Goal: Use online tool/utility: Use online tool/utility

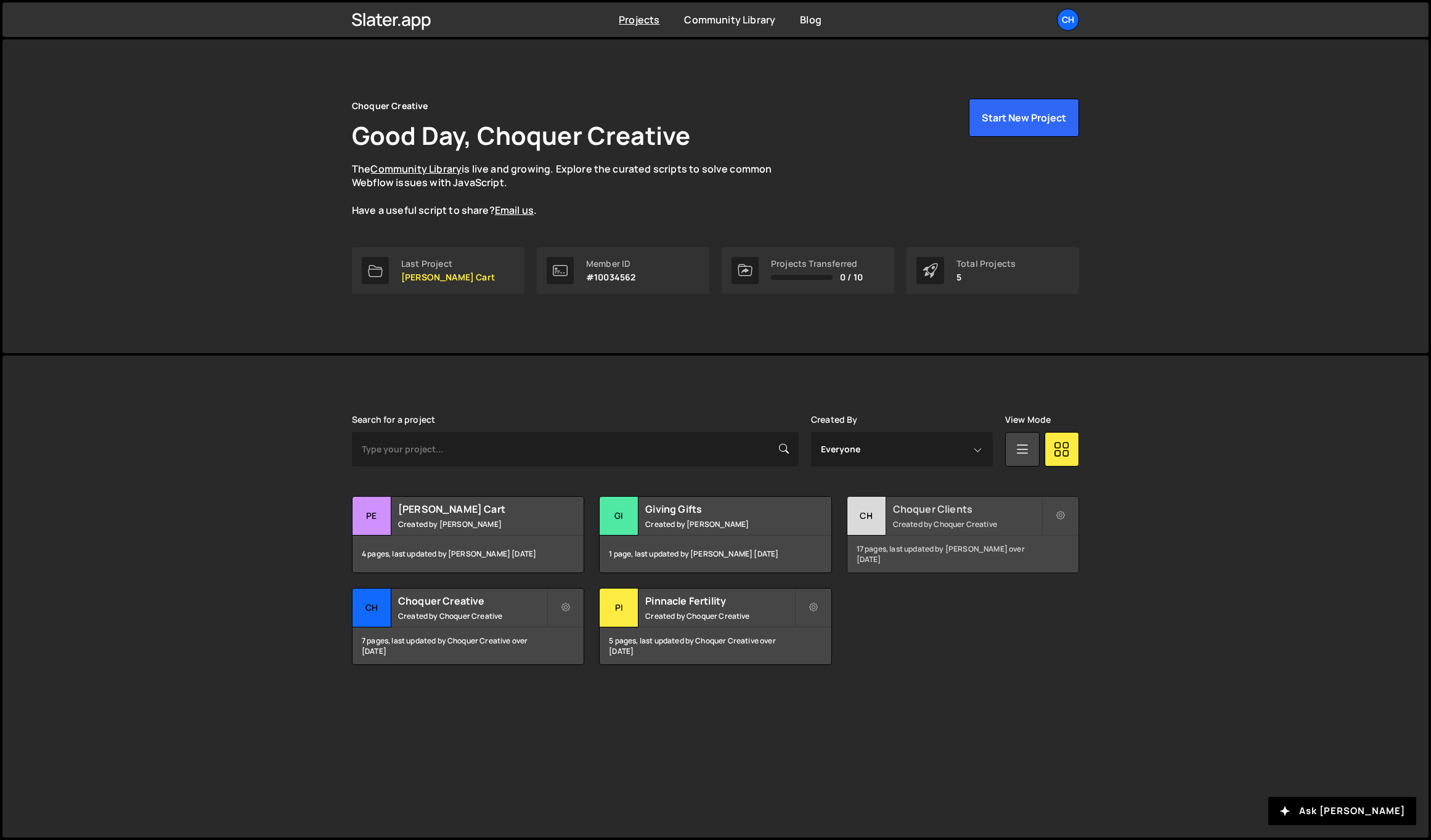
click at [945, 515] on h2 "Choquer Clients" at bounding box center [967, 509] width 148 height 13
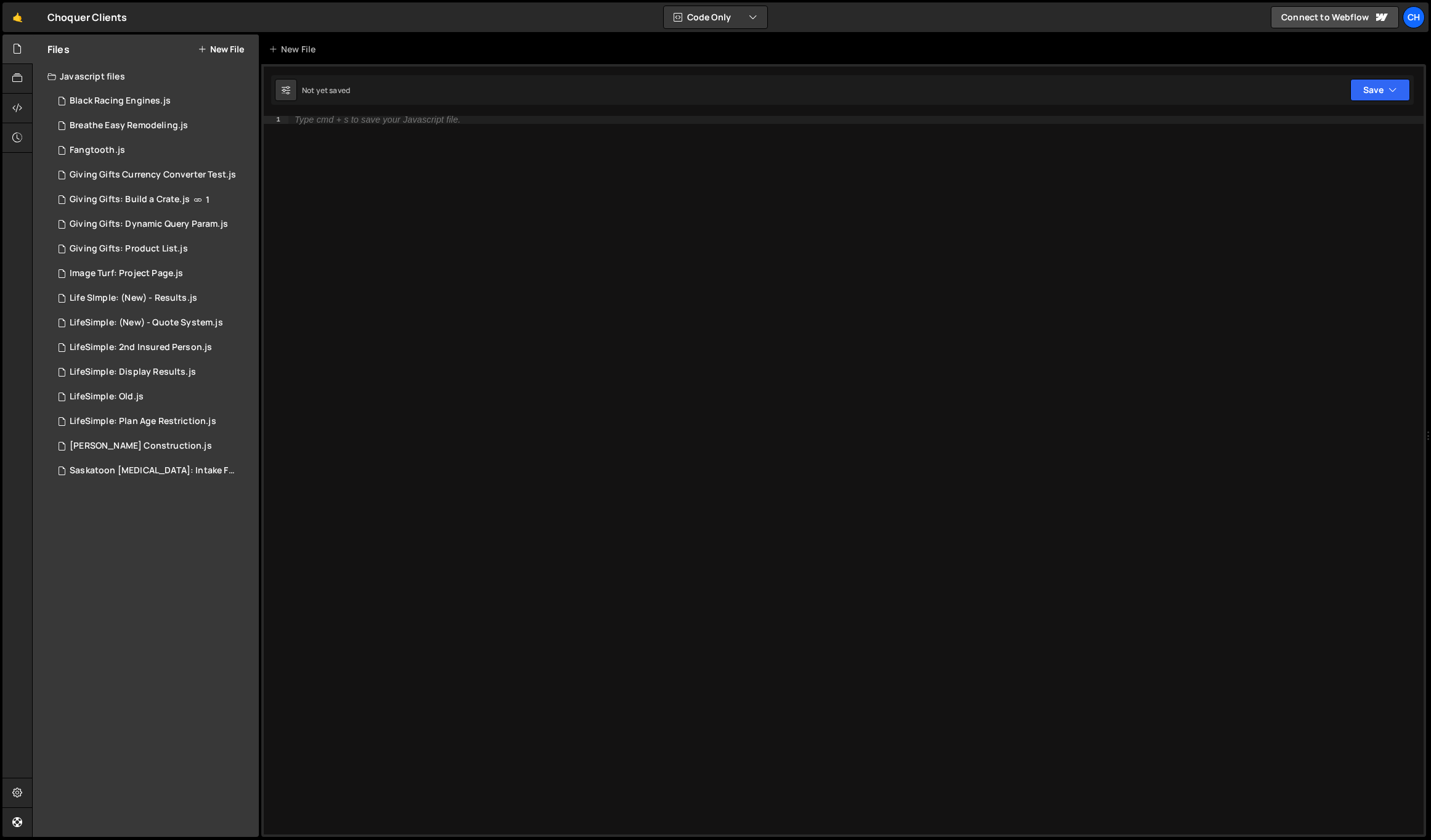
click at [216, 53] on button "New File" at bounding box center [220, 49] width 46 height 10
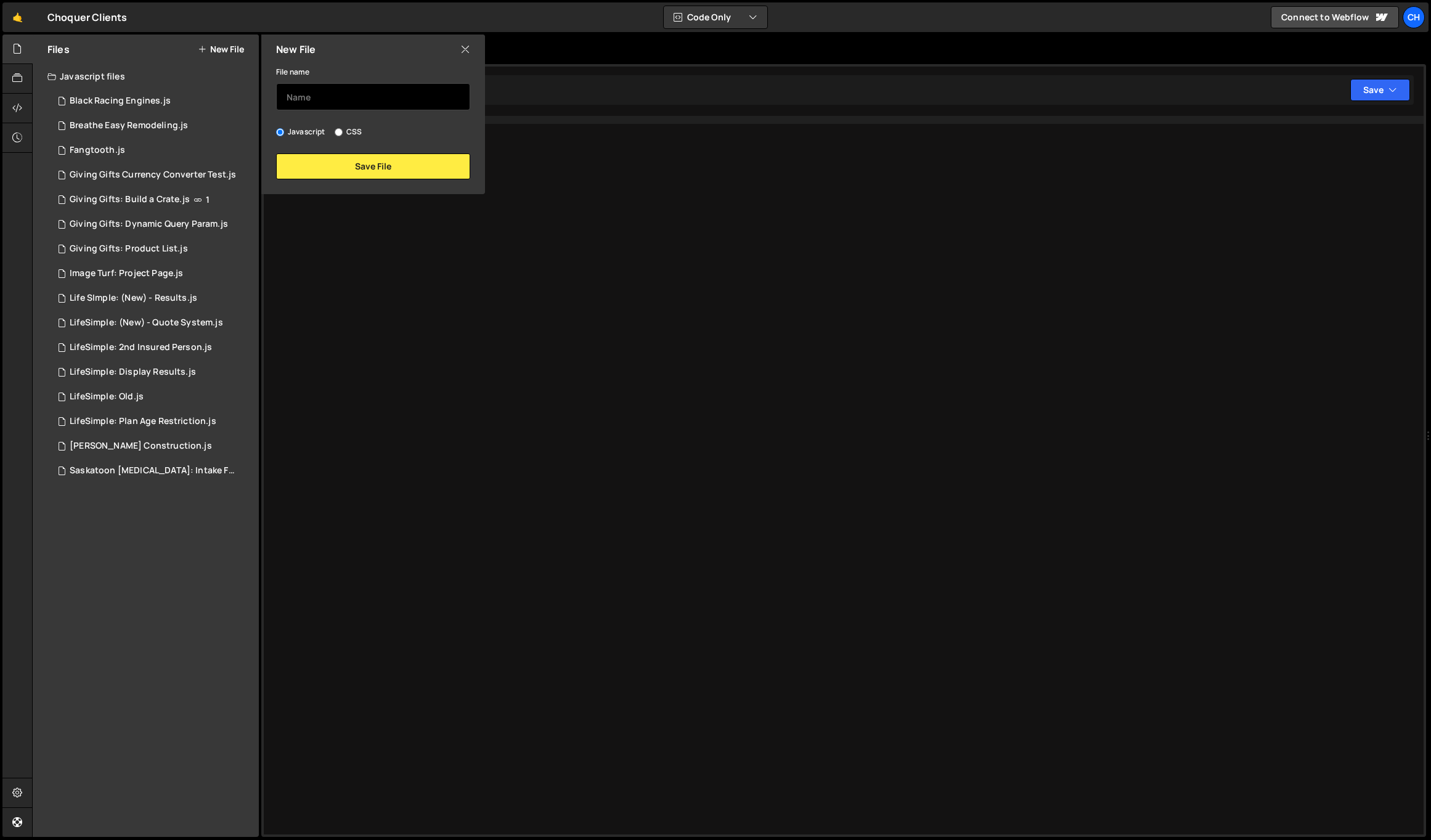
click at [298, 95] on input "text" at bounding box center [374, 97] width 194 height 27
type input "Select Decks"
click at [386, 160] on button "Save File" at bounding box center [374, 166] width 194 height 26
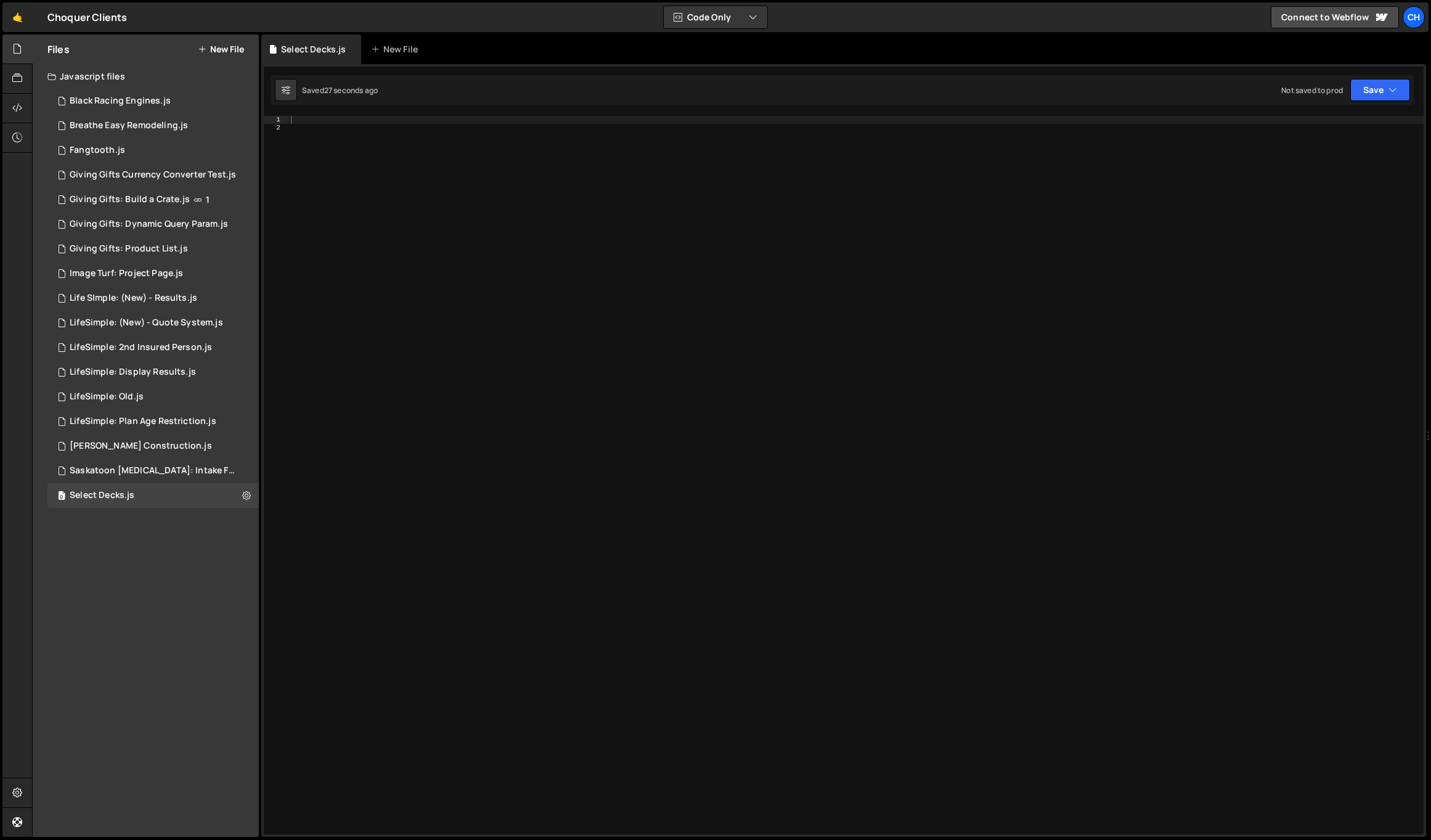
click at [330, 167] on div at bounding box center [856, 483] width 1135 height 734
click at [346, 137] on div at bounding box center [856, 483] width 1135 height 734
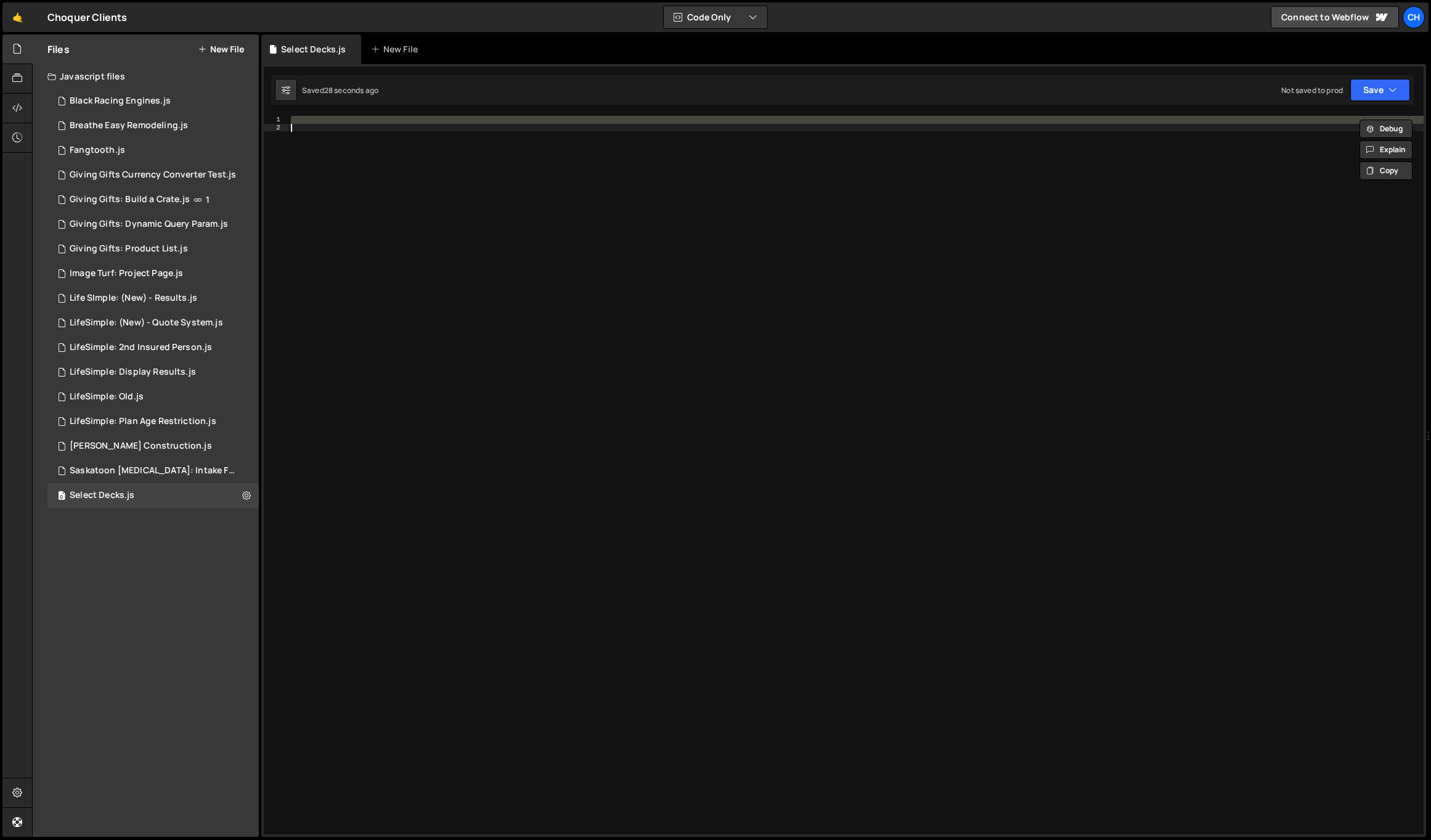
paste textarea "});"
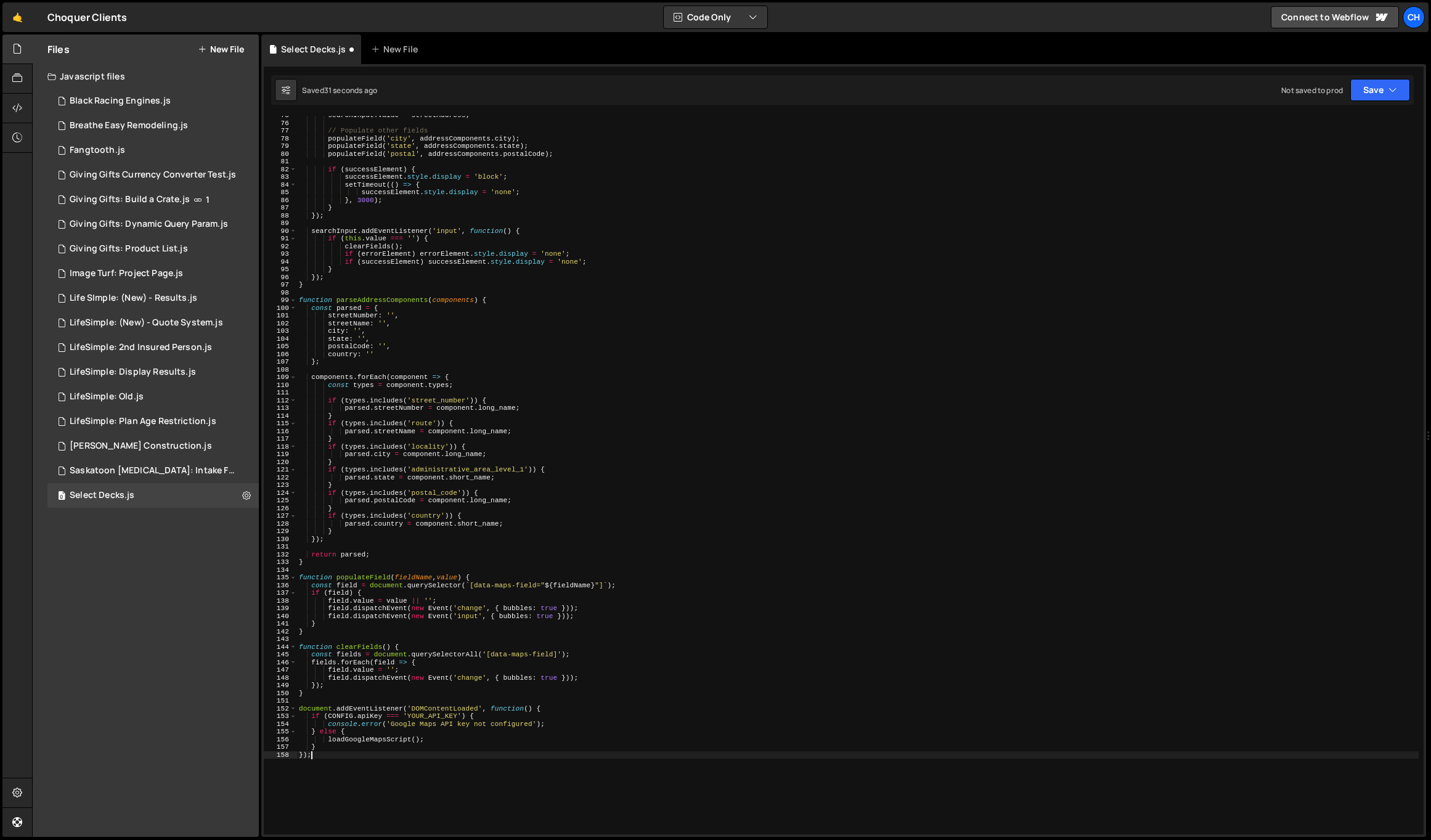
scroll to position [574, 0]
drag, startPoint x: 408, startPoint y: 714, endPoint x: 459, endPoint y: 716, distance: 51.0
click at [459, 716] on div "searchInput . value = streetAddress ; // Populate other fields populateField ( …" at bounding box center [858, 479] width 1123 height 734
paste textarea "[SECURITY_DATA]"
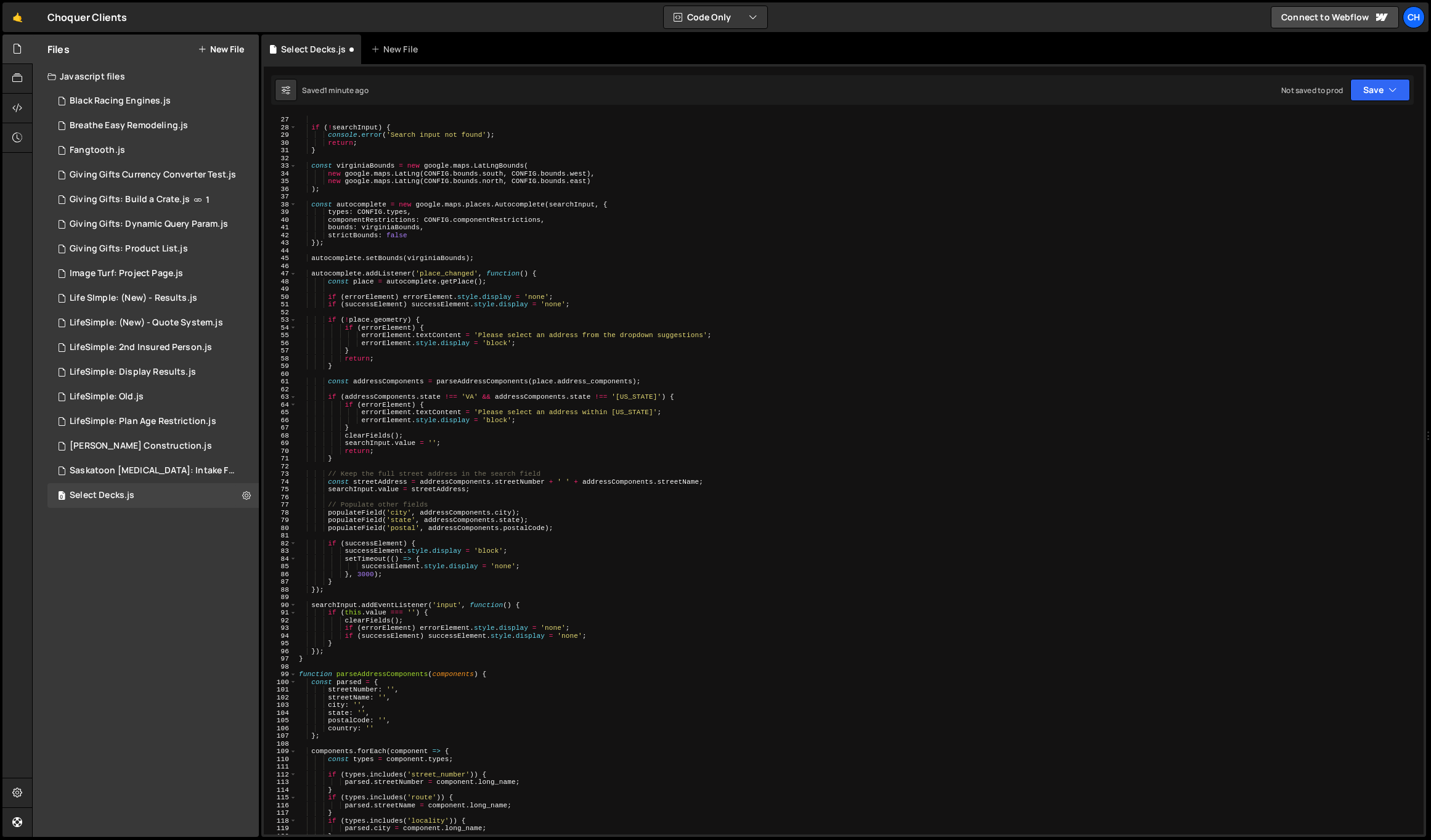
scroll to position [0, 0]
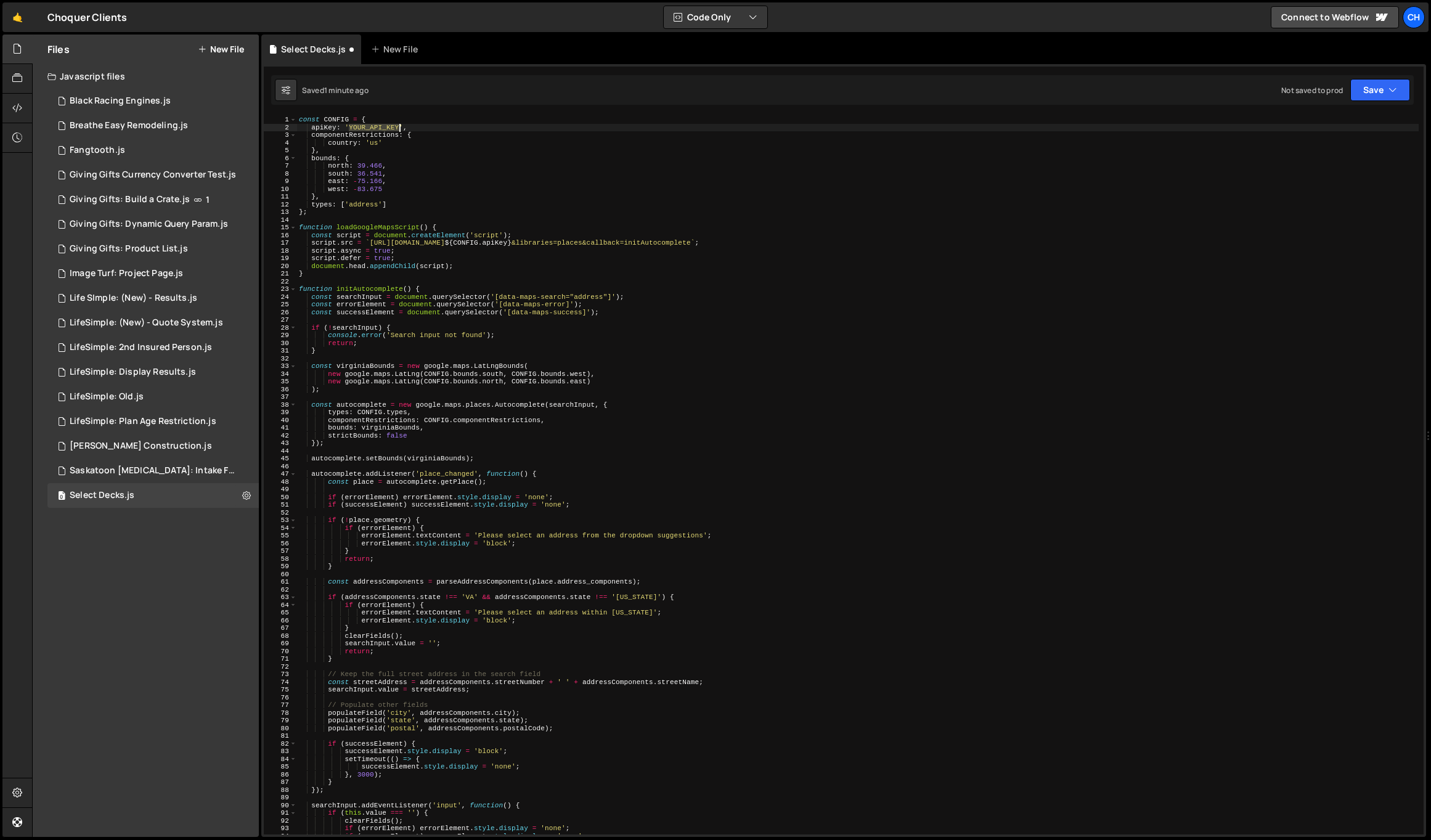
drag, startPoint x: 350, startPoint y: 126, endPoint x: 398, endPoint y: 124, distance: 48.0
click at [398, 124] on div "const CONFIG = { apiKey : 'YOUR_API_KEY' , componentRestrictions : { country : …" at bounding box center [858, 483] width 1123 height 734
paste textarea "[SECURITY_DATA]"
type textarea "apiKey: '[SECURITY_DATA]',"
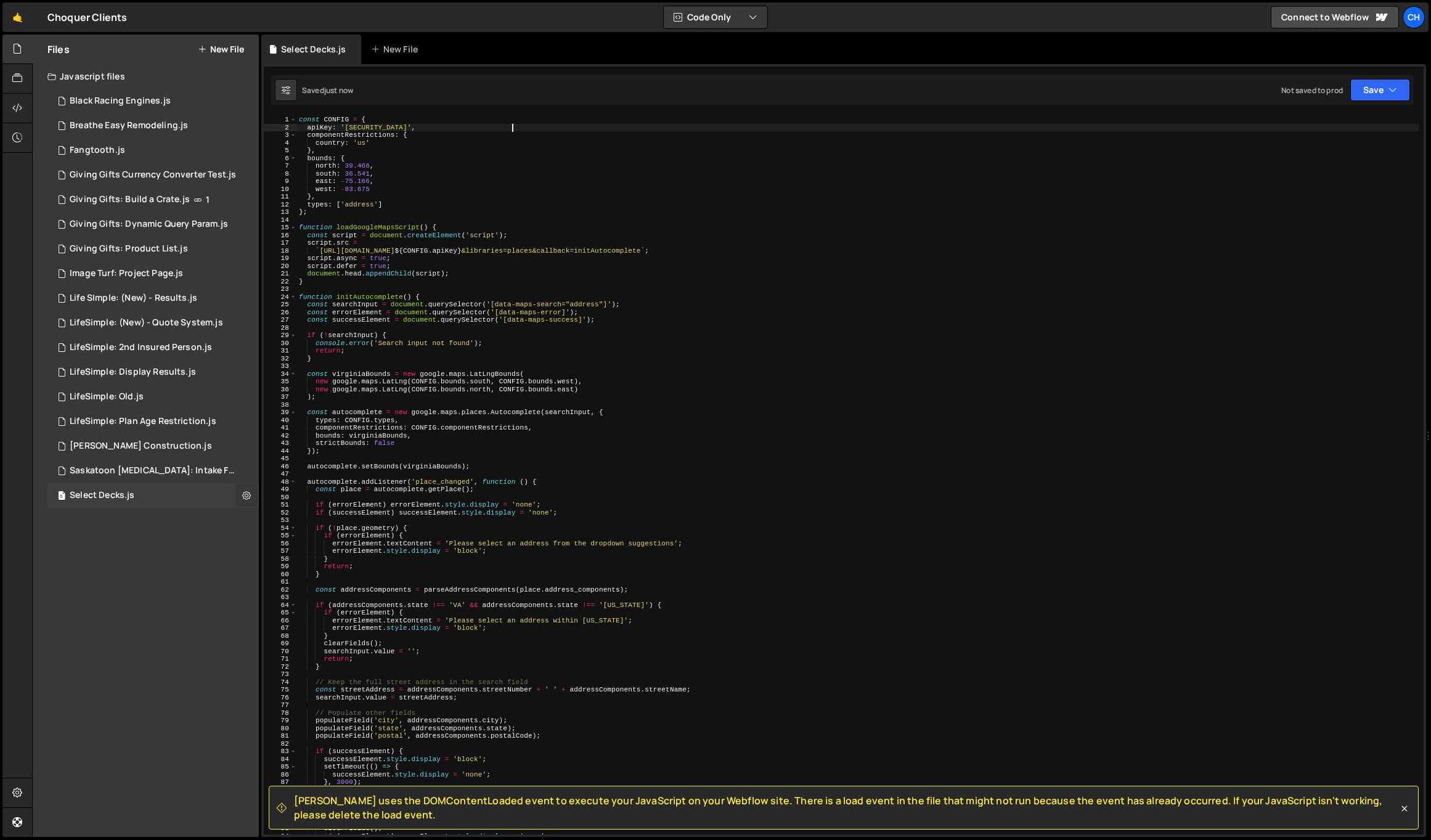
click at [246, 491] on icon at bounding box center [246, 495] width 9 height 12
click at [16, 113] on icon at bounding box center [17, 108] width 10 height 13
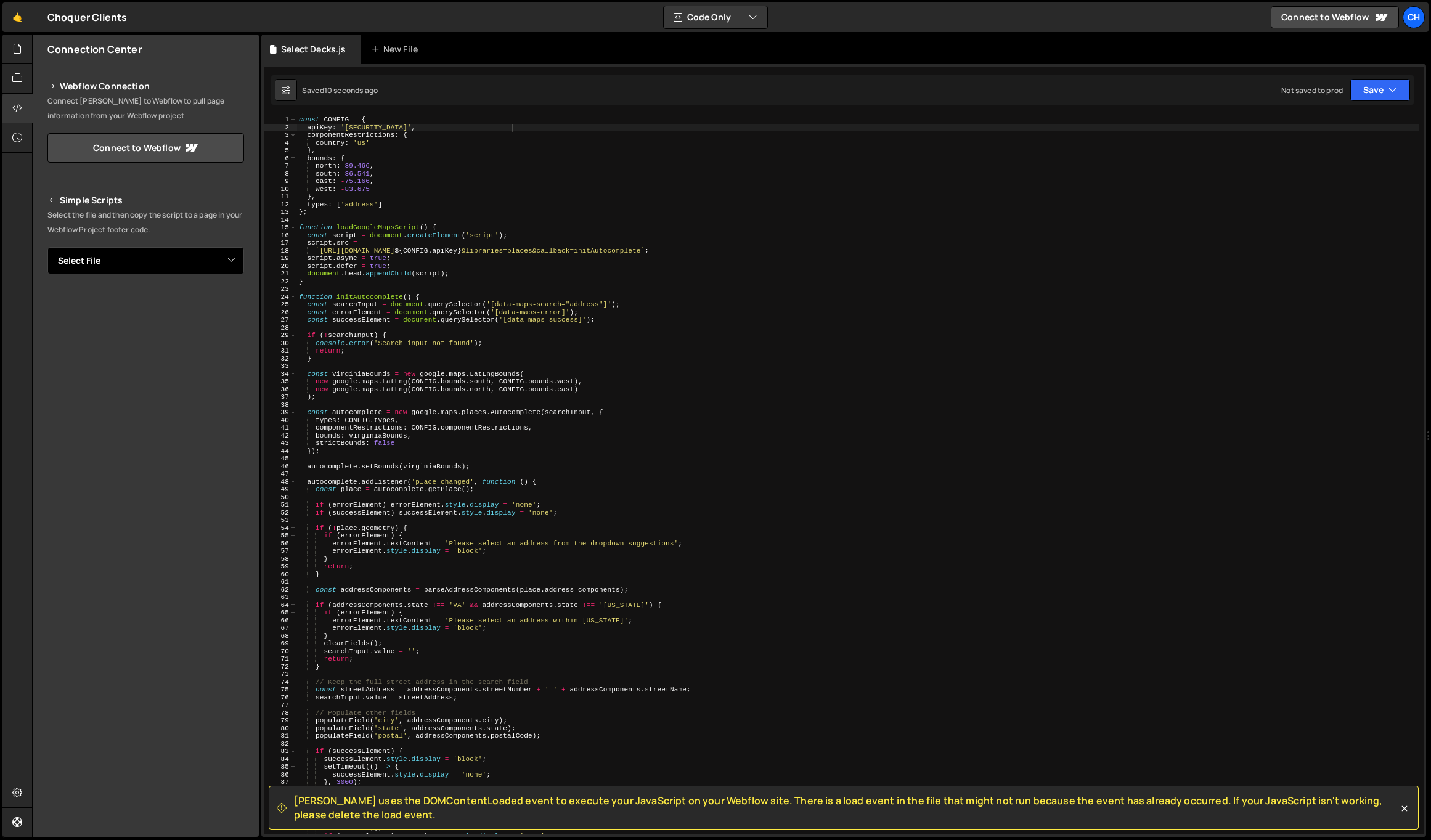
click at [122, 247] on select "Select File Black Racing Engines.js Breathe Easy Remodeling.js Fangtooth.js Giv…" at bounding box center [145, 260] width 196 height 27
select select "45108"
click at [47, 247] on select "Select File Black Racing Engines.js Breathe Easy Remodeling.js Fangtooth.js Giv…" at bounding box center [145, 260] width 196 height 27
click at [211, 304] on button "Copy" at bounding box center [206, 302] width 42 height 26
click at [477, 449] on div "const CONFIG = { apiKey : '[SECURITY_DATA]' , componentRestrictions : { country…" at bounding box center [858, 483] width 1123 height 734
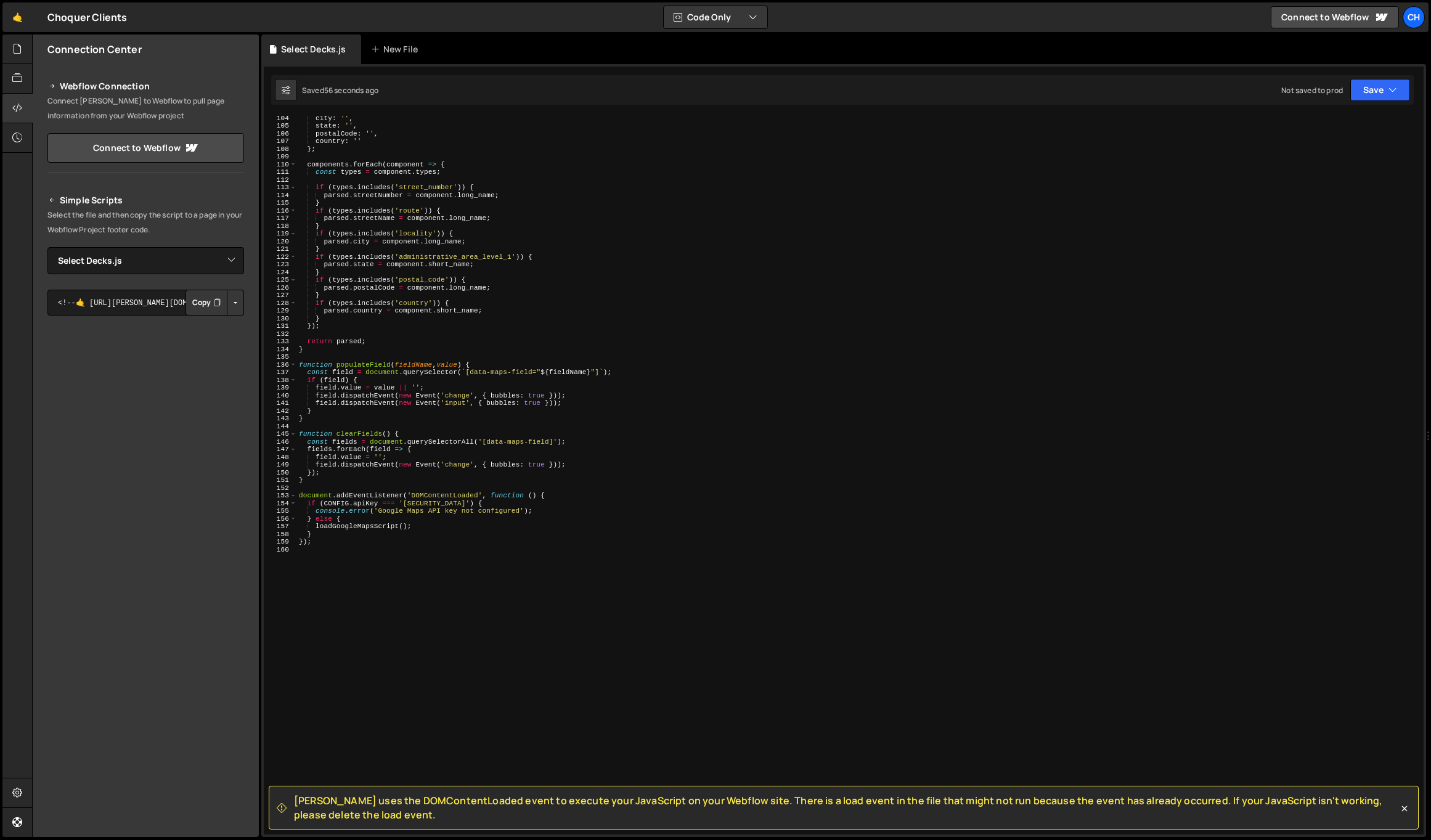
scroll to position [869, 0]
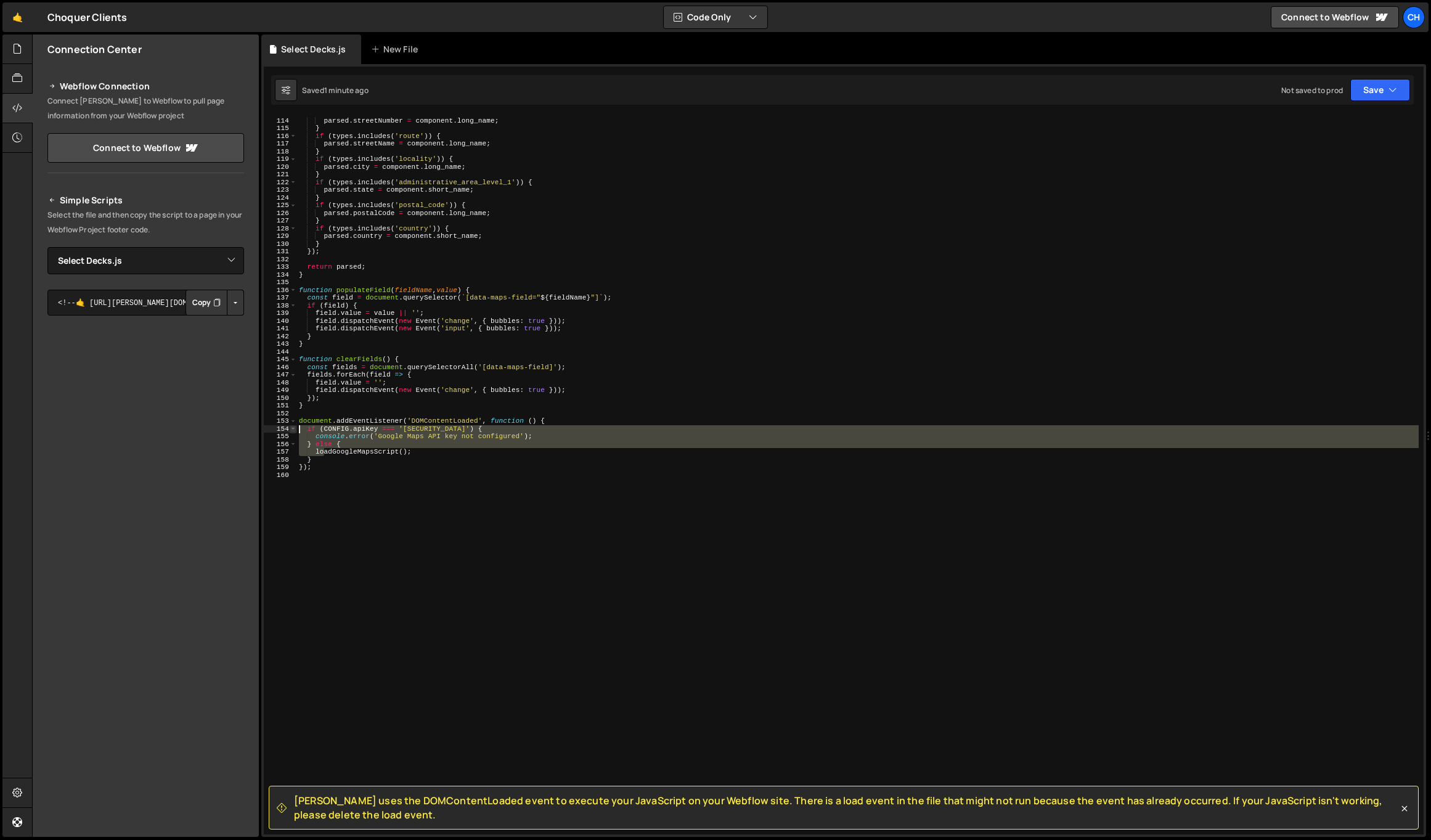
drag, startPoint x: 322, startPoint y: 455, endPoint x: 294, endPoint y: 431, distance: 36.9
click at [294, 431] on div "}); 113 114 115 116 117 118 119 120 121 122 123 124 125 126 127 128 129 130 131…" at bounding box center [844, 475] width 1160 height 718
click at [340, 457] on div "if ( types . includes ( 'street_number' )) { parsed . streetNumber = component …" at bounding box center [858, 476] width 1123 height 734
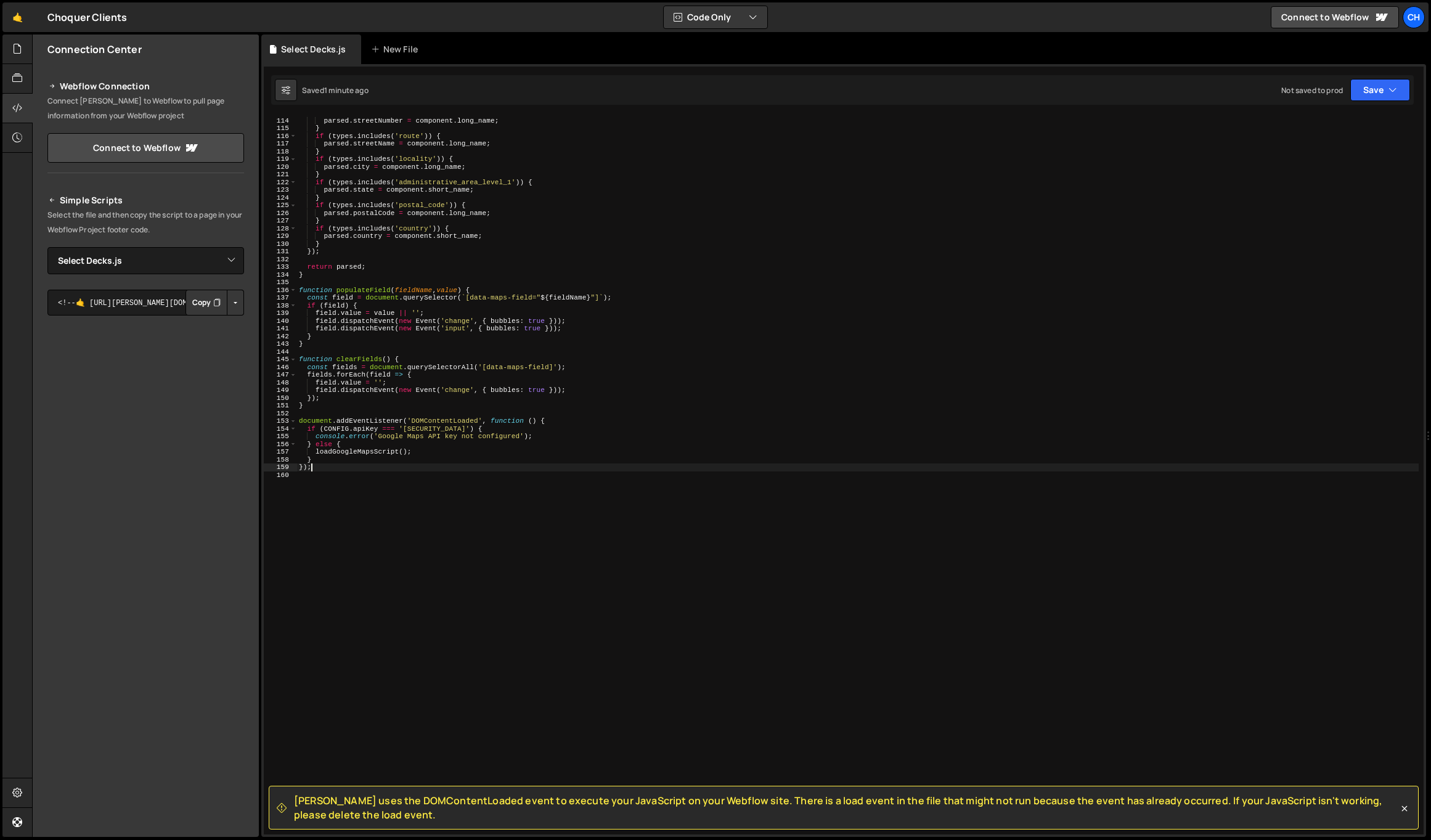
click at [320, 465] on div "if ( types . includes ( 'street_number' )) { parsed . streetNumber = component …" at bounding box center [858, 476] width 1123 height 734
click at [568, 425] on div "if ( types . includes ( 'street_number' )) { parsed . streetNumber = component …" at bounding box center [858, 476] width 1123 height 734
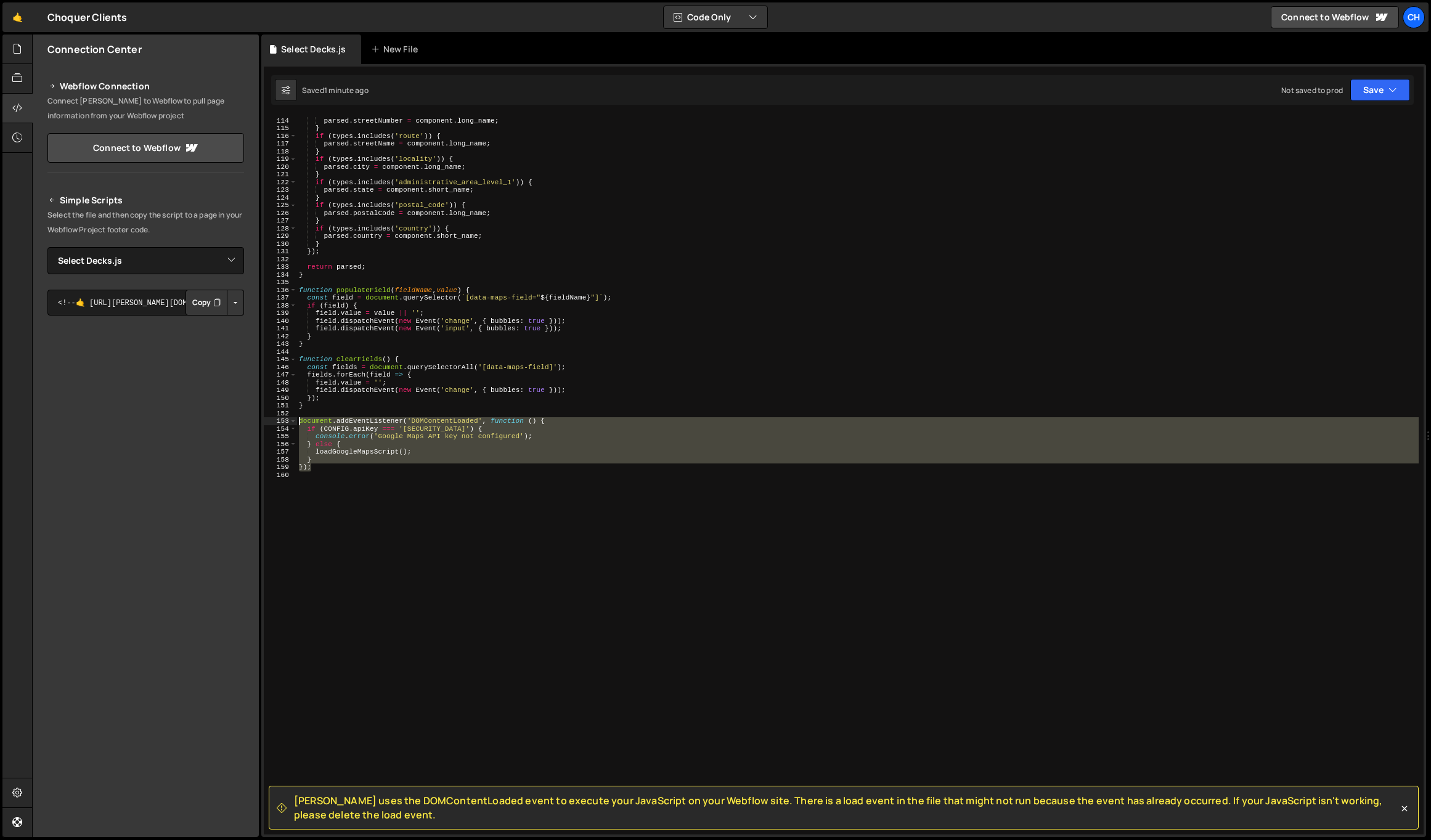
drag, startPoint x: 330, startPoint y: 465, endPoint x: 297, endPoint y: 419, distance: 56.6
click at [297, 419] on div "if ( types . includes ( 'street_number' )) { parsed . streetNumber = component …" at bounding box center [858, 476] width 1123 height 734
paste textarea "lo"
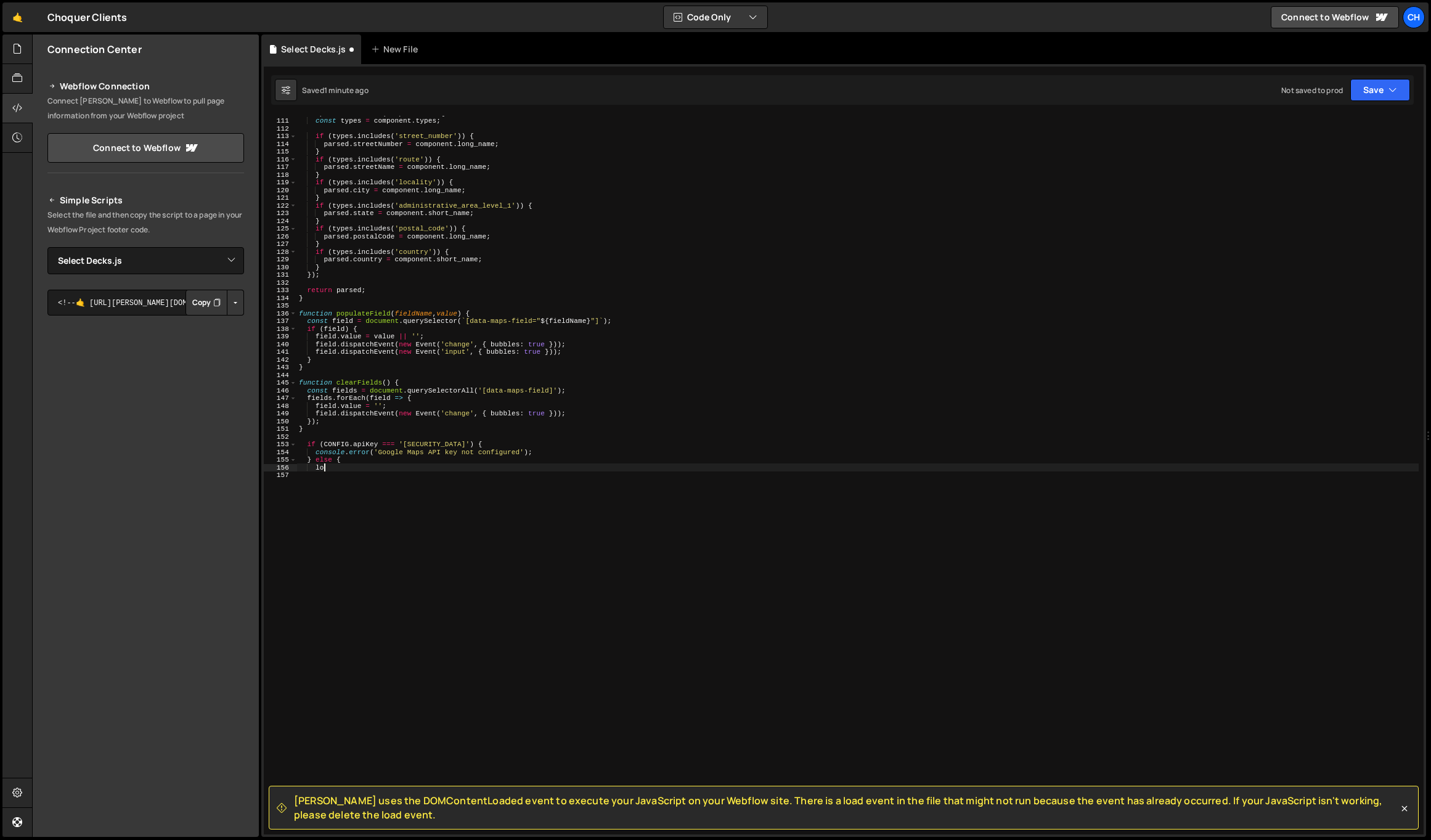
scroll to position [846, 0]
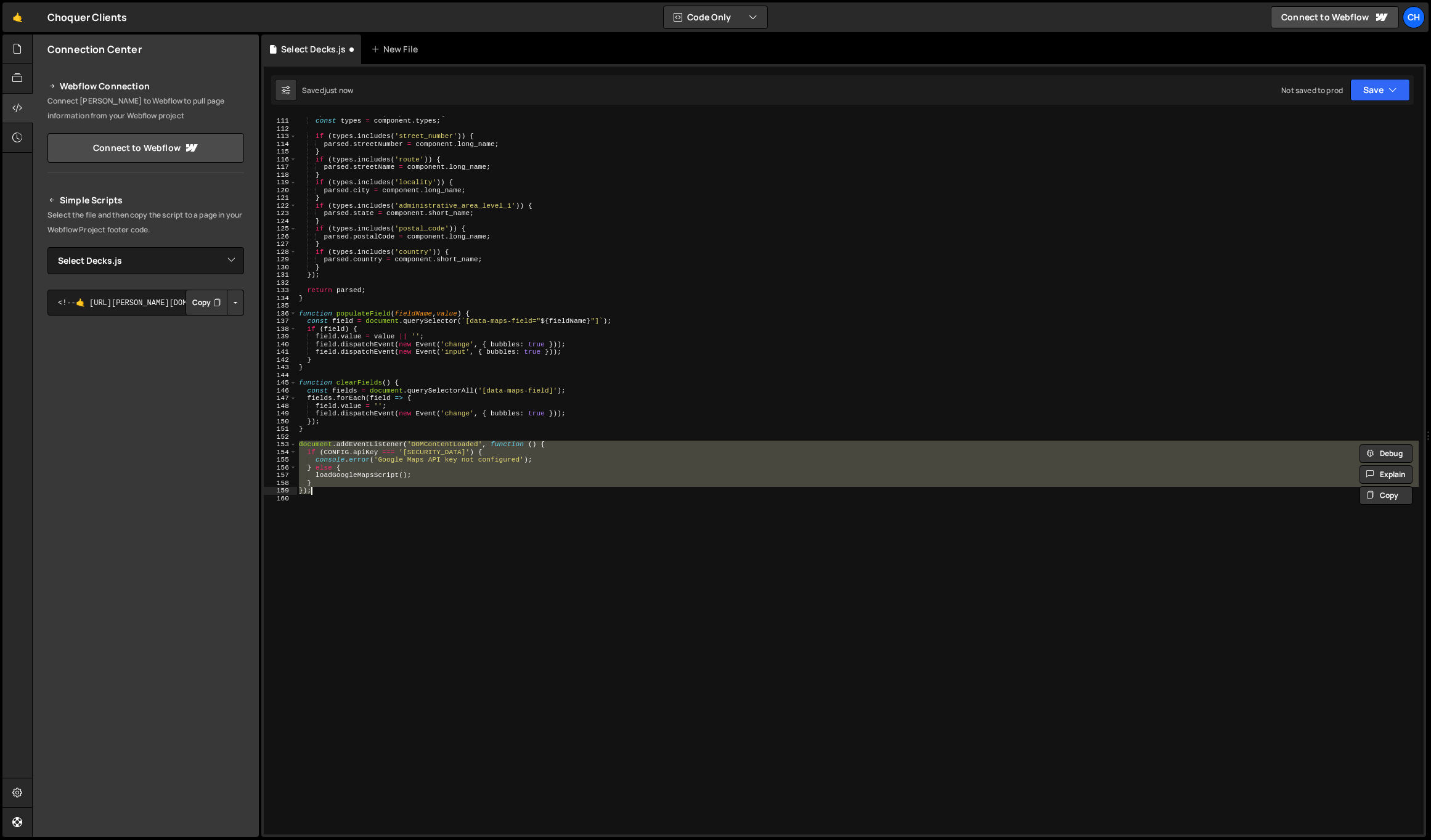
click at [366, 481] on div "components . forEach ( component => { const types = component . types ; if ( ty…" at bounding box center [858, 475] width 1123 height 718
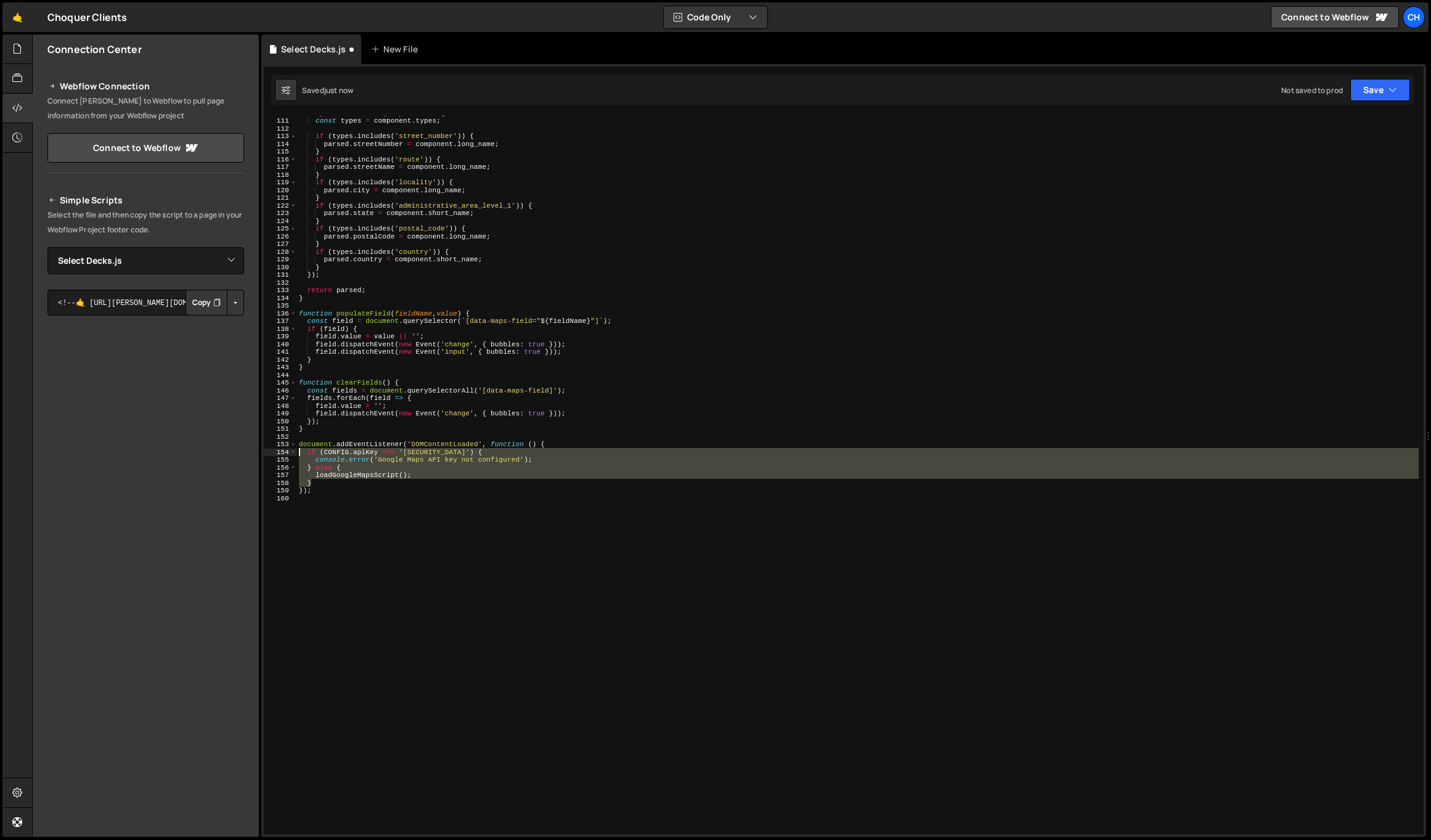
drag, startPoint x: 322, startPoint y: 482, endPoint x: 276, endPoint y: 450, distance: 56.0
click at [276, 450] on div "} 110 111 112 113 114 115 116 117 118 119 120 121 122 123 124 125 126 127 128 1…" at bounding box center [844, 475] width 1160 height 718
click at [316, 482] on div "components . forEach ( component => { const types = component . types ; if ( ty…" at bounding box center [858, 475] width 1123 height 718
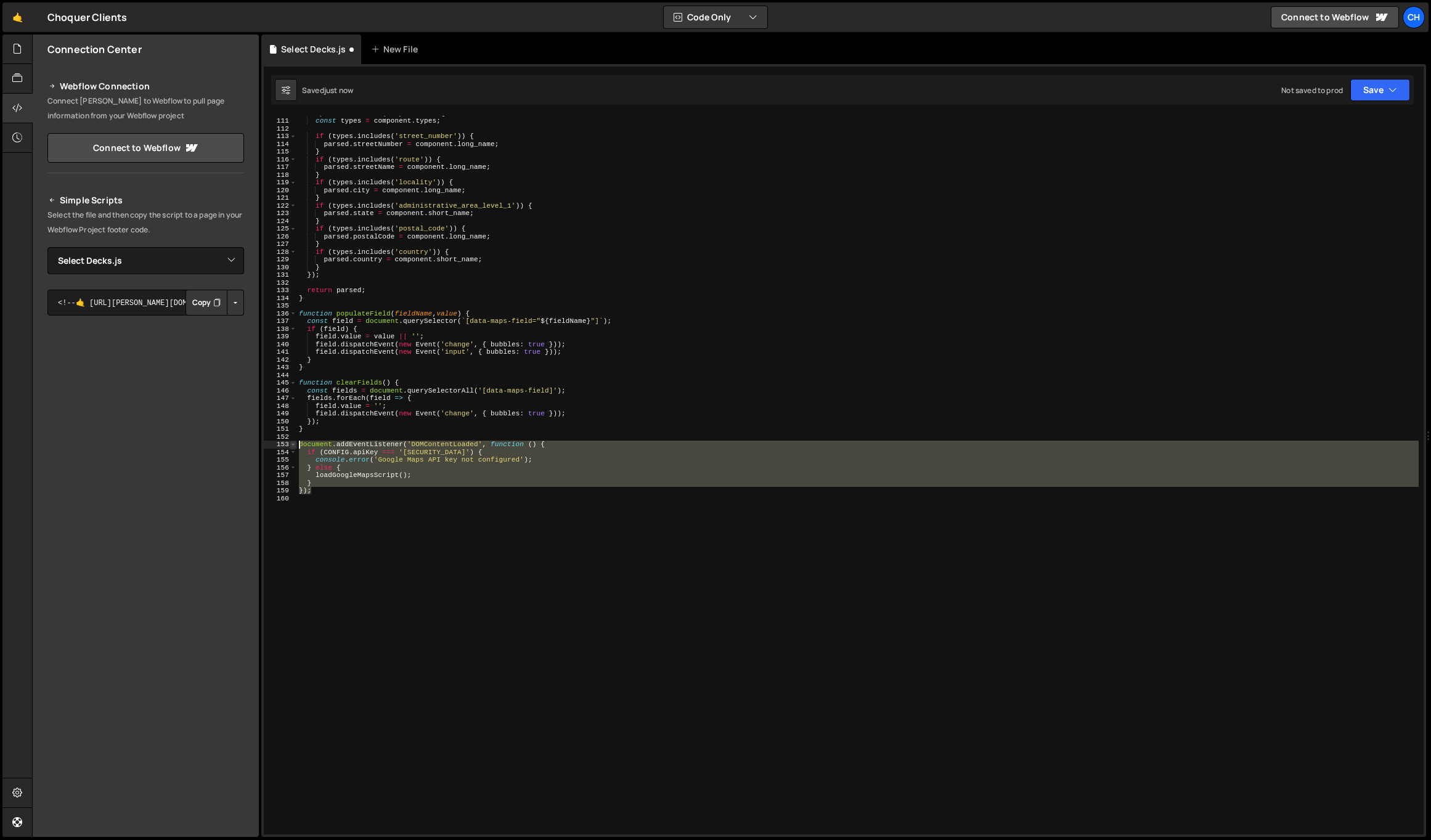
drag, startPoint x: 319, startPoint y: 489, endPoint x: 294, endPoint y: 445, distance: 50.6
click at [294, 445] on div "} 110 111 112 113 114 115 116 117 118 119 120 121 122 123 124 125 126 127 128 1…" at bounding box center [844, 475] width 1160 height 718
paste textarea "}"
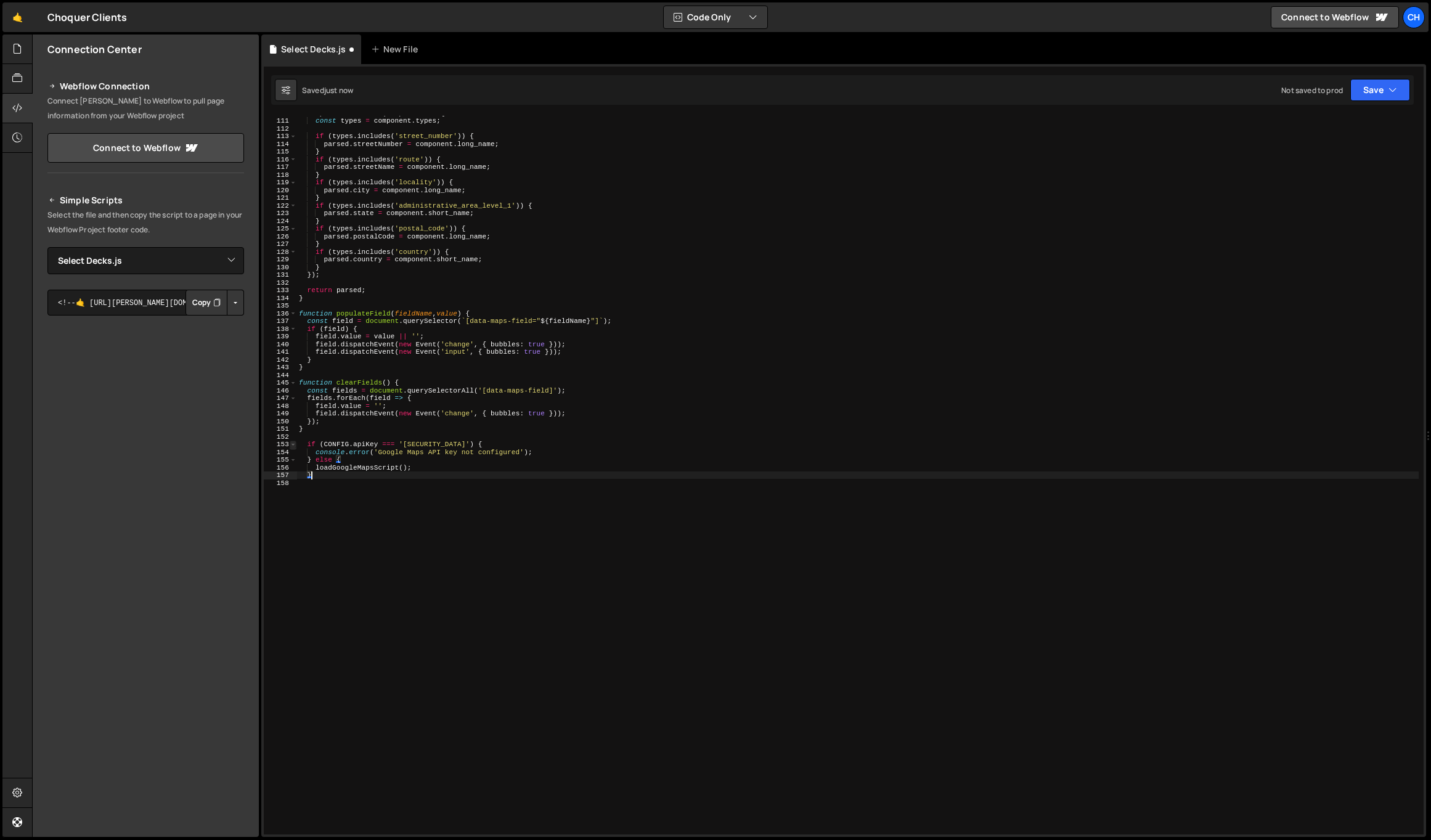
type textarea "}"
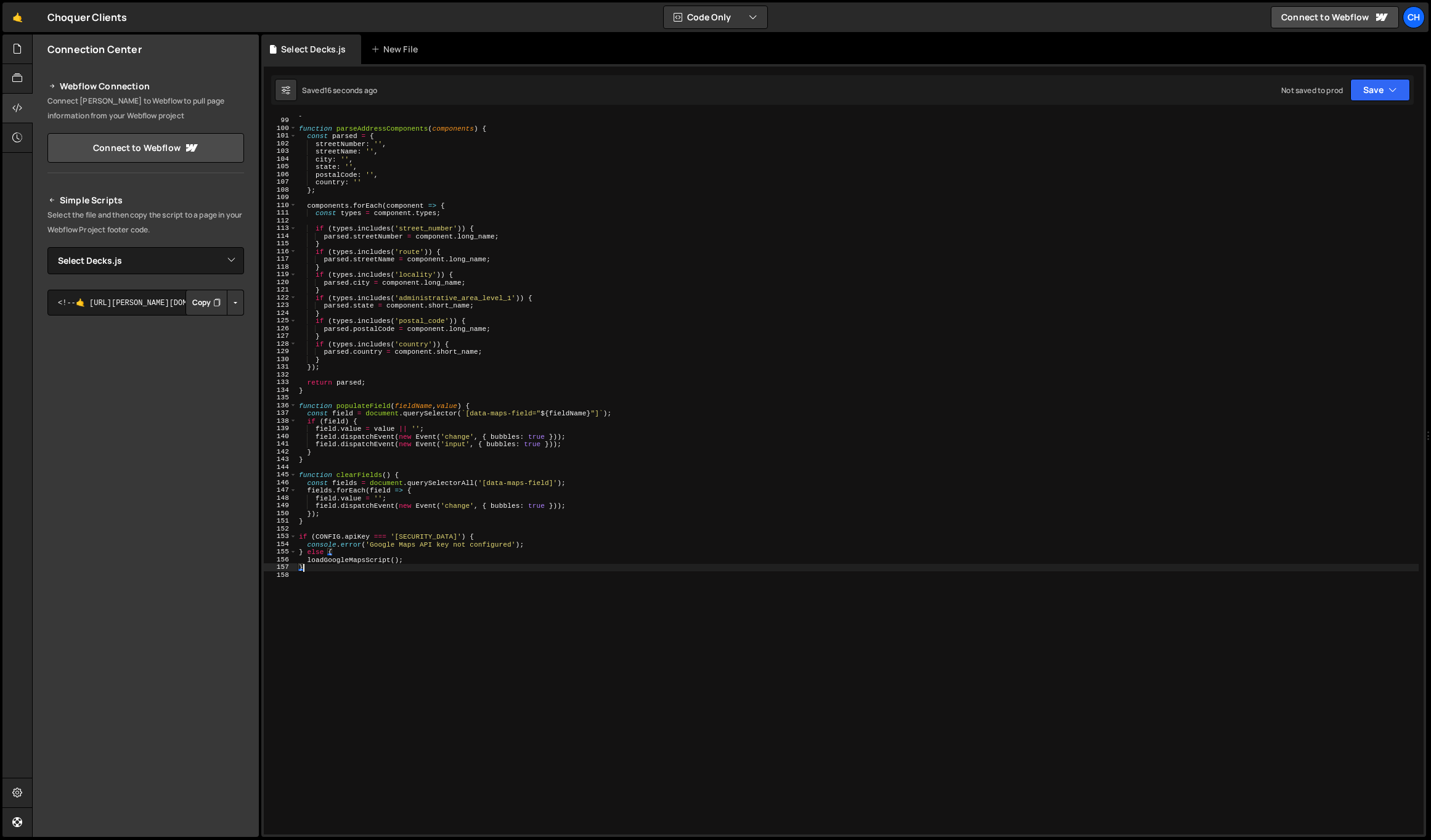
scroll to position [854, 0]
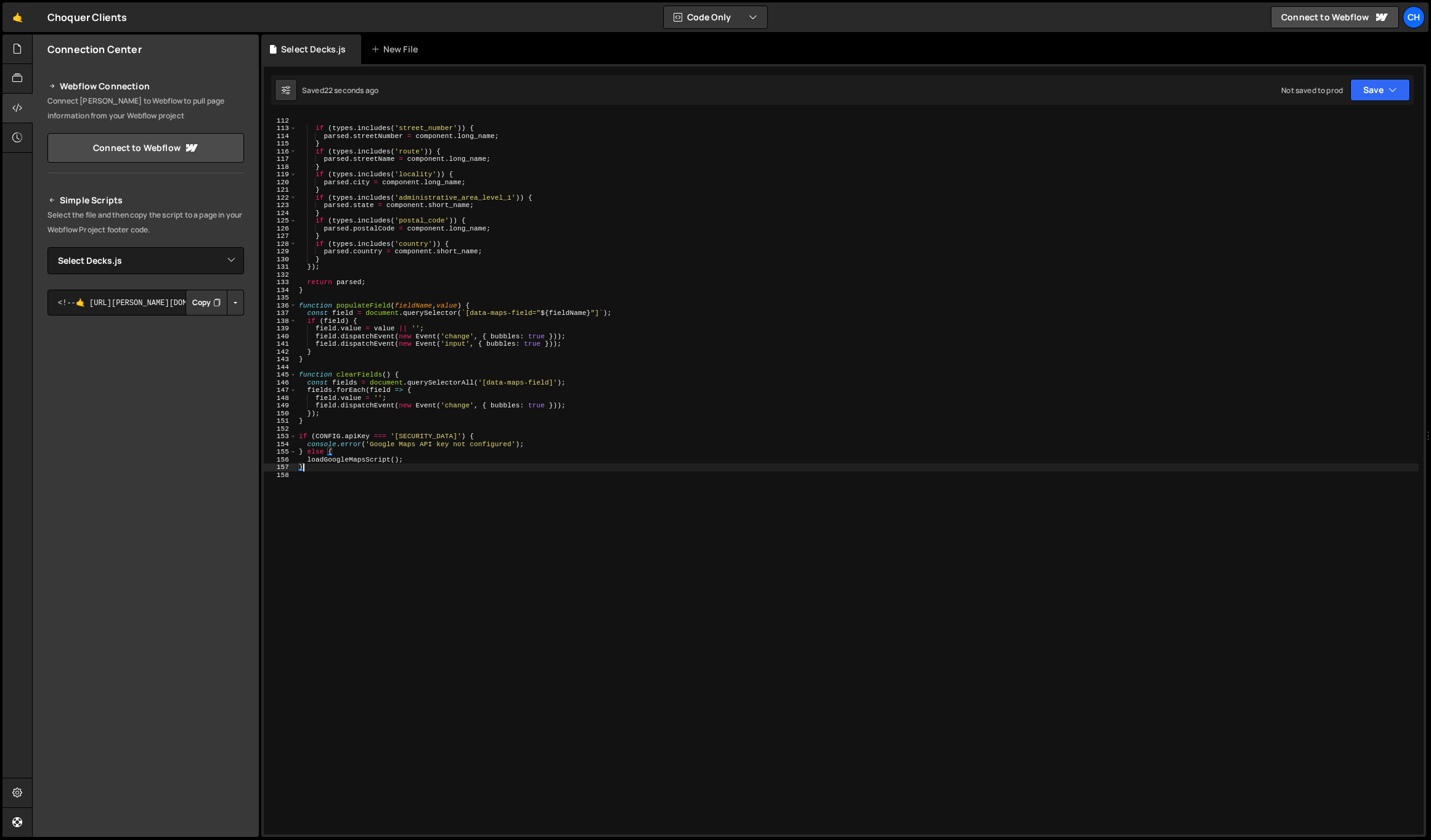
click at [426, 433] on div "const types = component . types ; if ( types . includes ( 'street_number' )) { …" at bounding box center [858, 476] width 1123 height 734
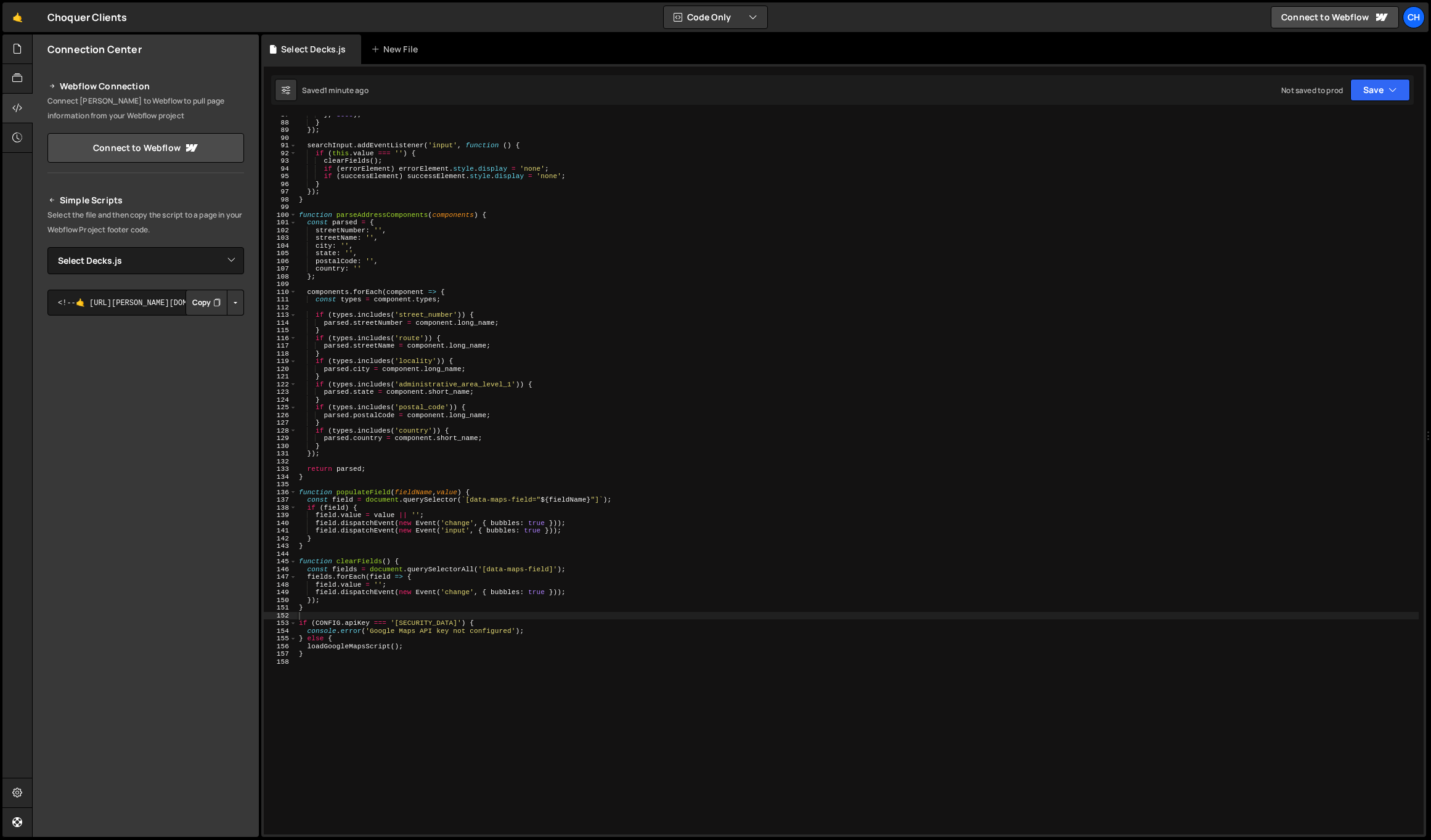
scroll to position [762, 0]
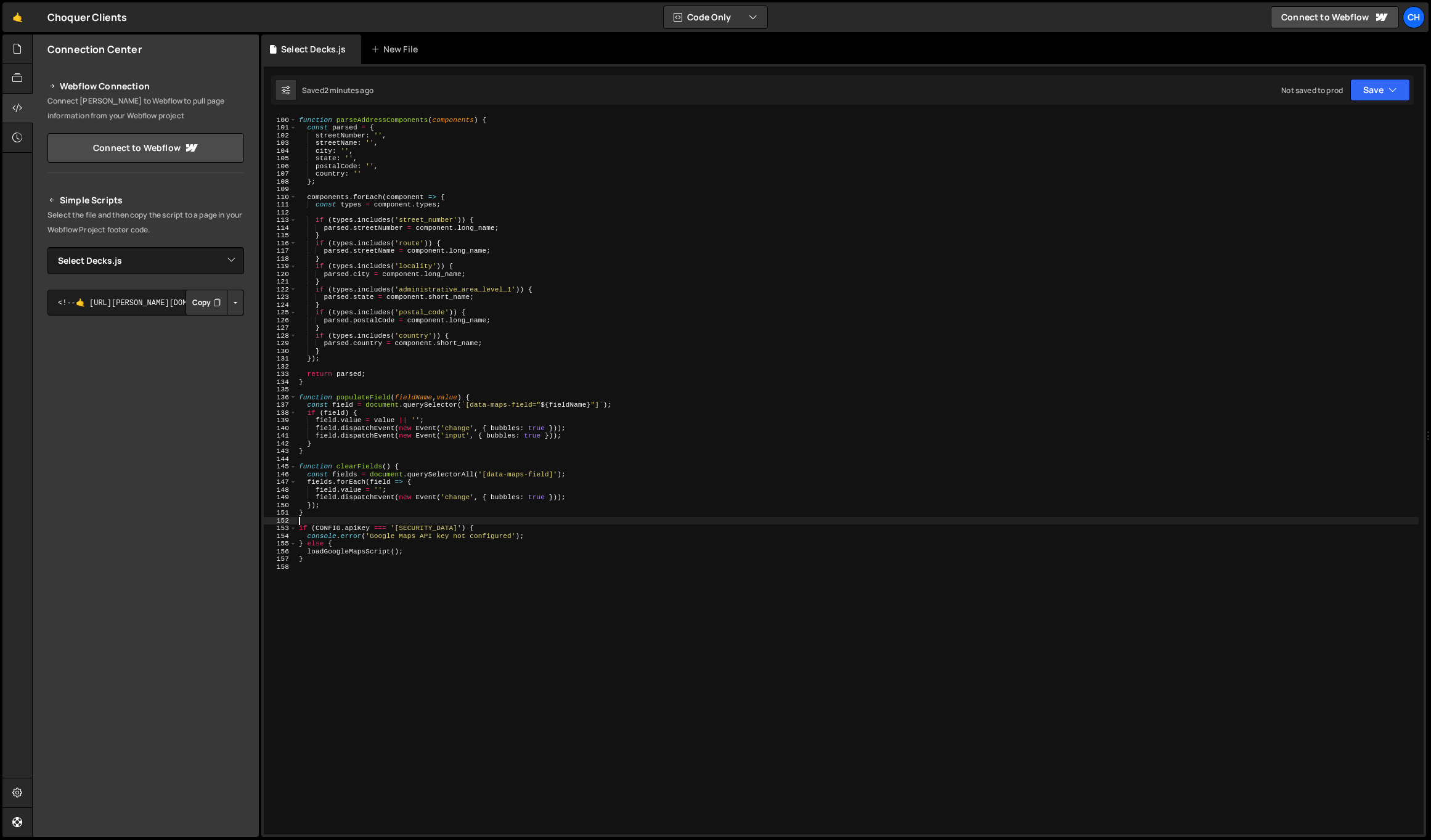
click at [441, 491] on div "function parseAddressComponents ( components ) { const parsed = { streetNumber …" at bounding box center [858, 475] width 1123 height 734
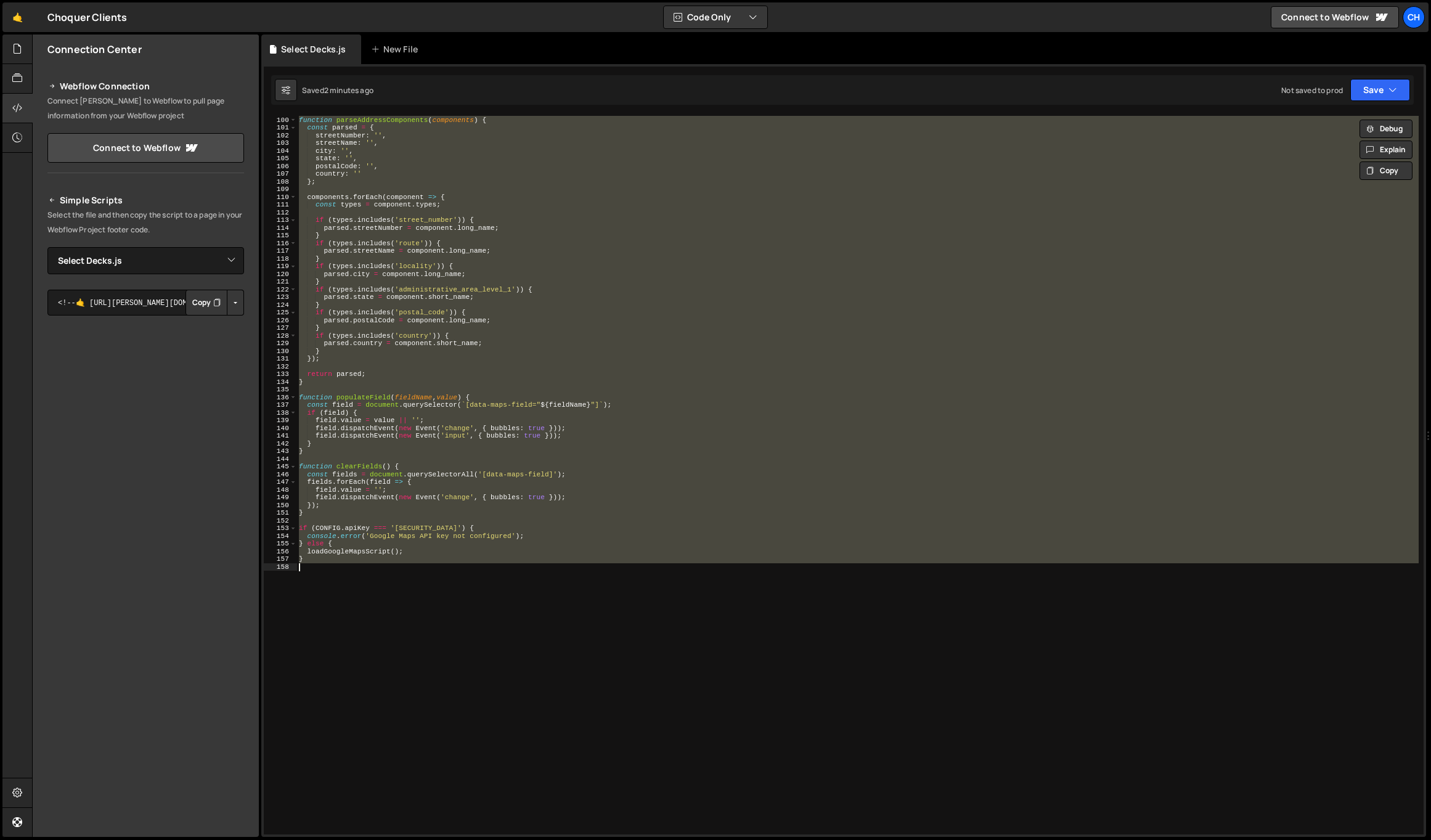
paste textarea "loadGoogleMapsScript();"
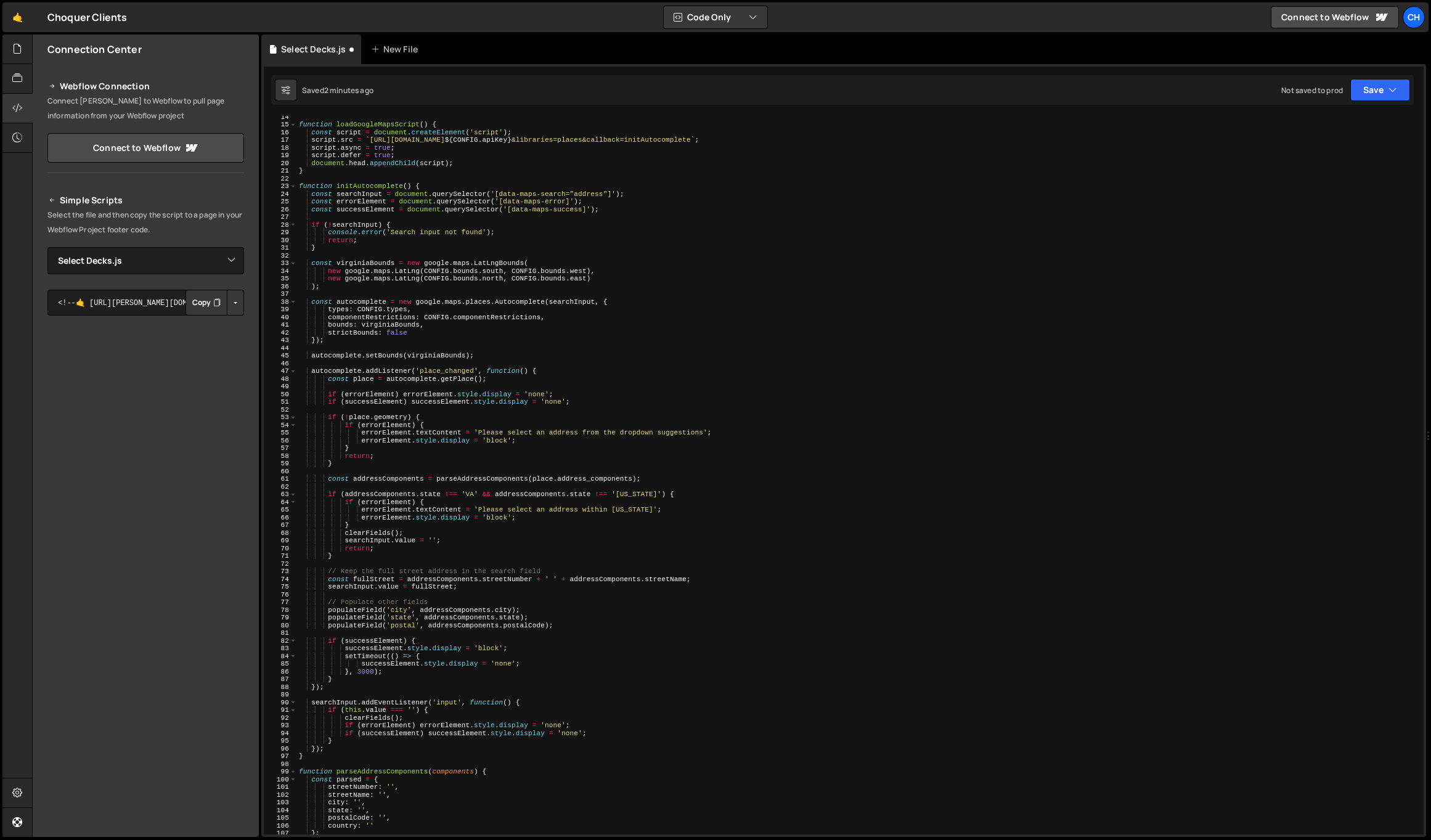
scroll to position [0, 0]
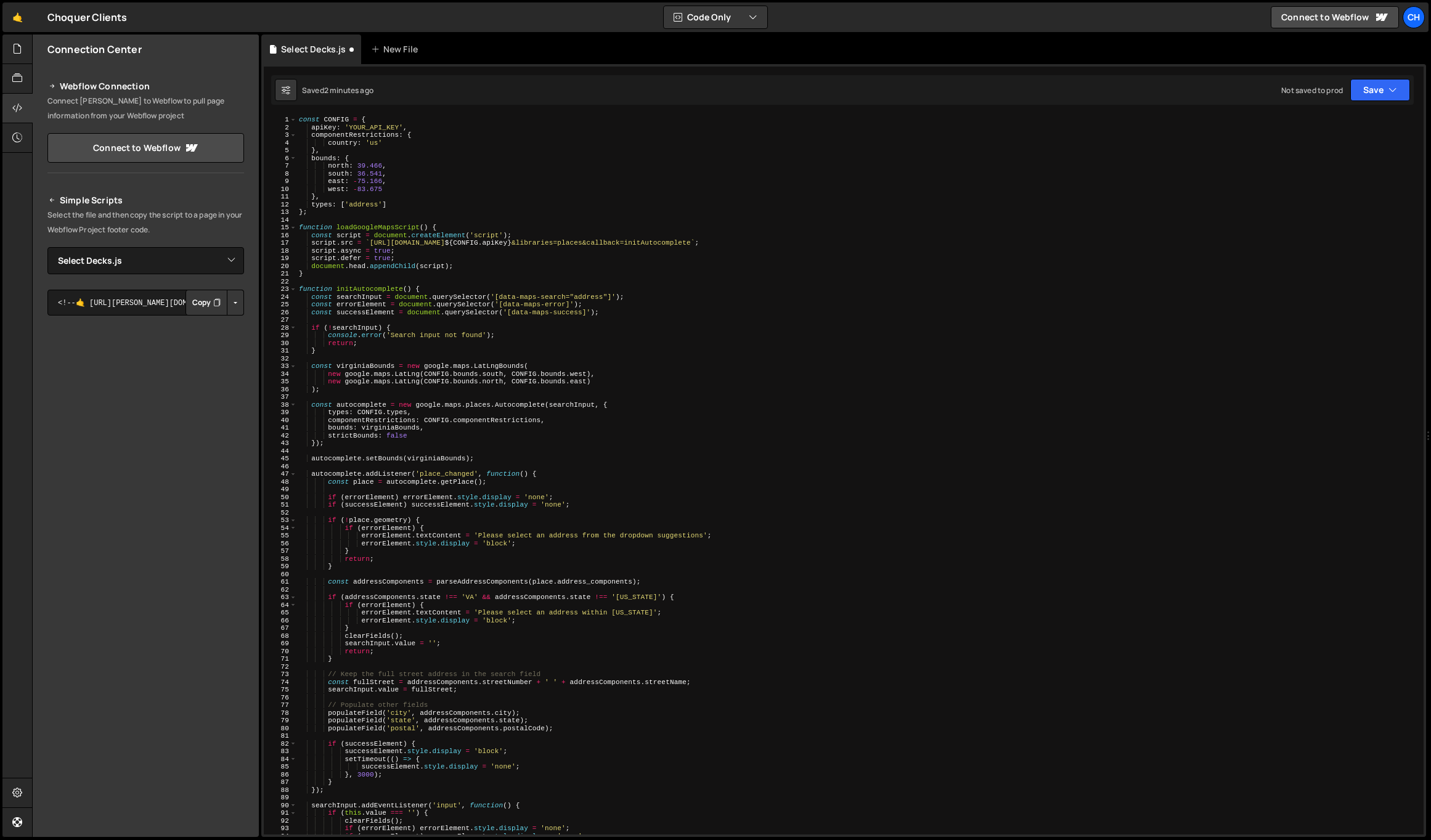
click at [369, 124] on div "const CONFIG = { apiKey : 'YOUR_API_KEY' , componentRestrictions : { country : …" at bounding box center [858, 483] width 1123 height 734
paste textarea "[SECURITY_DATA]"
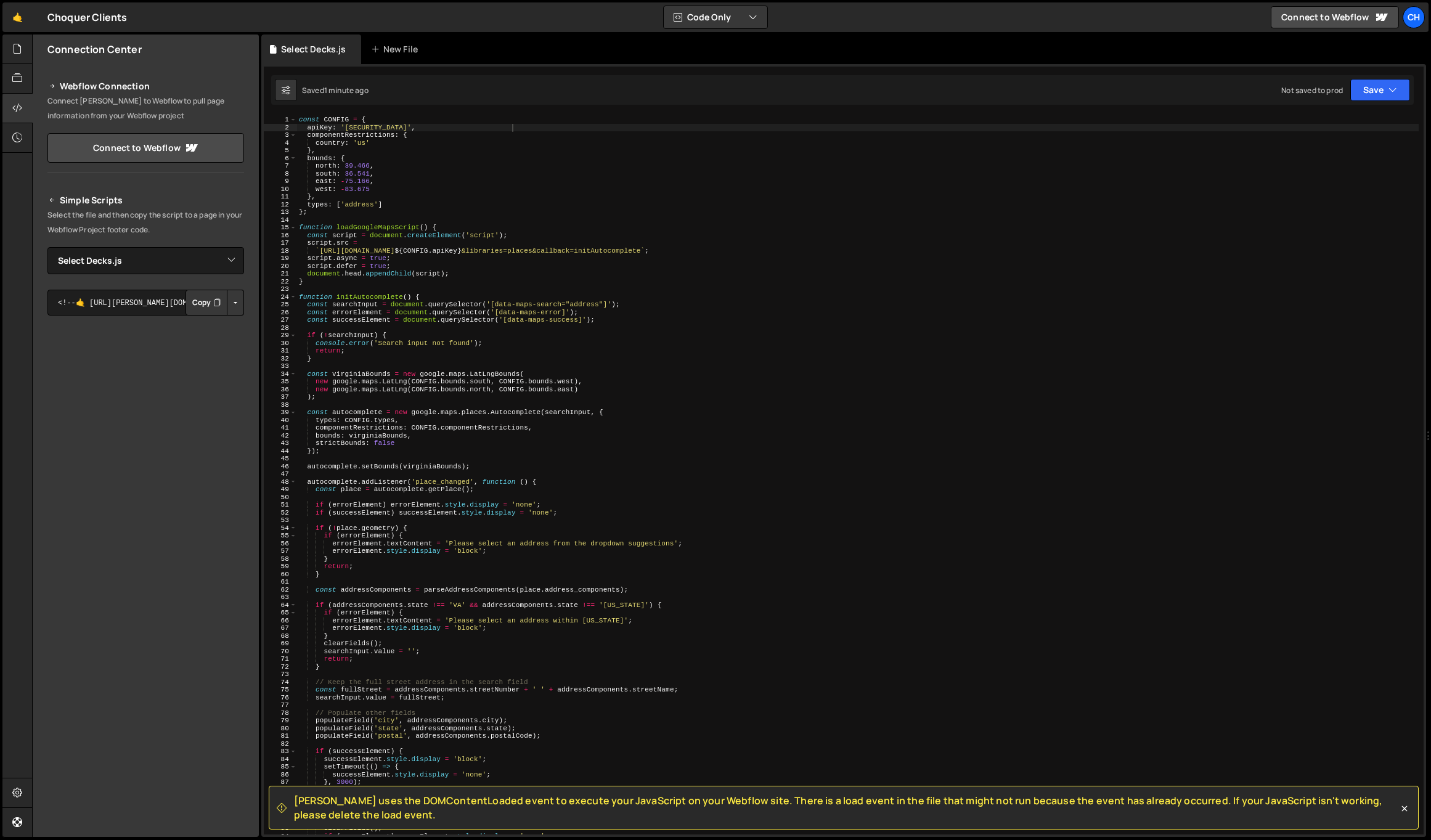
click at [189, 303] on button "Copy" at bounding box center [206, 302] width 42 height 26
click at [474, 443] on div "const CONFIG = { apiKey : '[SECURITY_DATA]' , componentRestrictions : { country…" at bounding box center [858, 483] width 1123 height 734
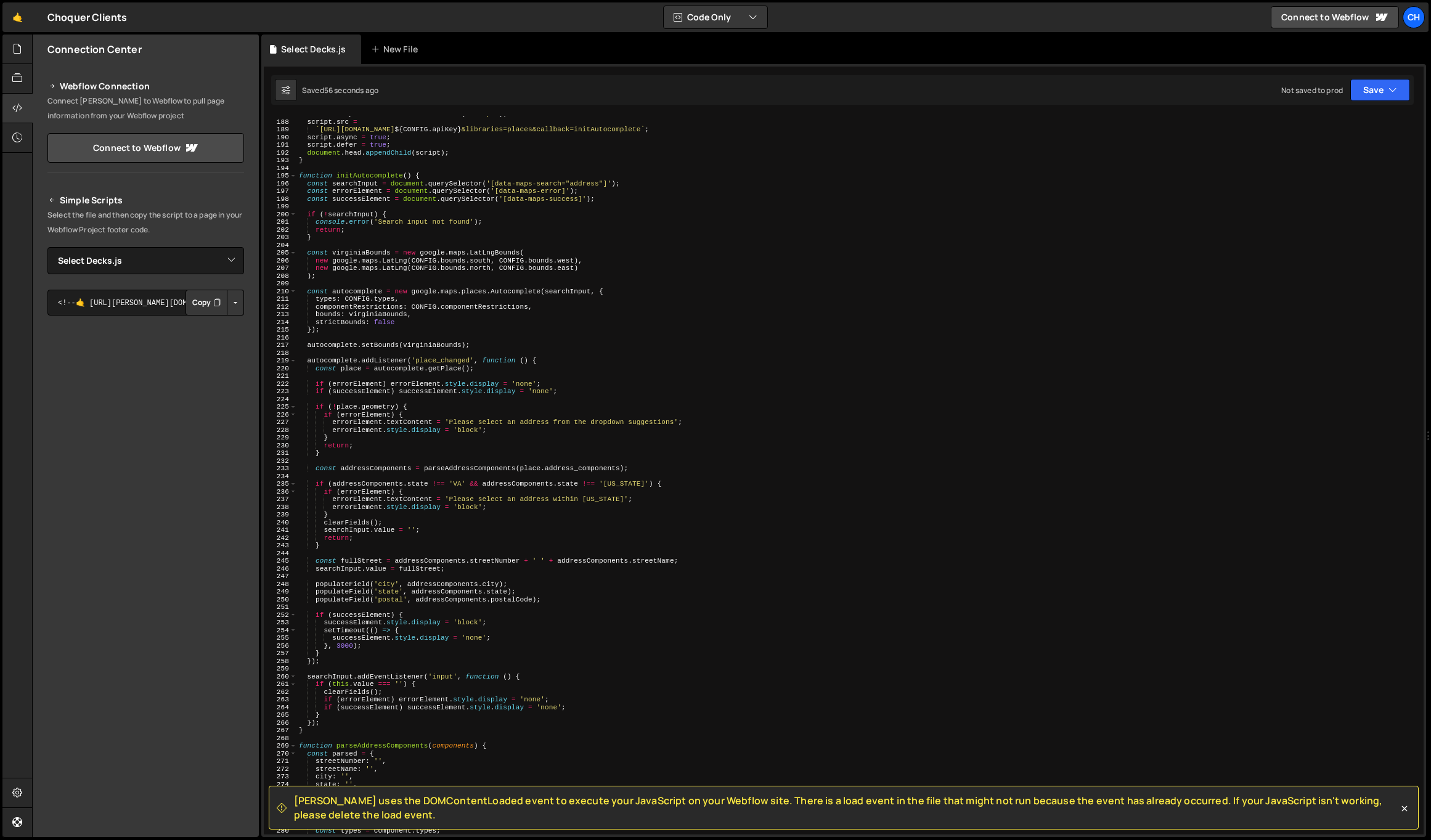
scroll to position [1368, 0]
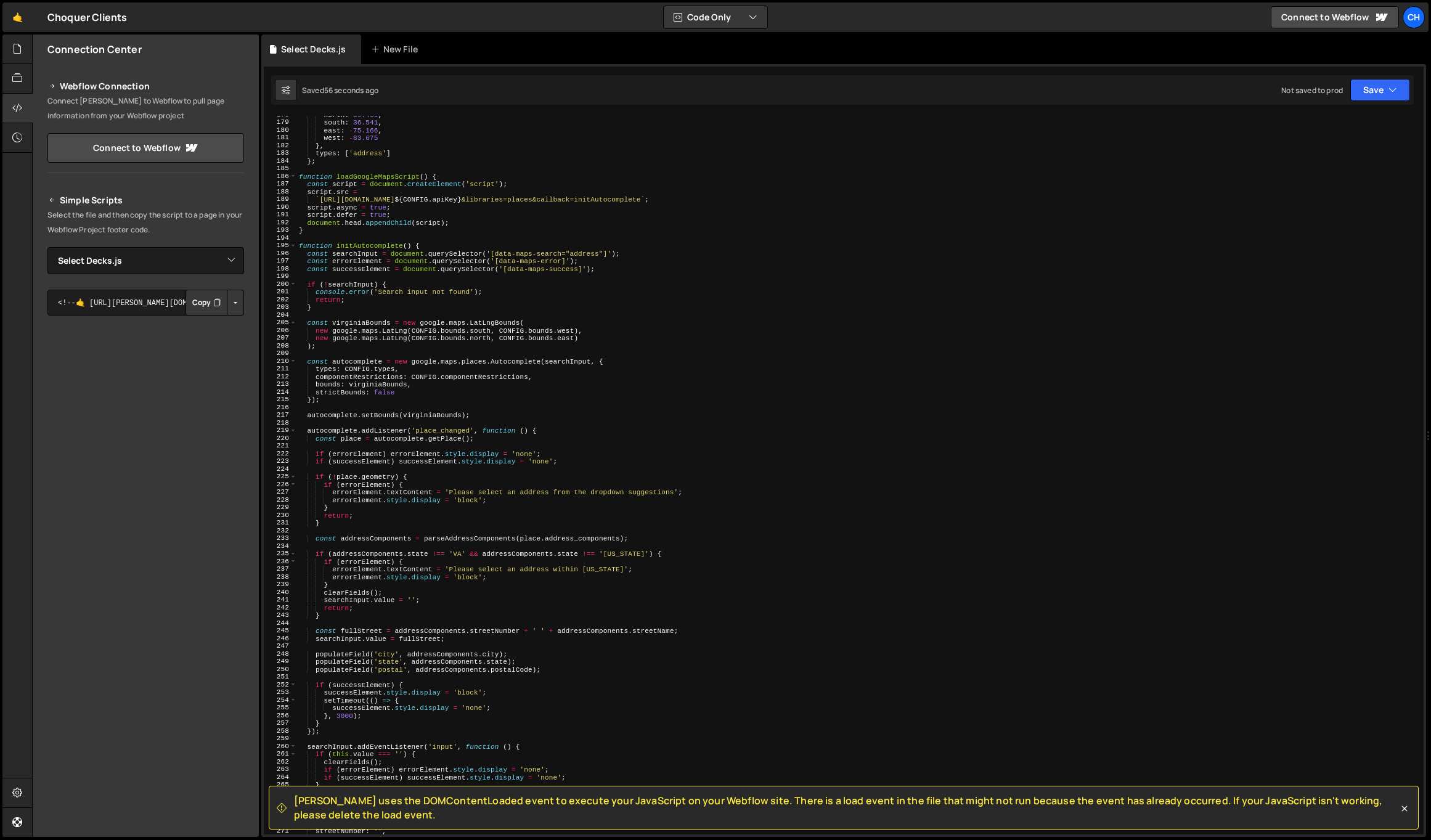
click at [495, 301] on div "north : 39.466 , south : 36.541 , east : - 75.166 , west : - 83.675 } , types :…" at bounding box center [858, 478] width 1123 height 734
click at [119, 258] on select "Select File Black Racing Engines.js Breathe Easy Remodeling.js Fangtooth.js Giv…" at bounding box center [145, 260] width 196 height 27
click at [460, 684] on div "north : 39.466 , south : 36.541 , east : - 75.166 , west : - 83.675 } , types :…" at bounding box center [858, 478] width 1123 height 734
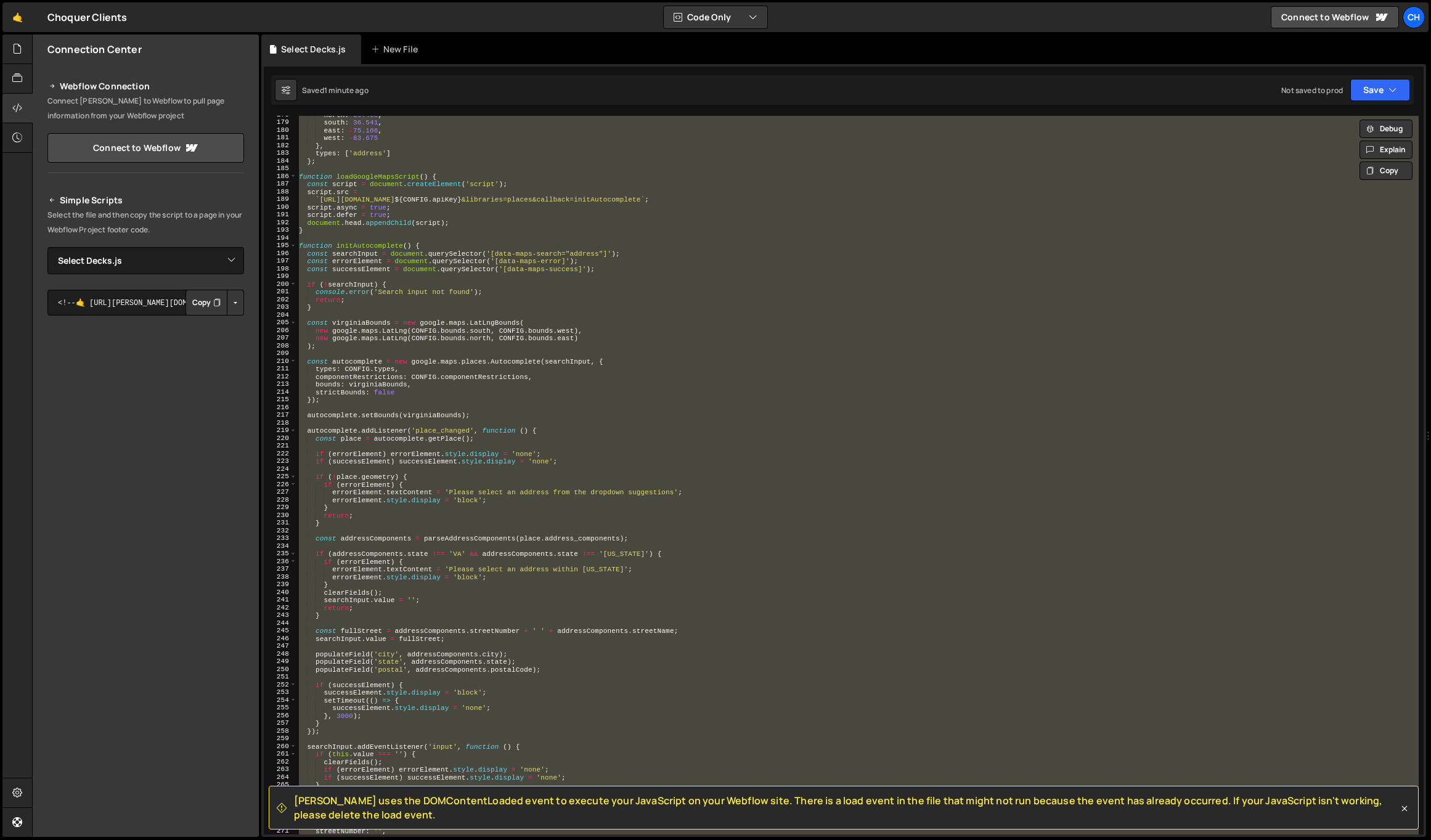
paste textarea "</script>"
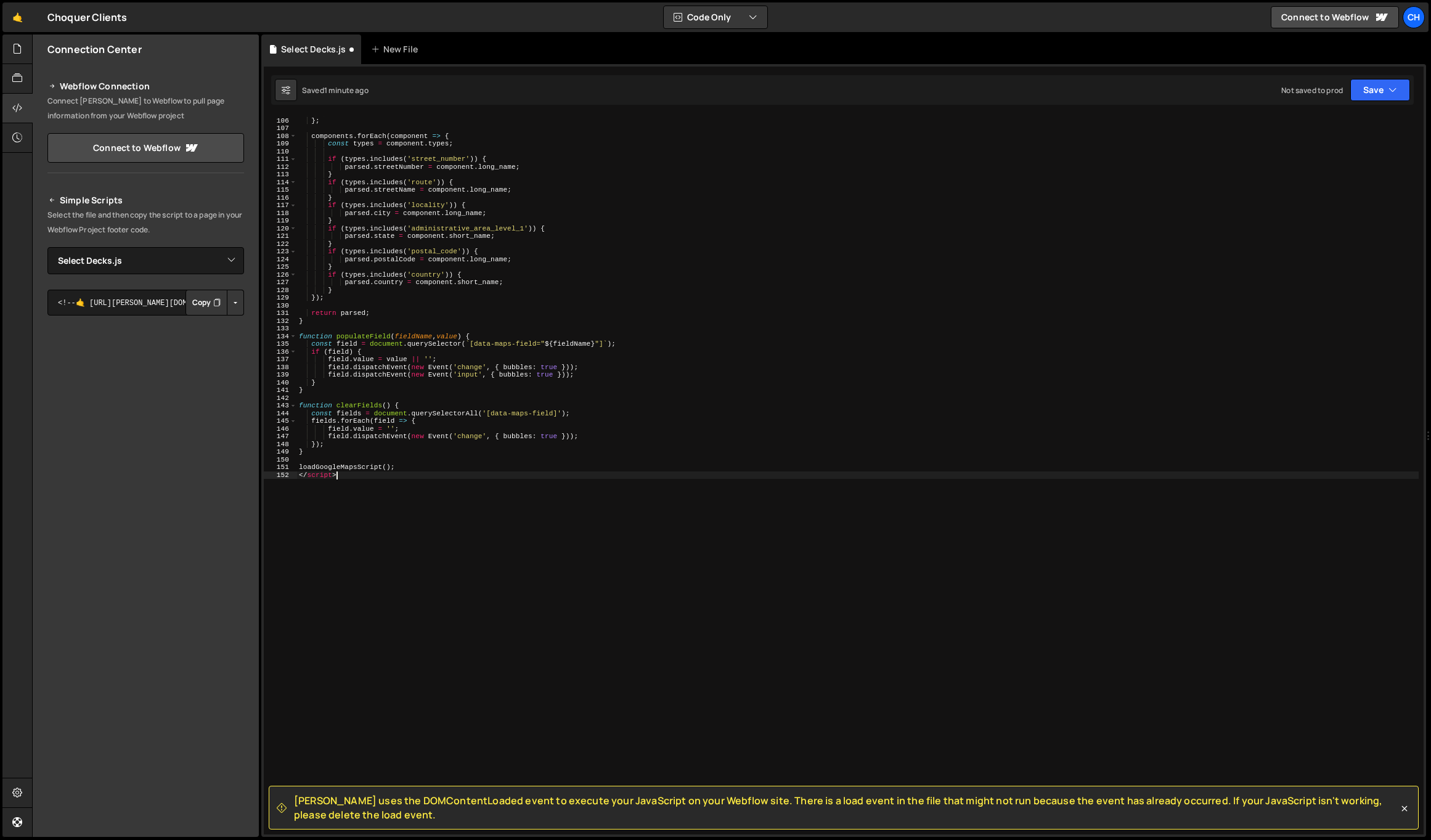
scroll to position [808, 0]
drag, startPoint x: 366, startPoint y: 485, endPoint x: 278, endPoint y: 470, distance: 89.3
click at [278, 470] on div "</script> 105 106 107 108 109 110 111 112 113 114 115 116 117 118 119 120 121 1…" at bounding box center [844, 475] width 1160 height 718
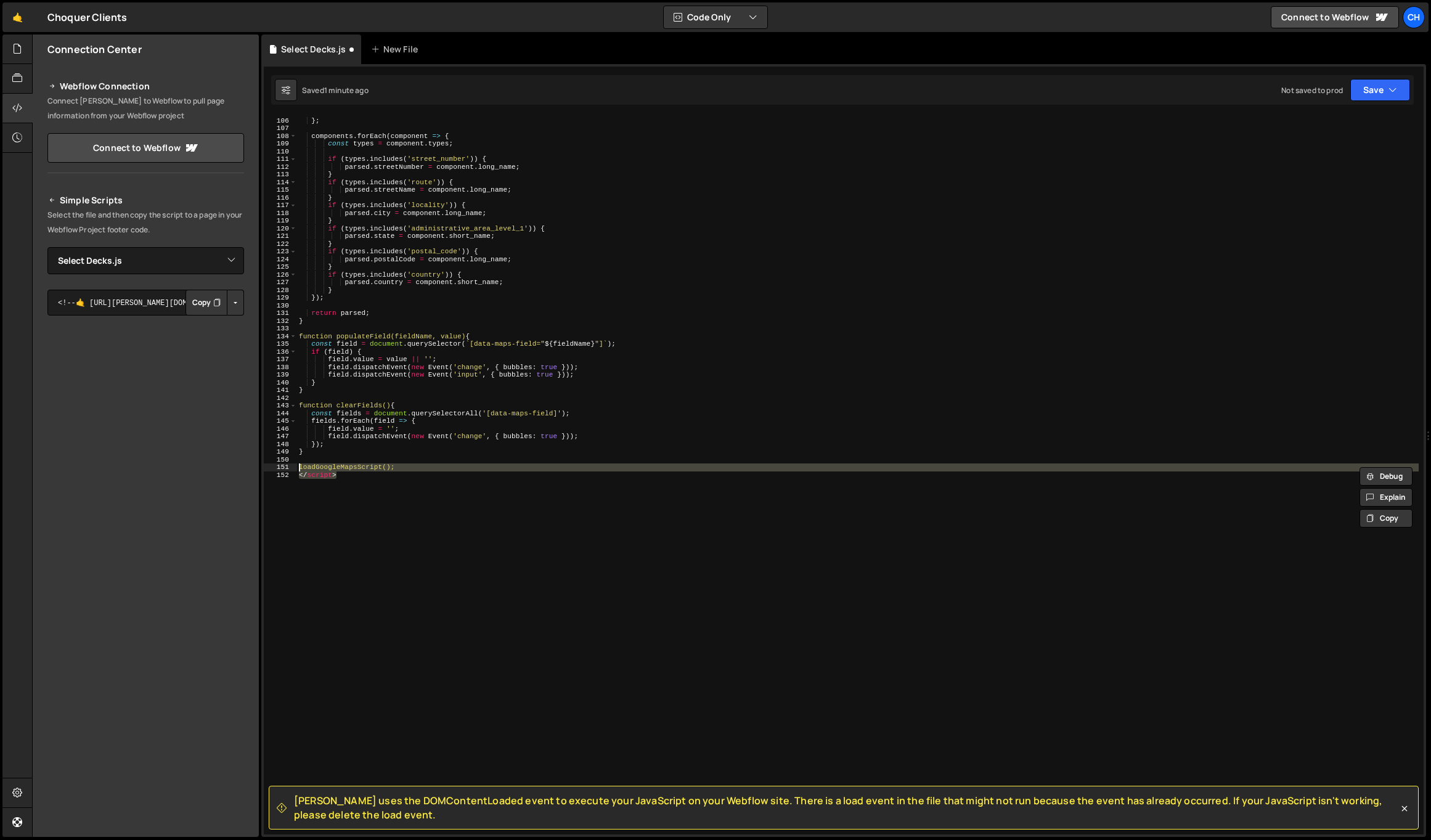
scroll to position [799, 0]
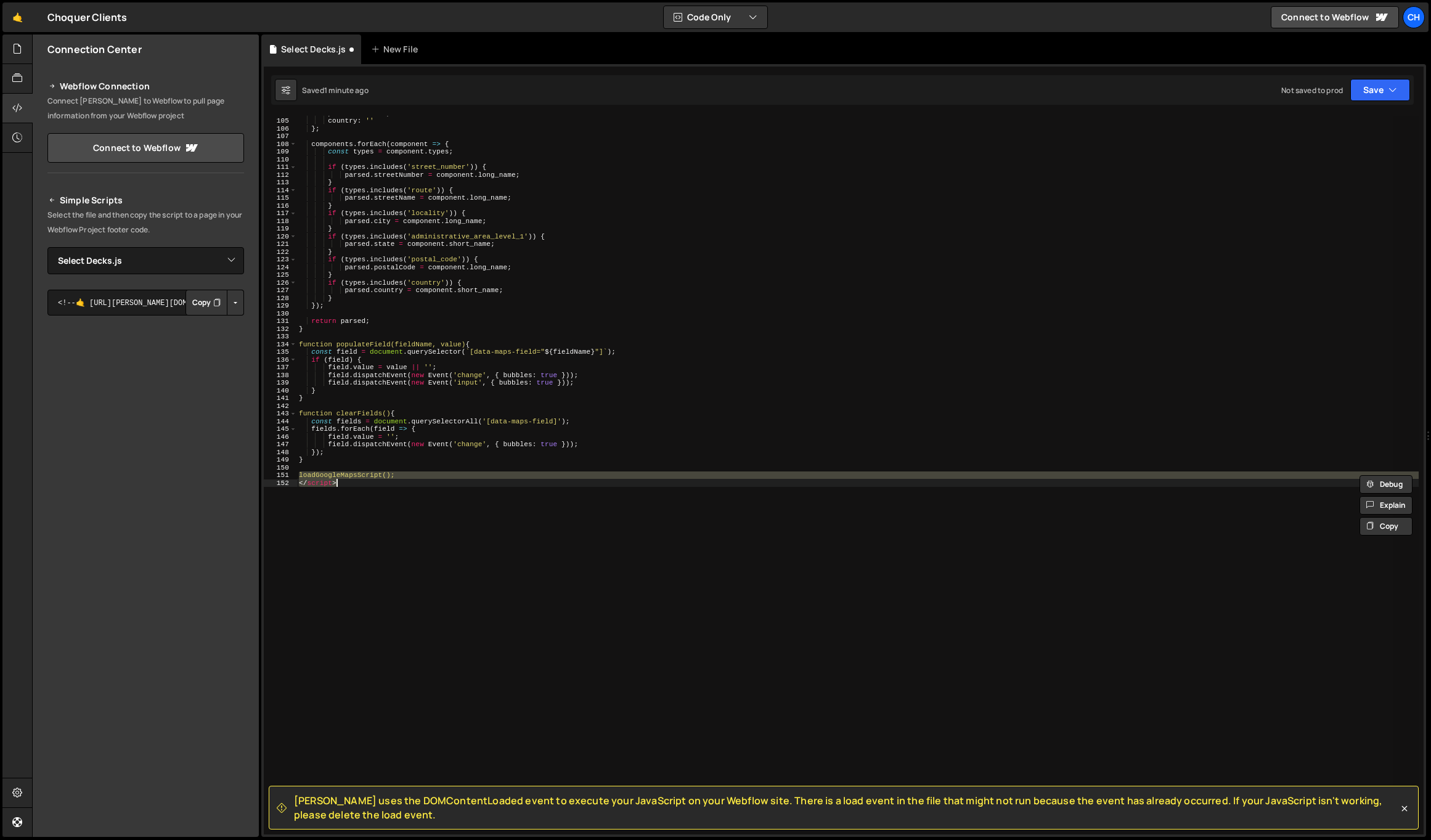
click at [363, 479] on div "postalCode : '' , country : '' } ; components . forEach ( component => { const …" at bounding box center [858, 475] width 1123 height 718
type textarea "</script>"
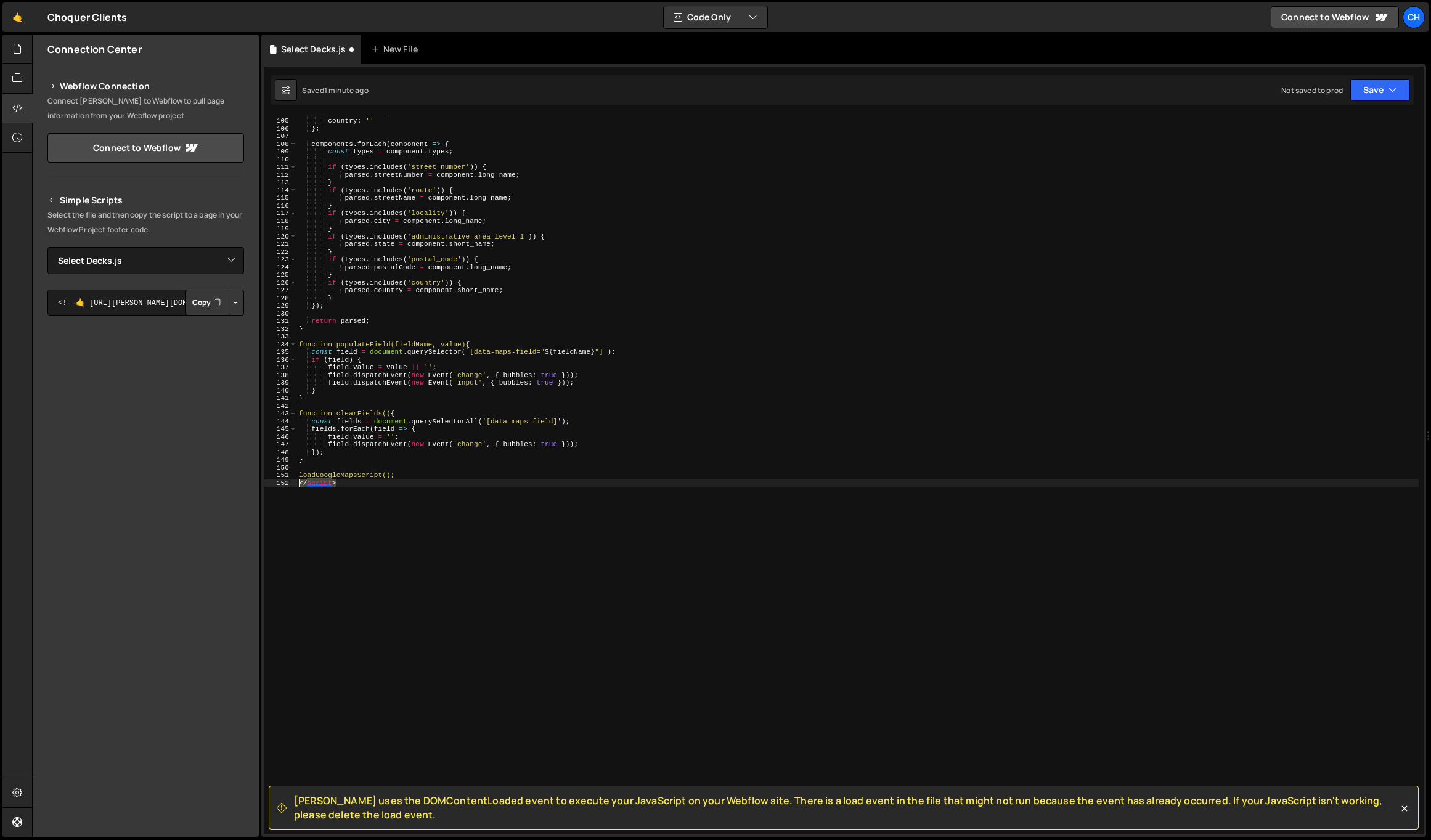
drag, startPoint x: 352, startPoint y: 483, endPoint x: 281, endPoint y: 482, distance: 71.0
click at [281, 482] on div "</script> 104 105 106 107 108 109 110 111 112 113 114 115 116 117 118 119 120 1…" at bounding box center [844, 475] width 1160 height 718
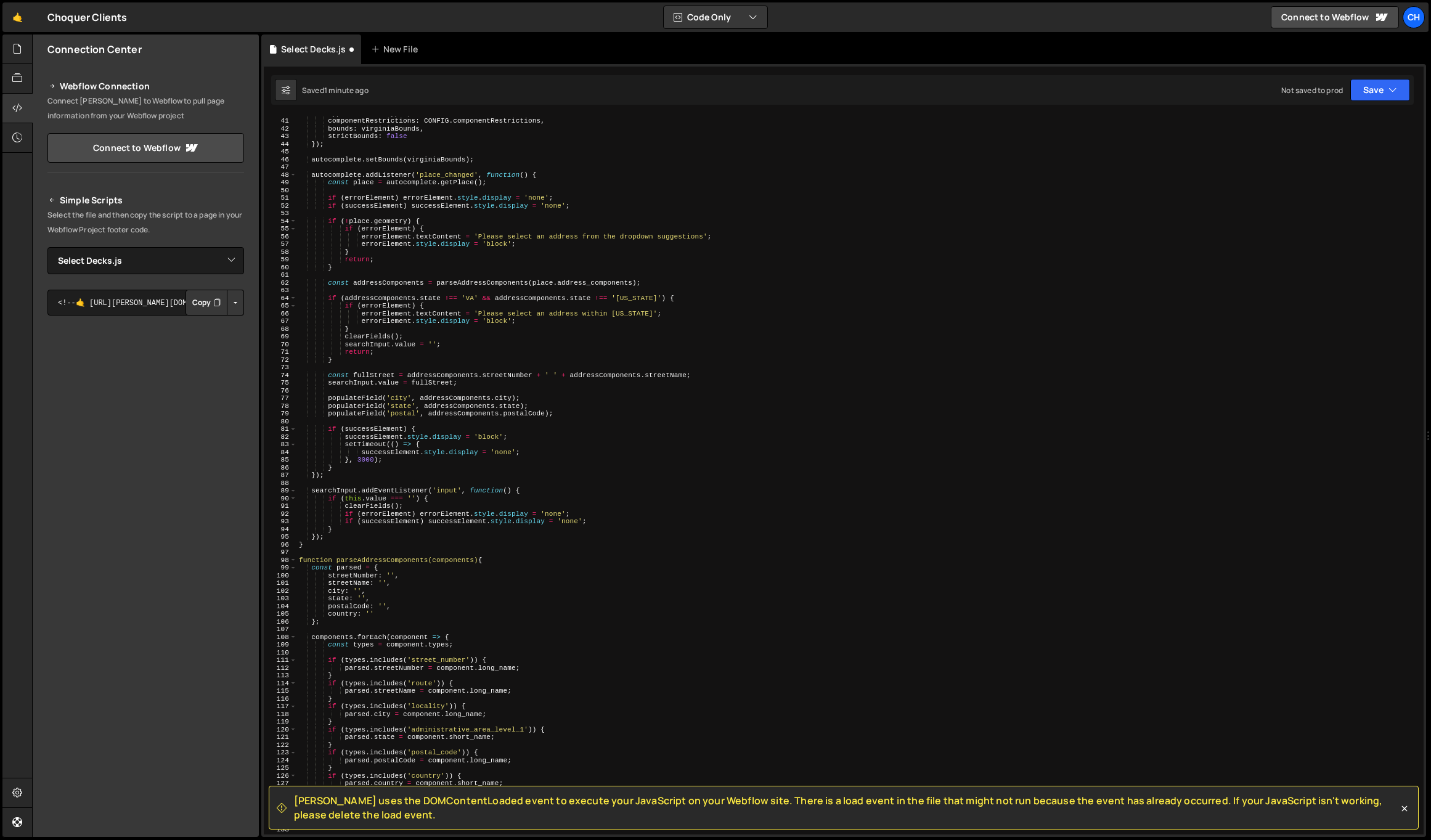
scroll to position [0, 0]
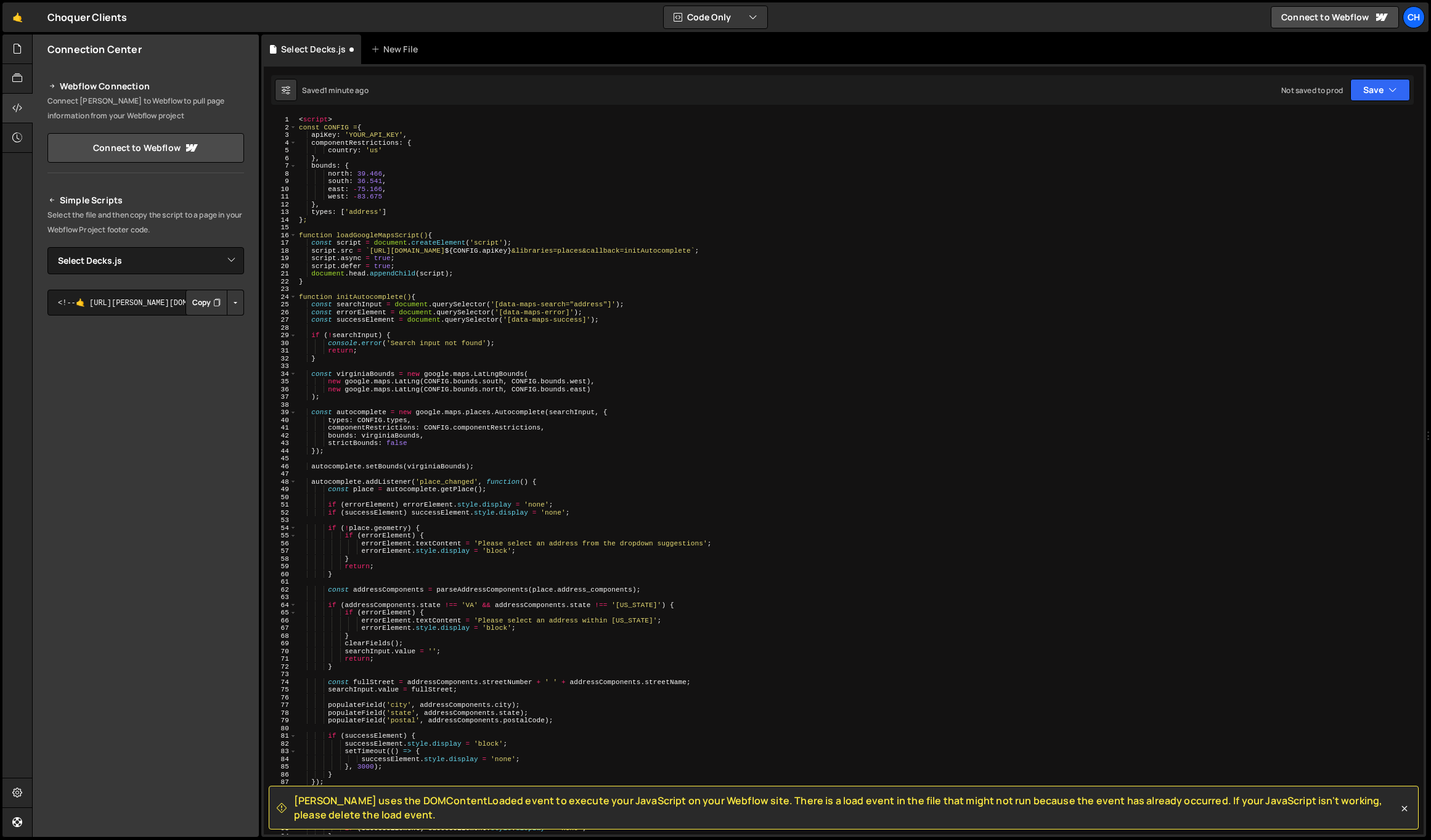
click at [344, 116] on div "< script > const CONFIG = { apiKey : 'YOUR_API_KEY' , componentRestrictions : {…" at bounding box center [858, 483] width 1123 height 734
type textarea "<script>"
drag, startPoint x: 342, startPoint y: 118, endPoint x: 285, endPoint y: 118, distance: 57.0
click at [285, 118] on div "<script> 1 2 3 4 5 6 7 8 9 10 11 12 13 14 15 16 17 18 19 20 21 22 23 24 25 26 2…" at bounding box center [844, 475] width 1160 height 718
click at [302, 126] on div "const CONFIG = { apiKey : 'YOUR_API_KEY' , componentRestrictions : { country : …" at bounding box center [858, 483] width 1123 height 734
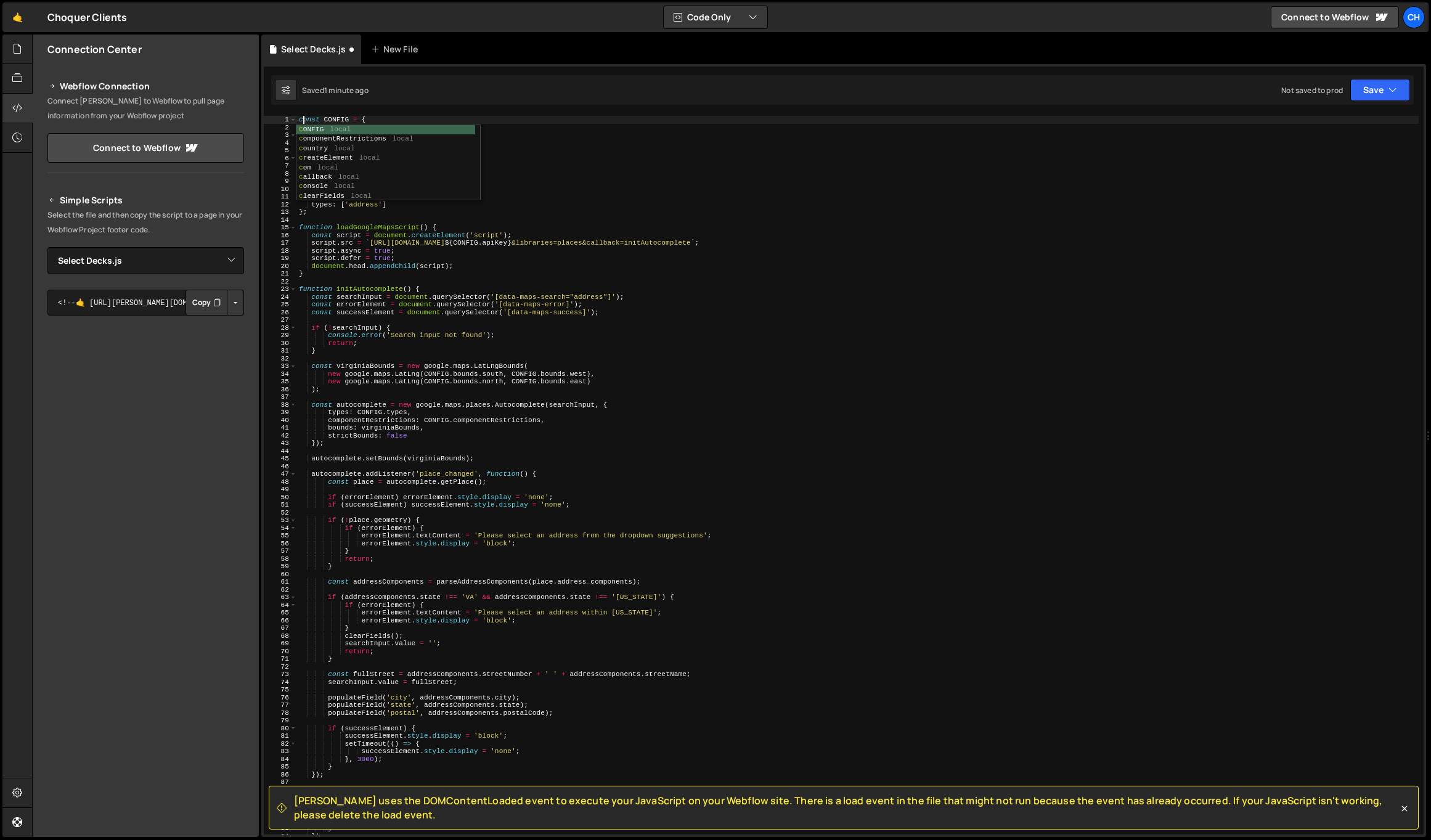
click at [416, 118] on div "const CONFIG = { apiKey : 'YOUR_API_KEY' , componentRestrictions : { country : …" at bounding box center [858, 483] width 1123 height 734
click at [382, 129] on div "const CONFIG = { apiKey : 'YOUR_API_KEY' , componentRestrictions : { country : …" at bounding box center [858, 483] width 1123 height 734
paste textarea "[SECURITY_DATA]"
type textarea "apiKey: '[SECURITY_DATA]',"
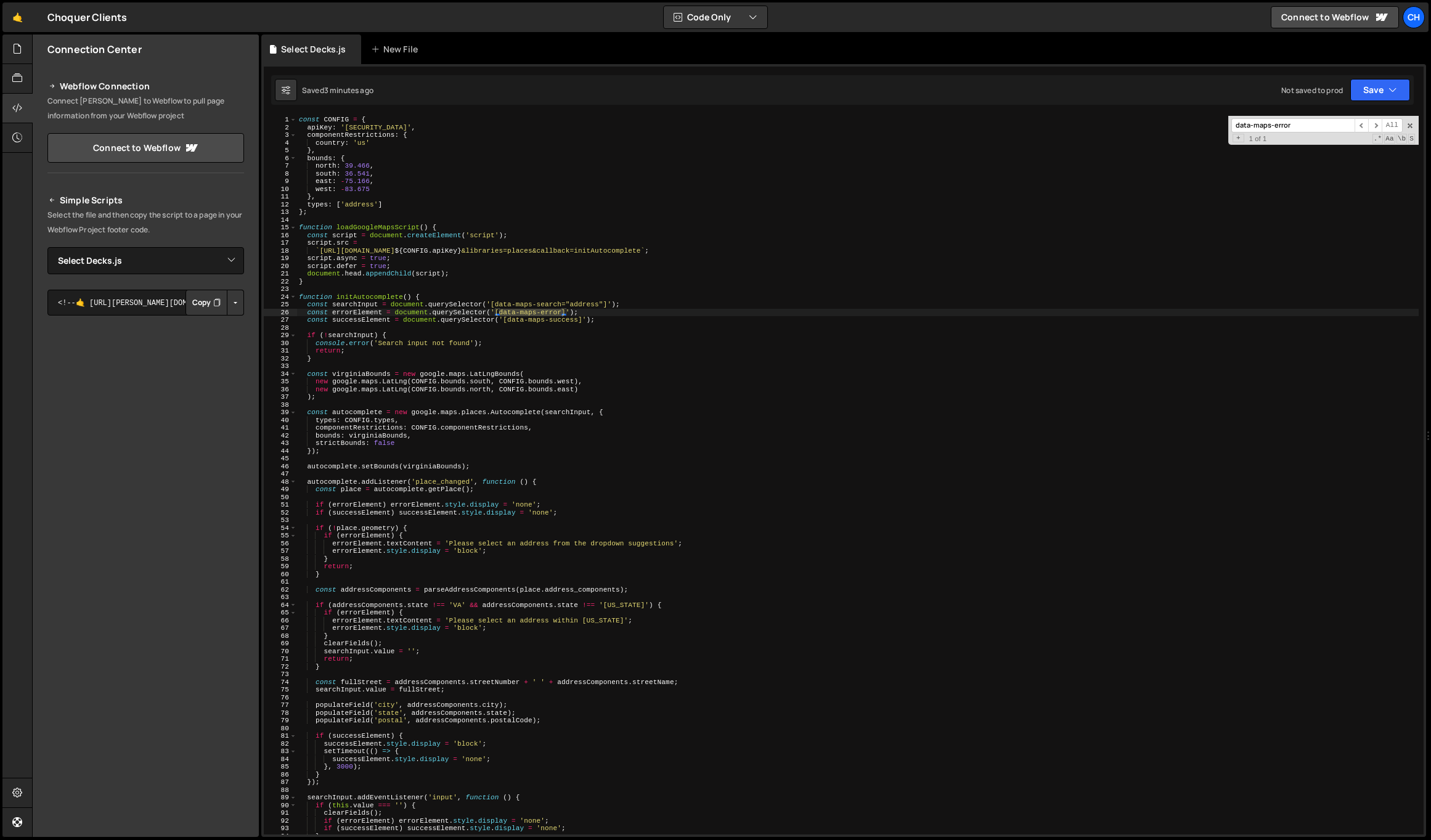
type input "data-maps-error"
type textarea "const errorElement = document.querySelector('[data-maps-error]');"
click at [360, 312] on div "const CONFIG = { apiKey : '[SECURITY_DATA]' , componentRestrictions : { country…" at bounding box center [858, 483] width 1123 height 734
click at [1281, 137] on div "+ 1 of 1 .* Aa \b S" at bounding box center [1323, 139] width 184 height 8
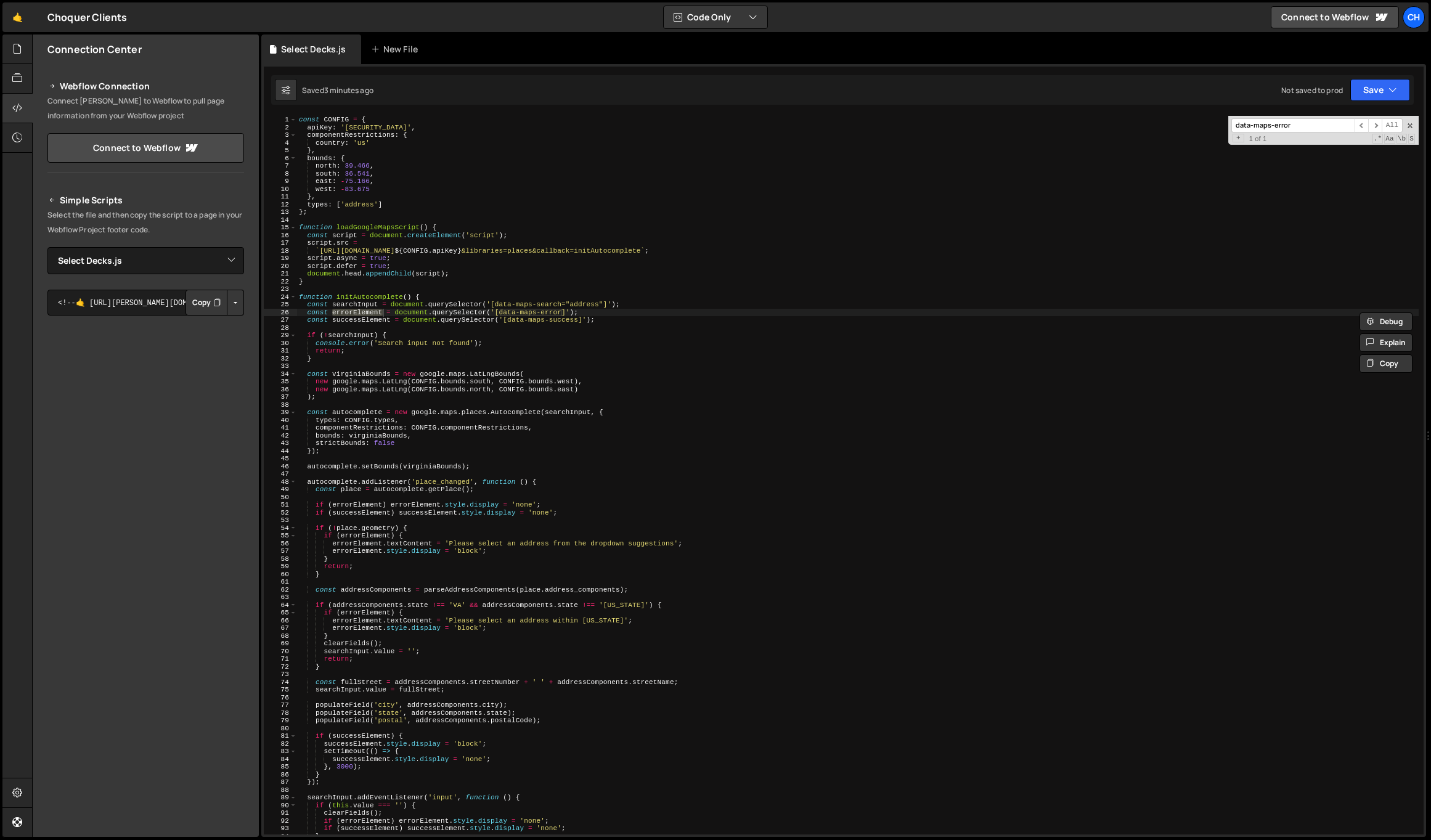
click at [1288, 128] on input "data-maps-error" at bounding box center [1292, 125] width 123 height 14
paste input "errorElement"
type input "errorElement"
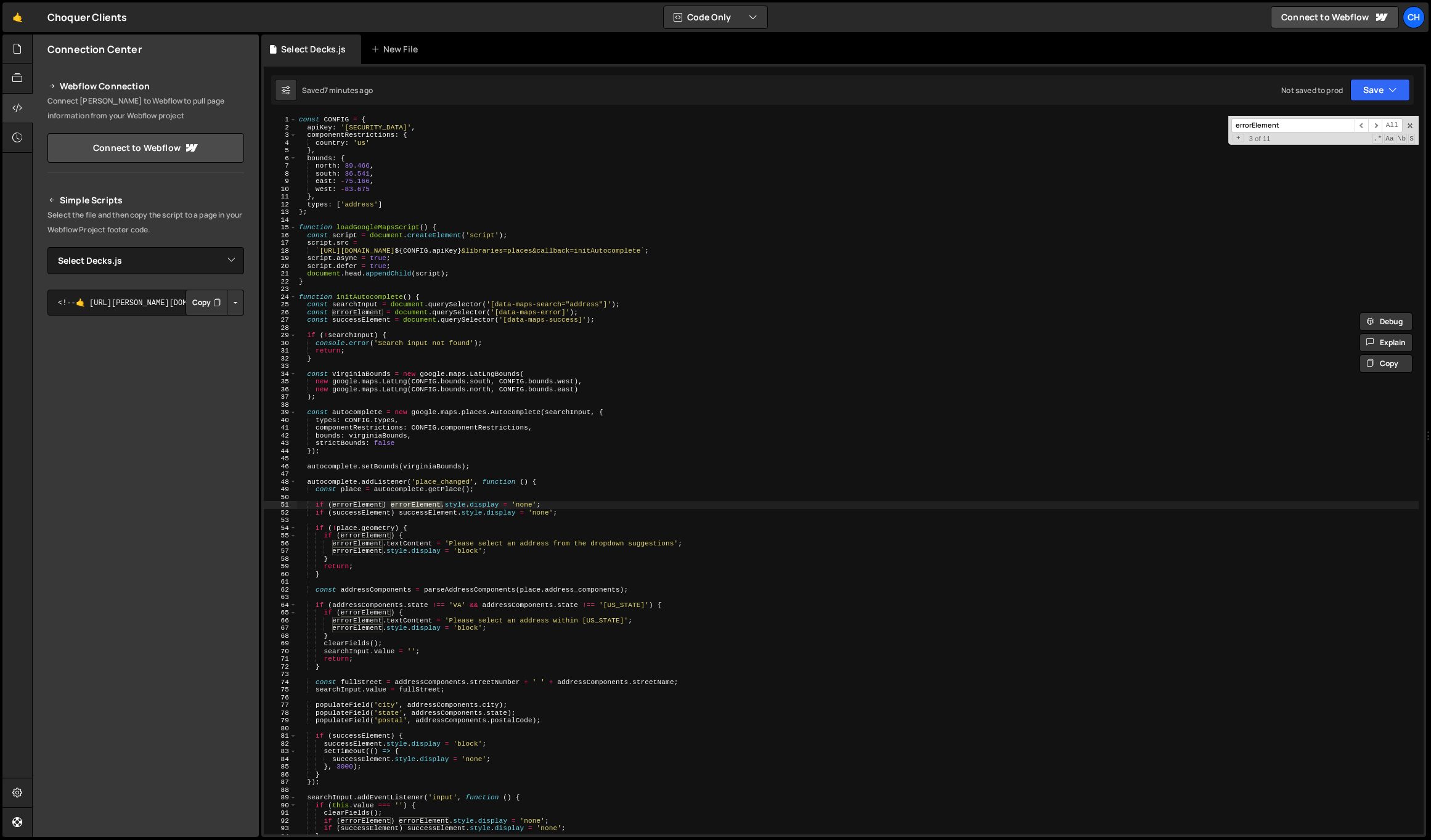
click at [628, 399] on div "const CONFIG = { apiKey : '[SECURITY_DATA]' , componentRestrictions : { country…" at bounding box center [858, 483] width 1123 height 734
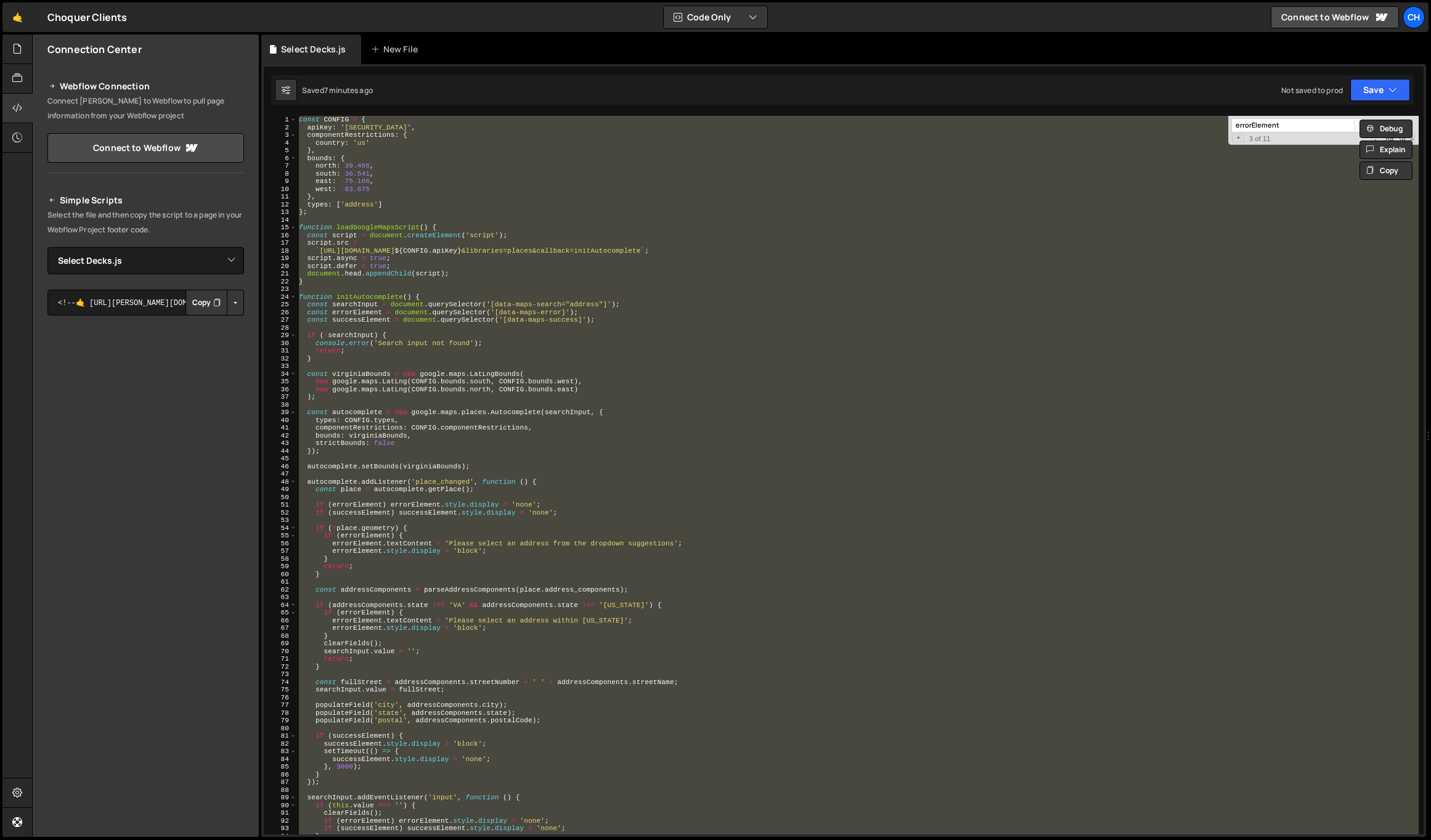
paste textarea
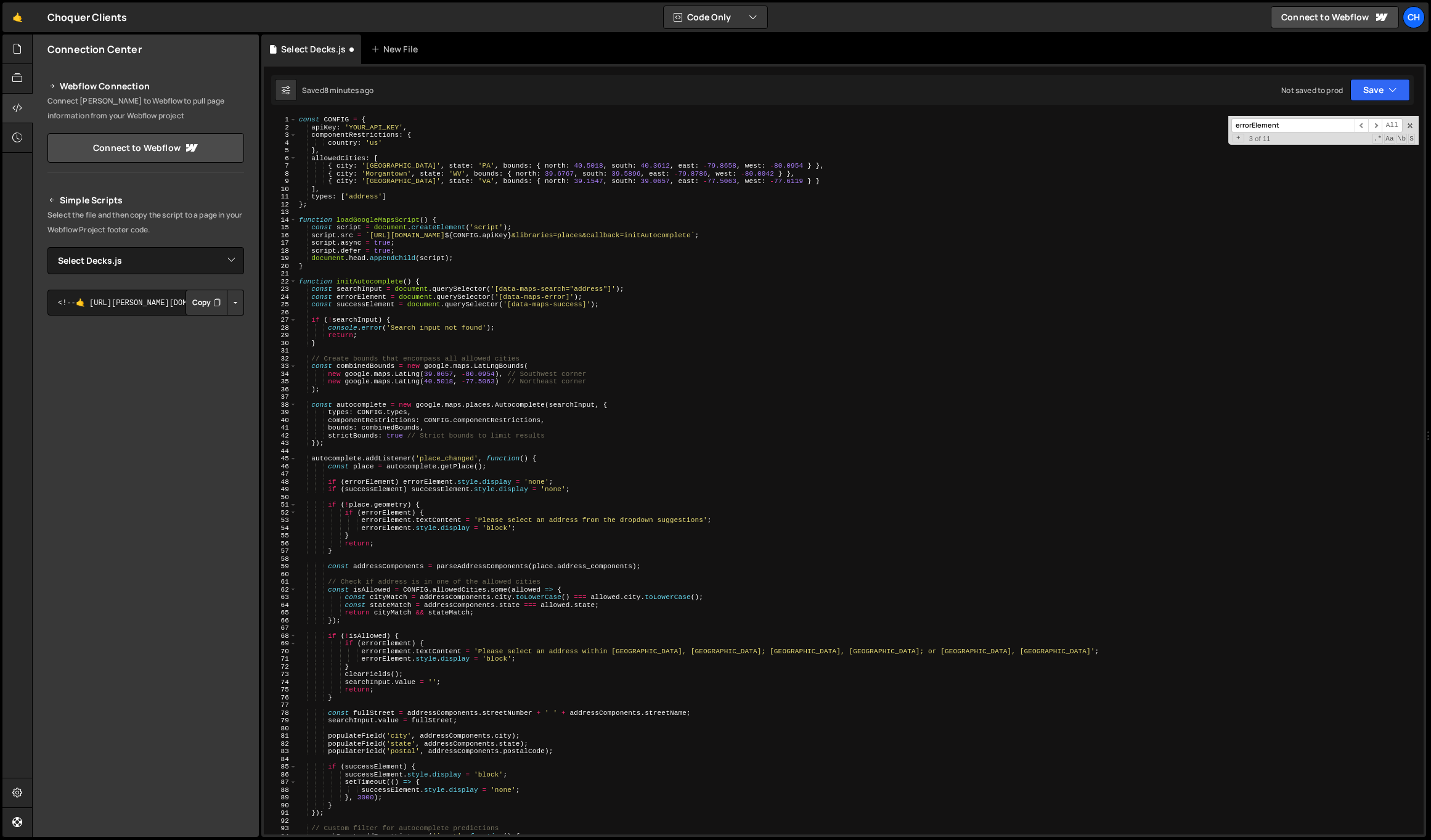
click at [381, 126] on div "const CONFIG = { apiKey : 'YOUR_API_KEY' , componentRestrictions : { country : …" at bounding box center [858, 483] width 1123 height 734
paste textarea "[SECURITY_DATA]"
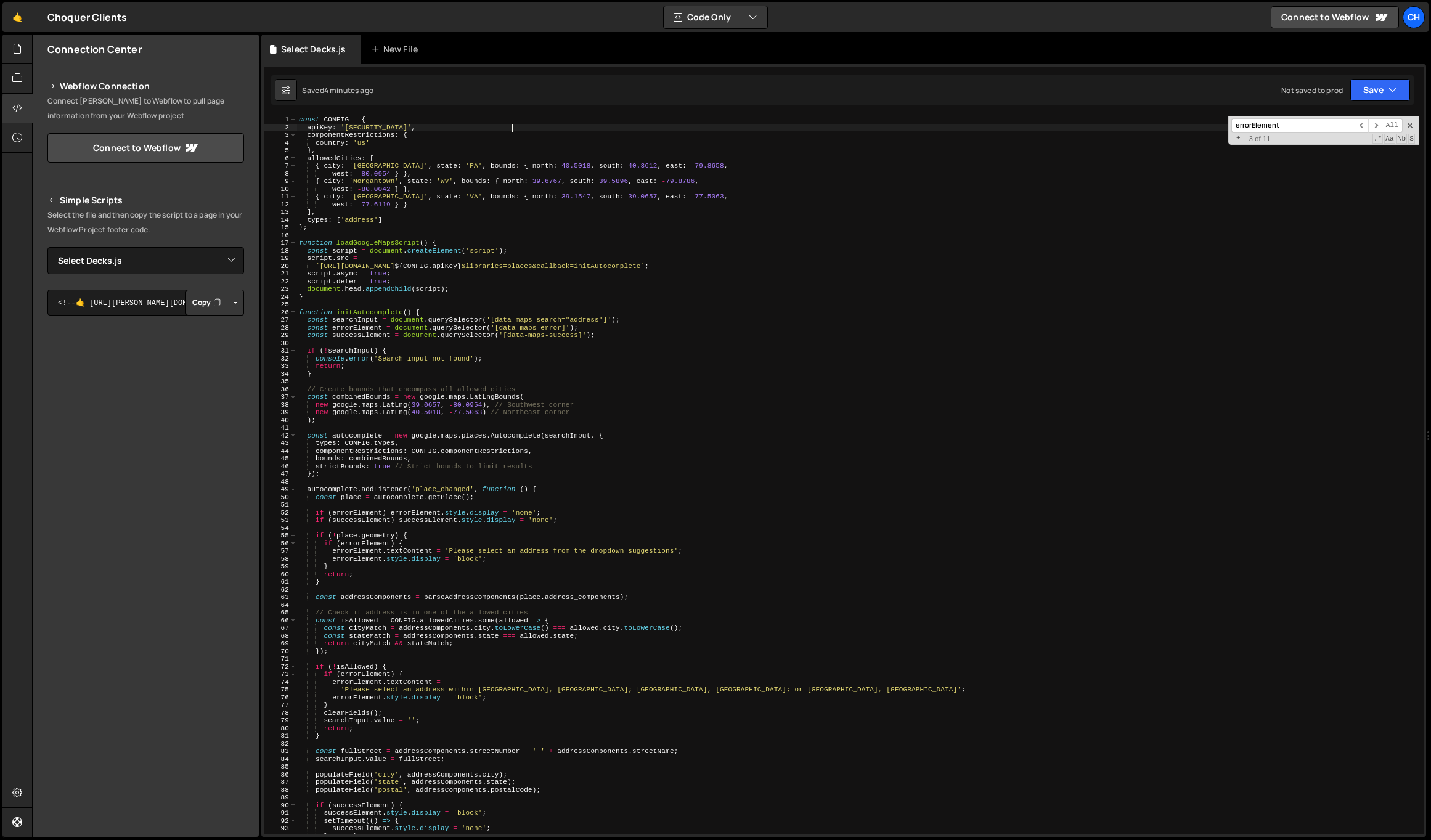
click at [494, 512] on div "const CONFIG = { apiKey : '[SECURITY_DATA]' , componentRestrictions : { country…" at bounding box center [858, 483] width 1123 height 734
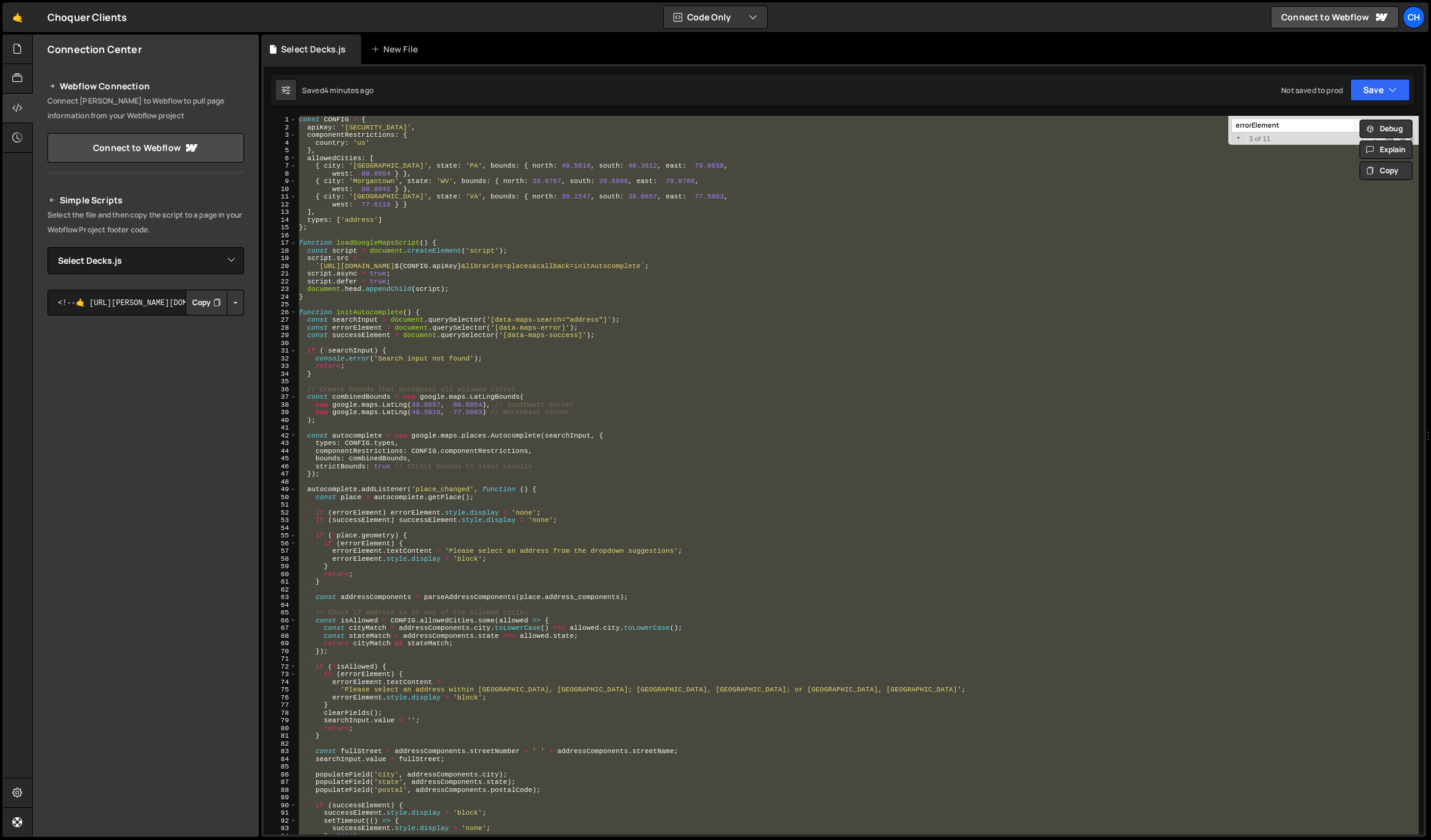
paste textarea
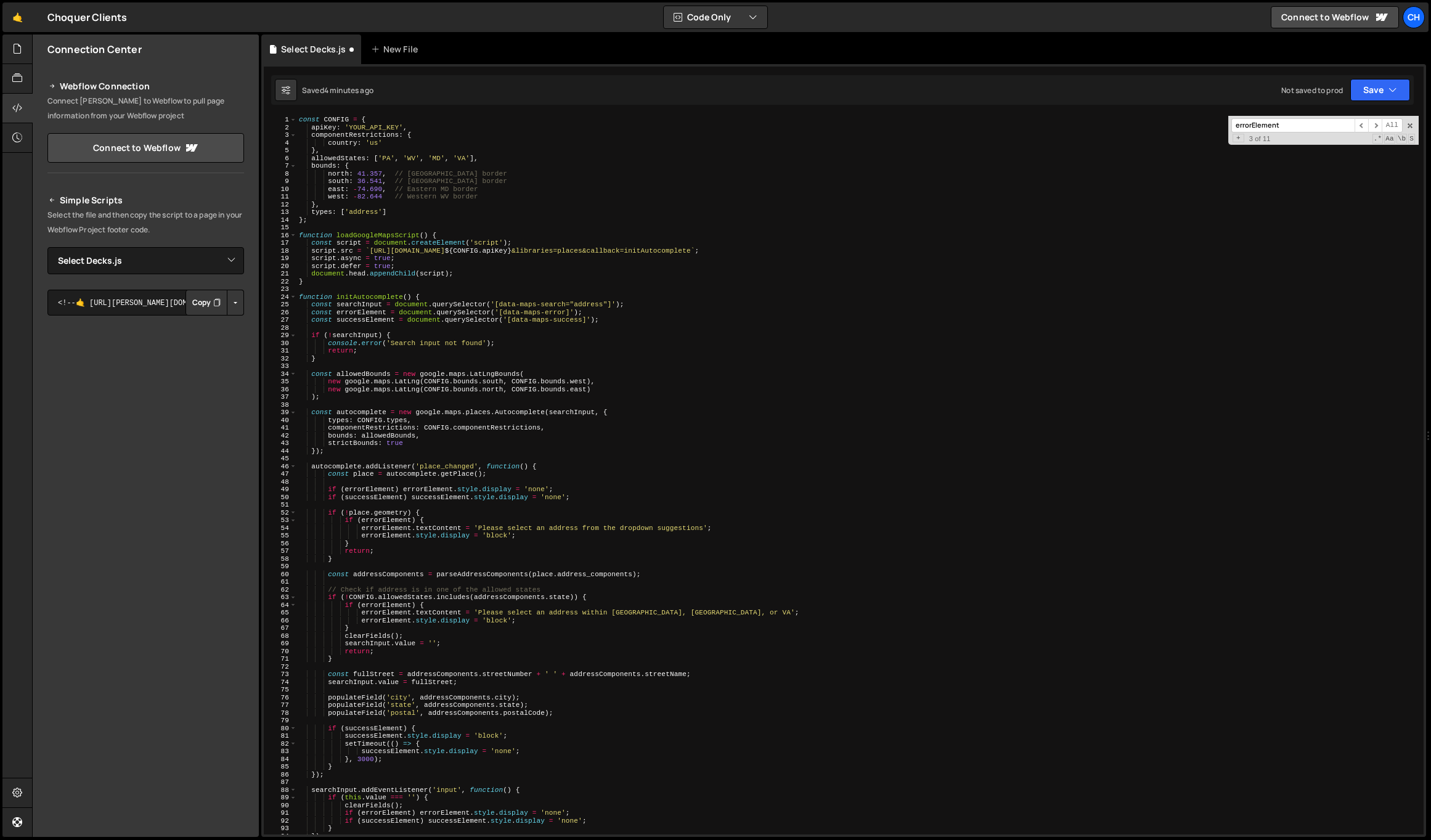
click at [370, 127] on div "const CONFIG = { apiKey : 'YOUR_API_KEY' , componentRestrictions : { country : …" at bounding box center [858, 483] width 1123 height 734
paste textarea "[SECURITY_DATA]"
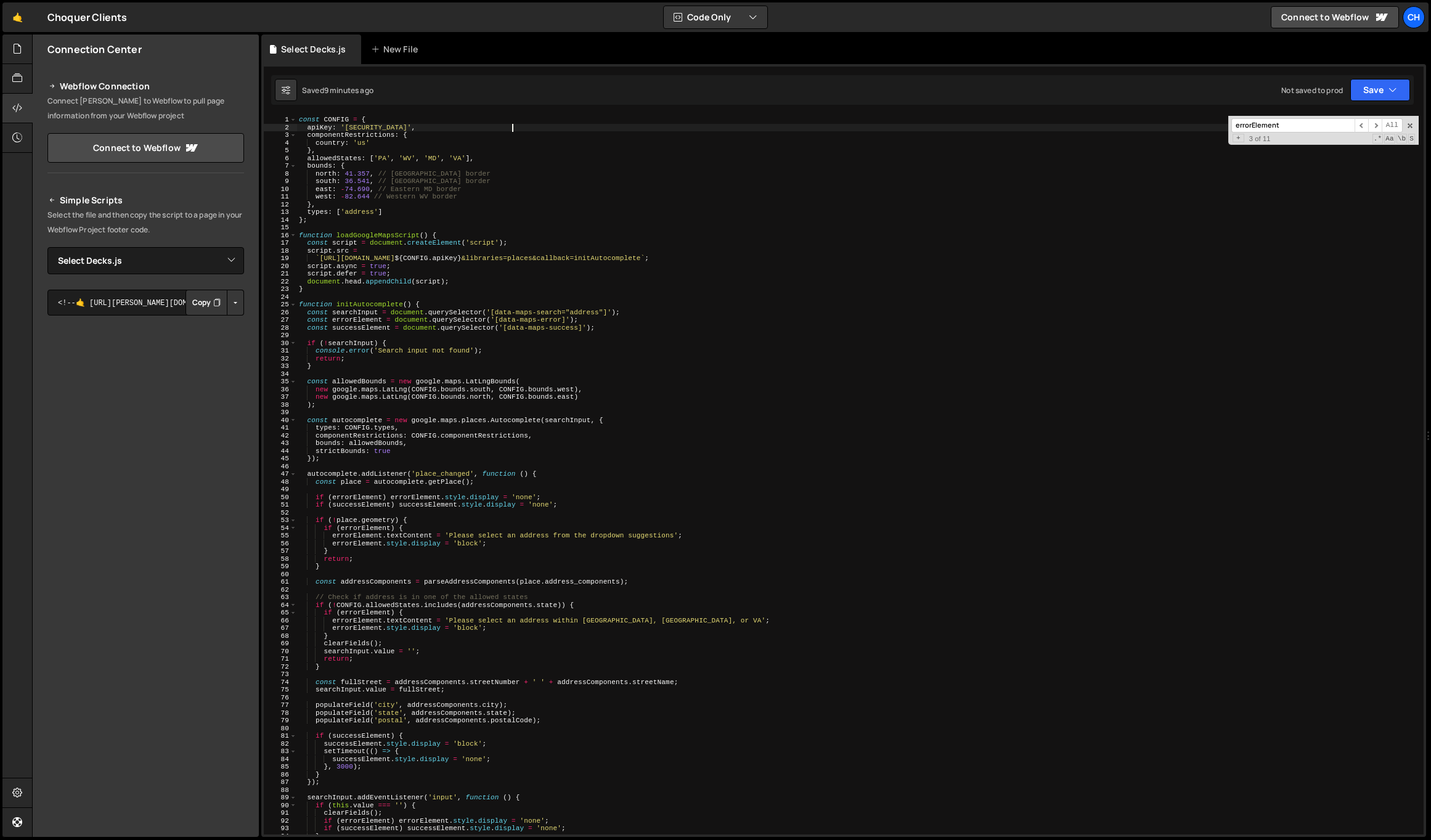
click at [394, 240] on div "const CONFIG = { apiKey : '[SECURITY_DATA]' , componentRestrictions : { country…" at bounding box center [858, 483] width 1123 height 734
click at [292, 236] on span at bounding box center [293, 236] width 7 height 8
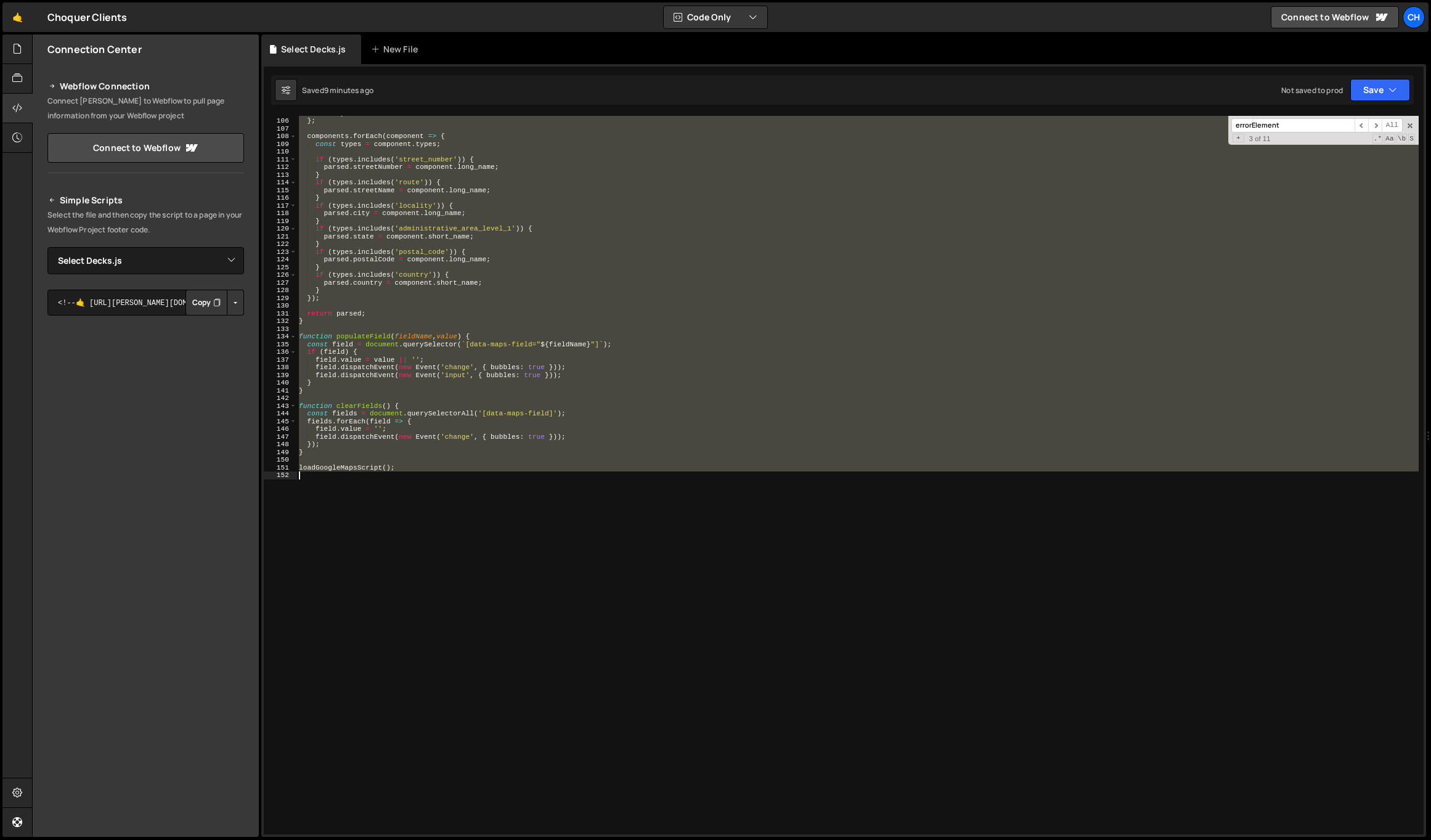
drag, startPoint x: 300, startPoint y: 234, endPoint x: 420, endPoint y: 576, distance: 362.4
click at [420, 576] on div "country : '' } ; components . forEach ( component => { const types = component …" at bounding box center [858, 476] width 1123 height 734
paste textarea
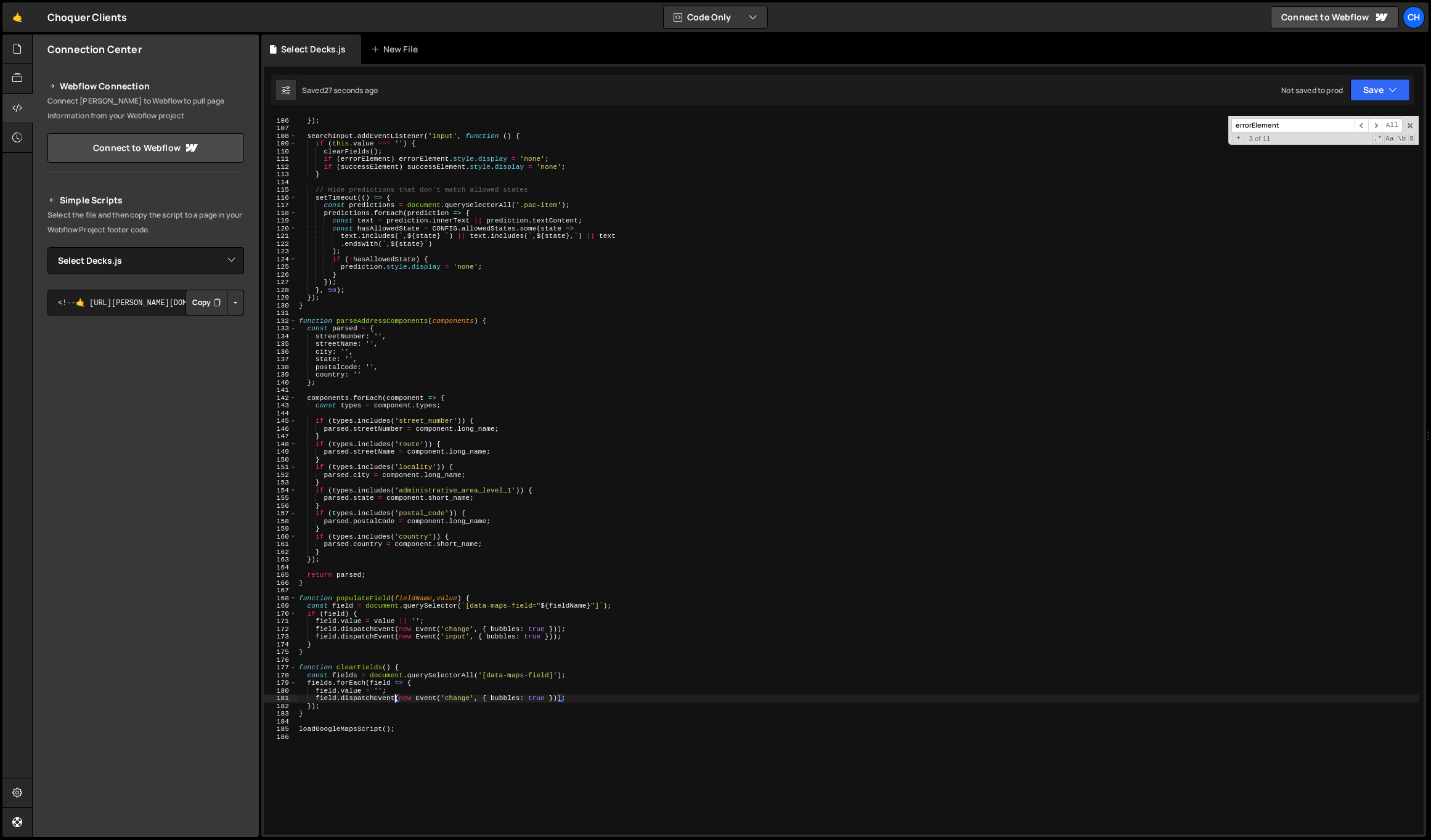
click at [366, 328] on div "} }) ; searchInput . addEventListener ( 'input' , function ( ) { if ( this . va…" at bounding box center [858, 476] width 1123 height 734
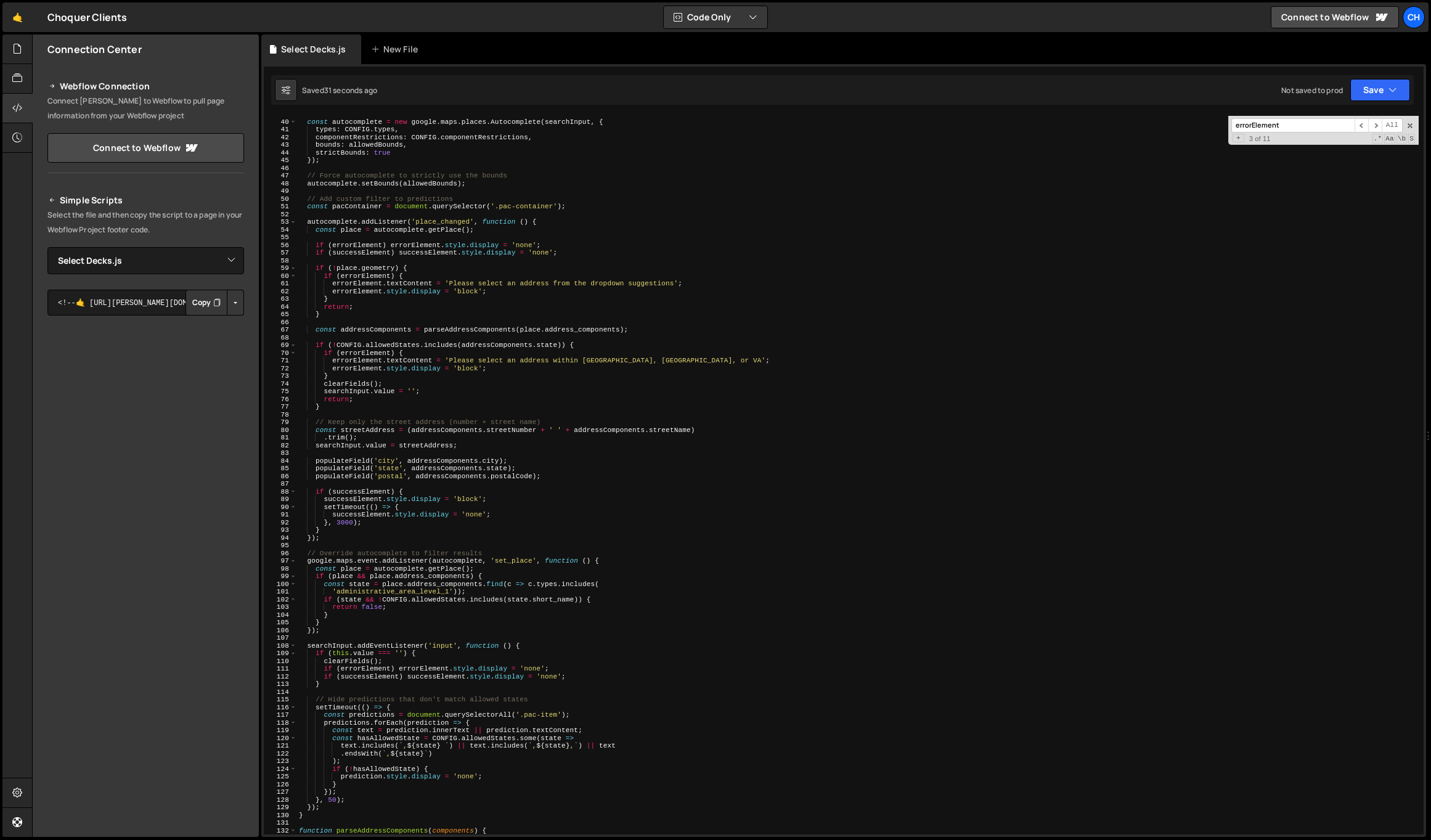
scroll to position [298, 0]
click at [352, 204] on div "const autocomplete = new google . maps . places . Autocomplete ( searchInput , …" at bounding box center [858, 477] width 1123 height 734
type textarea "const pacContainer = document.querySelector('.pac-container');"
click at [352, 204] on div "const autocomplete = new google . maps . places . Autocomplete ( searchInput , …" at bounding box center [858, 477] width 1123 height 734
click at [1263, 126] on input "errorElement" at bounding box center [1292, 125] width 123 height 14
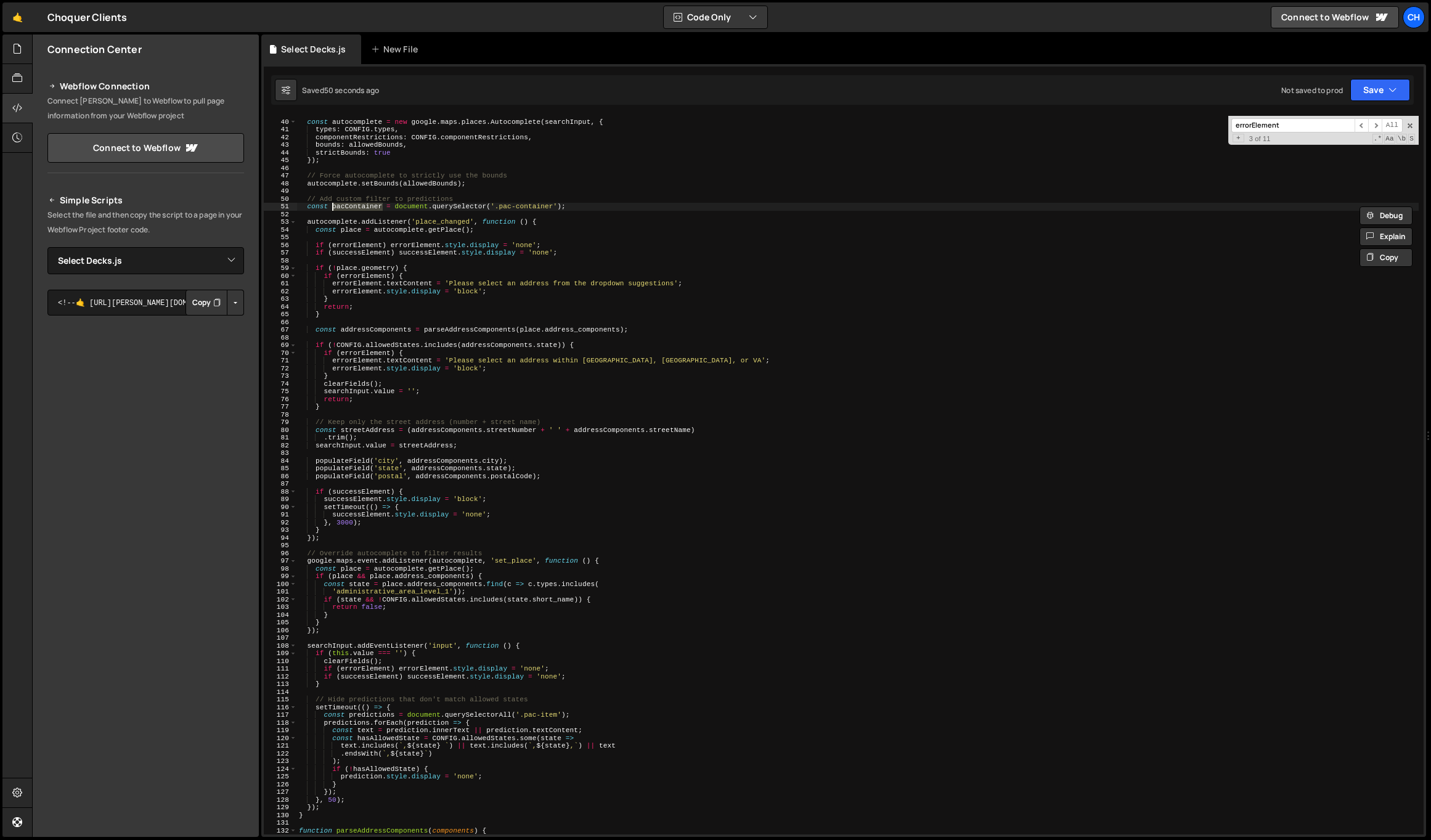
click at [1263, 126] on input "errorElement" at bounding box center [1292, 125] width 123 height 14
paste input "pacContainer"
type input "pacContainer"
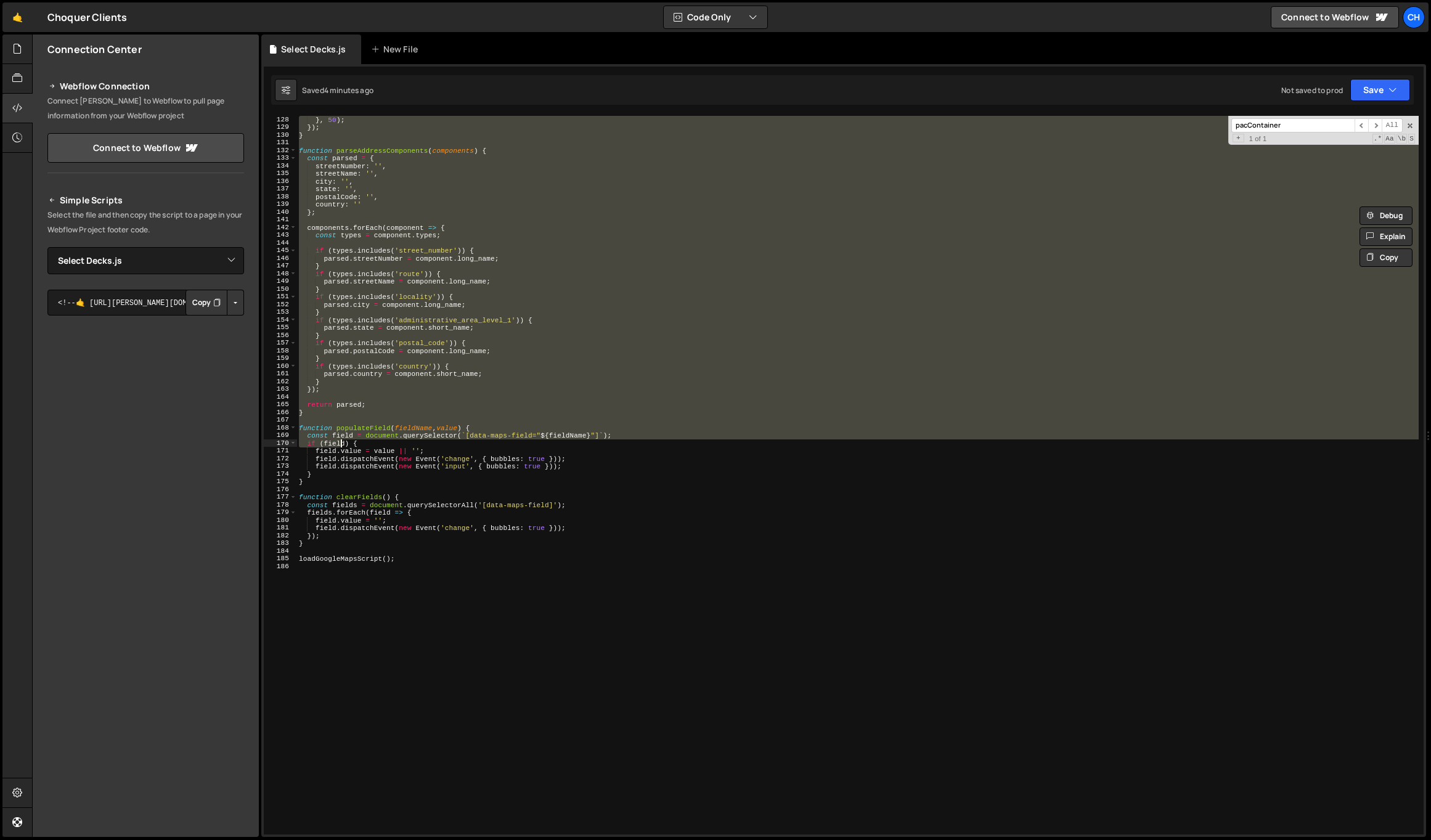
scroll to position [1070, 0]
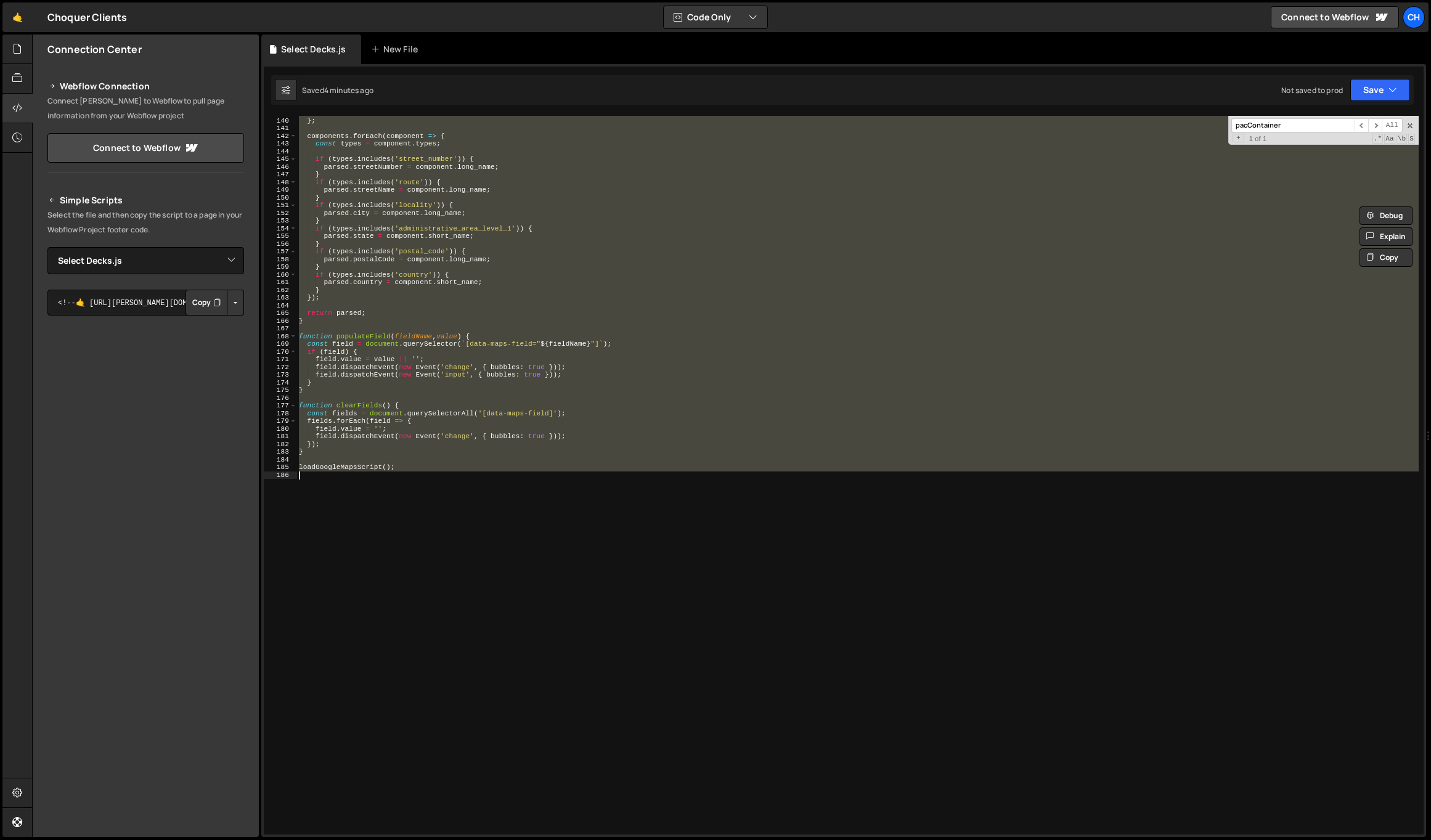
drag, startPoint x: 304, startPoint y: 158, endPoint x: 388, endPoint y: 495, distance: 347.3
click at [388, 495] on div "country : '' } ; components . forEach ( component => { const types = component …" at bounding box center [858, 476] width 1123 height 734
paste textarea
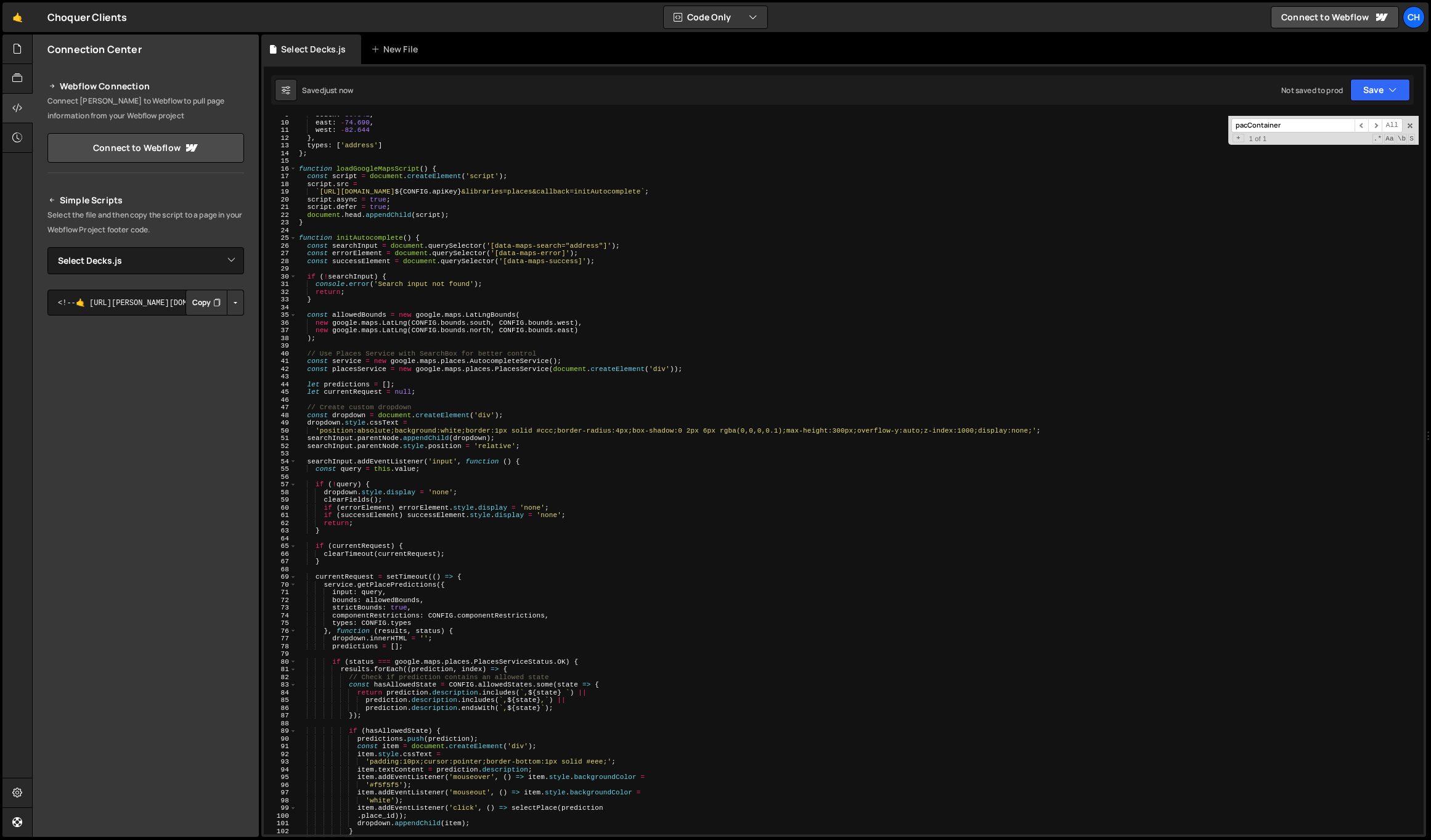
scroll to position [0, 0]
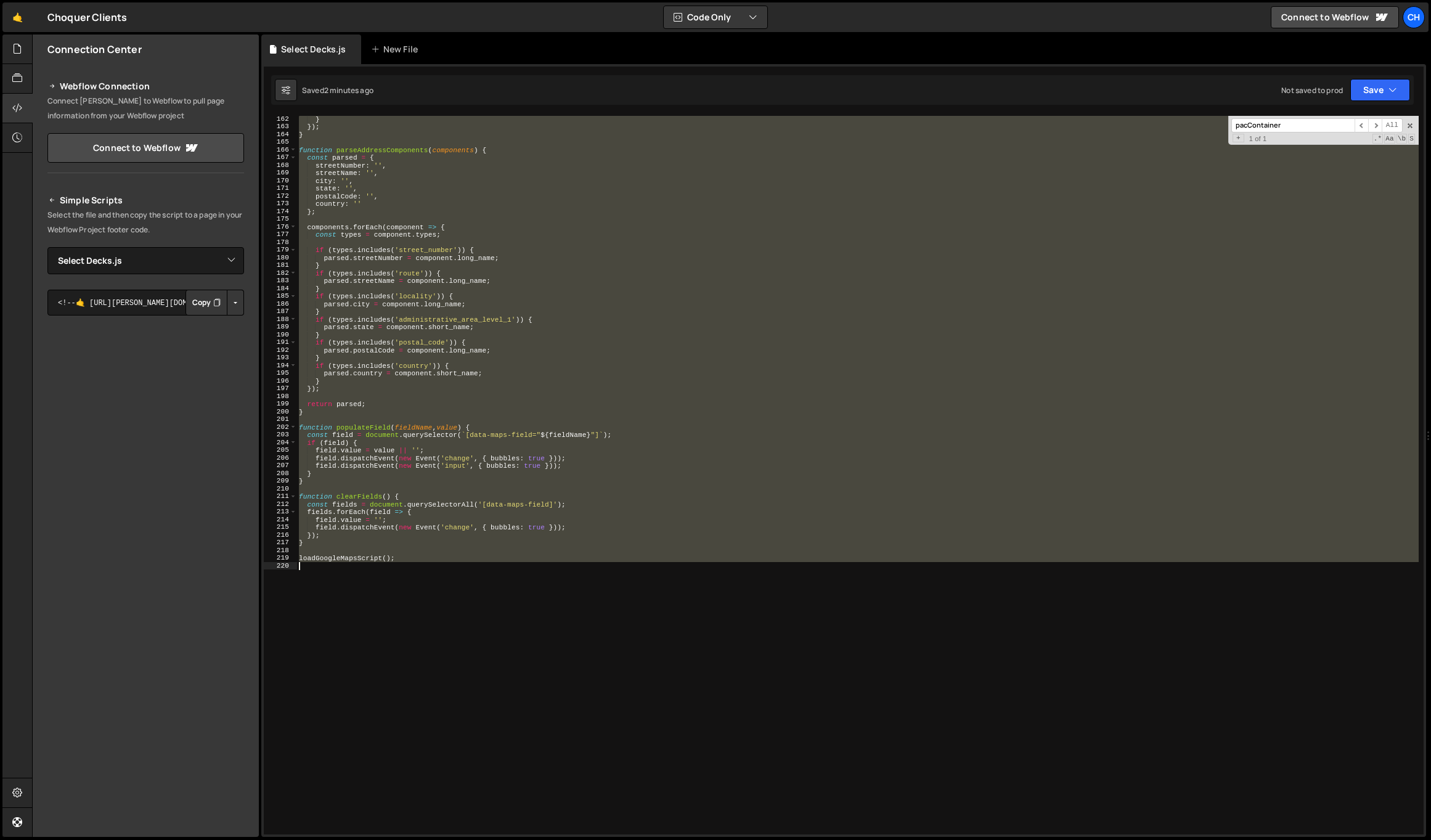
drag, startPoint x: 301, startPoint y: 160, endPoint x: 411, endPoint y: 638, distance: 490.5
click at [411, 638] on div "} }) ; } function parseAddressComponents ( components ) { const parsed = { stre…" at bounding box center [858, 482] width 1123 height 734
paste textarea
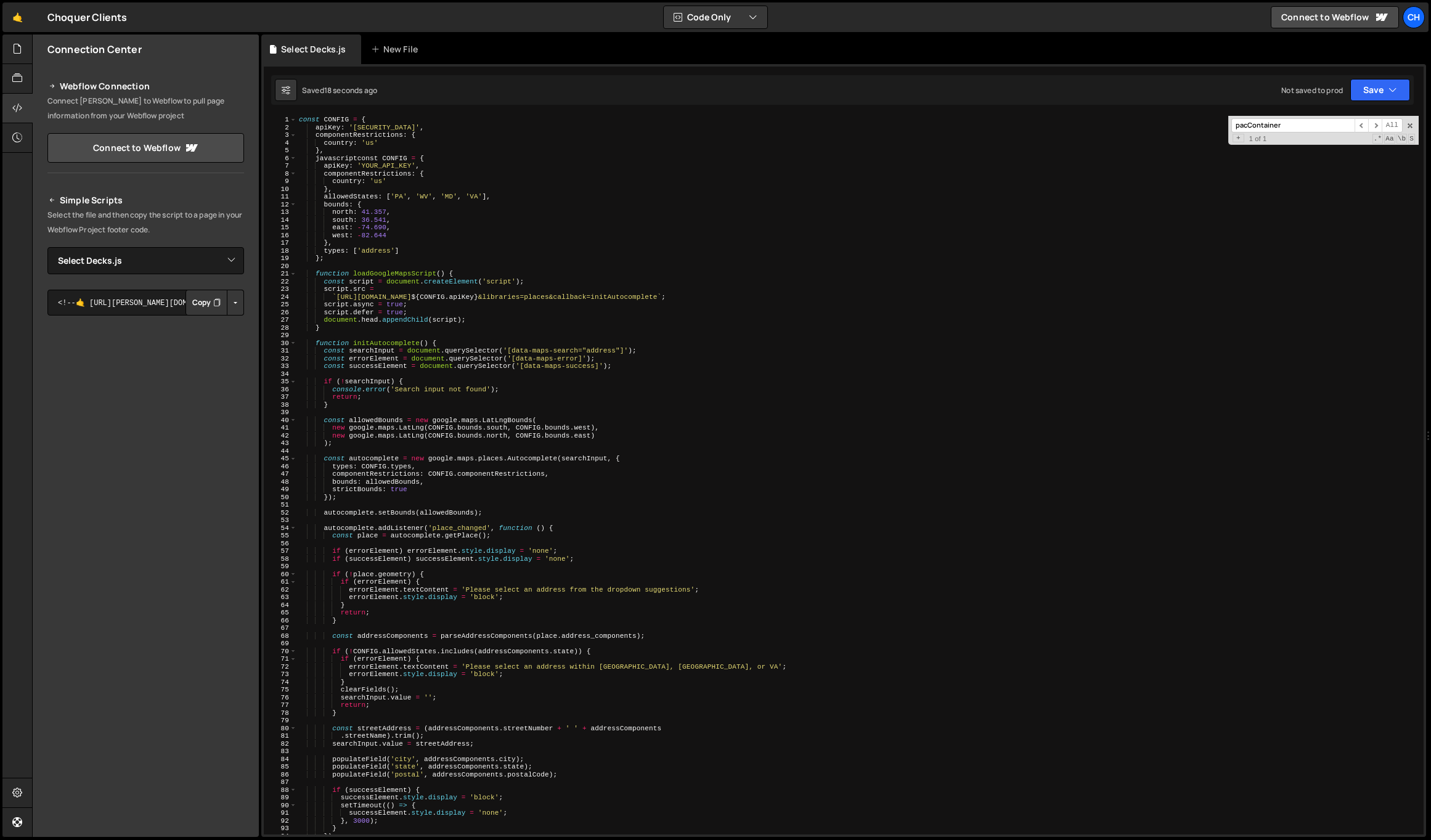
click at [335, 323] on div "const CONFIG = { apiKey : '[SECURITY_DATA]' , componentRestrictions : { country…" at bounding box center [858, 483] width 1123 height 734
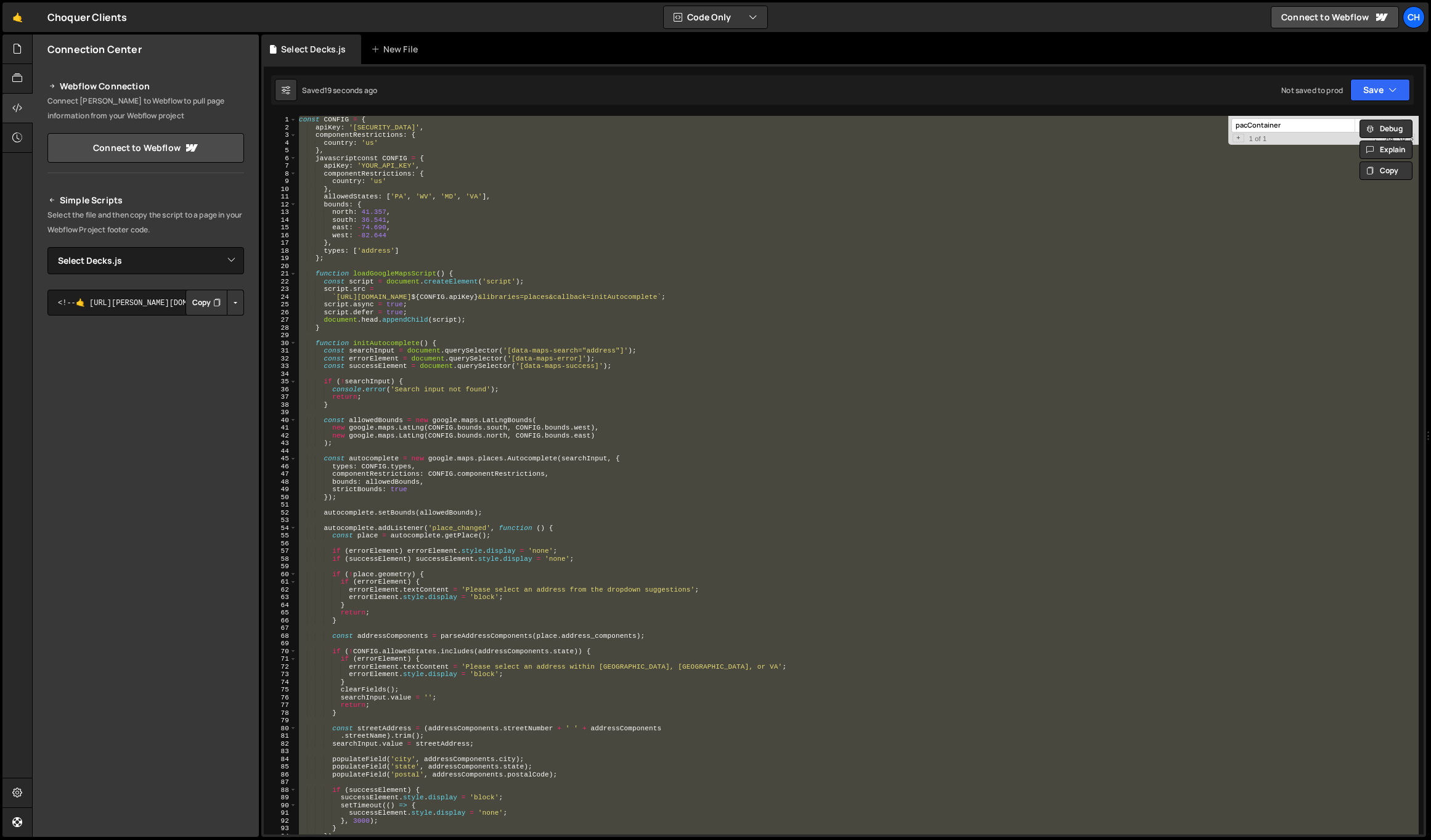
paste textarea "loadGoogleMapsScript();"
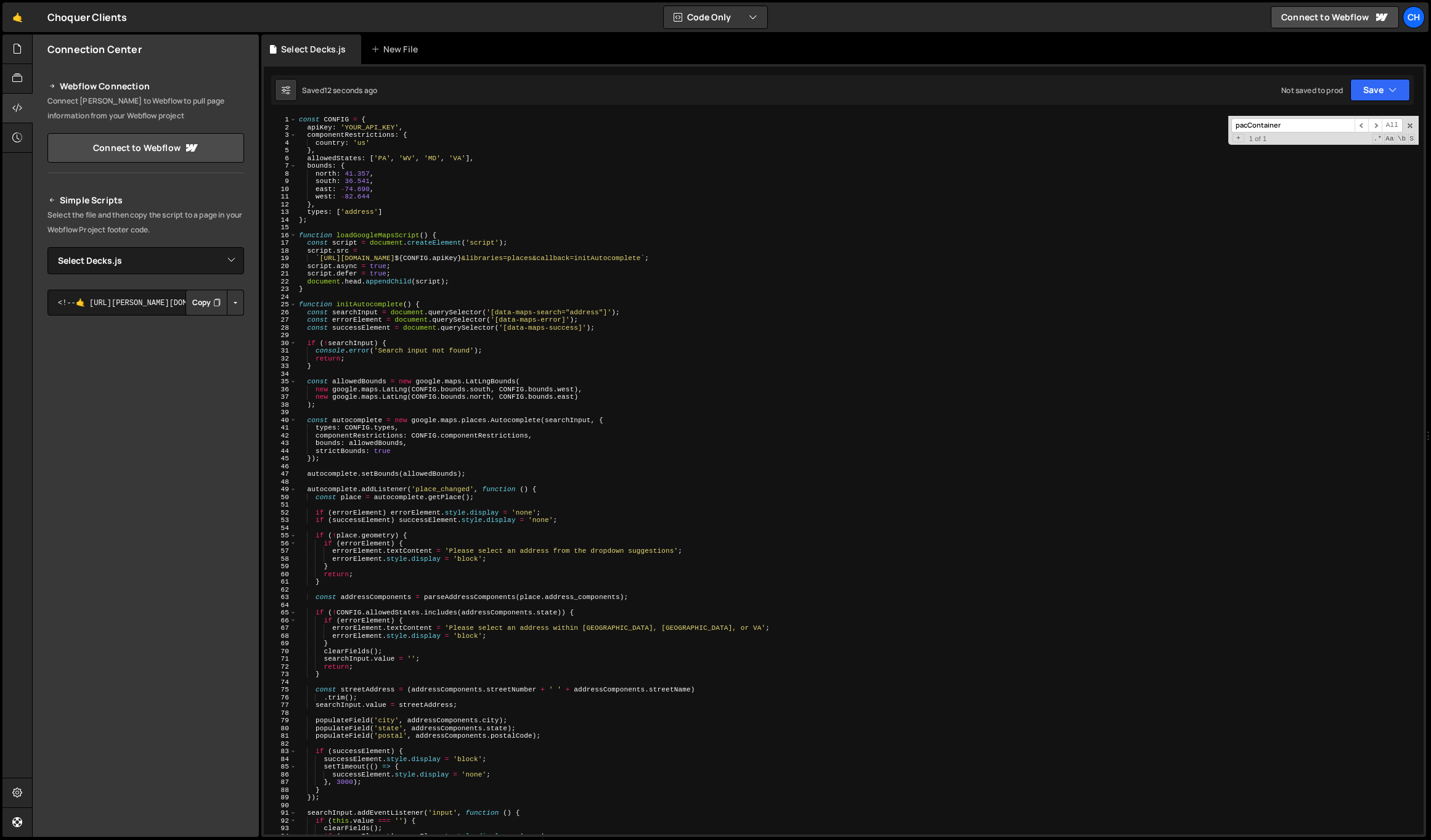
click at [376, 128] on div "const CONFIG = { apiKey : 'YOUR_API_KEY' , componentRestrictions : { country : …" at bounding box center [858, 483] width 1123 height 734
paste textarea "[SECURITY_DATA]"
click at [510, 385] on div "const CONFIG = { apiKey : '[SECURITY_DATA]' , componentRestrictions : { country…" at bounding box center [858, 483] width 1123 height 734
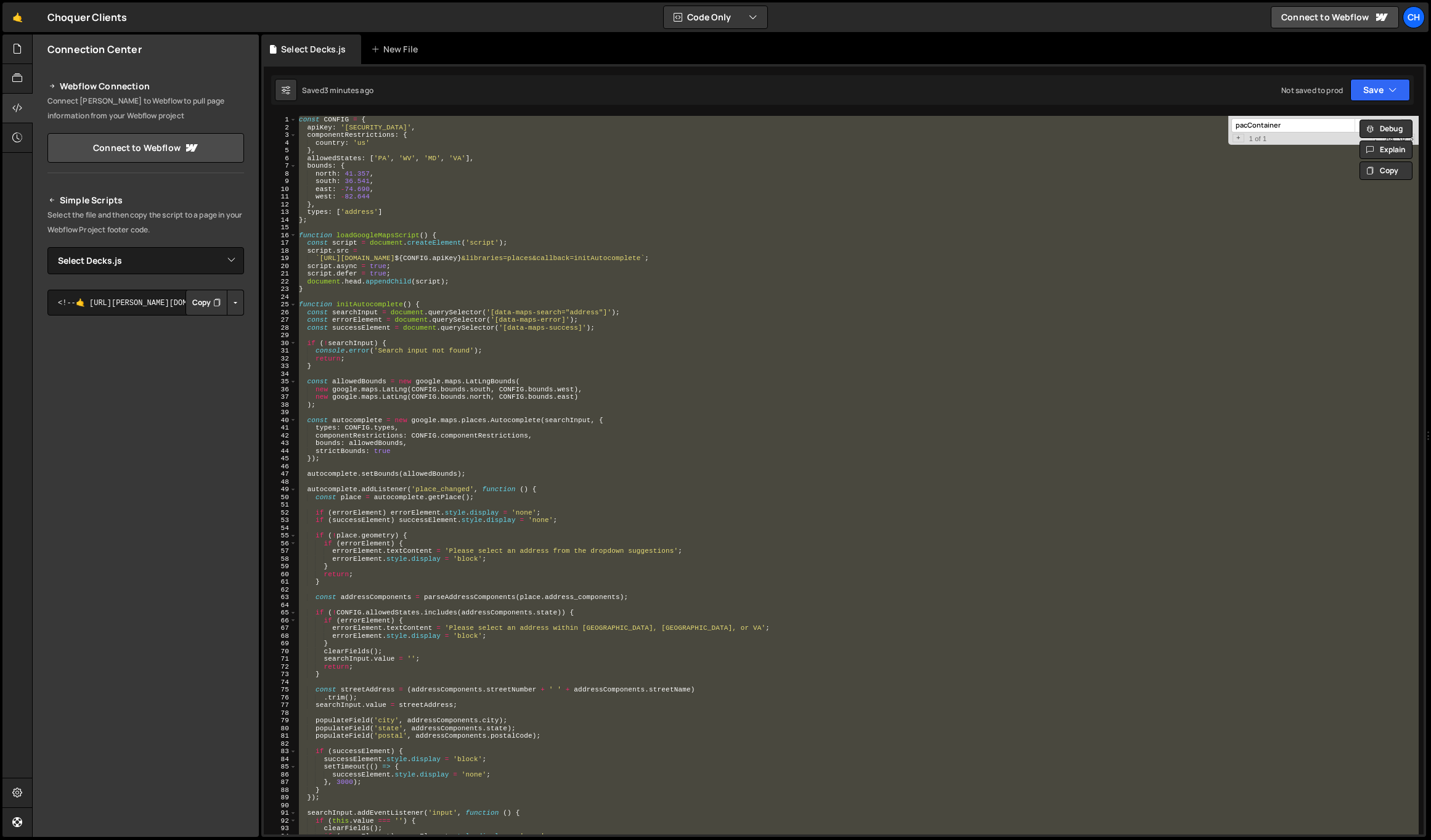
paste textarea
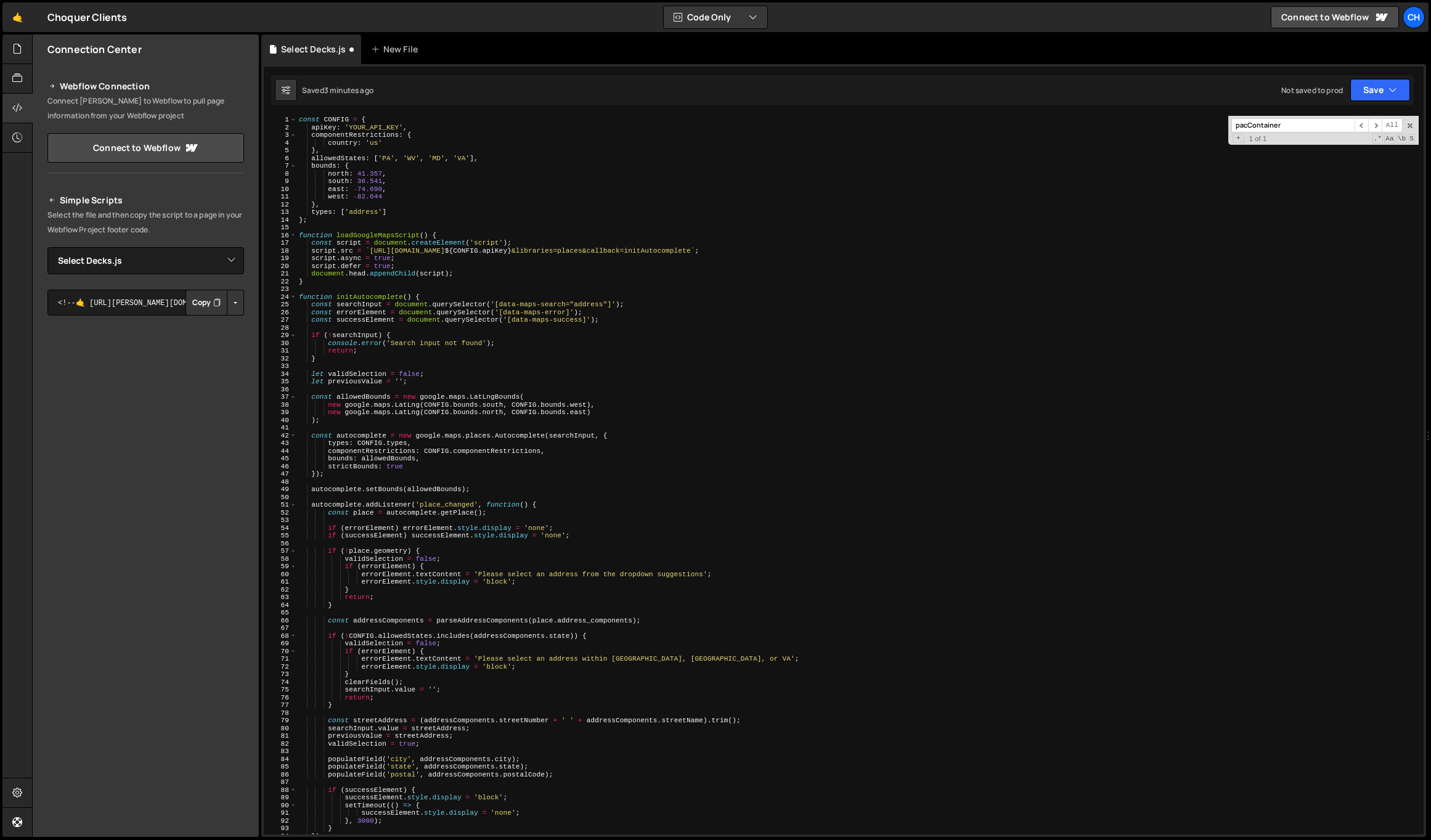
click at [370, 124] on div "const CONFIG = { apiKey : 'YOUR_API_KEY' , componentRestrictions : { country : …" at bounding box center [858, 483] width 1123 height 734
paste textarea "[SECURITY_DATA]"
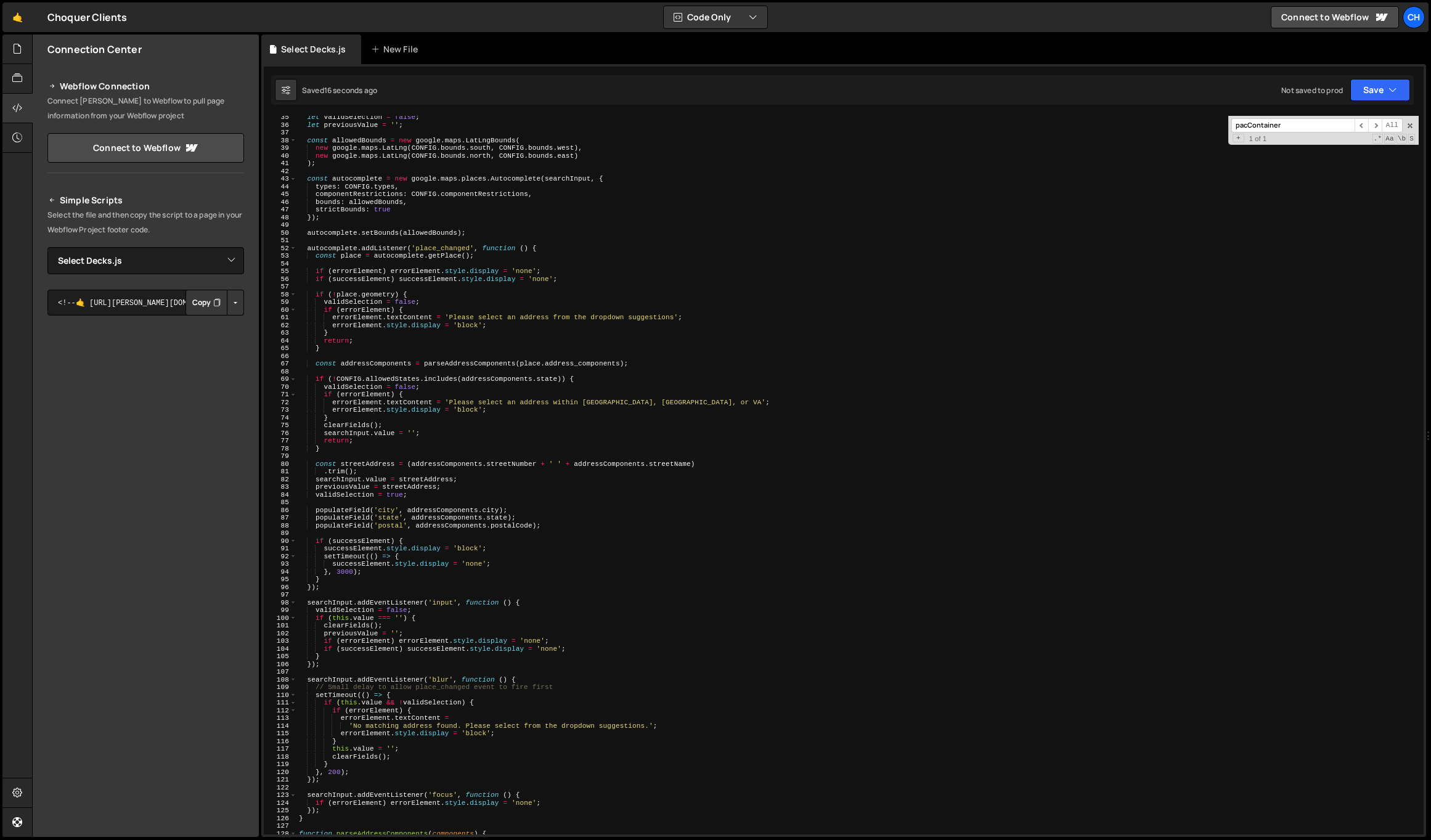
scroll to position [275, 0]
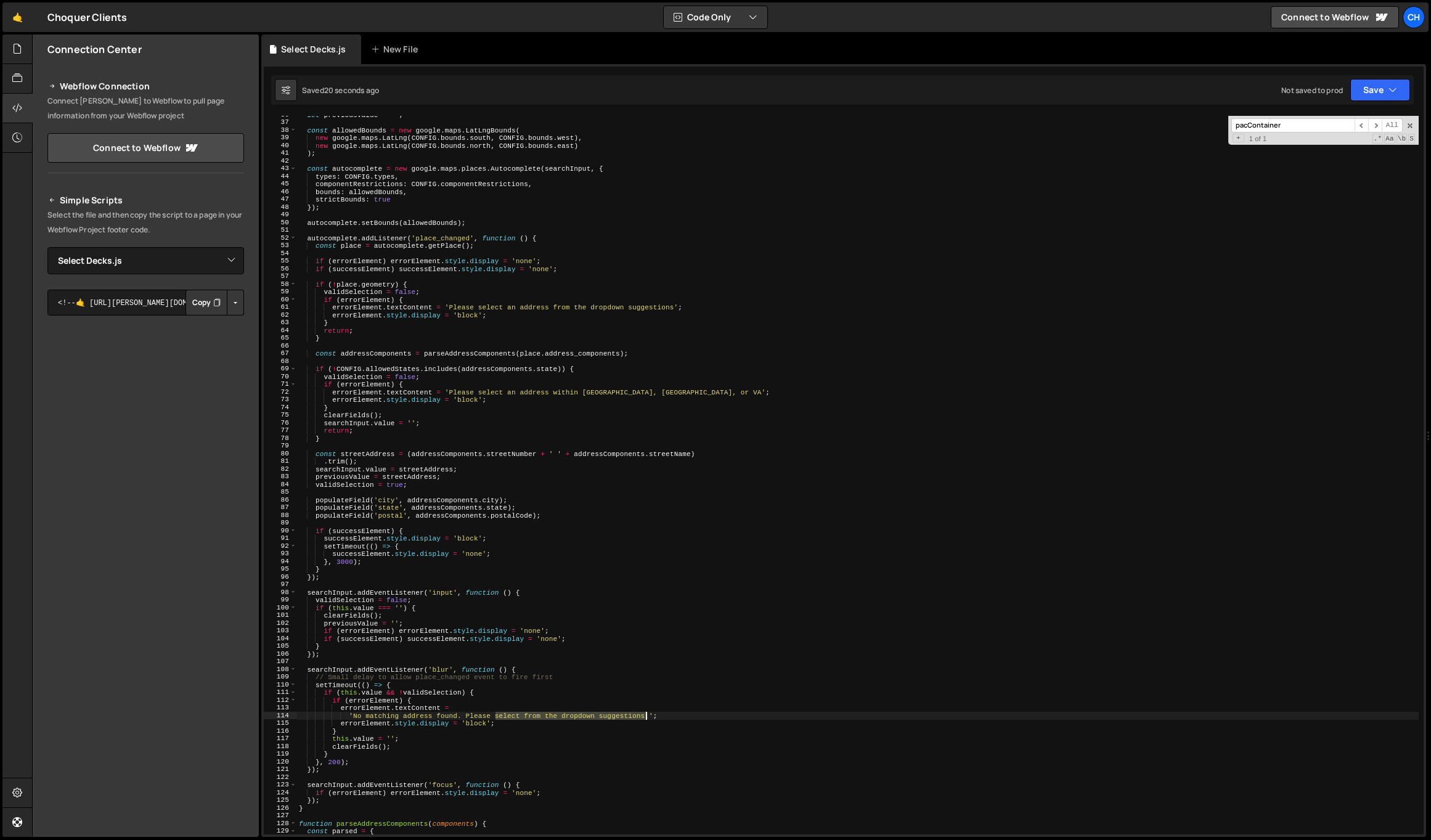
drag, startPoint x: 497, startPoint y: 716, endPoint x: 648, endPoint y: 714, distance: 151.0
click at [648, 714] on div "let previousValue = '' ; const allowedBounds = new google . maps . LatLngBounds…" at bounding box center [858, 478] width 1123 height 734
click at [378, 331] on div "let previousValue = '' ; const allowedBounds = new google . maps . LatLngBounds…" at bounding box center [858, 478] width 1123 height 734
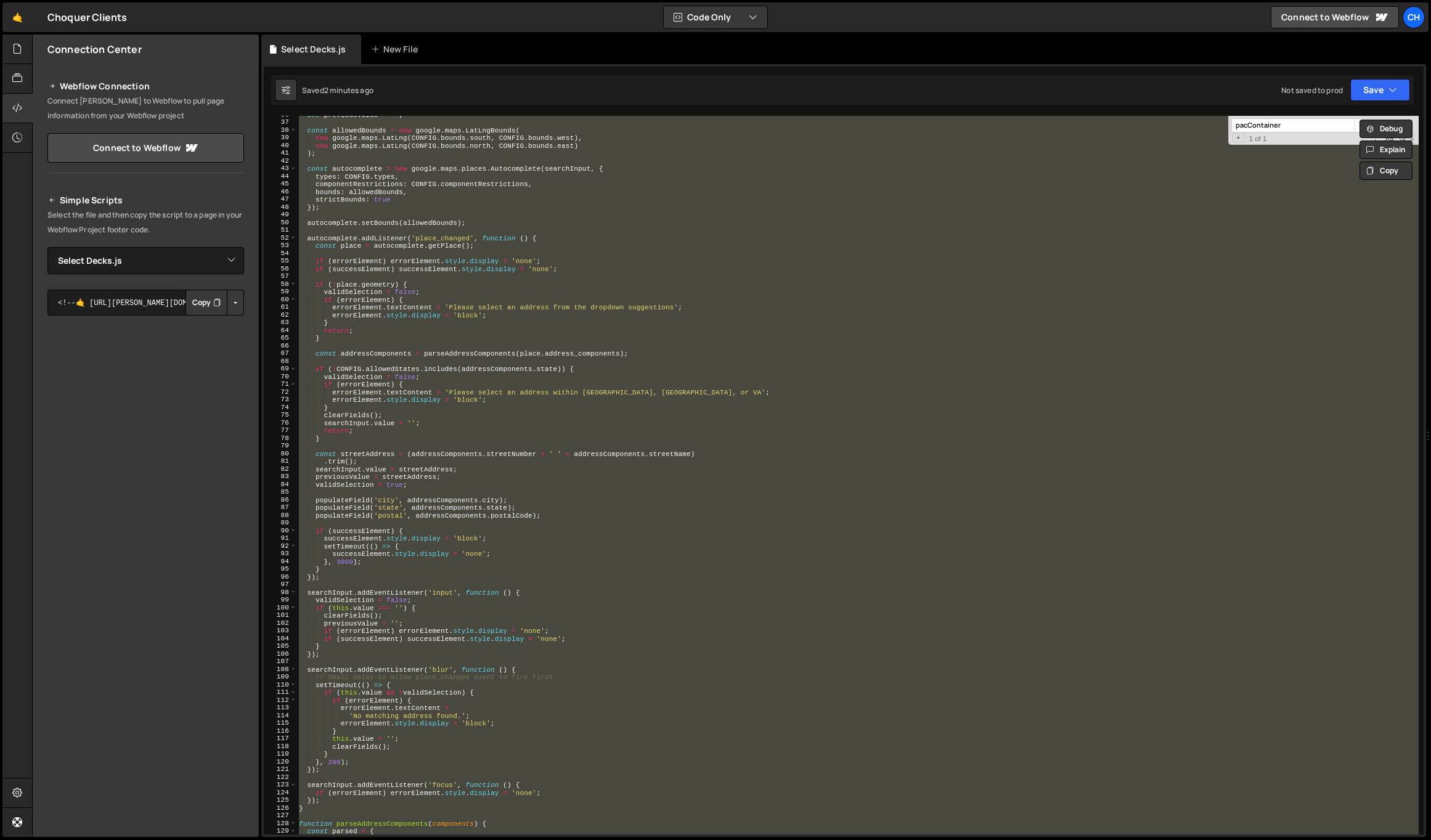
paste textarea
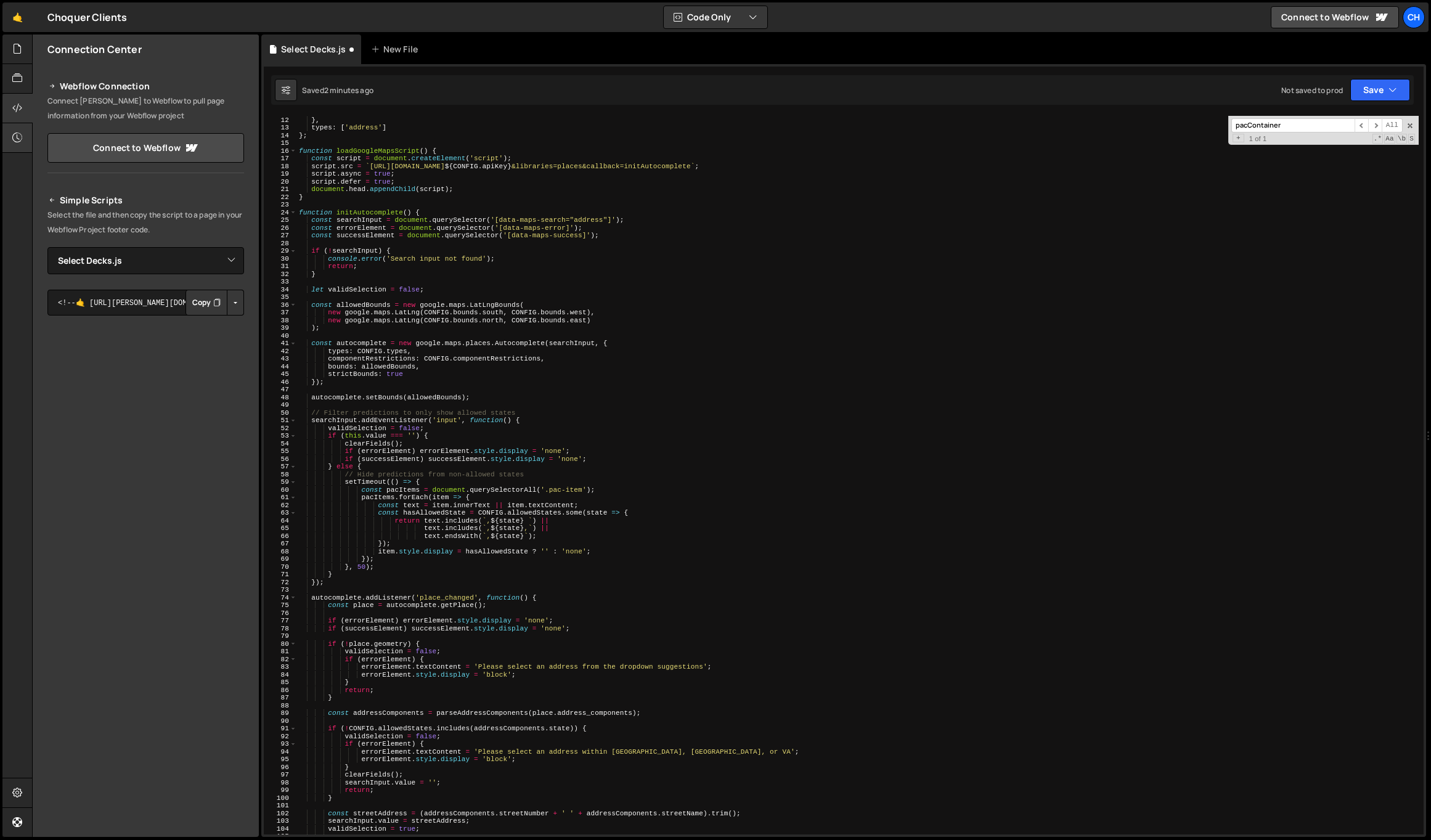
scroll to position [0, 0]
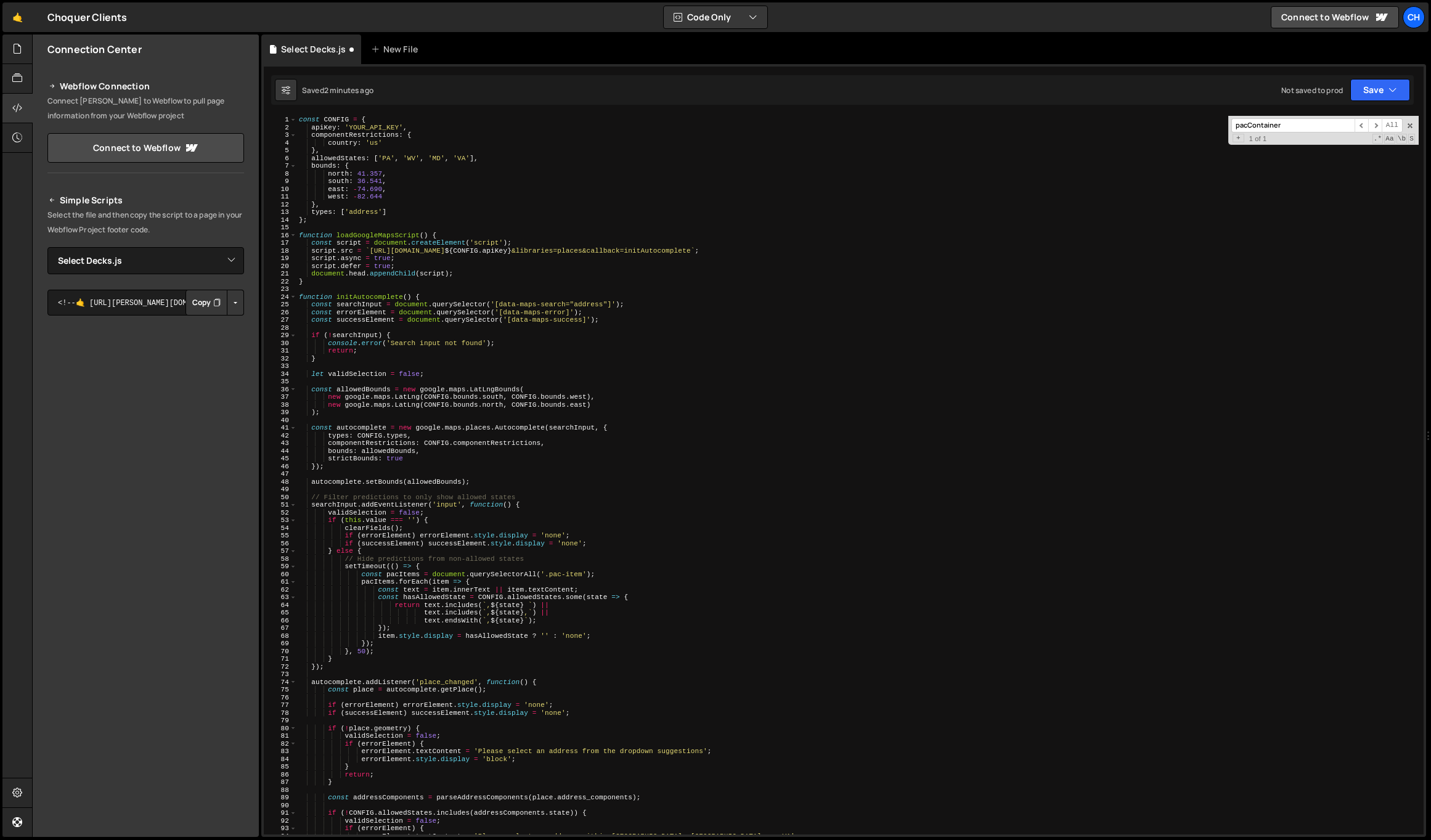
click at [374, 126] on div "const CONFIG = { apiKey : 'YOUR_API_KEY' , componentRestrictions : { country : …" at bounding box center [858, 483] width 1123 height 734
paste textarea "[SECURITY_DATA]"
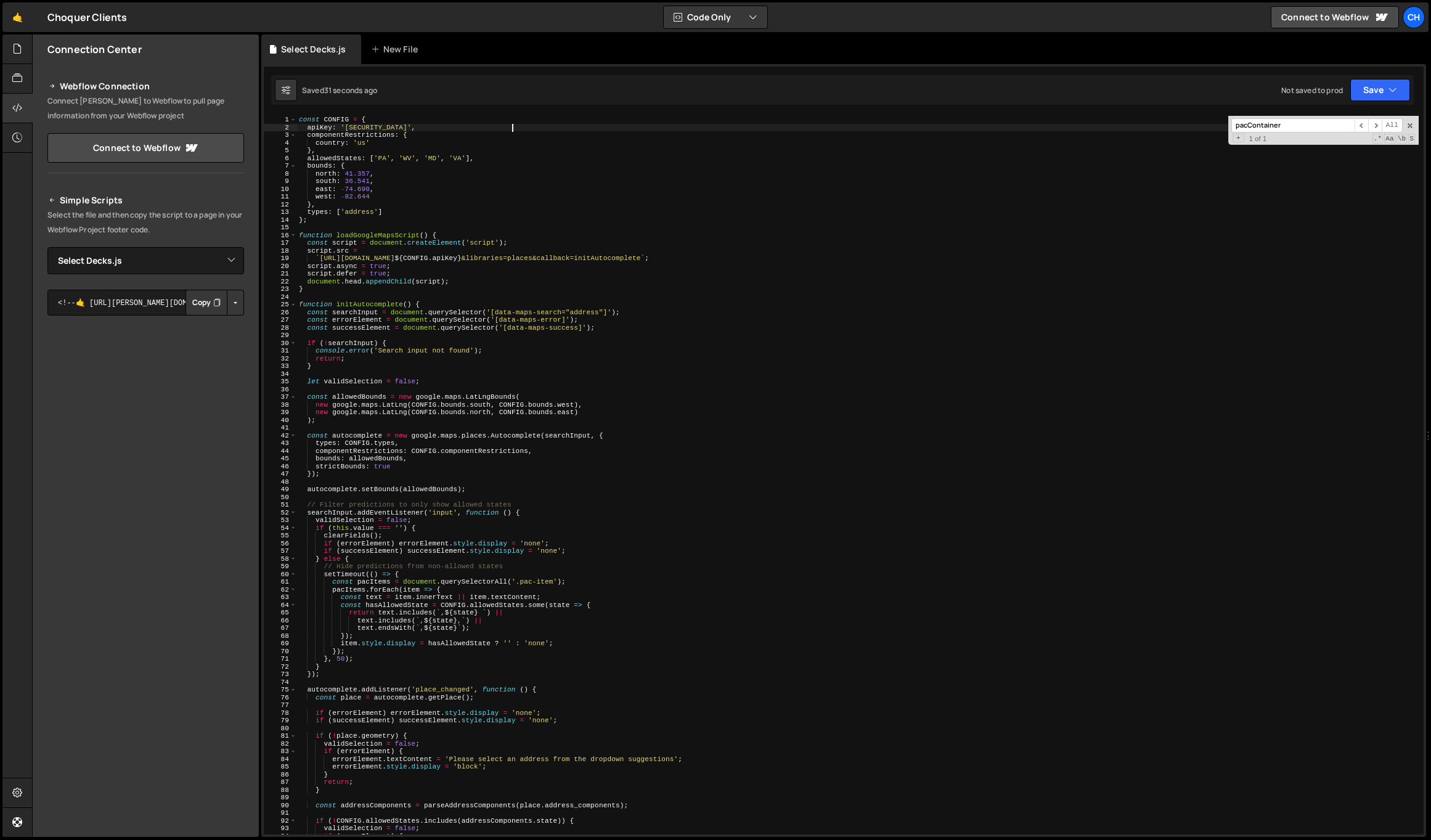
click at [394, 676] on div "const CONFIG = { apiKey : '[SECURITY_DATA]' , componentRestrictions : { country…" at bounding box center [858, 483] width 1123 height 734
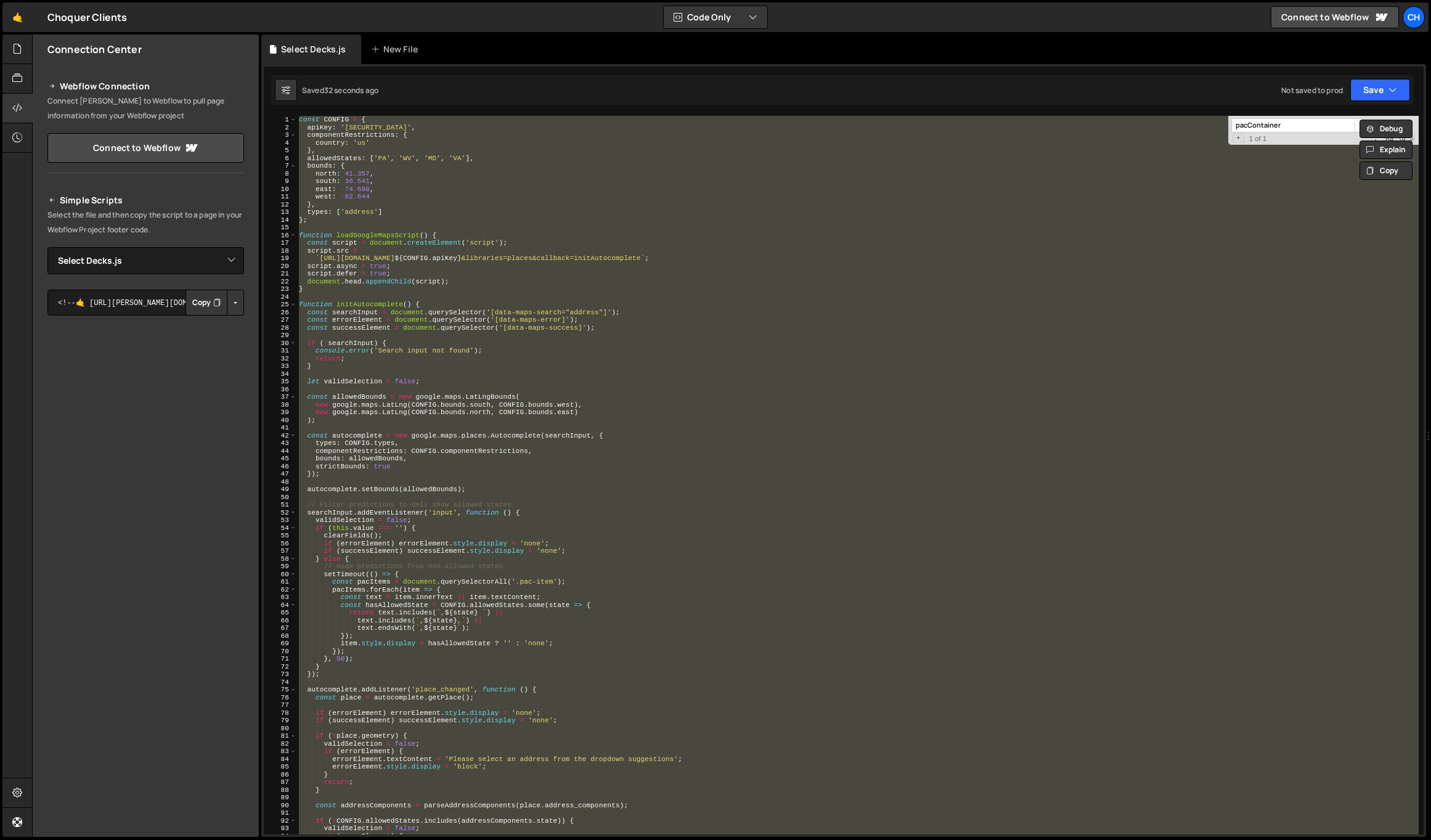
paste textarea
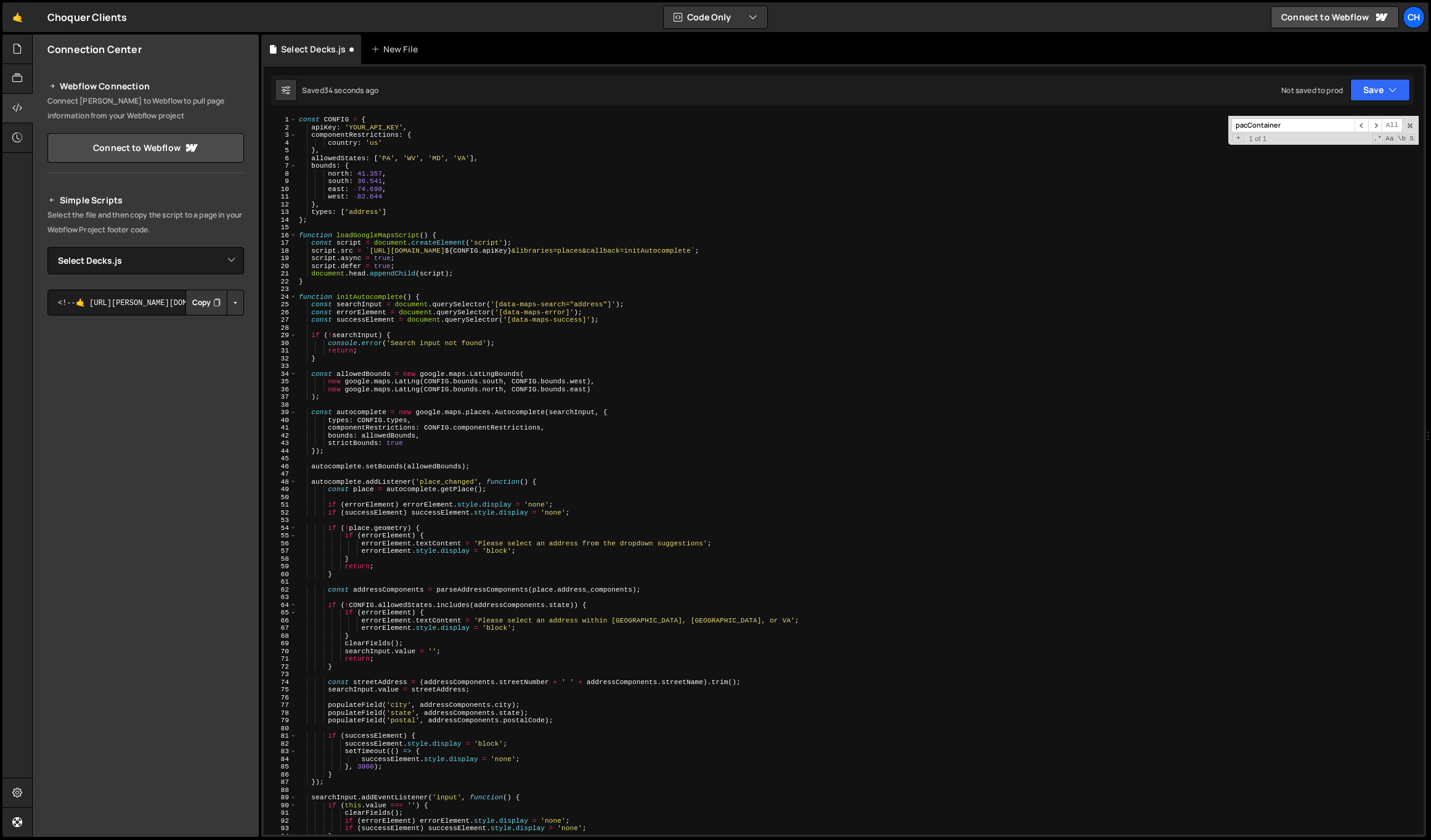
scroll to position [0, 0]
click at [370, 126] on div "const CONFIG = { apiKey : 'YOUR_API_KEY' , componentRestrictions : { country : …" at bounding box center [858, 483] width 1123 height 734
paste textarea "loadGoogleMapsScript();"
click at [365, 126] on div "const CONFIG = { apiKey : 'YOUR_API_KEY' , componentRestrictions : { country : …" at bounding box center [858, 483] width 1123 height 734
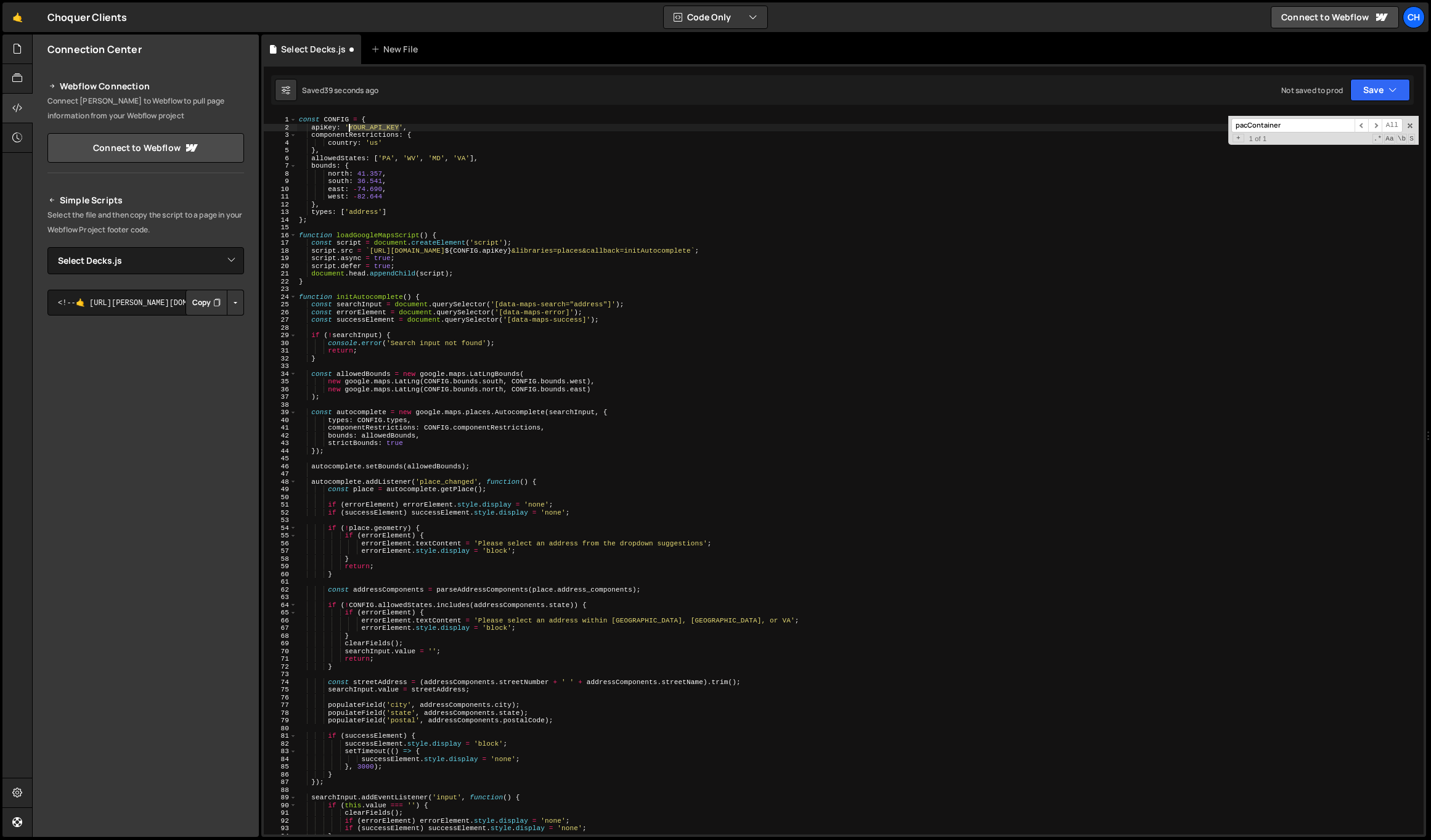
click at [365, 126] on div "const CONFIG = { apiKey : 'YOUR_API_KEY' , componentRestrictions : { country : …" at bounding box center [858, 483] width 1123 height 734
paste textarea "[SECURITY_DATA]"
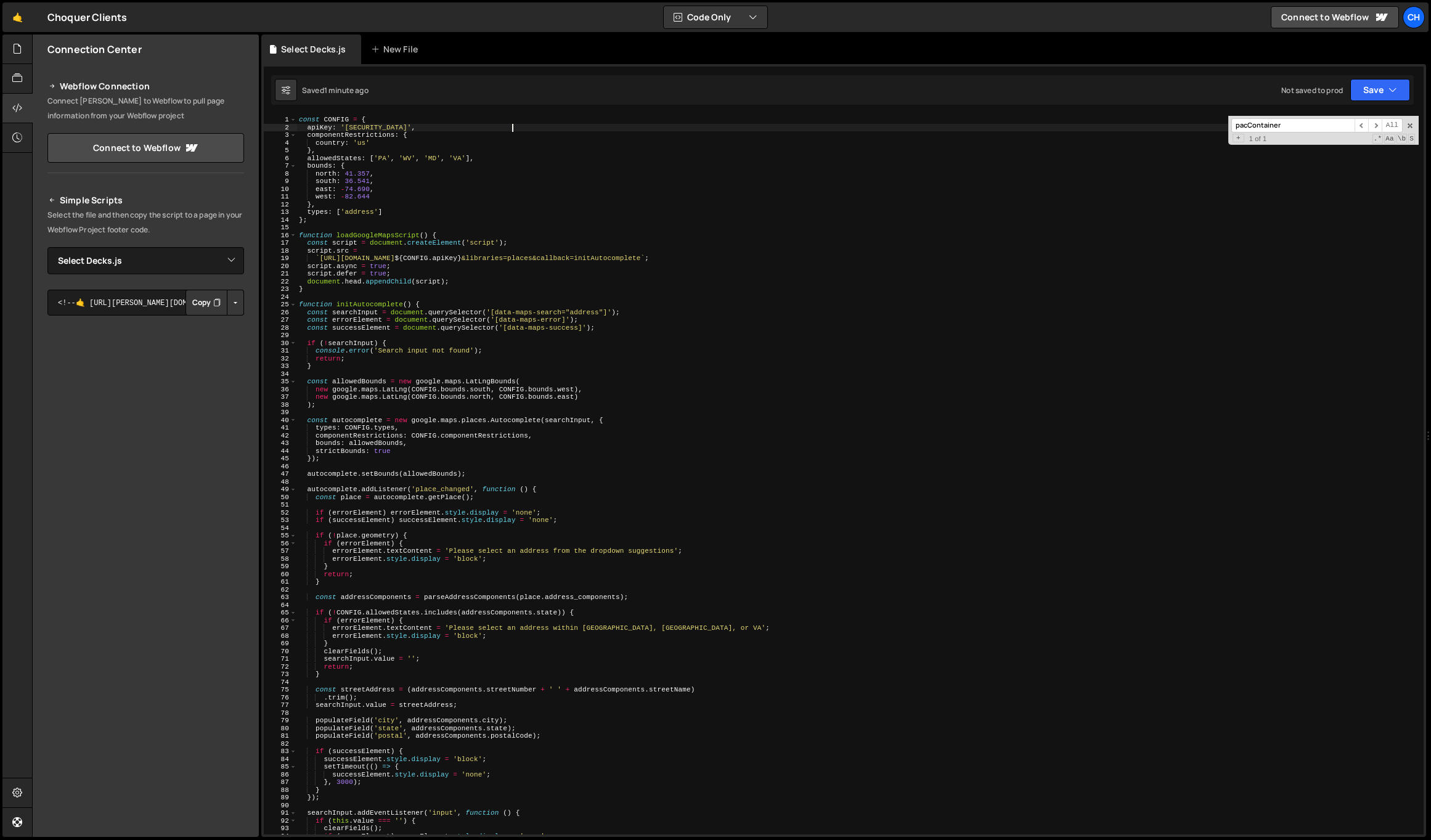
click at [374, 732] on div "const CONFIG = { apiKey : '[SECURITY_DATA]' , componentRestrictions : { country…" at bounding box center [858, 483] width 1123 height 734
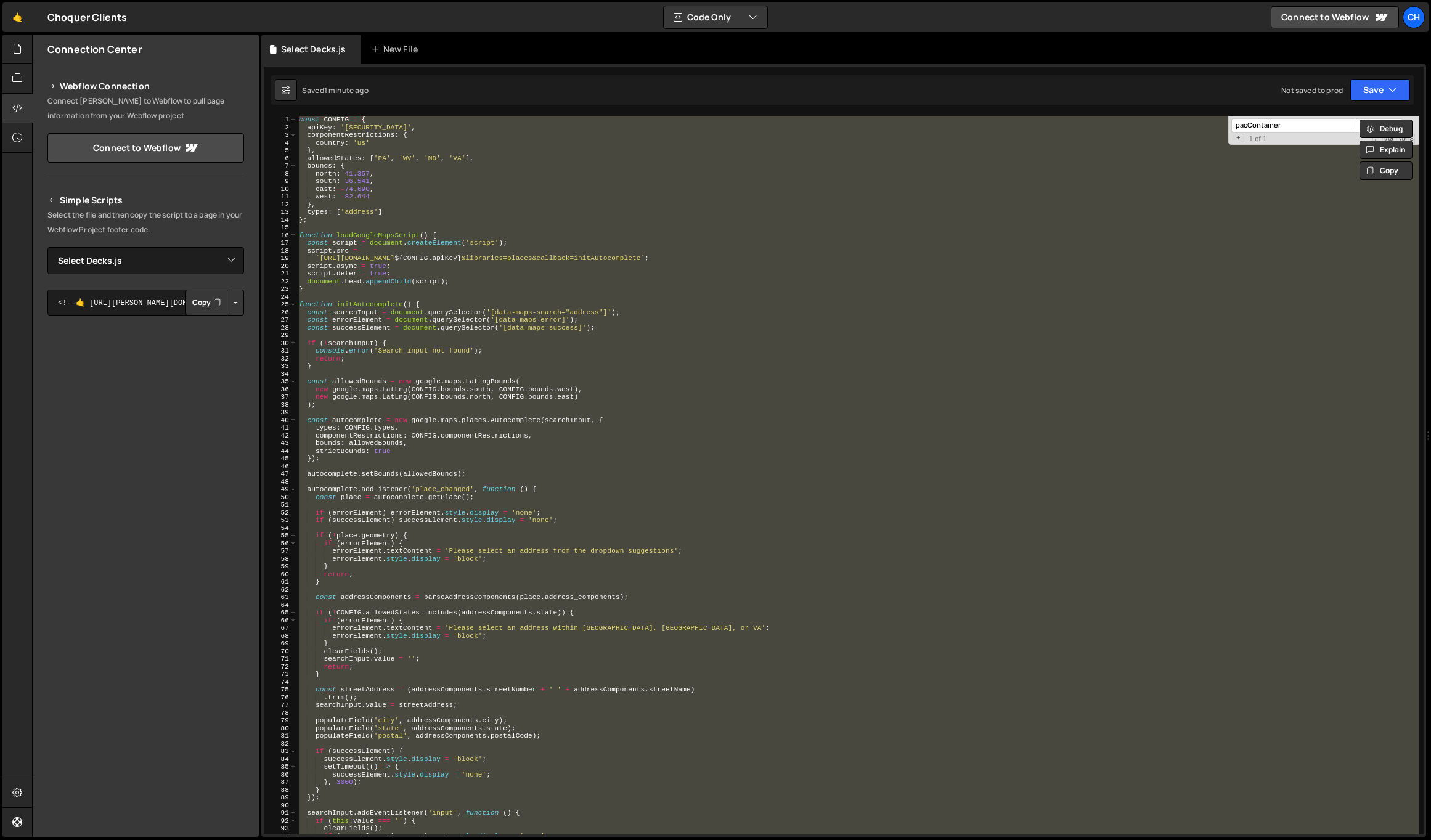
paste textarea
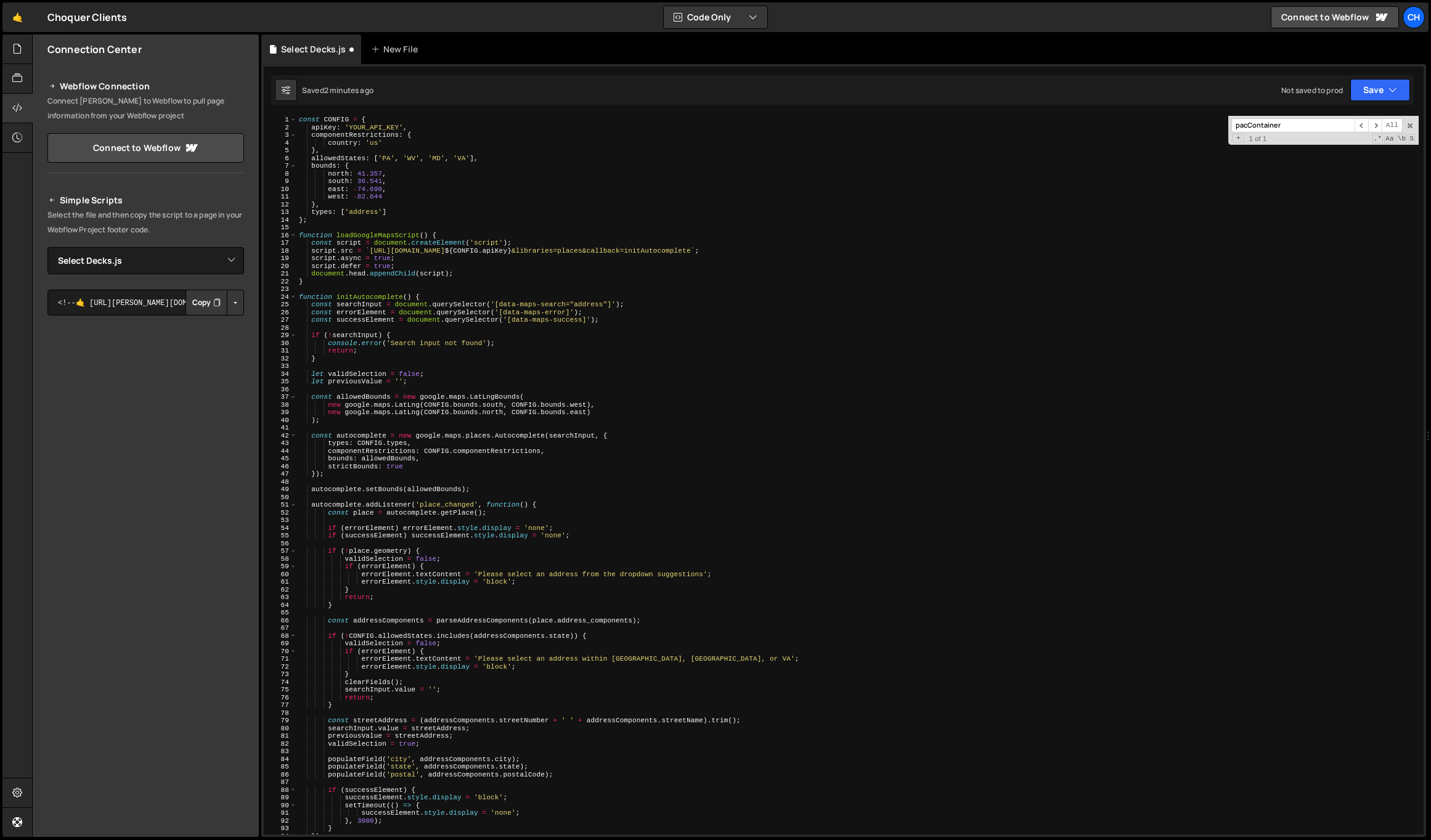
click at [393, 125] on div "const CONFIG = { apiKey : 'YOUR_API_KEY' , componentRestrictions : { country : …" at bounding box center [858, 483] width 1123 height 734
paste textarea "[SECURITY_DATA]"
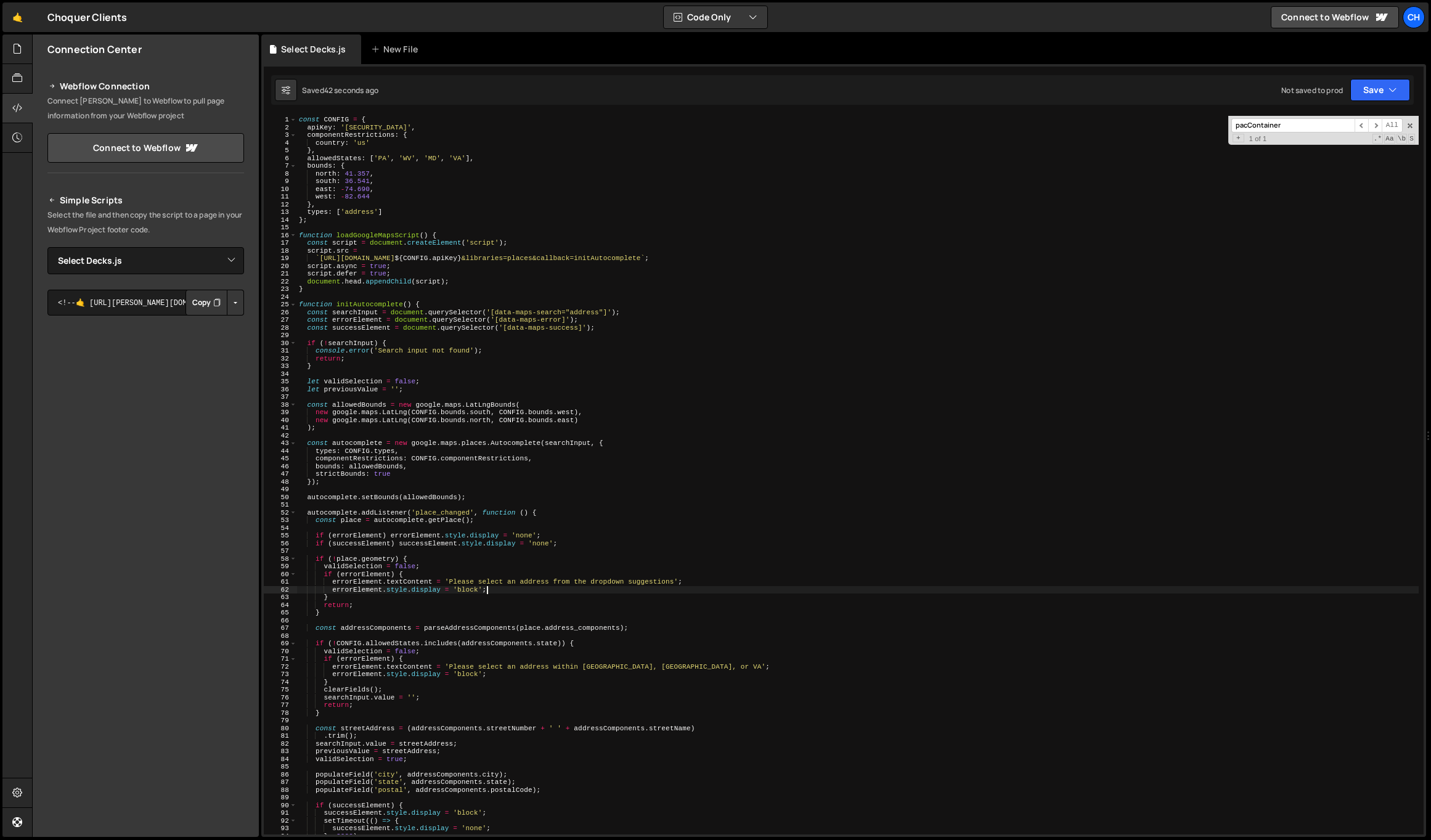
click at [567, 591] on div "const CONFIG = { apiKey : '[SECURITY_DATA]' , componentRestrictions : { country…" at bounding box center [858, 483] width 1123 height 734
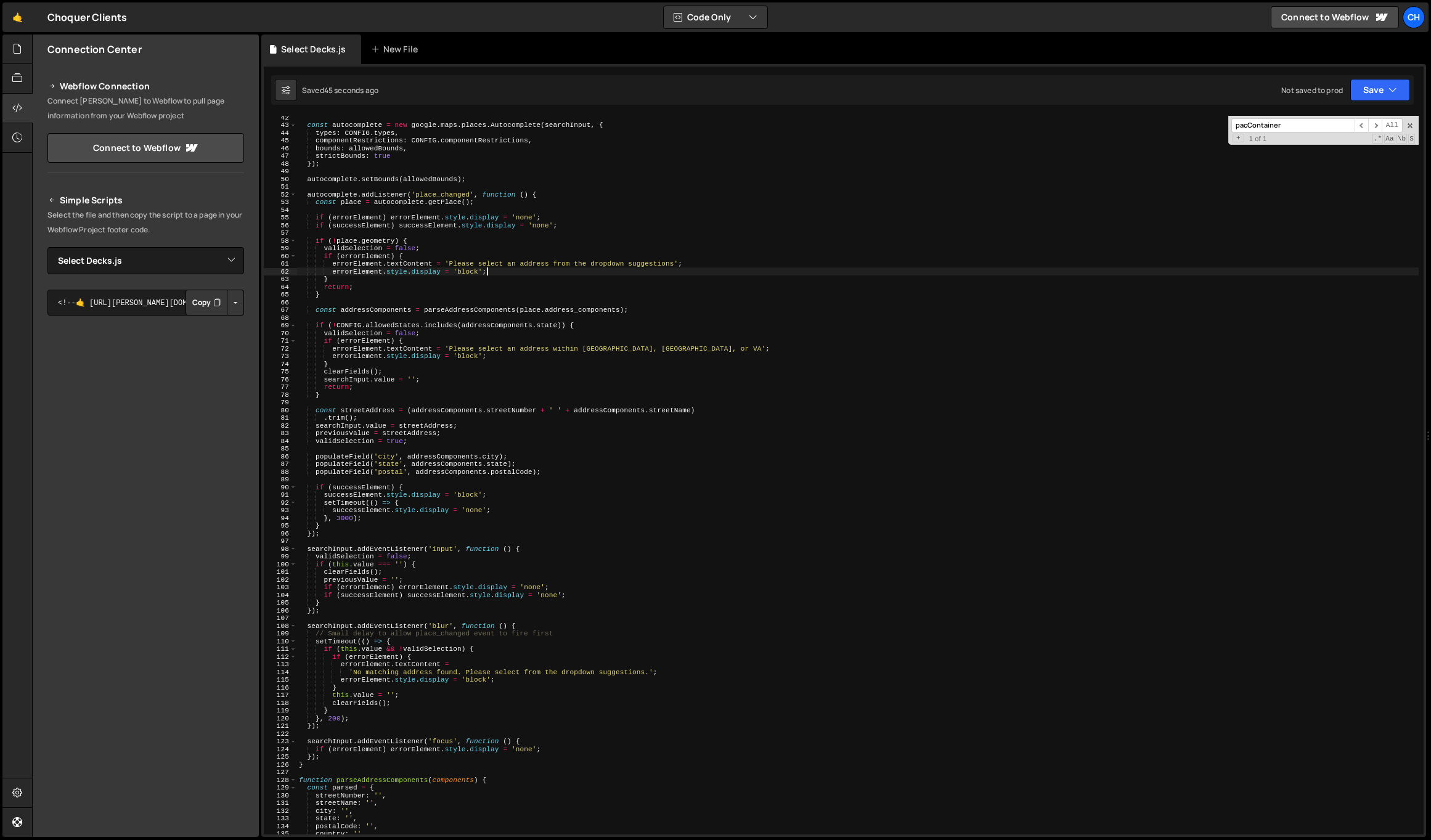
scroll to position [319, 0]
click at [532, 662] on div "const autocomplete = new google . maps . places . Autocomplete ( searchInput , …" at bounding box center [858, 479] width 1123 height 734
drag, startPoint x: 463, startPoint y: 669, endPoint x: 650, endPoint y: 669, distance: 187.0
click at [650, 669] on div "const autocomplete = new google . maps . places . Autocomplete ( searchInput , …" at bounding box center [858, 479] width 1123 height 734
type textarea "loadGoogleMapsScript();"
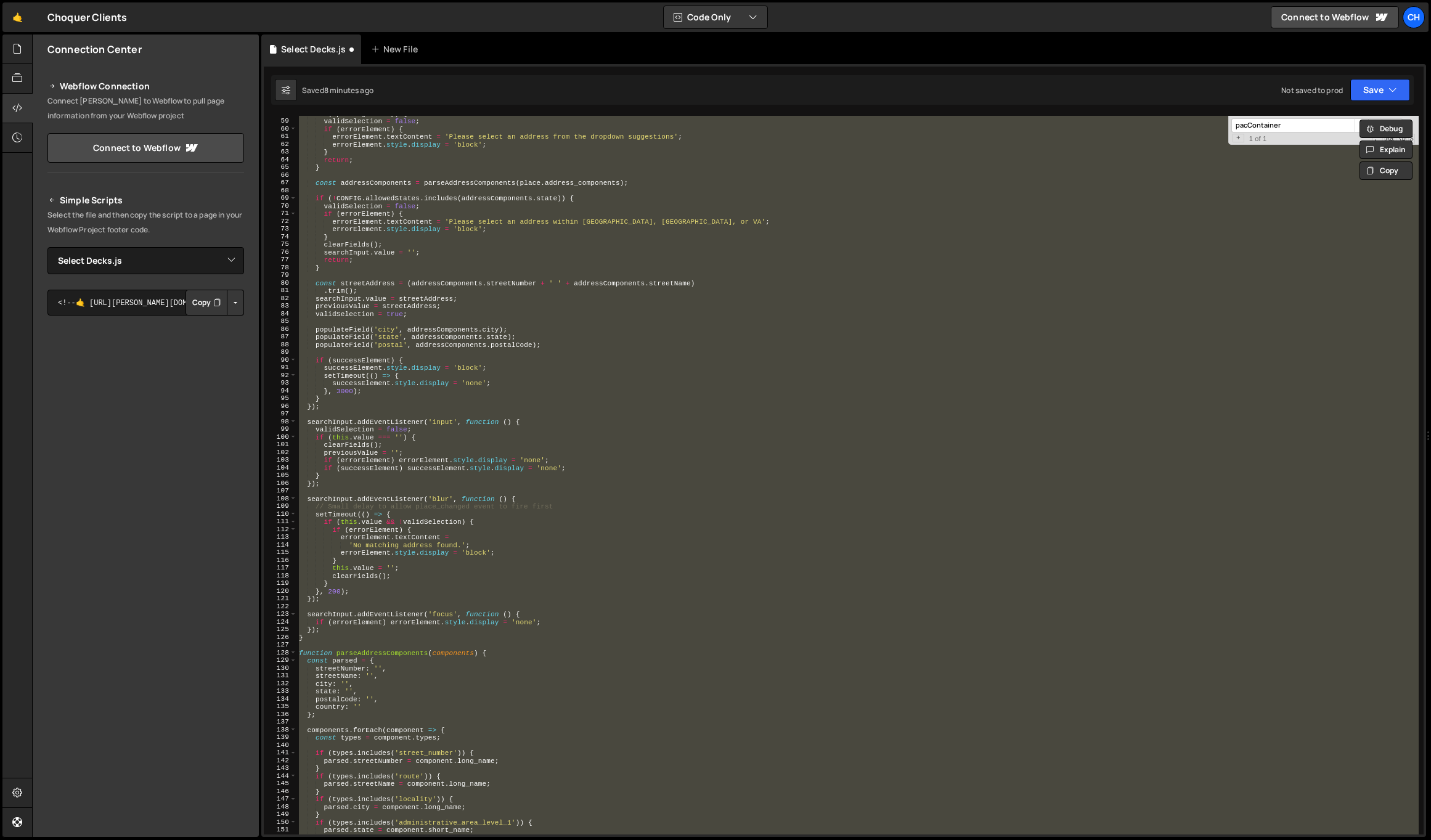
scroll to position [194, 0]
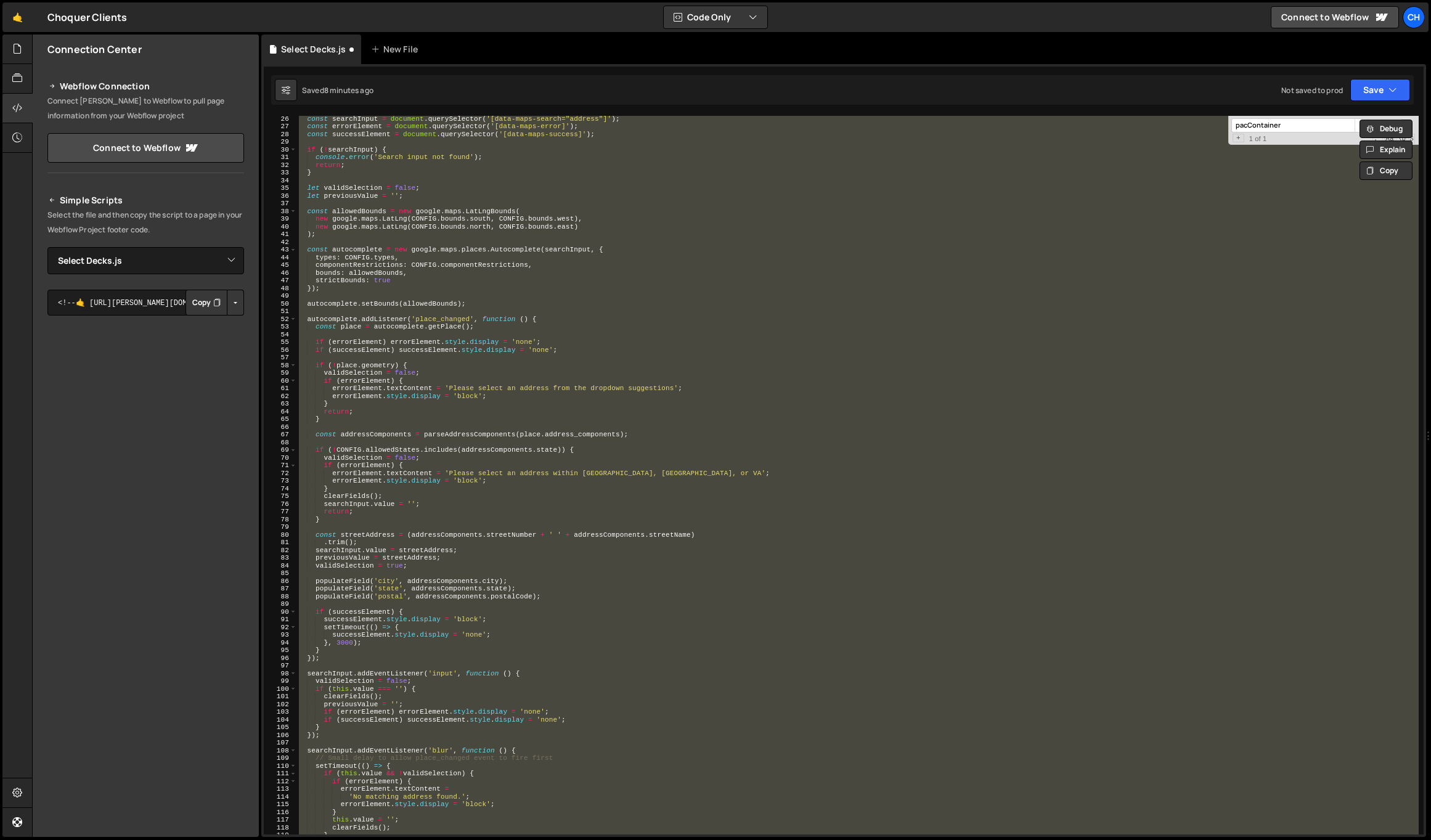
click at [534, 530] on div "const searchInput = document . querySelector ( '[data-maps-search="address"]' )…" at bounding box center [858, 475] width 1123 height 718
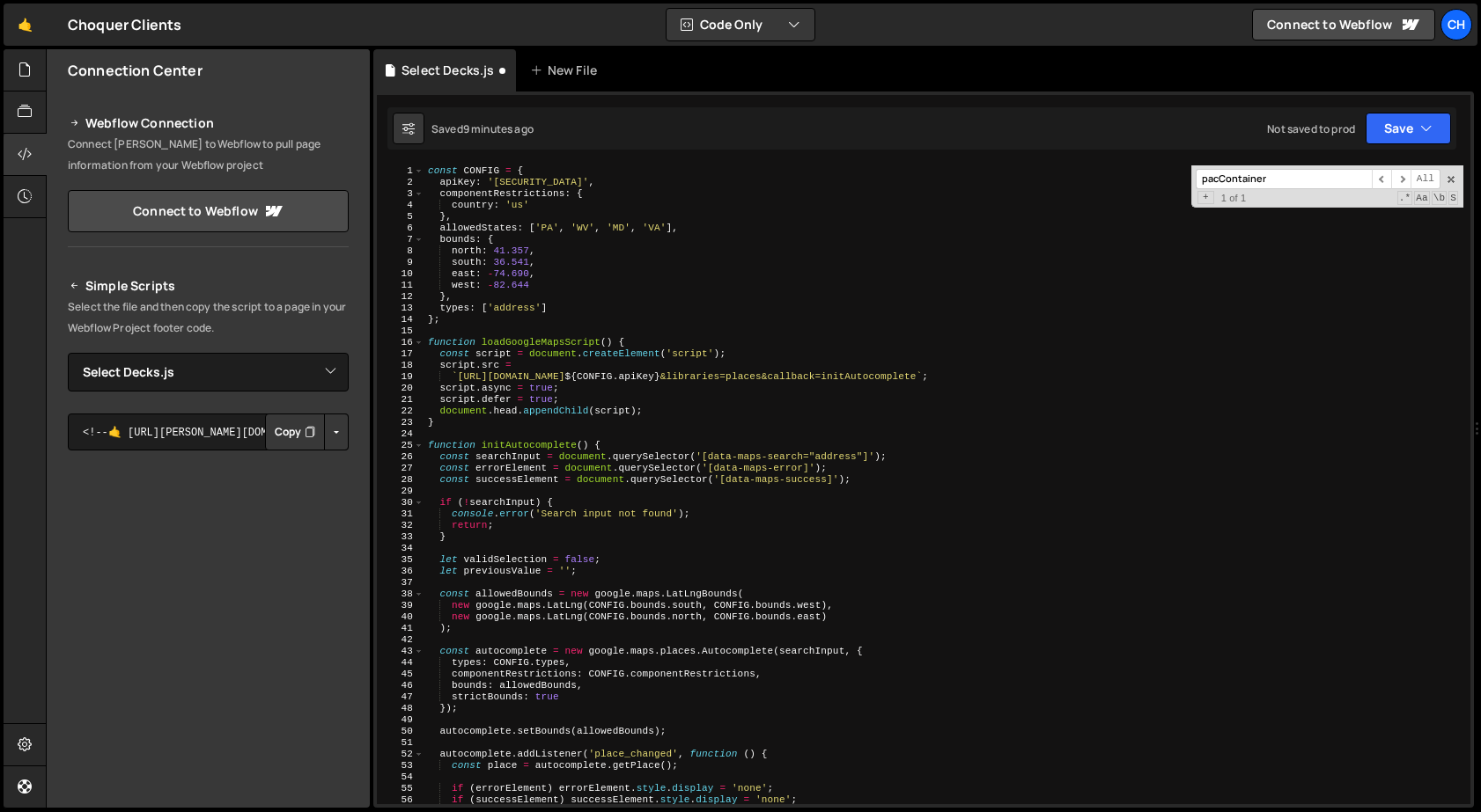
scroll to position [0, 0]
click at [720, 479] on div "const CONFIG = { apiKey : '[SECURITY_DATA]' , componentRestrictions : { country…" at bounding box center [944, 496] width 1039 height 662
click at [760, 447] on div "const CONFIG = { apiKey : '[SECURITY_DATA]' , componentRestrictions : { country…" at bounding box center [944, 496] width 1039 height 662
drag, startPoint x: 708, startPoint y: 454, endPoint x: 803, endPoint y: 452, distance: 95.0
click at [803, 452] on div "const CONFIG = { apiKey : '[SECURITY_DATA]' , componentRestrictions : { country…" at bounding box center [944, 496] width 1039 height 662
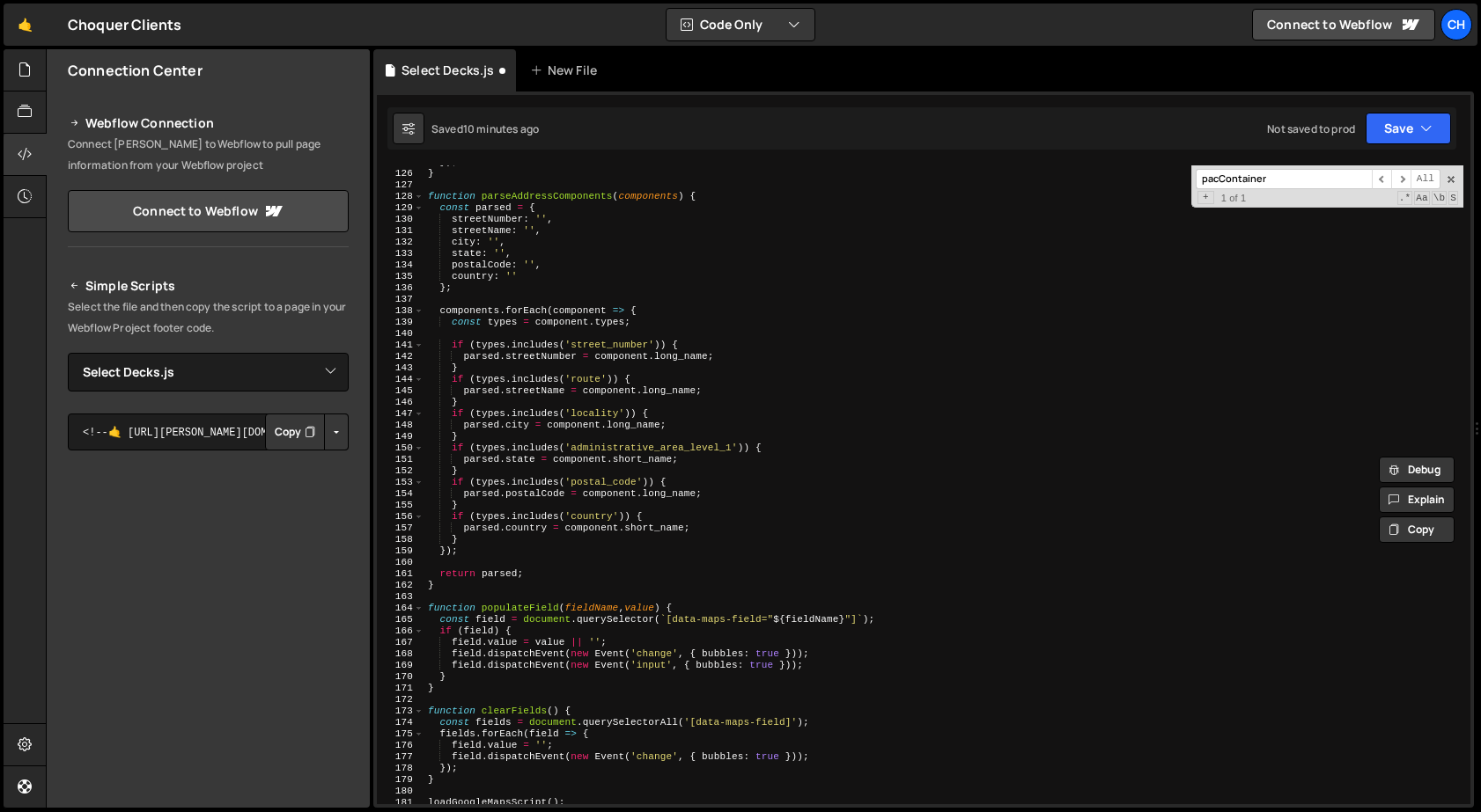
scroll to position [1526, 0]
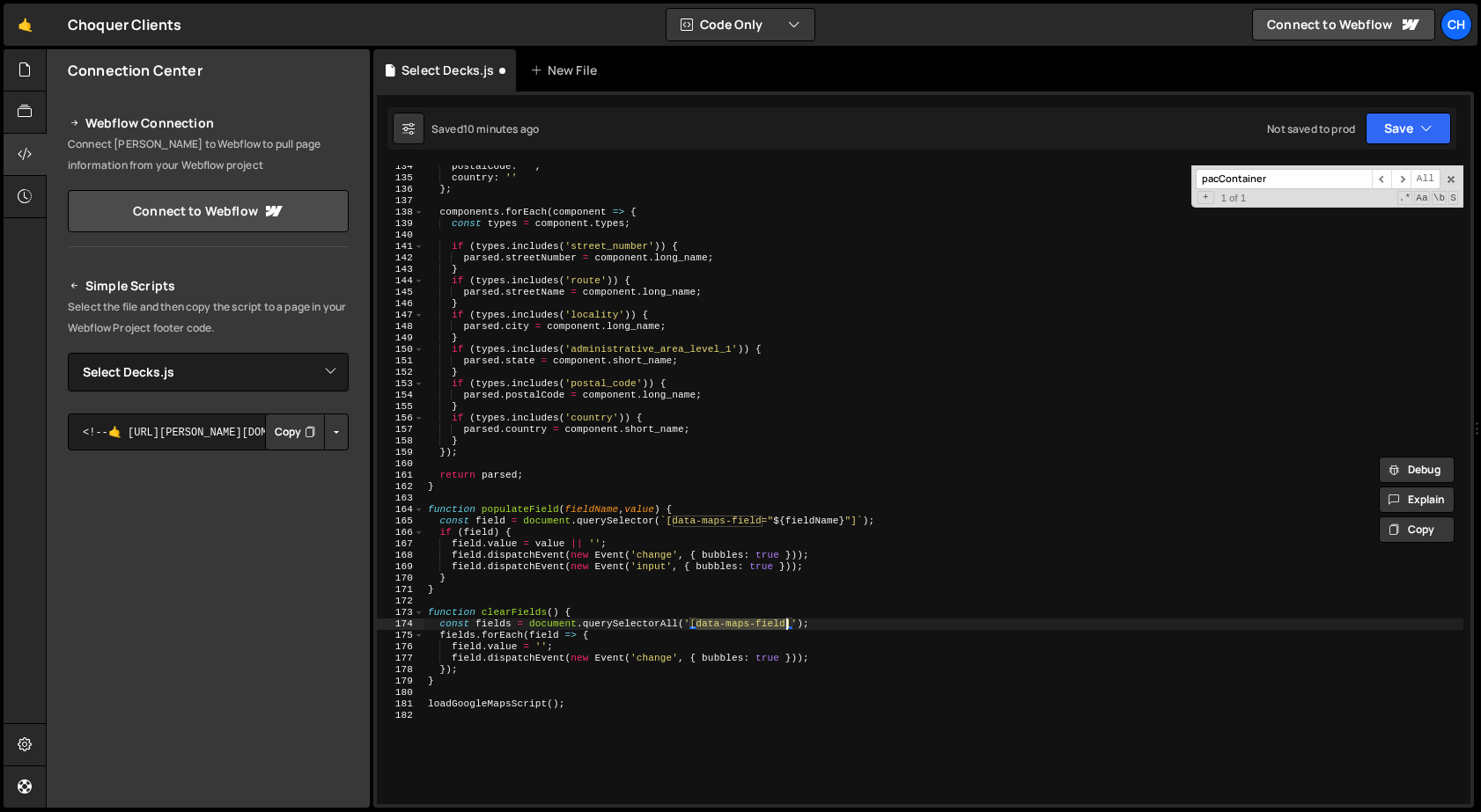
drag, startPoint x: 694, startPoint y: 624, endPoint x: 787, endPoint y: 621, distance: 93.0
click at [787, 621] on div "postalCode : '' , country : '' } ; components . forEach ( component => { const …" at bounding box center [944, 492] width 1039 height 662
click at [673, 524] on div "postalCode : '' , country : '' } ; components . forEach ( component => { const …" at bounding box center [944, 492] width 1039 height 662
drag, startPoint x: 672, startPoint y: 523, endPoint x: 760, endPoint y: 518, distance: 88.1
click at [760, 518] on div "postalCode : '' , country : '' } ; components . forEach ( component => { const …" at bounding box center [944, 492] width 1039 height 662
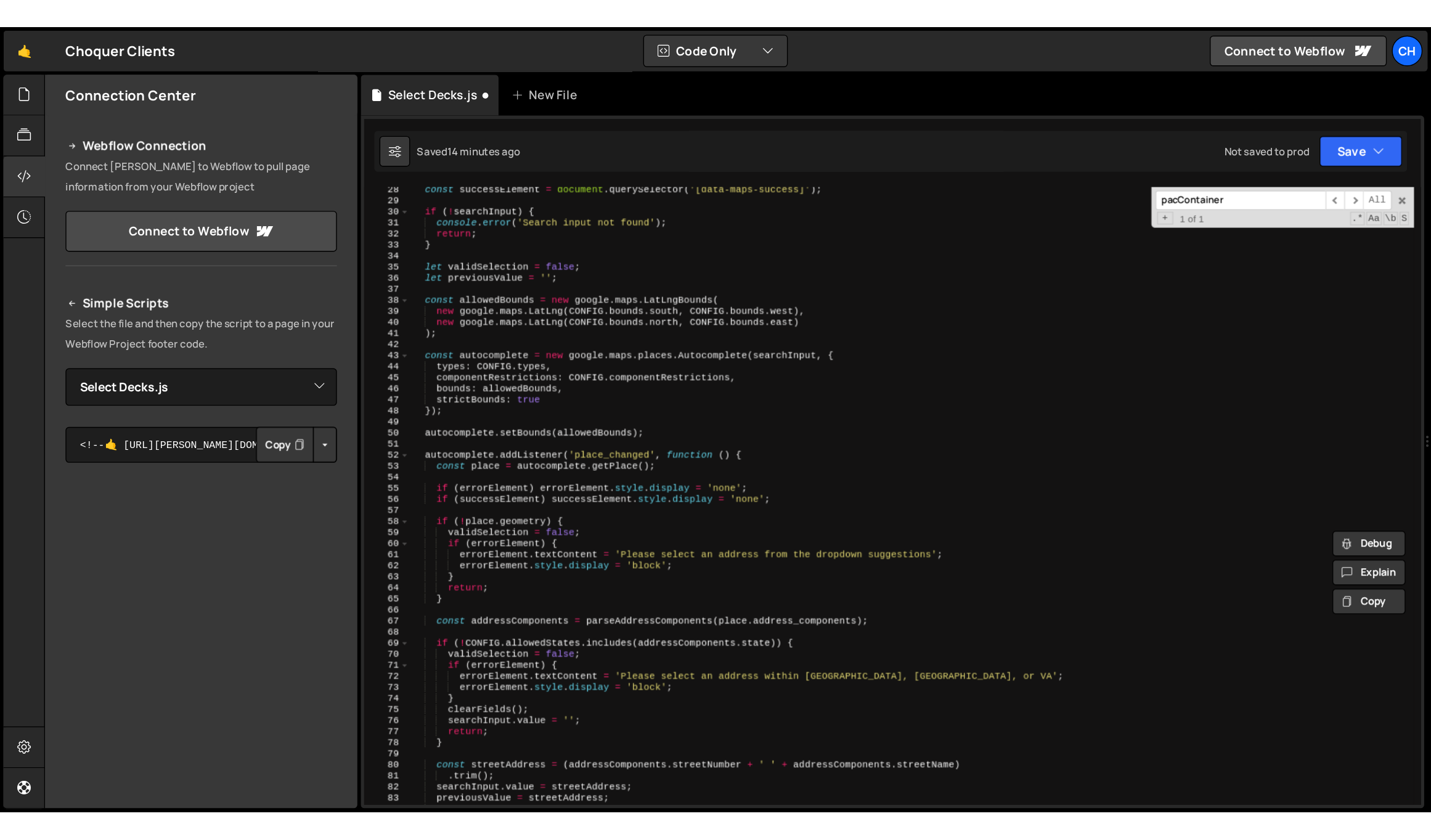
scroll to position [145, 0]
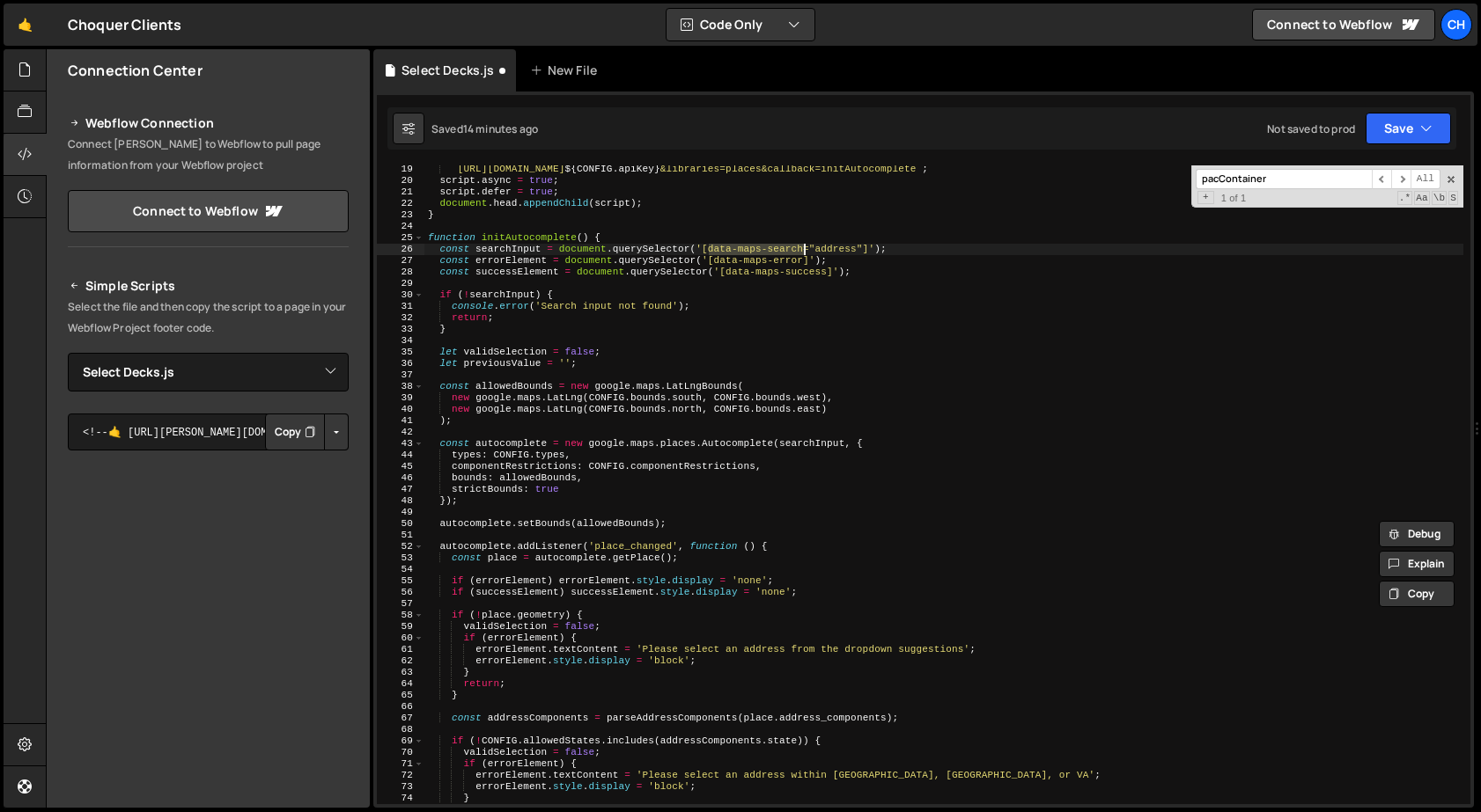
drag, startPoint x: 708, startPoint y: 246, endPoint x: 805, endPoint y: 244, distance: 97.0
click at [805, 244] on div "` [URL][DOMAIN_NAME] ${ CONFIG . apiKey } &libraries=places&callback=initAutoco…" at bounding box center [944, 494] width 1039 height 662
click at [829, 251] on div "` [URL][DOMAIN_NAME] ${ CONFIG . apiKey } &libraries=places&callback=initAutoco…" at bounding box center [944, 494] width 1039 height 662
click at [836, 251] on div "` [URL][DOMAIN_NAME] ${ CONFIG . apiKey } &libraries=places&callback=initAutoco…" at bounding box center [944, 485] width 1039 height 639
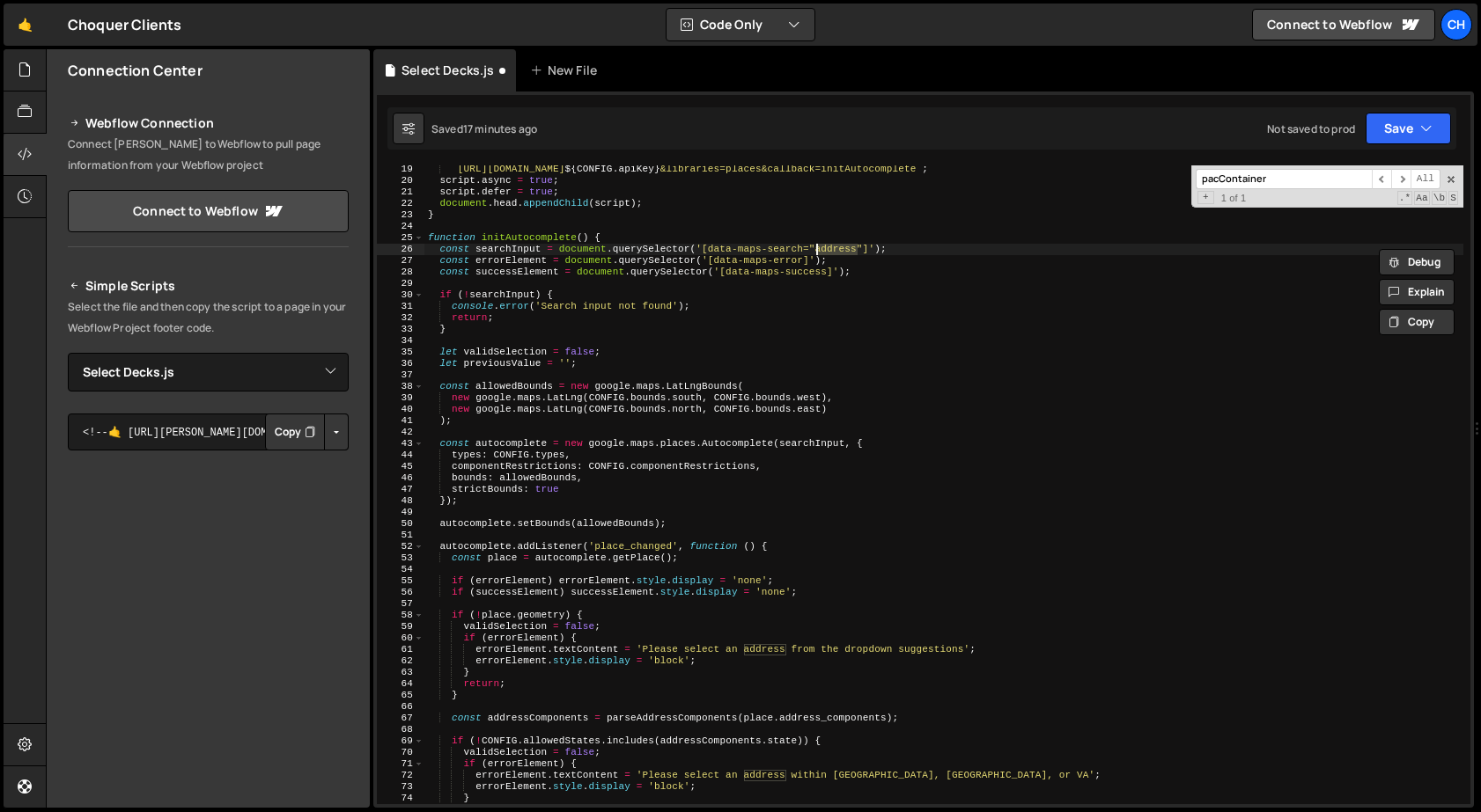
click at [836, 251] on div "` [URL][DOMAIN_NAME] ${ CONFIG . apiKey } &libraries=places&callback=initAutoco…" at bounding box center [944, 494] width 1039 height 662
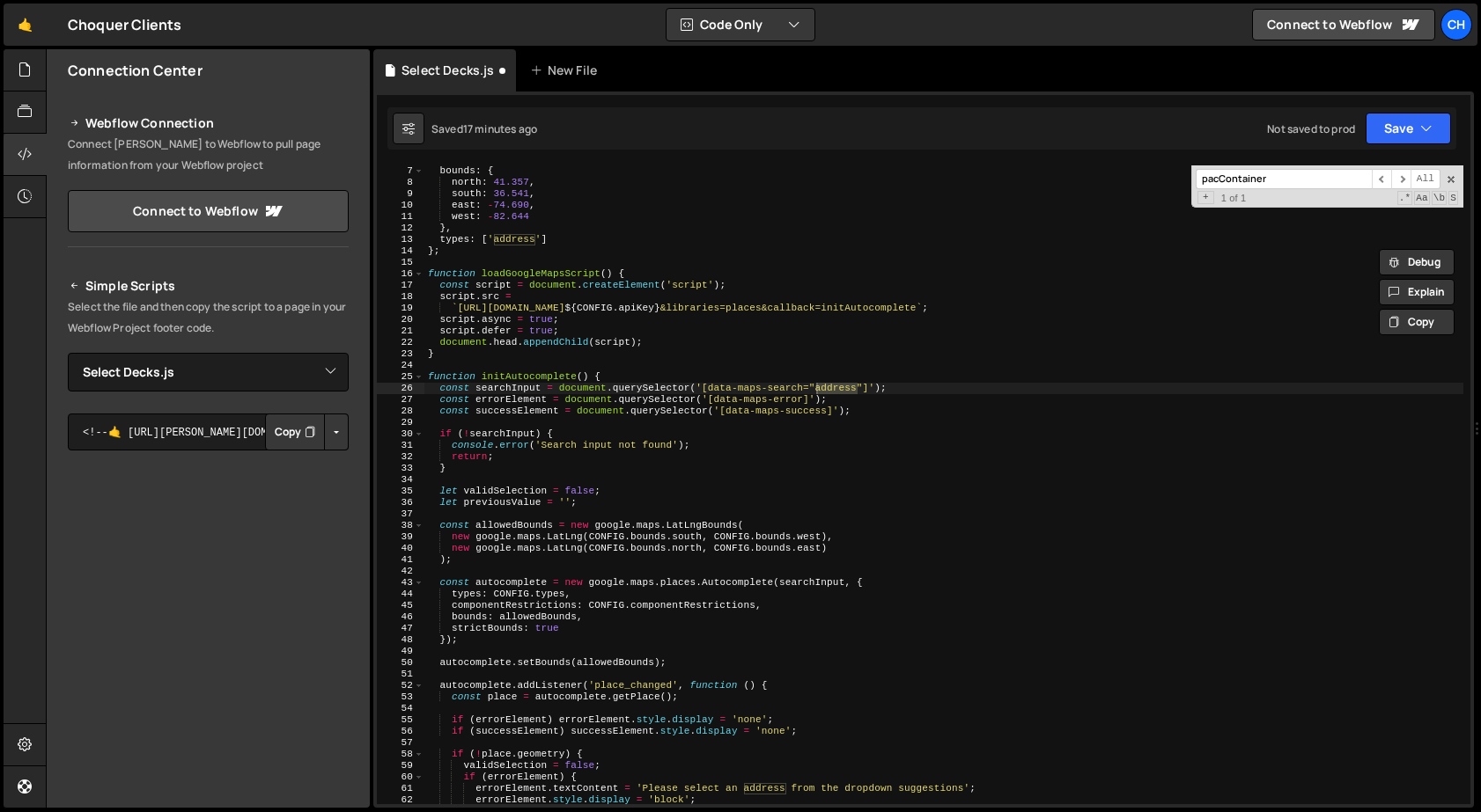
scroll to position [0, 0]
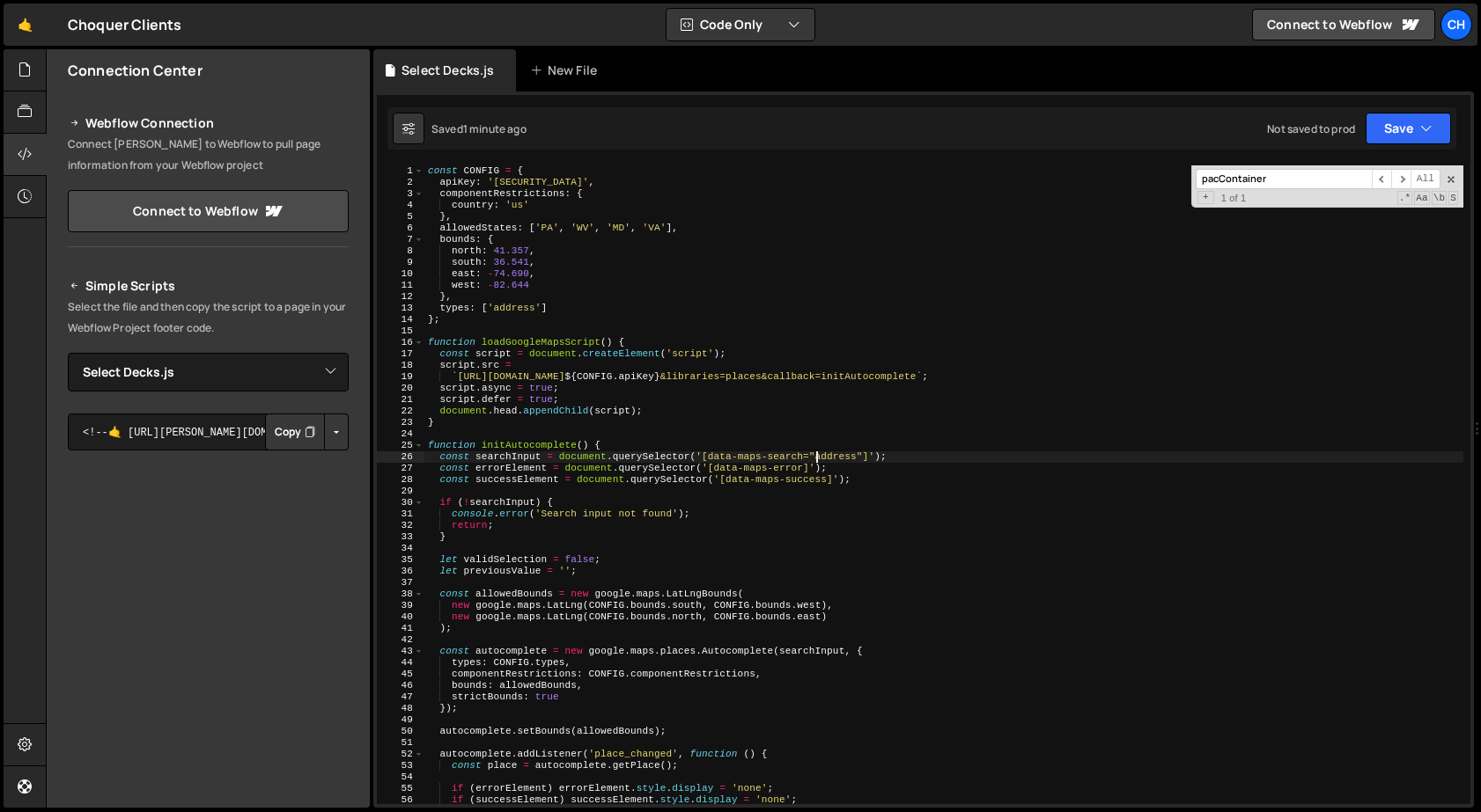
click at [792, 399] on div "const CONFIG = { apiKey : '[SECURITY_DATA]' , componentRestrictions : { country…" at bounding box center [944, 496] width 1039 height 662
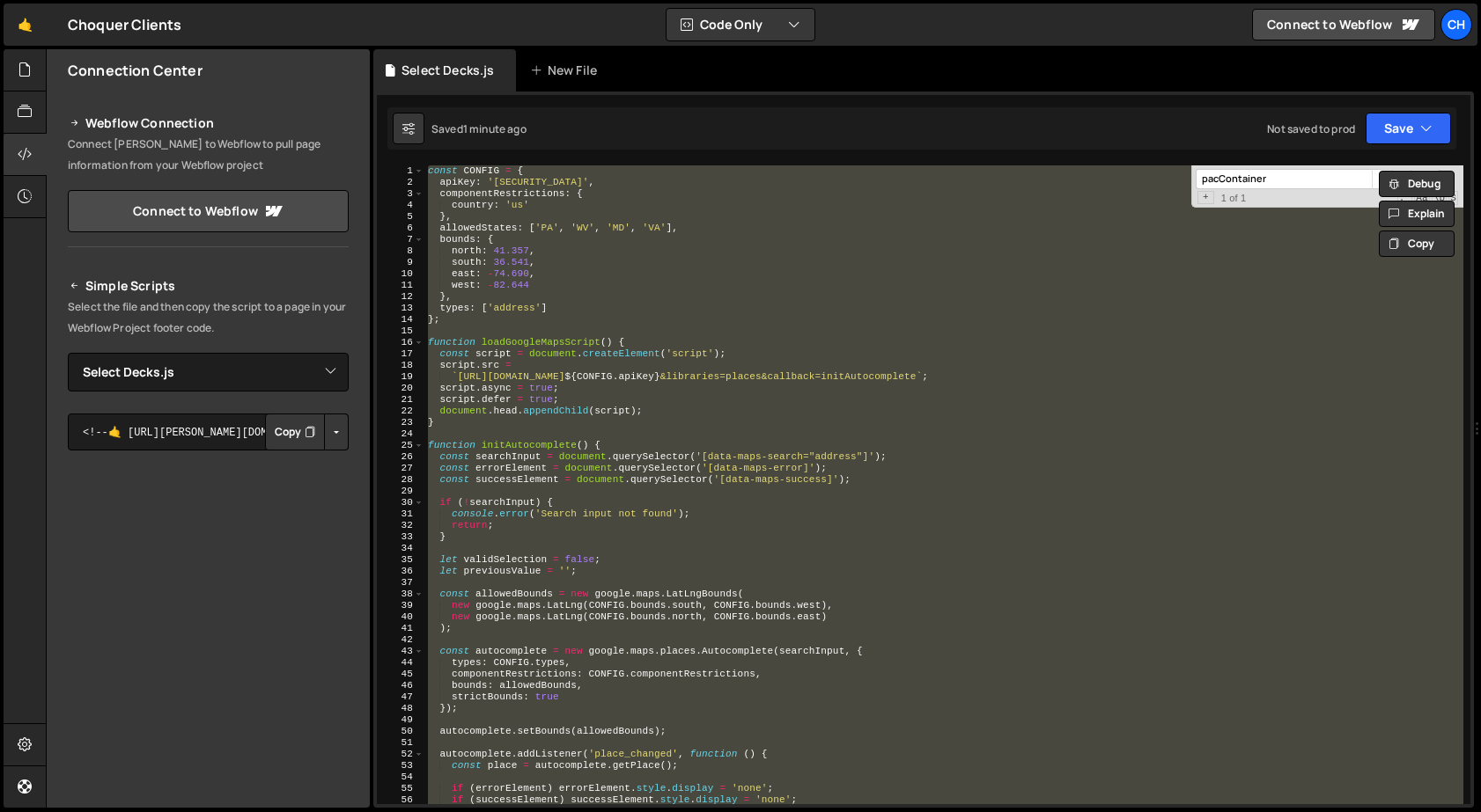
paste textarea
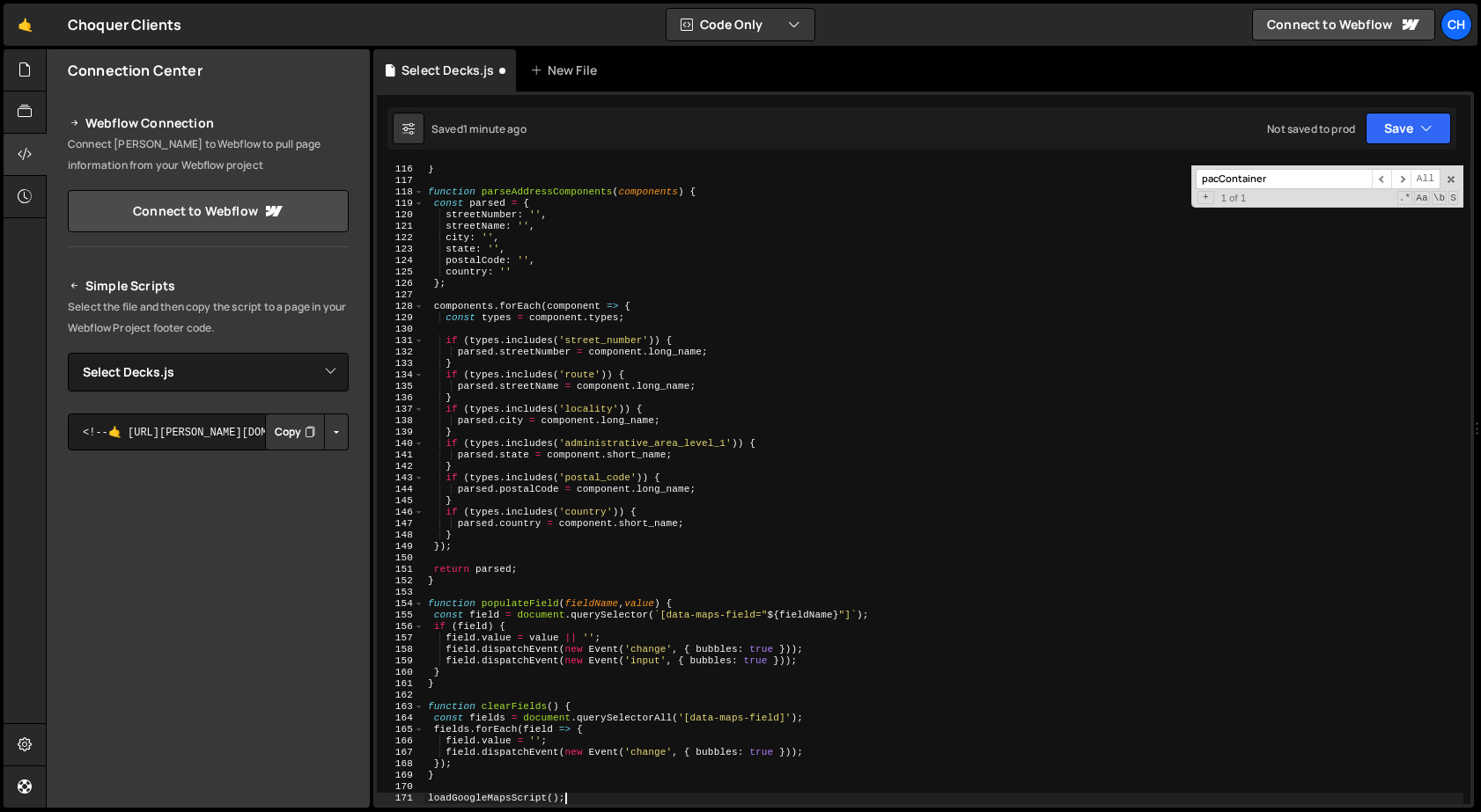
scroll to position [1318, 0]
click at [766, 469] on div "} function parseAddressComponents ( components ) { const parsed = { streetNumbe…" at bounding box center [944, 494] width 1039 height 662
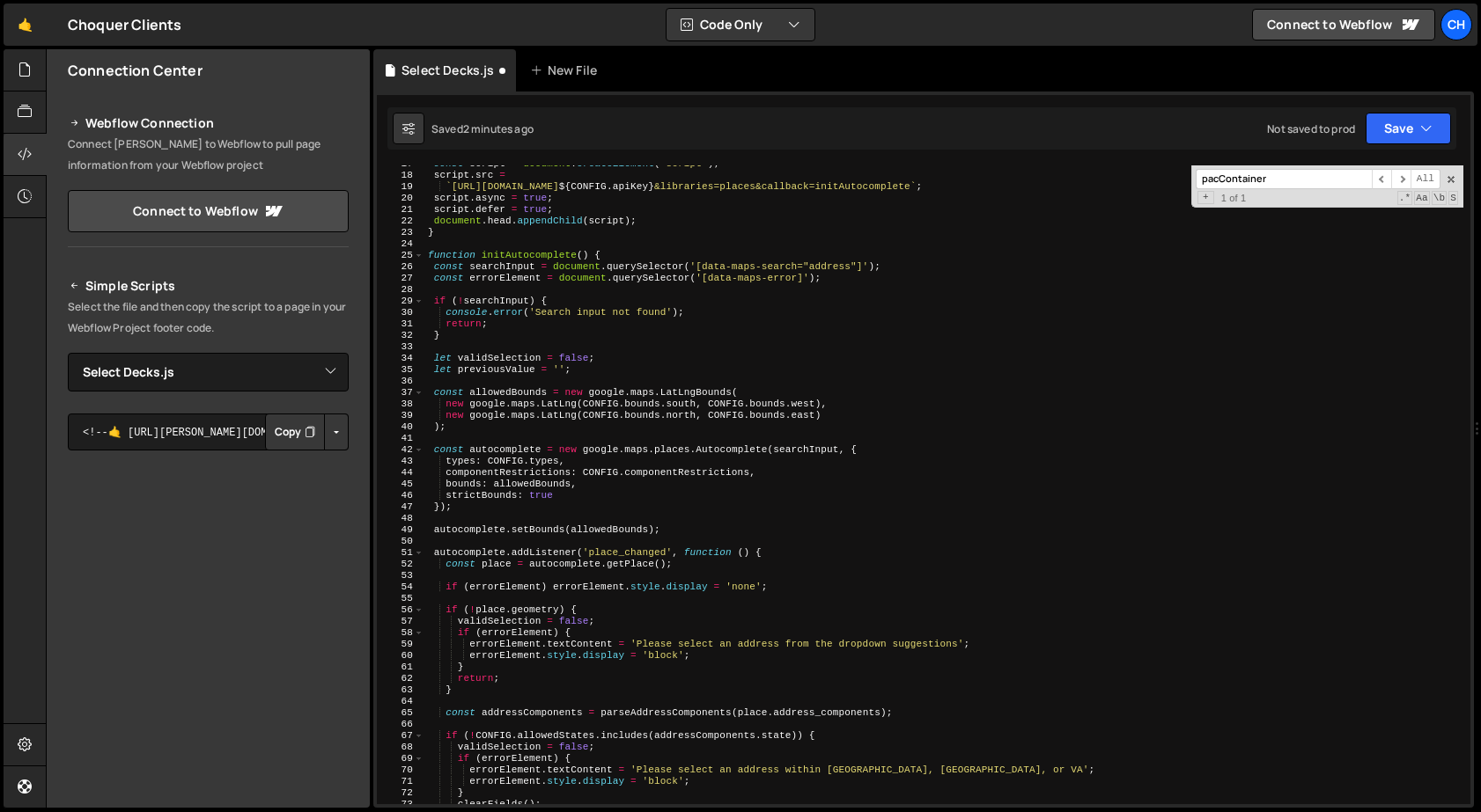
scroll to position [0, 0]
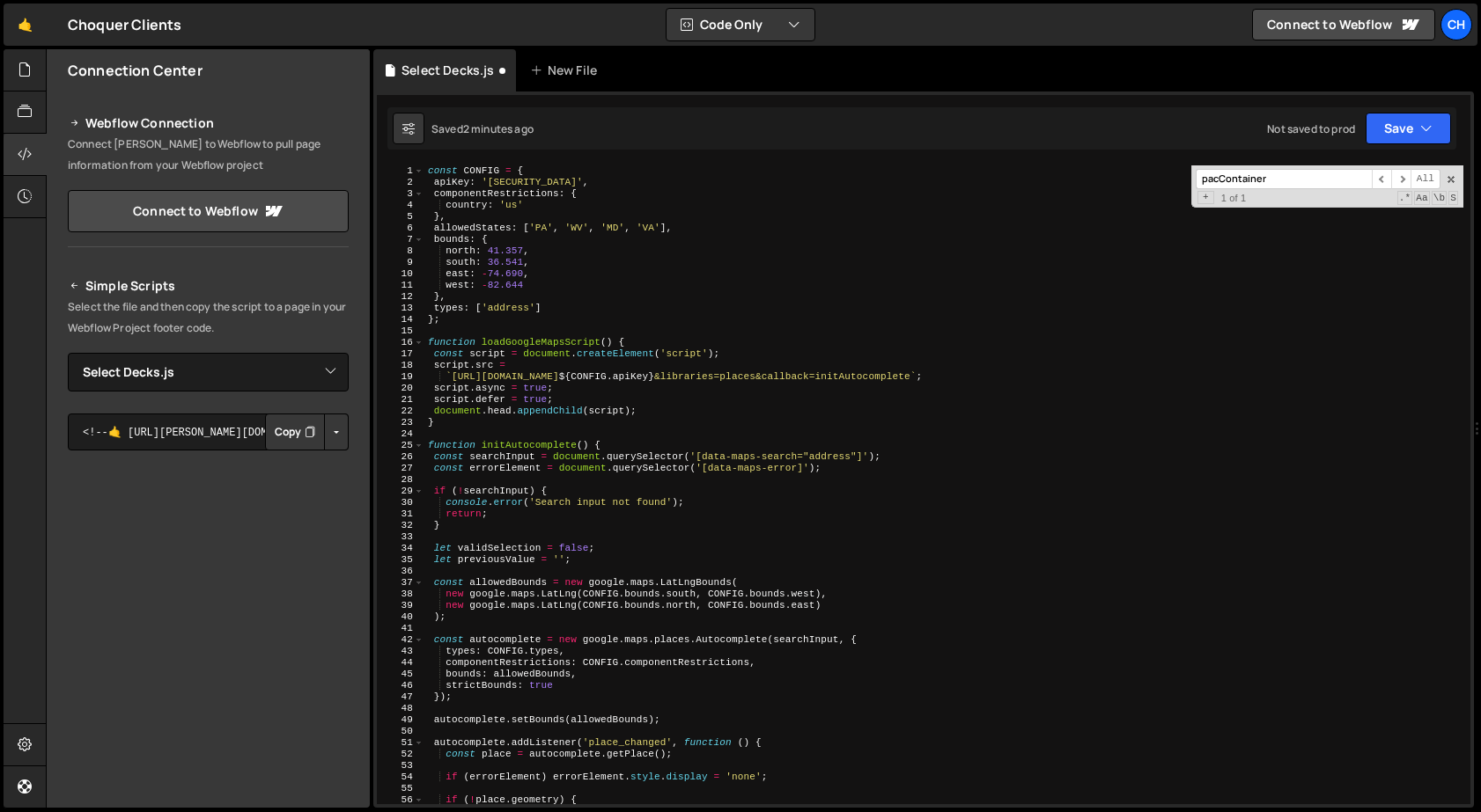
click at [903, 525] on div "const CONFIG = { apiKey : '[SECURITY_DATA]' , componentRestrictions : { country…" at bounding box center [944, 496] width 1039 height 662
type textarea "}"
click at [915, 438] on div "const CONFIG = { apiKey : '[SECURITY_DATA]' , componentRestrictions : { country…" at bounding box center [944, 496] width 1039 height 662
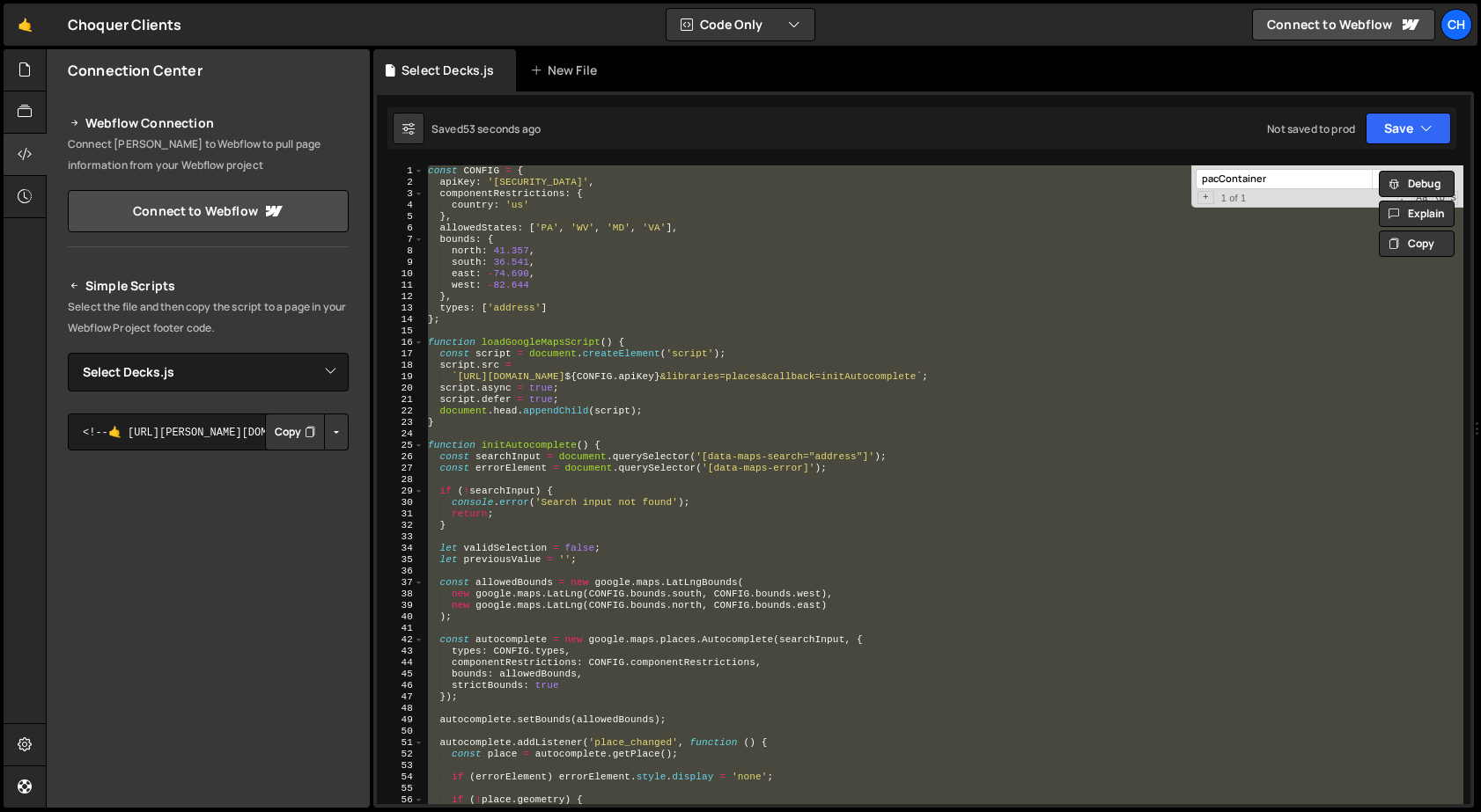
paste textarea "[STREET_ADDRESS][PERSON_NAME],"
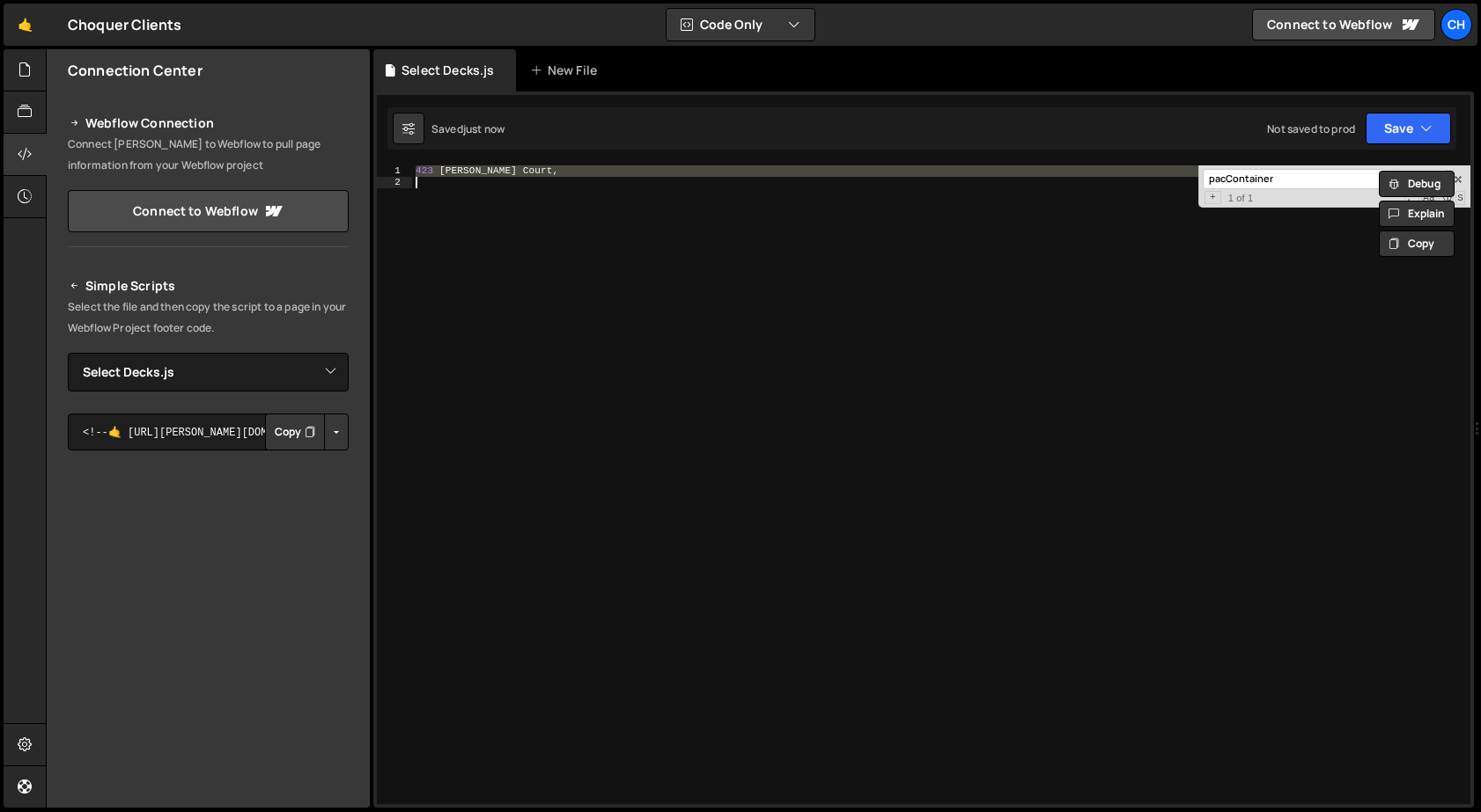
paste textarea "});"
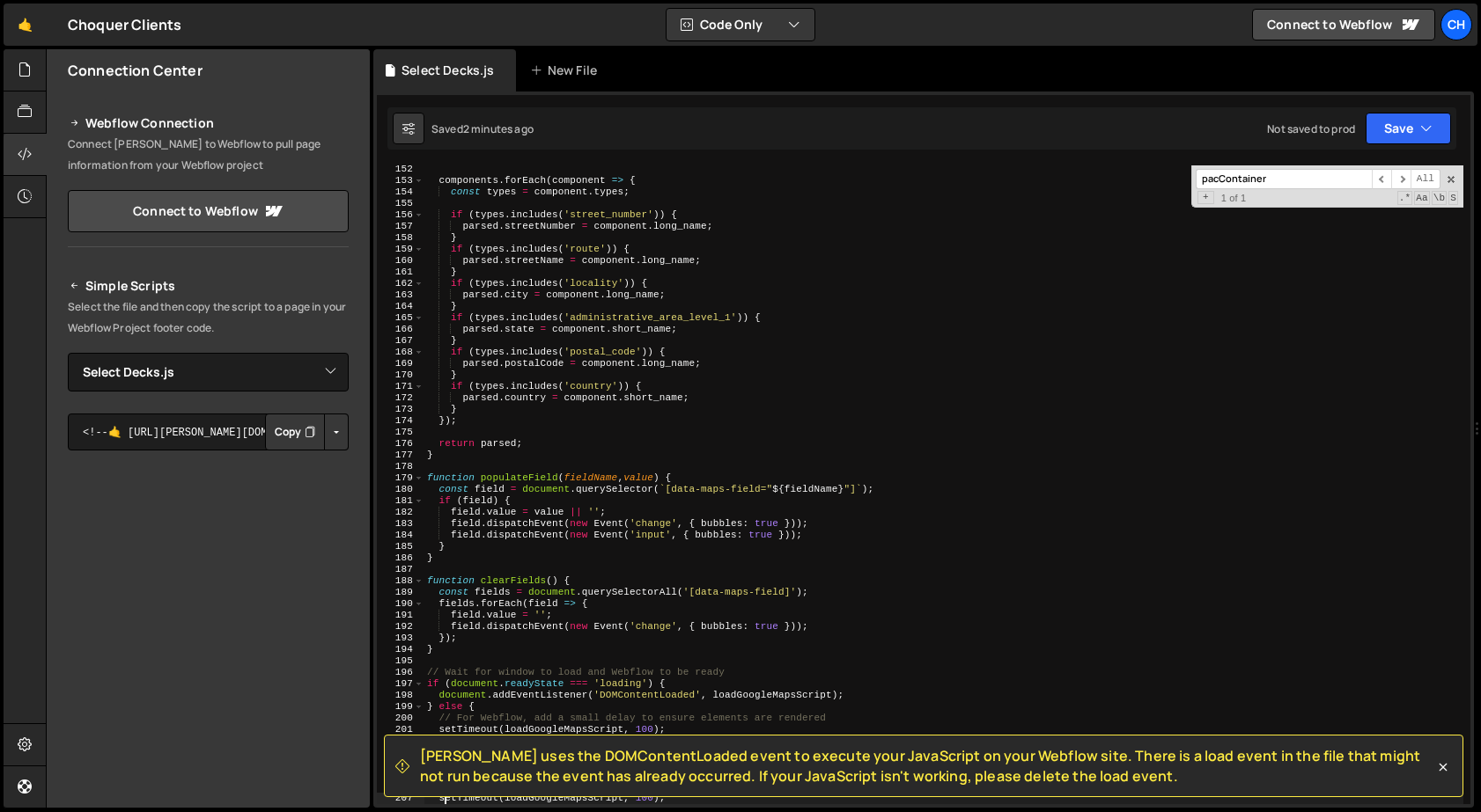
click at [828, 280] on div "components . forEach ( component => { const types = component . types ; if ( ty…" at bounding box center [943, 494] width 1040 height 662
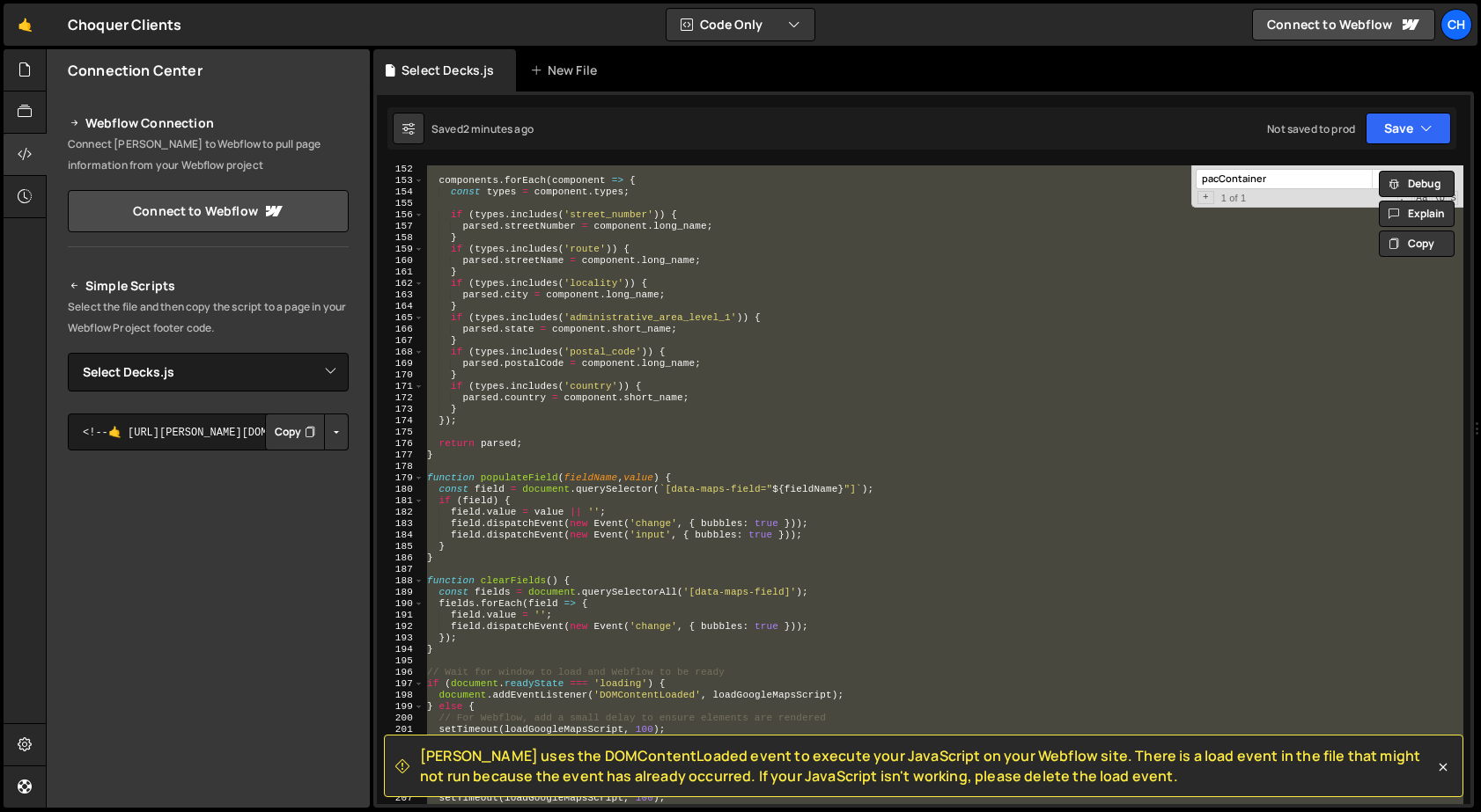
paste textarea
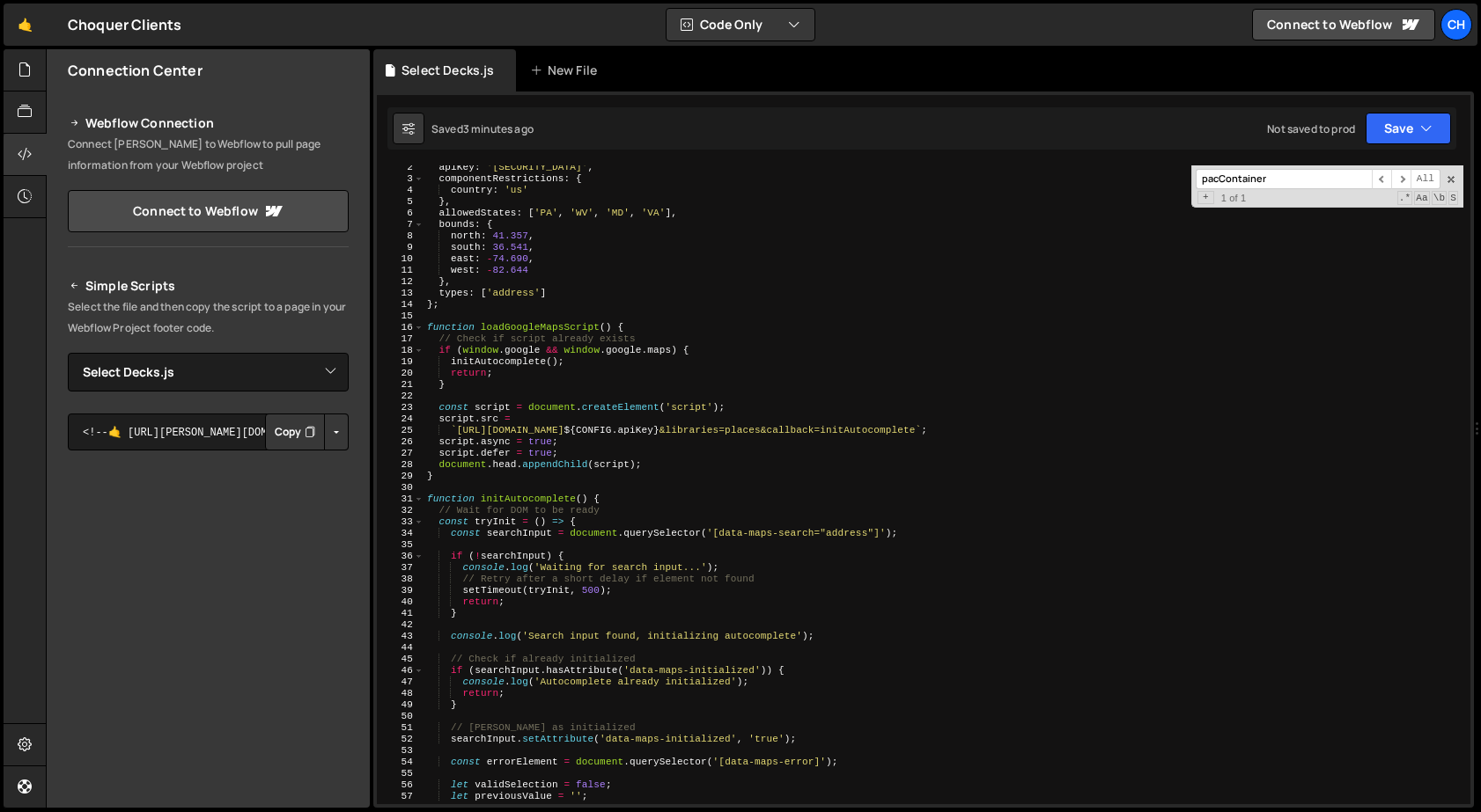
scroll to position [0, 0]
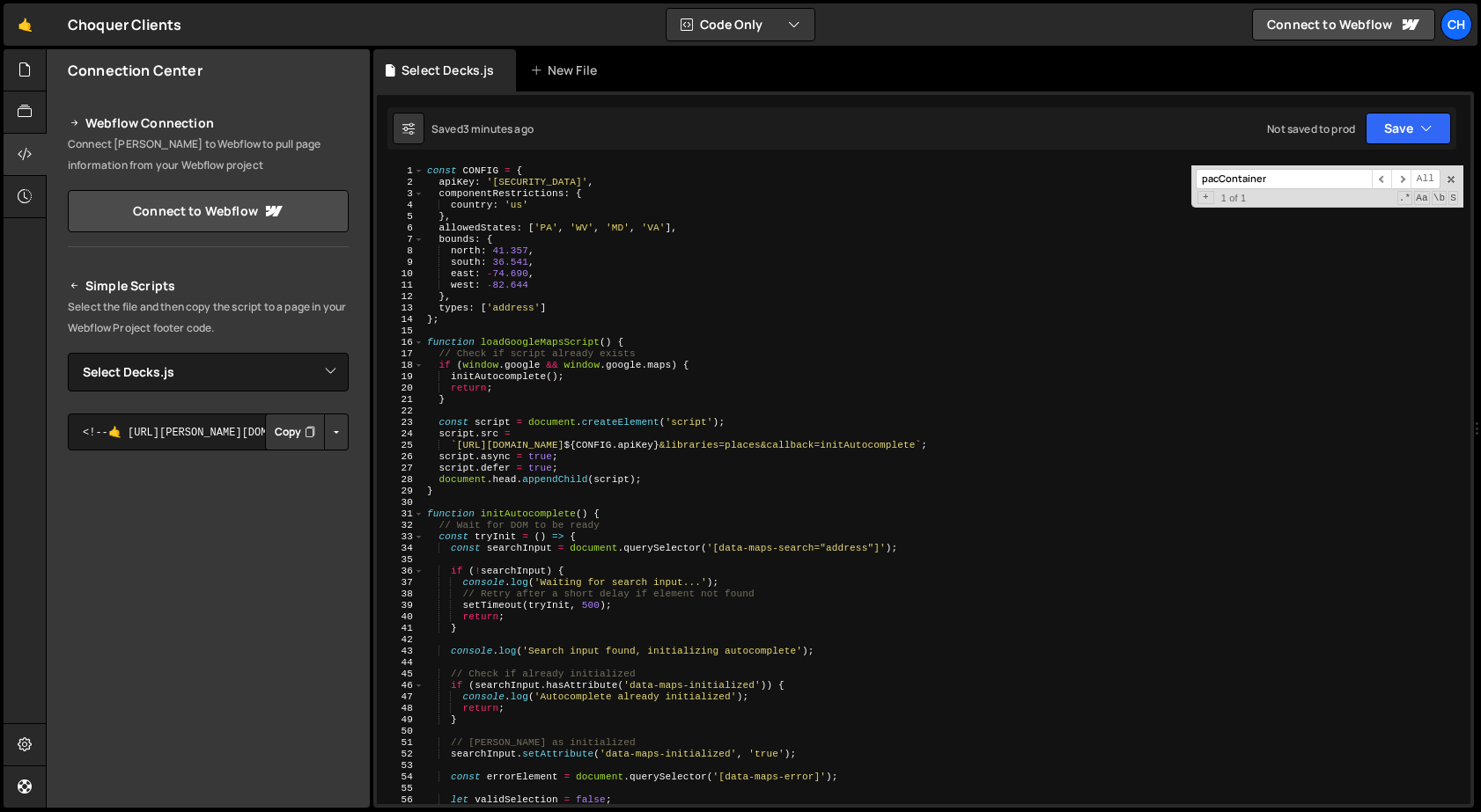
click at [563, 448] on div "const CONFIG = { apiKey : '[SECURITY_DATA]' , componentRestrictions : { country…" at bounding box center [943, 496] width 1040 height 662
drag, startPoint x: 456, startPoint y: 444, endPoint x: 753, endPoint y: 444, distance: 297.0
click at [535, 444] on div "const CONFIG = { apiKey : '[SECURITY_DATA]' , componentRestrictions : { country…" at bounding box center [943, 496] width 1040 height 662
click at [448, 489] on div "const CONFIG = { apiKey : '[SECURITY_DATA]' , componentRestrictions : { country…" at bounding box center [943, 496] width 1040 height 662
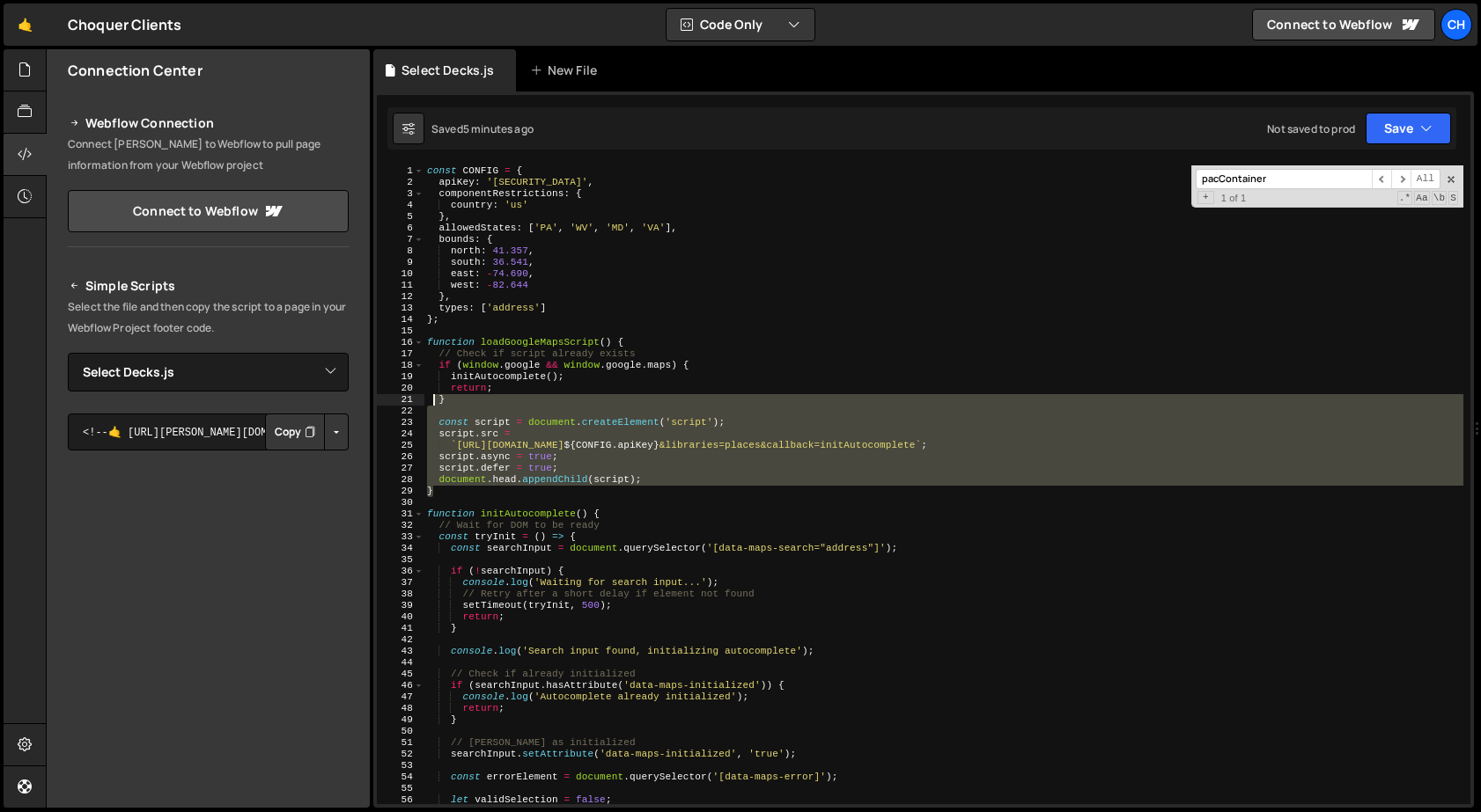
drag, startPoint x: 446, startPoint y: 491, endPoint x: 439, endPoint y: 387, distance: 104.2
click at [434, 392] on div "const CONFIG = { apiKey : '[SECURITY_DATA]' , componentRestrictions : { country…" at bounding box center [943, 496] width 1040 height 662
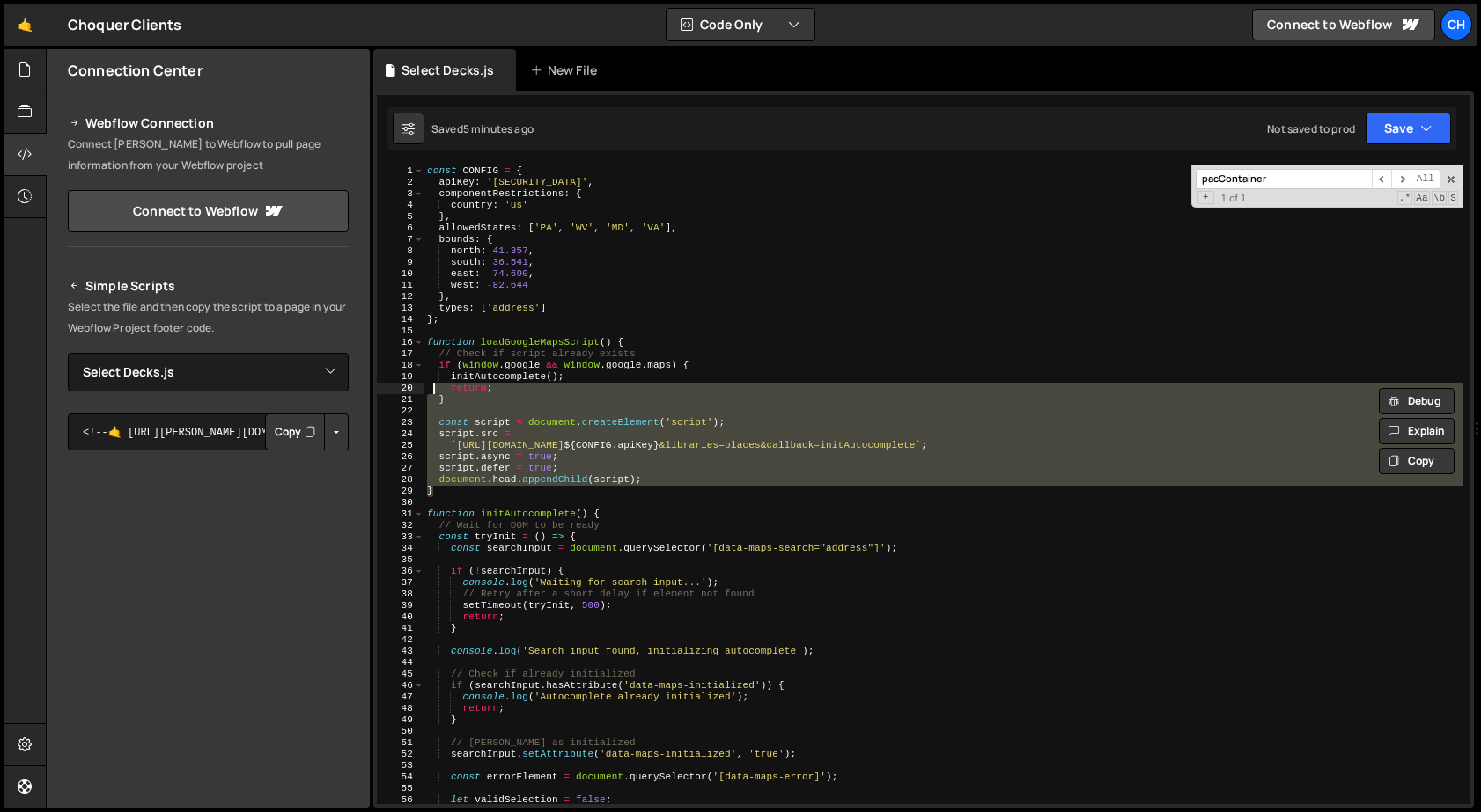
click at [659, 339] on div "const CONFIG = { apiKey : '[SECURITY_DATA]' , componentRestrictions : { country…" at bounding box center [943, 496] width 1040 height 662
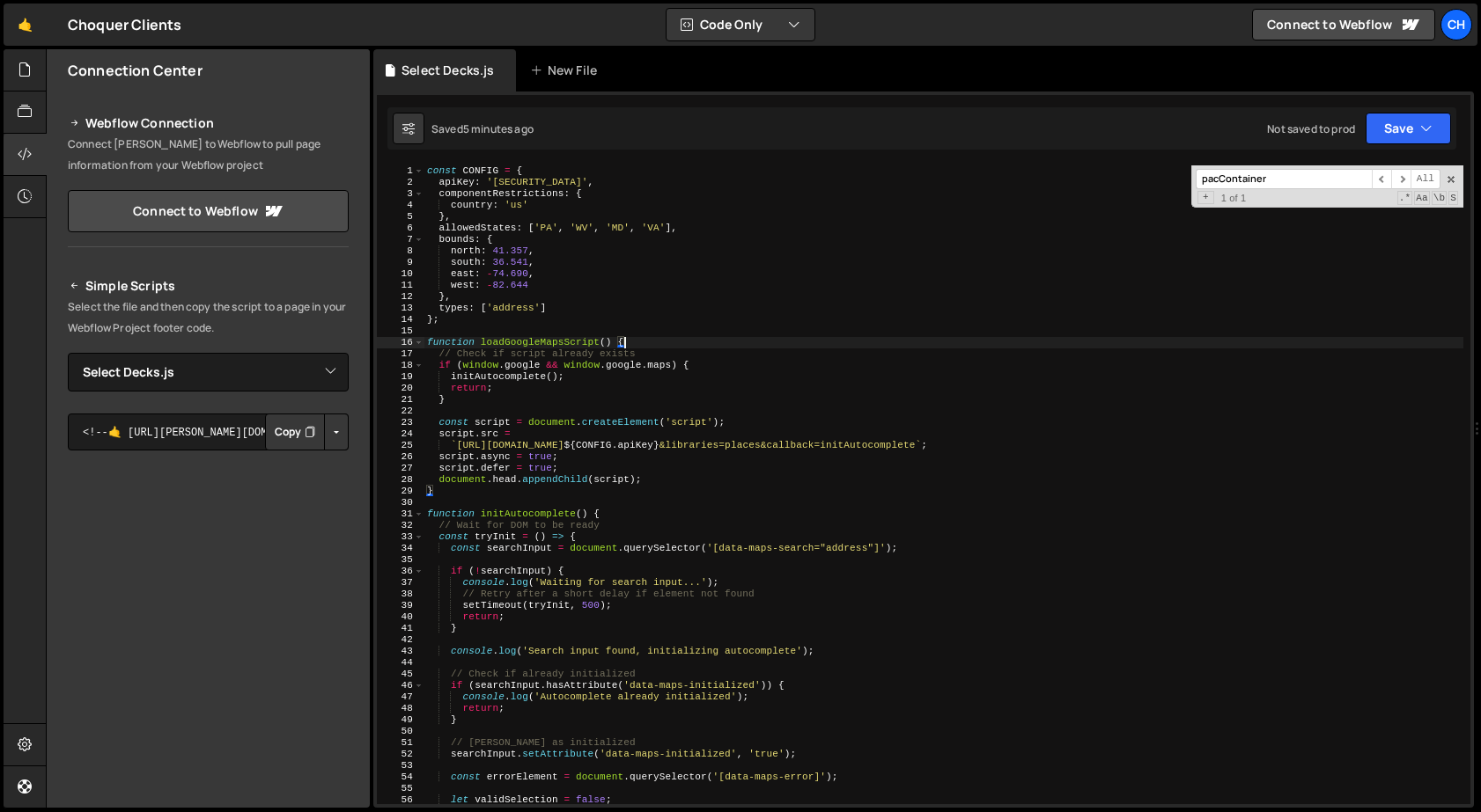
click at [659, 339] on div "const CONFIG = { apiKey : '[SECURITY_DATA]' , componentRestrictions : { country…" at bounding box center [943, 496] width 1040 height 662
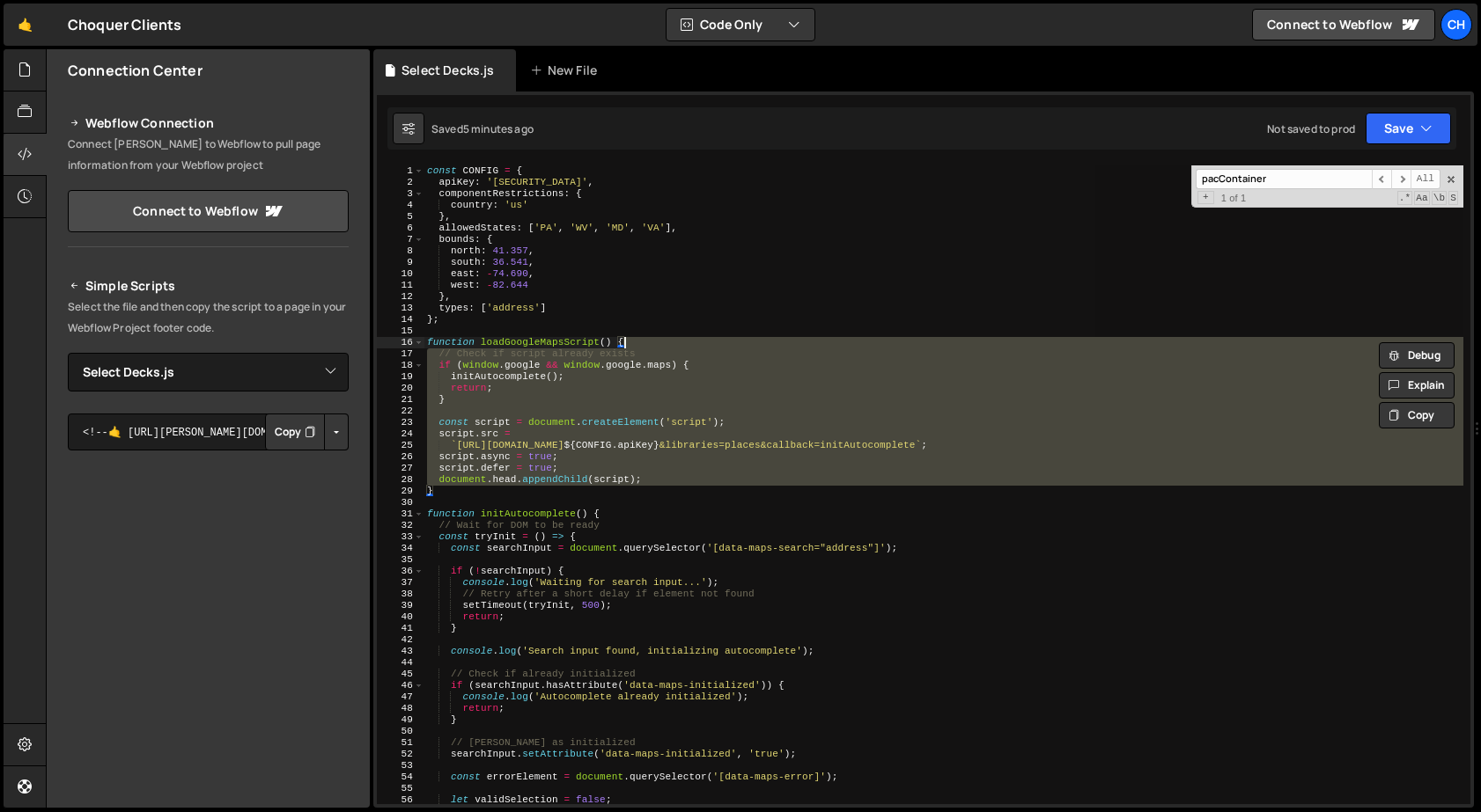
click at [462, 483] on div "const CONFIG = { apiKey : '[SECURITY_DATA]' , componentRestrictions : { country…" at bounding box center [943, 485] width 1040 height 639
drag, startPoint x: 438, startPoint y: 495, endPoint x: 405, endPoint y: 338, distance: 160.4
click at [405, 338] on div "document.head.appendChild(script); 1 2 3 4 5 6 7 8 9 10 11 12 13 14 15 16 17 18…" at bounding box center [924, 485] width 1094 height 639
type textarea "function loadGoogleMapsScript() { // Check if script already exists"
type textarea "// document.head.appendChild(script); // }"
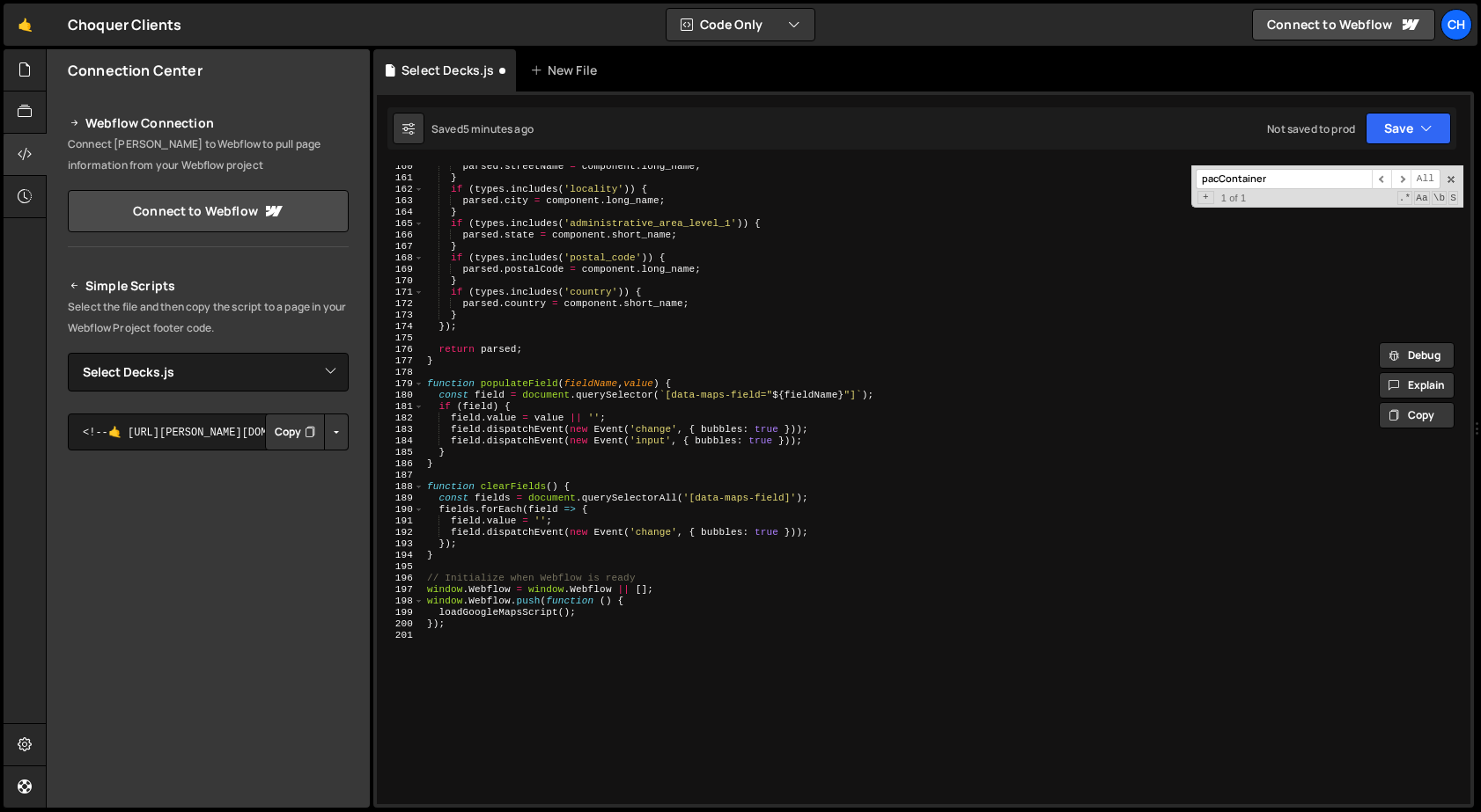
scroll to position [1975, 0]
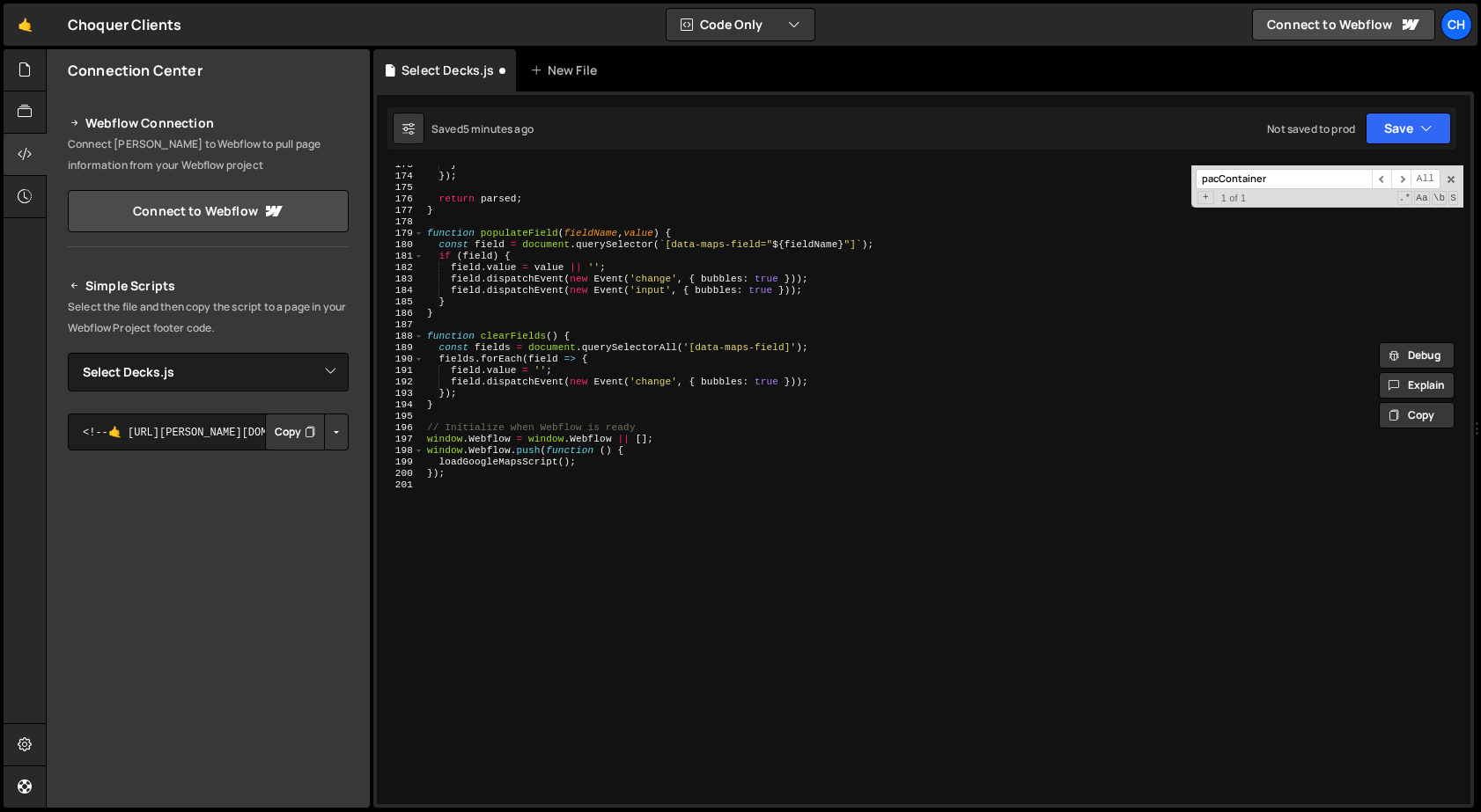
click at [507, 495] on div "} }) ; return parsed ; } function populateField ( fieldName , value ) { const f…" at bounding box center [943, 491] width 1040 height 662
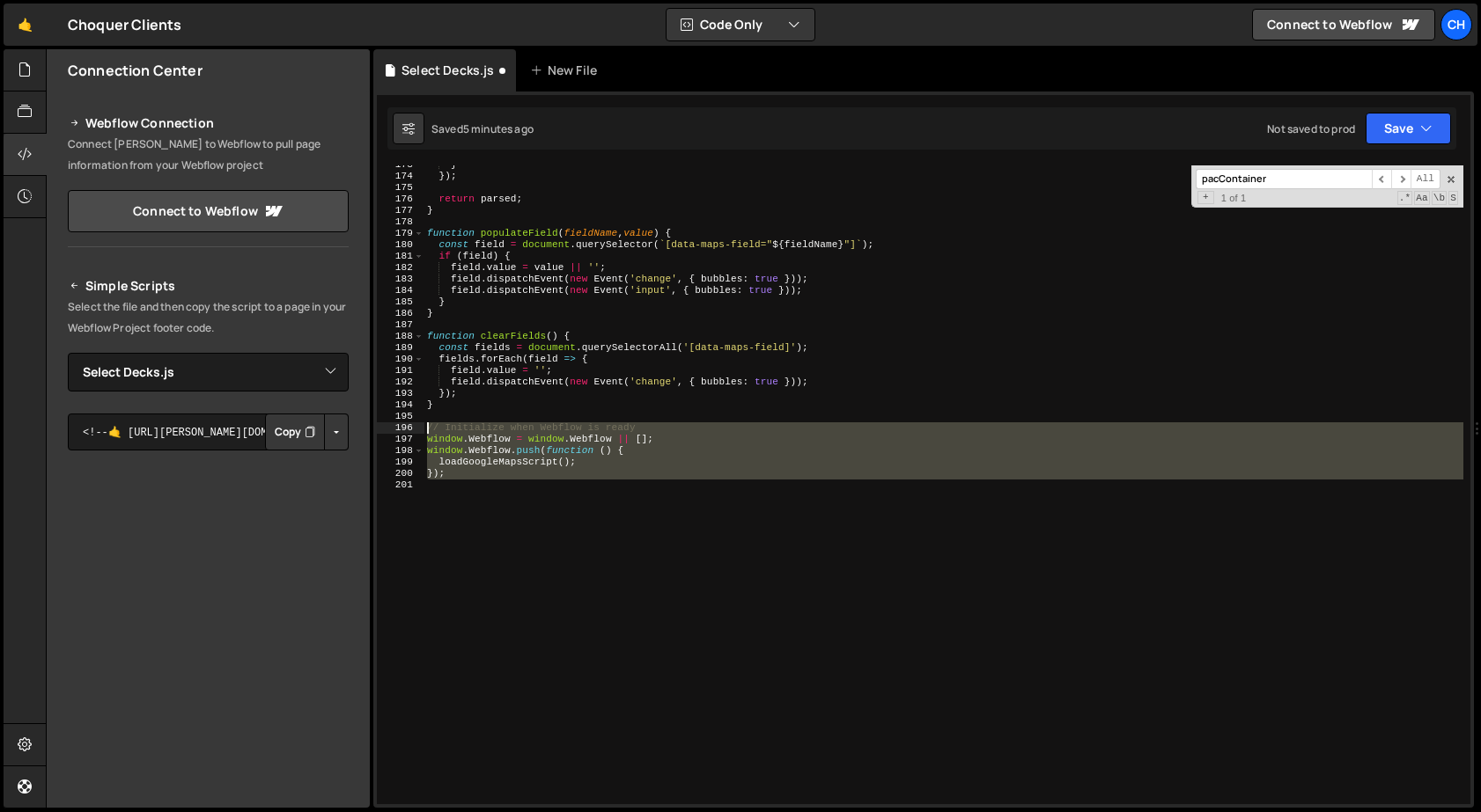
drag, startPoint x: 457, startPoint y: 481, endPoint x: 411, endPoint y: 427, distance: 70.9
click at [411, 427] on div "173 174 175 176 177 178 179 180 181 182 183 184 185 186 187 188 189 190 191 192…" at bounding box center [924, 485] width 1094 height 639
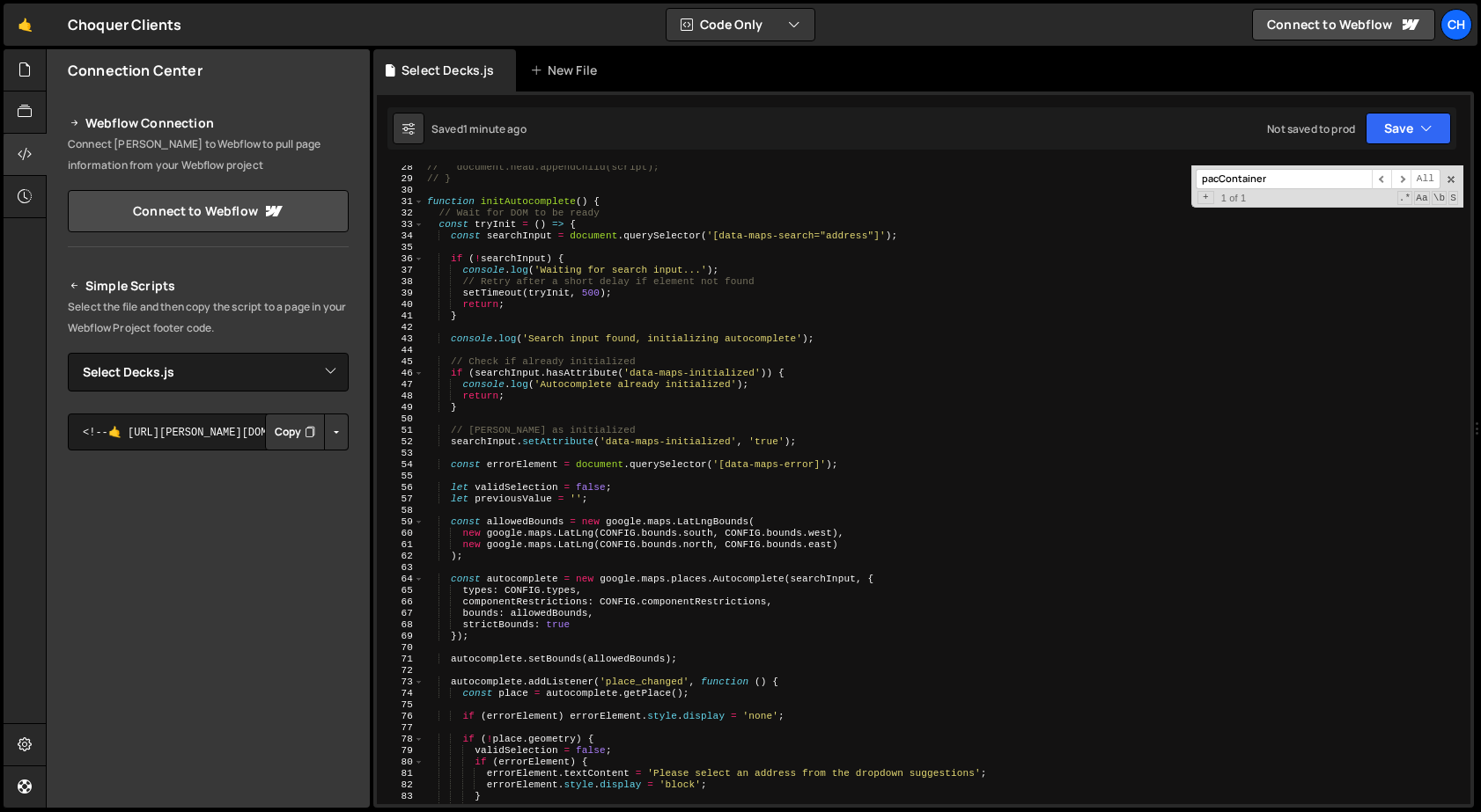
scroll to position [0, 0]
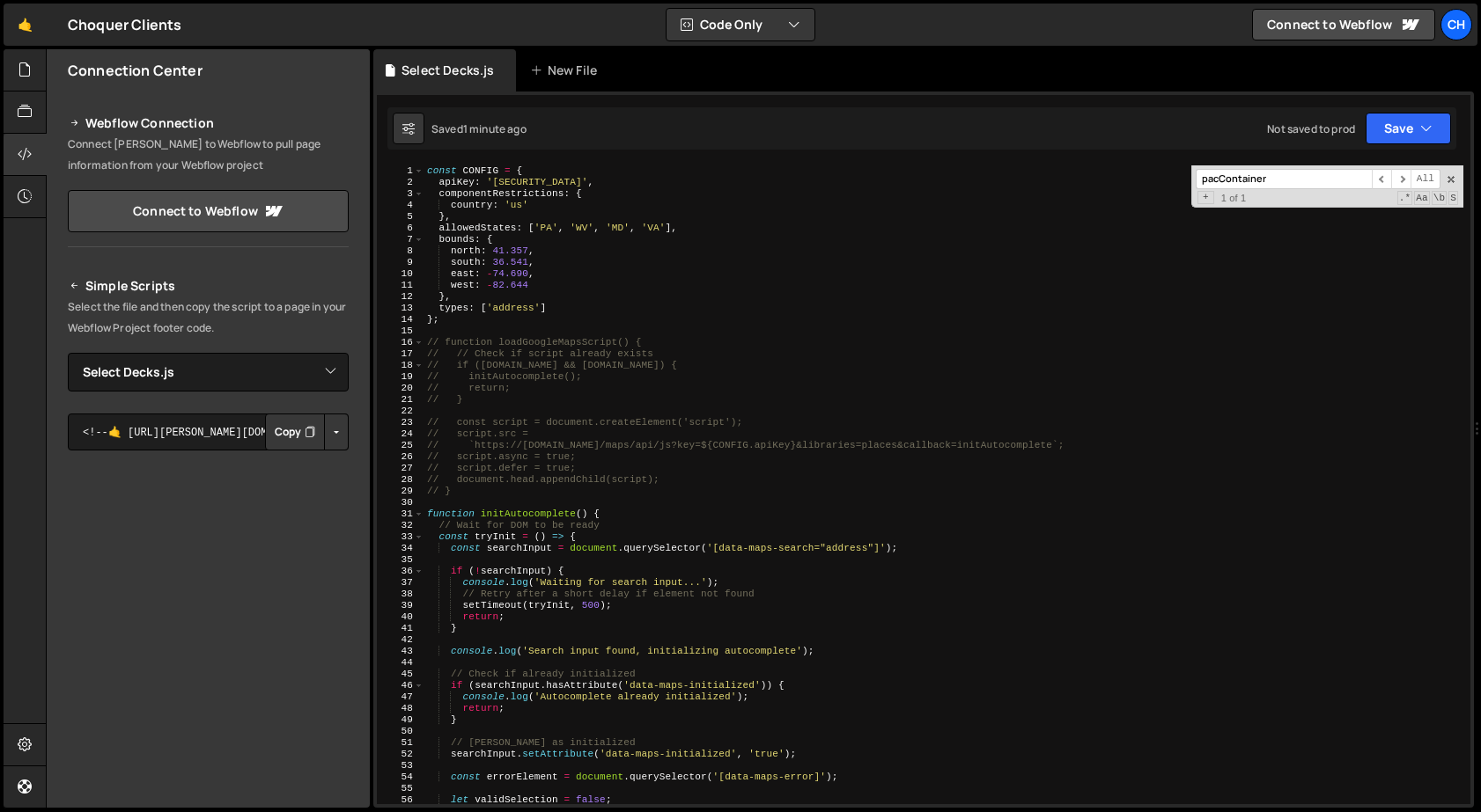
click at [980, 486] on div "const CONFIG = { apiKey : '[SECURITY_DATA]' , componentRestrictions : { country…" at bounding box center [943, 496] width 1040 height 662
click at [530, 455] on div "const CONFIG = { apiKey : '[SECURITY_DATA]' , componentRestrictions : { country…" at bounding box center [943, 496] width 1040 height 662
drag, startPoint x: 474, startPoint y: 446, endPoint x: 936, endPoint y: 440, distance: 462.0
click at [936, 440] on div "const CONFIG = { apiKey : '[SECURITY_DATA]' , componentRestrictions : { country…" at bounding box center [943, 496] width 1040 height 662
click at [588, 182] on div "const CONFIG = { apiKey : '[SECURITY_DATA]' , componentRestrictions : { country…" at bounding box center [943, 496] width 1040 height 662
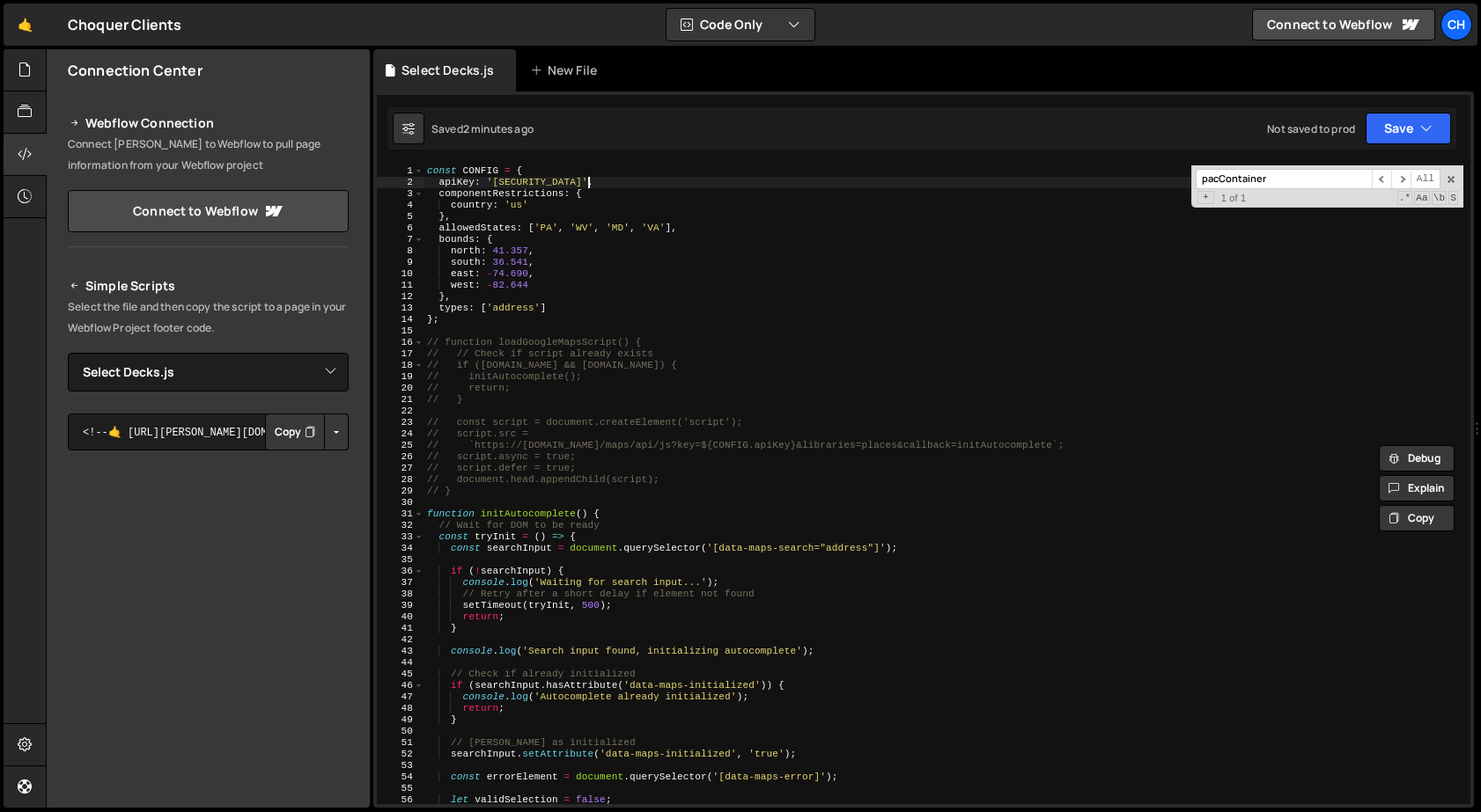
click at [588, 182] on div "const CONFIG = { apiKey : '[SECURITY_DATA]' , componentRestrictions : { country…" at bounding box center [943, 496] width 1040 height 662
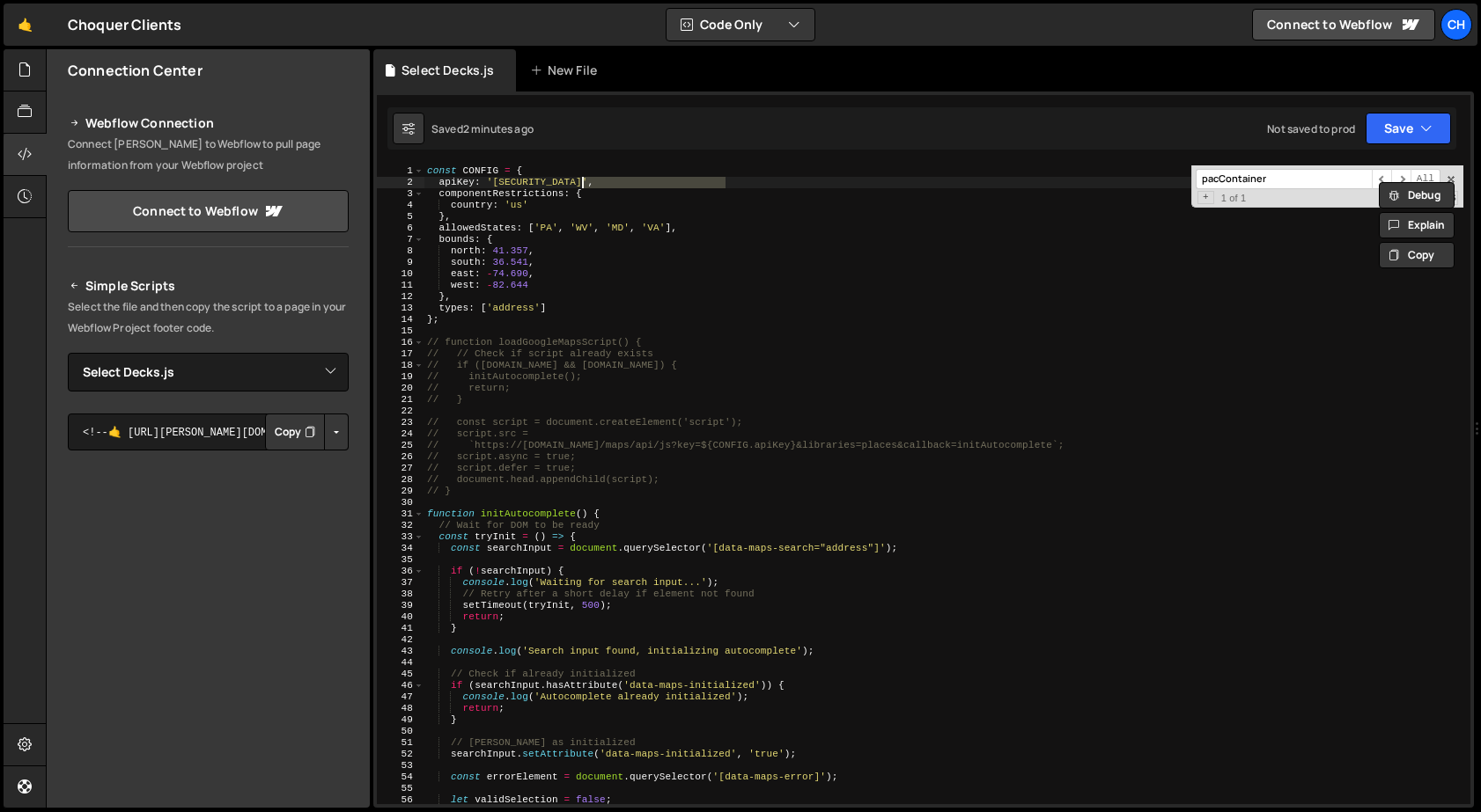
click at [524, 161] on div "1 Type cmd + s to save your Javascript file. הההההההההההההההההההההההההההההההההה…" at bounding box center [923, 449] width 1101 height 716
drag, startPoint x: 493, startPoint y: 181, endPoint x: 726, endPoint y: 182, distance: 233.0
click at [726, 182] on div "const CONFIG = { apiKey : '[SECURITY_DATA]' , componentRestrictions : { country…" at bounding box center [943, 496] width 1040 height 662
drag, startPoint x: 520, startPoint y: 445, endPoint x: 640, endPoint y: 442, distance: 120.0
click at [640, 442] on div "const CONFIG = { apiKey : '[SECURITY_DATA]' , componentRestrictions : { country…" at bounding box center [943, 496] width 1040 height 662
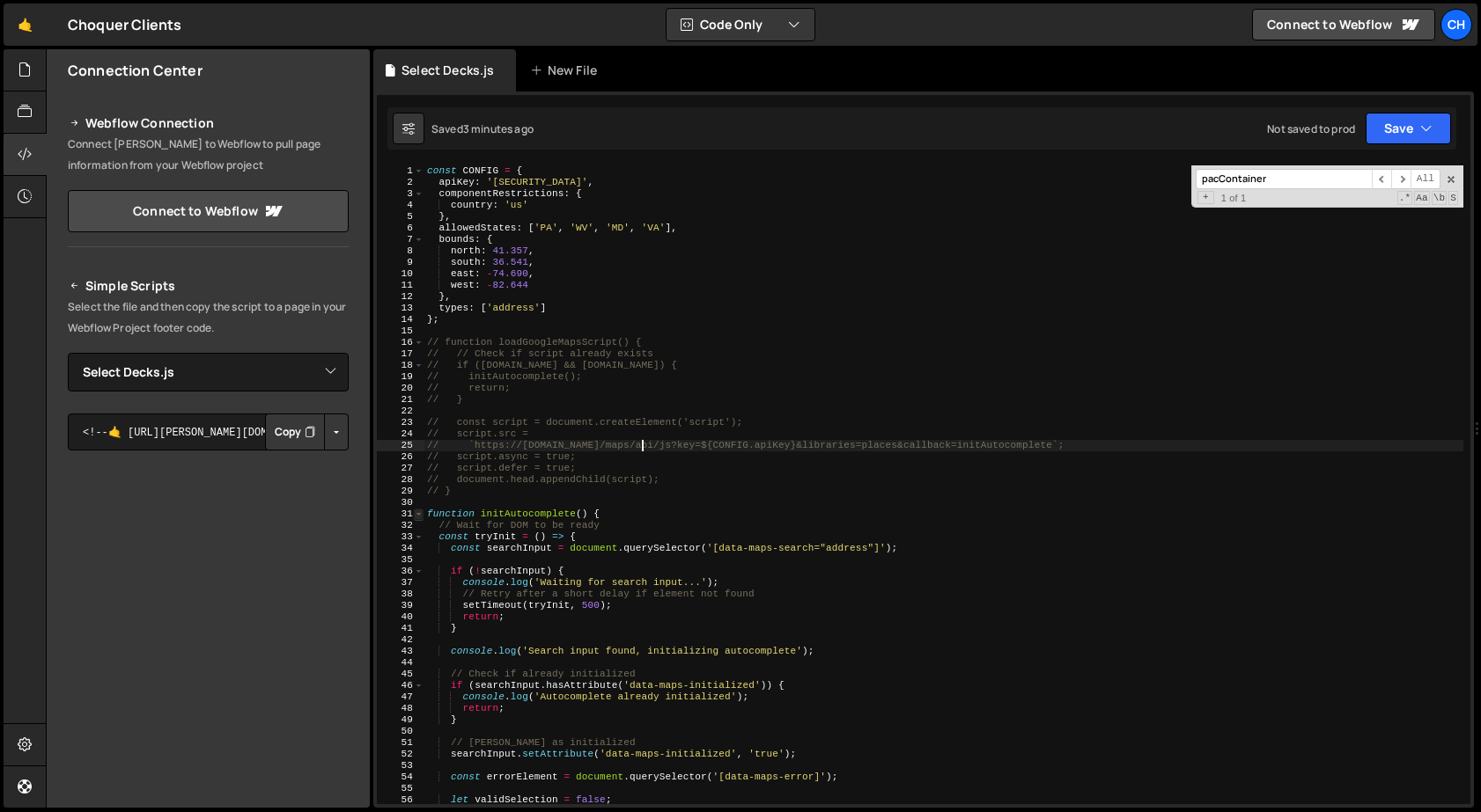
click at [420, 512] on span at bounding box center [419, 514] width 10 height 11
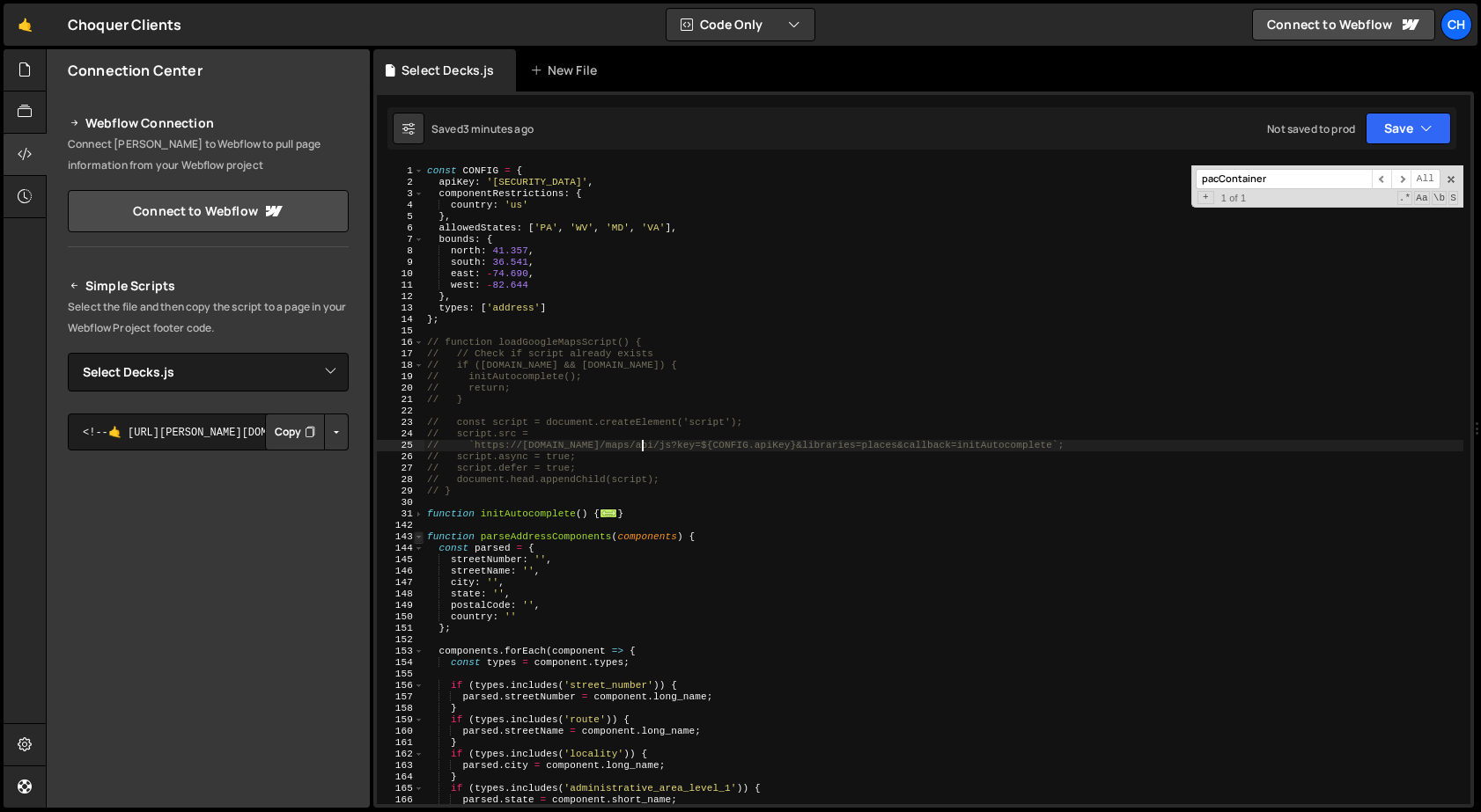
click at [420, 533] on span at bounding box center [419, 537] width 10 height 11
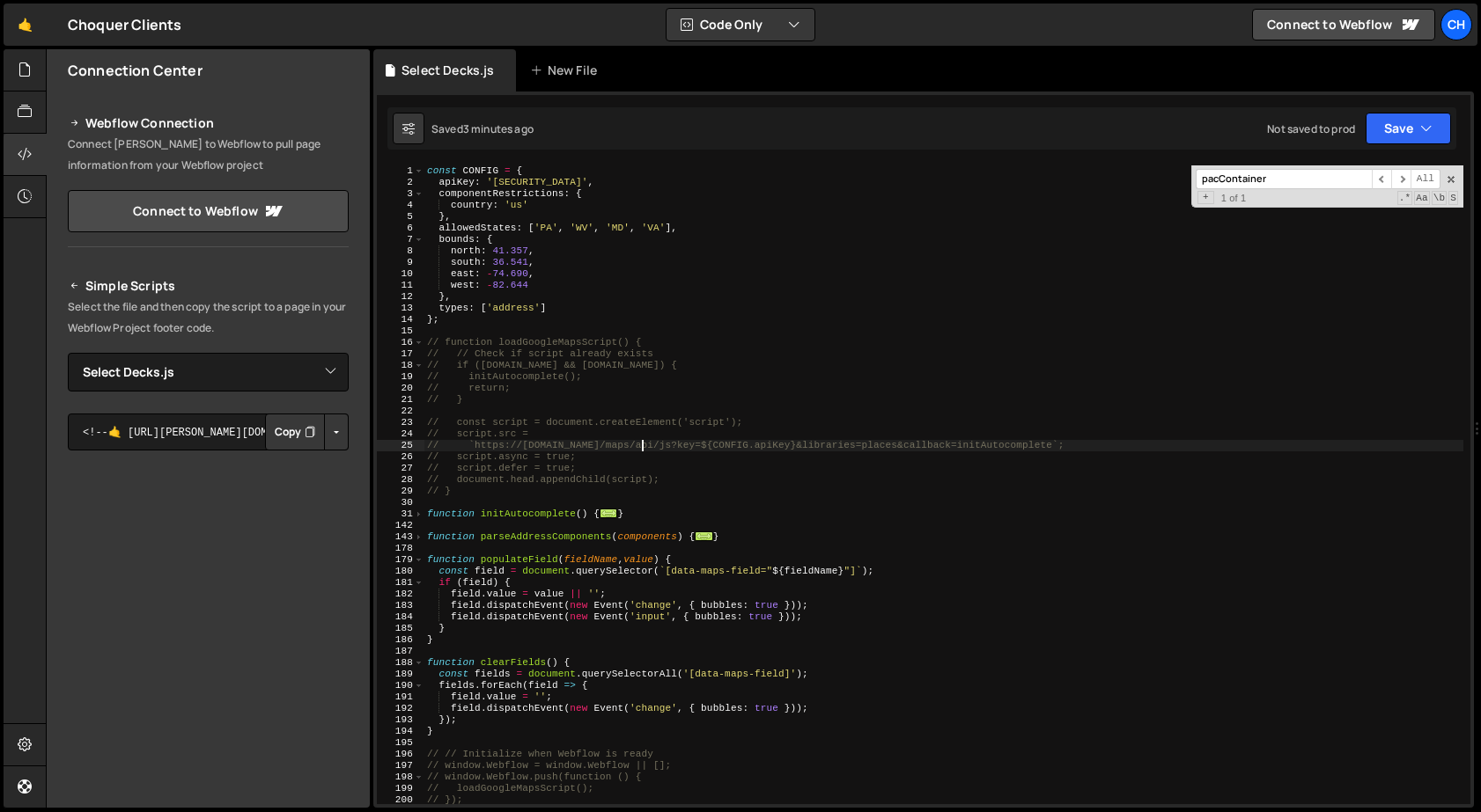
click at [420, 551] on div "178" at bounding box center [400, 549] width 48 height 11
click at [420, 556] on span at bounding box center [419, 560] width 10 height 11
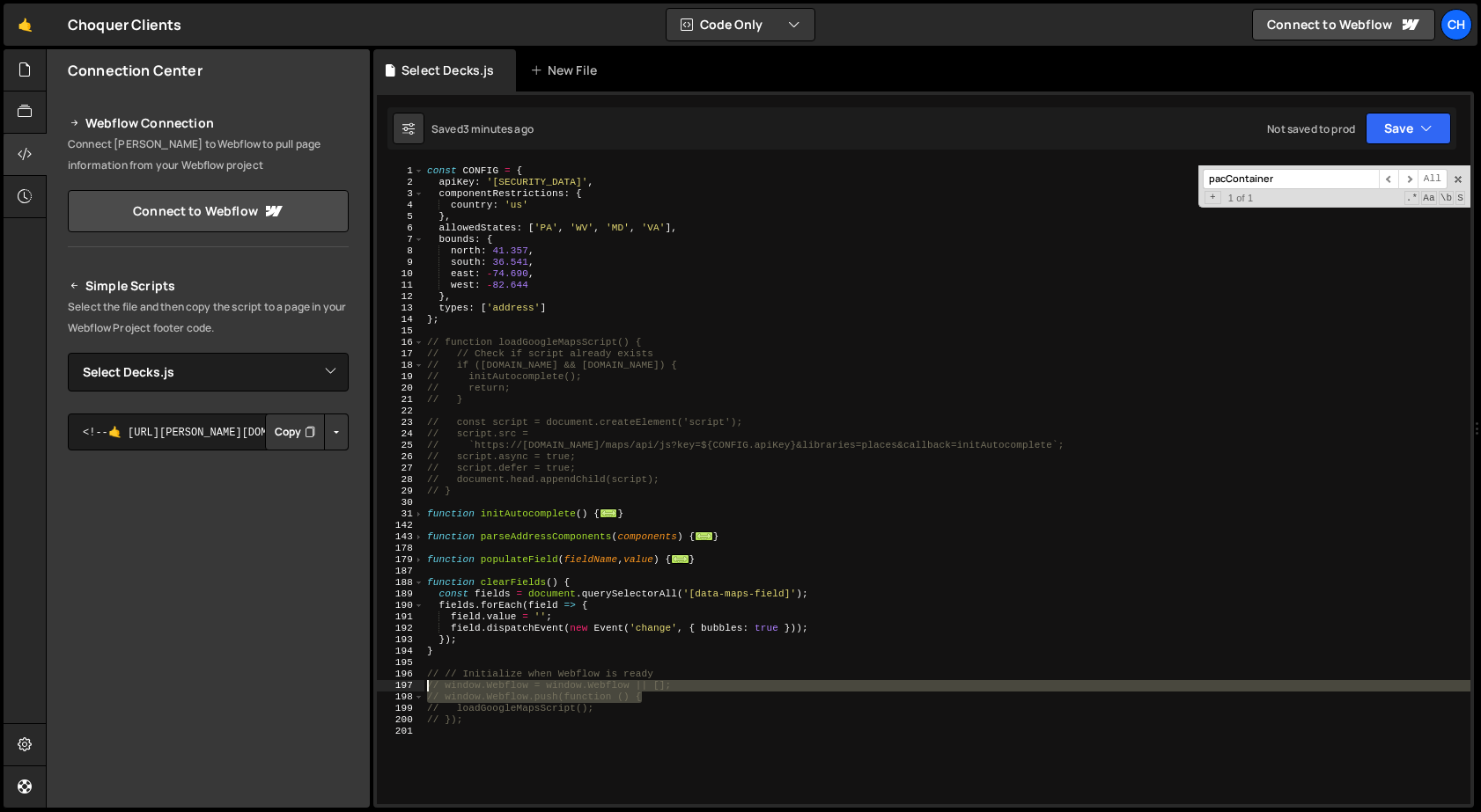
drag, startPoint x: 651, startPoint y: 700, endPoint x: 412, endPoint y: 691, distance: 239.2
click at [412, 691] on div "// `https://[DOMAIN_NAME]/maps/api/js?key=${CONFIG.apiKey}&libraries=places&cal…" at bounding box center [924, 485] width 1094 height 639
click at [799, 493] on div "const CONFIG = { apiKey : '[SECURITY_DATA]' , componentRestrictions : { country…" at bounding box center [946, 496] width 1047 height 662
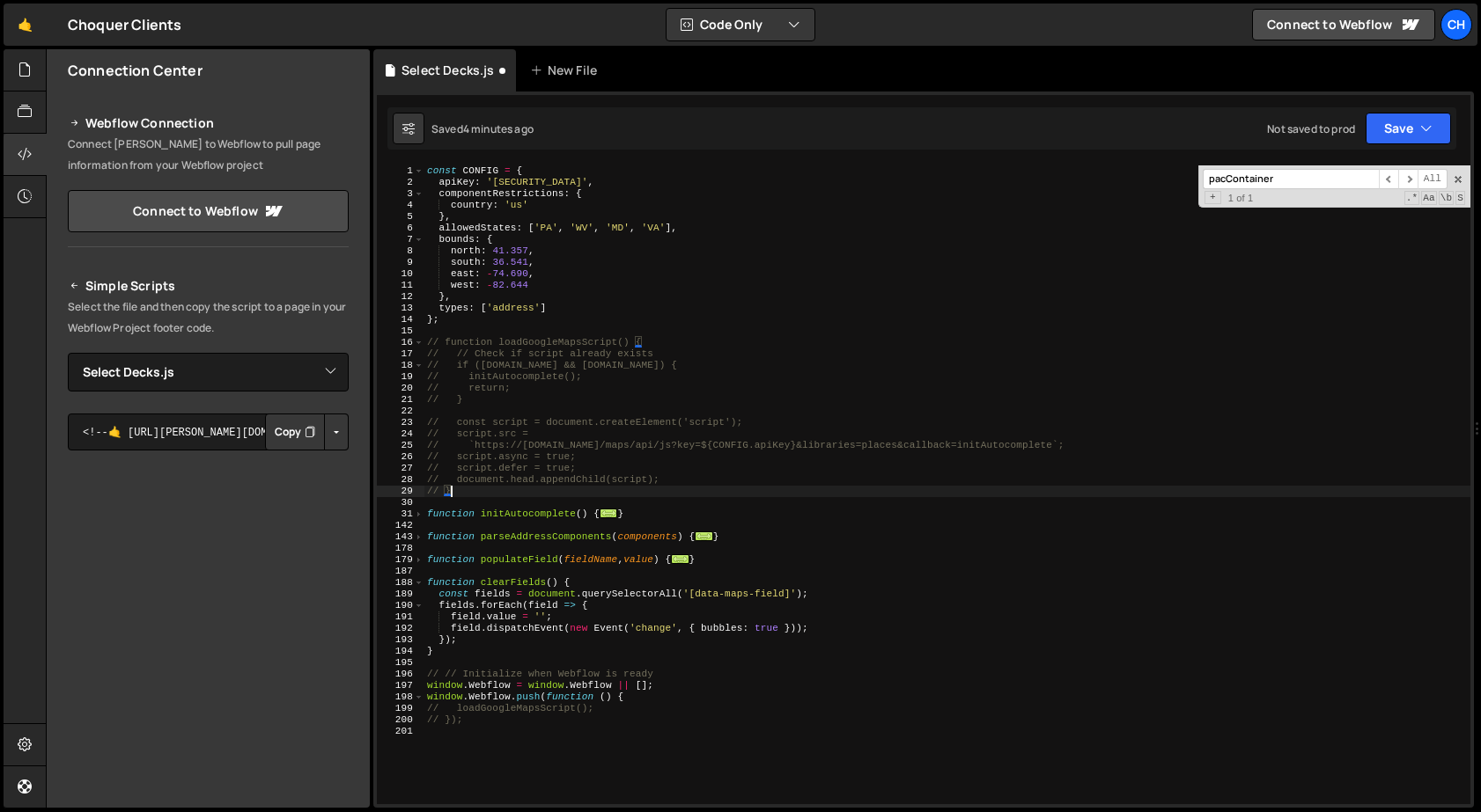
click at [803, 474] on div "const CONFIG = { apiKey : '[SECURITY_DATA]' , componentRestrictions : { country…" at bounding box center [946, 496] width 1047 height 662
click at [421, 520] on div "142" at bounding box center [400, 526] width 48 height 11
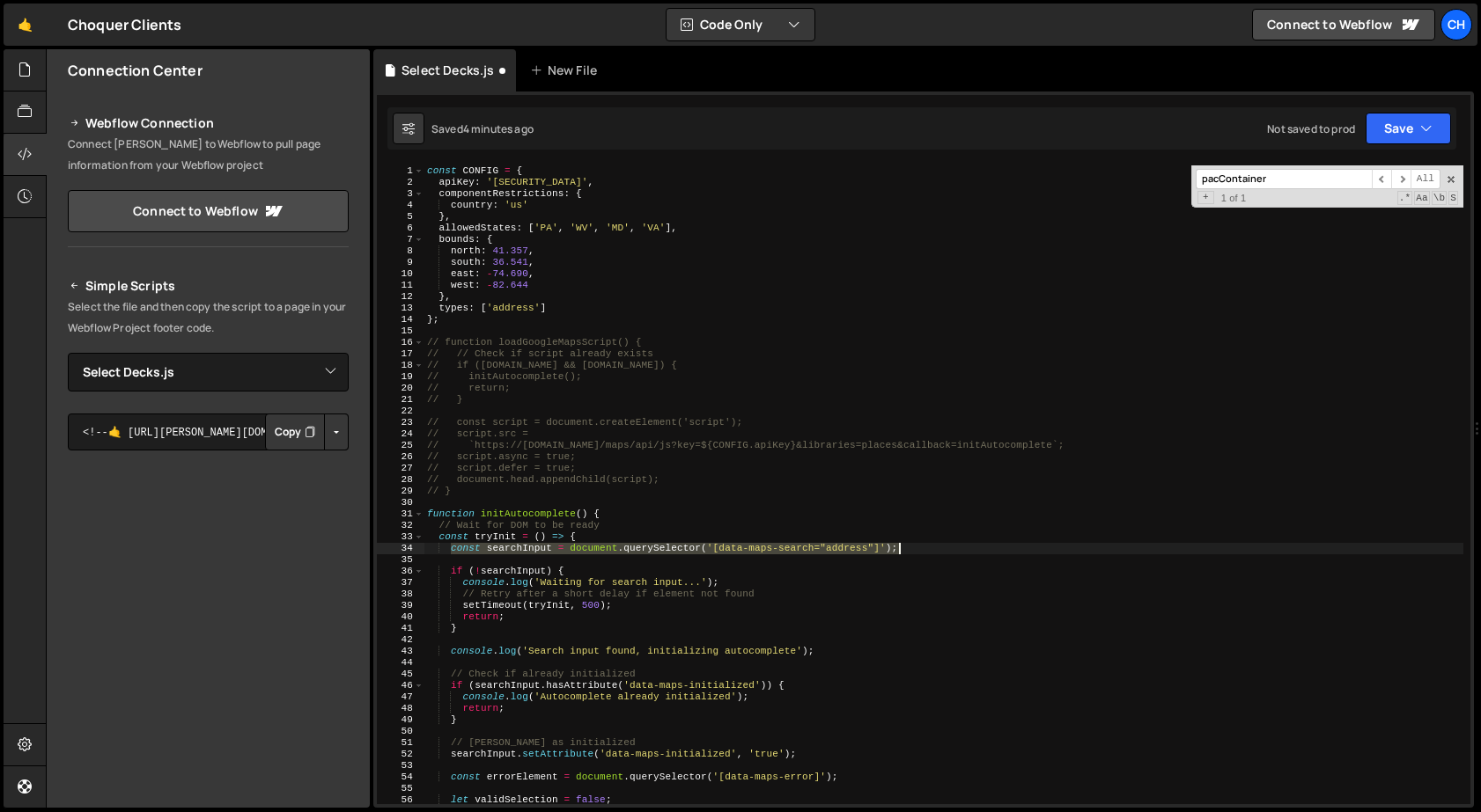
drag, startPoint x: 453, startPoint y: 551, endPoint x: 929, endPoint y: 545, distance: 476.0
click at [929, 545] on div "const CONFIG = { apiKey : '[SECURITY_DATA]' , componentRestrictions : { country…" at bounding box center [943, 496] width 1040 height 662
click at [680, 421] on div "const CONFIG = { apiKey : '[SECURITY_DATA]' , componentRestrictions : { country…" at bounding box center [943, 496] width 1040 height 662
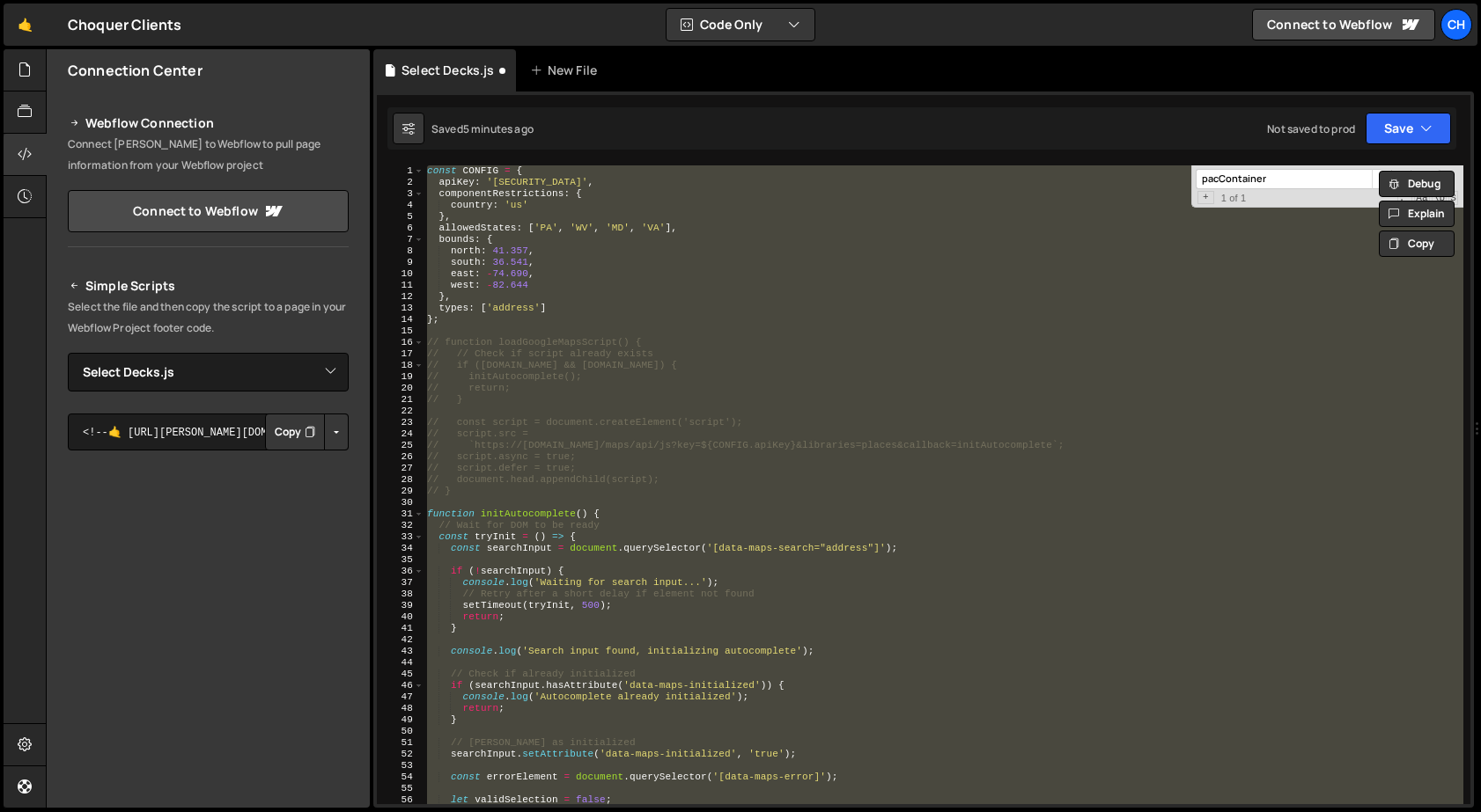
paste textarea "});"
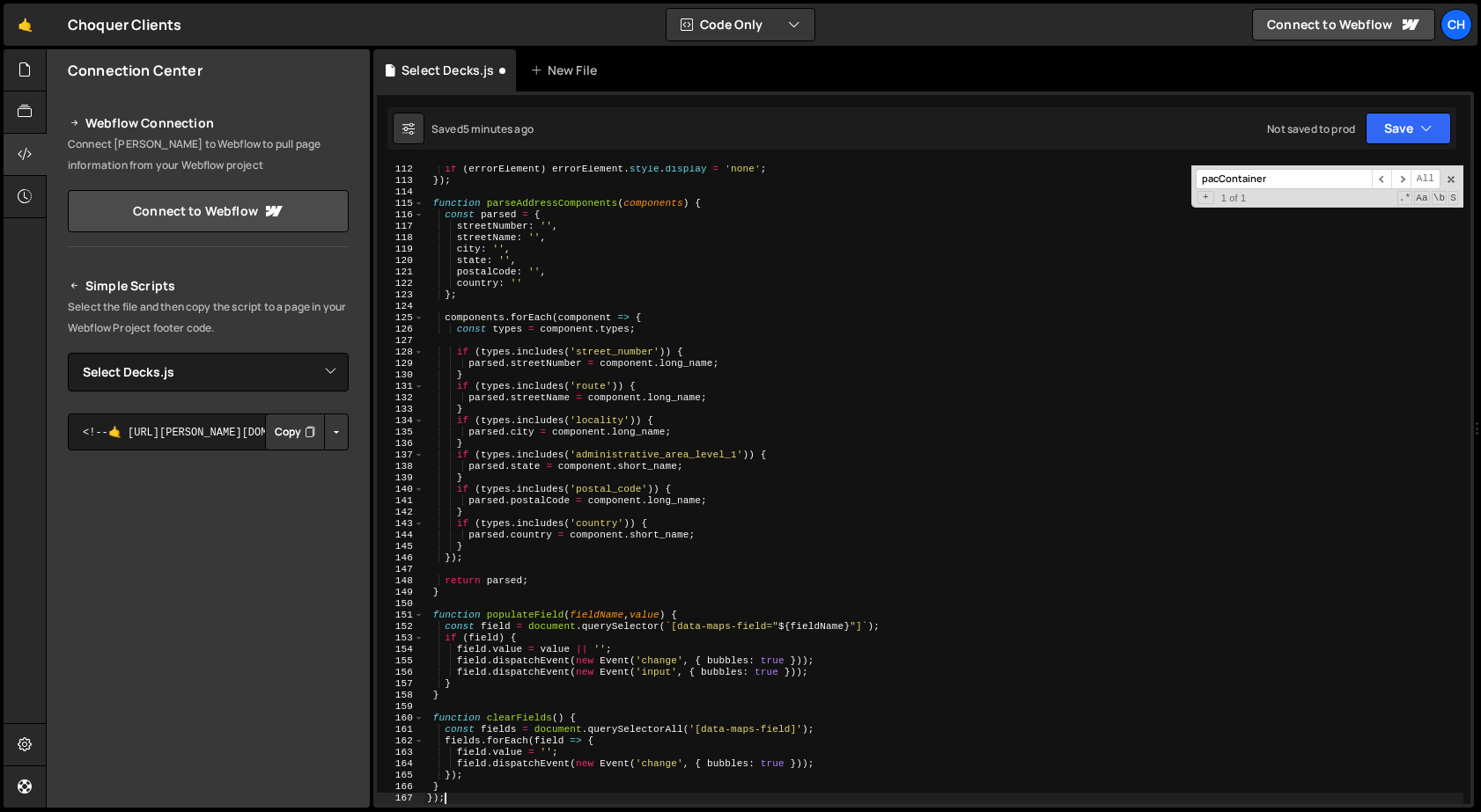
type textarea "}"
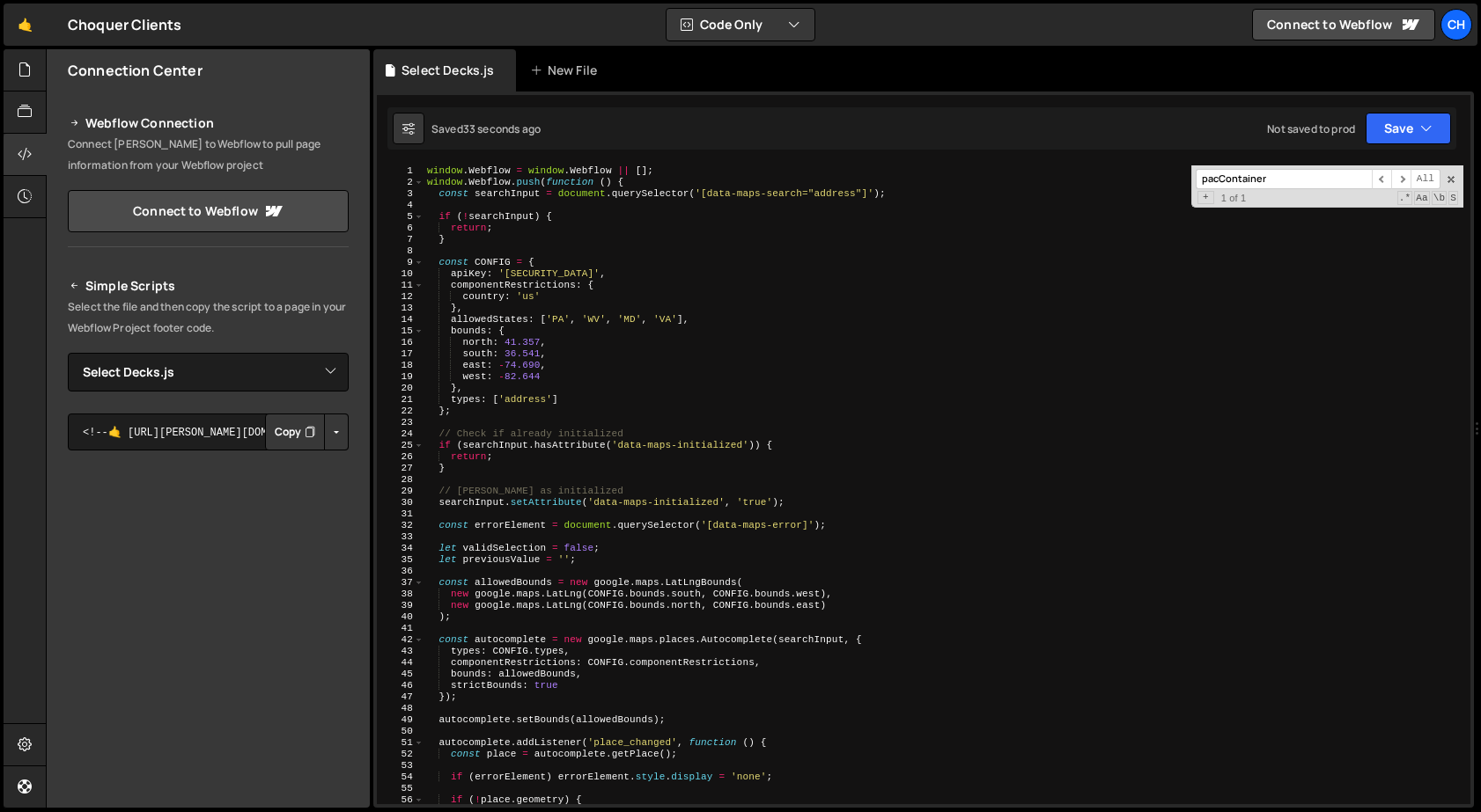
click at [564, 479] on div "window . Webflow = window . Webflow || [ ] ; window . Webflow . push ( function…" at bounding box center [943, 496] width 1040 height 662
click at [641, 432] on div "window . Webflow = window . Webflow || [ ] ; window . Webflow . push ( function…" at bounding box center [943, 496] width 1040 height 662
click at [791, 446] on div "window . Webflow = window . Webflow || [ ] ; window . Webflow . push ( function…" at bounding box center [943, 496] width 1040 height 662
click at [572, 444] on div "window . Webflow = window . Webflow || [ ] ; window . Webflow . push ( function…" at bounding box center [943, 496] width 1040 height 662
click at [789, 504] on div "window . Webflow = window . Webflow || [ ] ; window . Webflow . push ( function…" at bounding box center [943, 496] width 1040 height 662
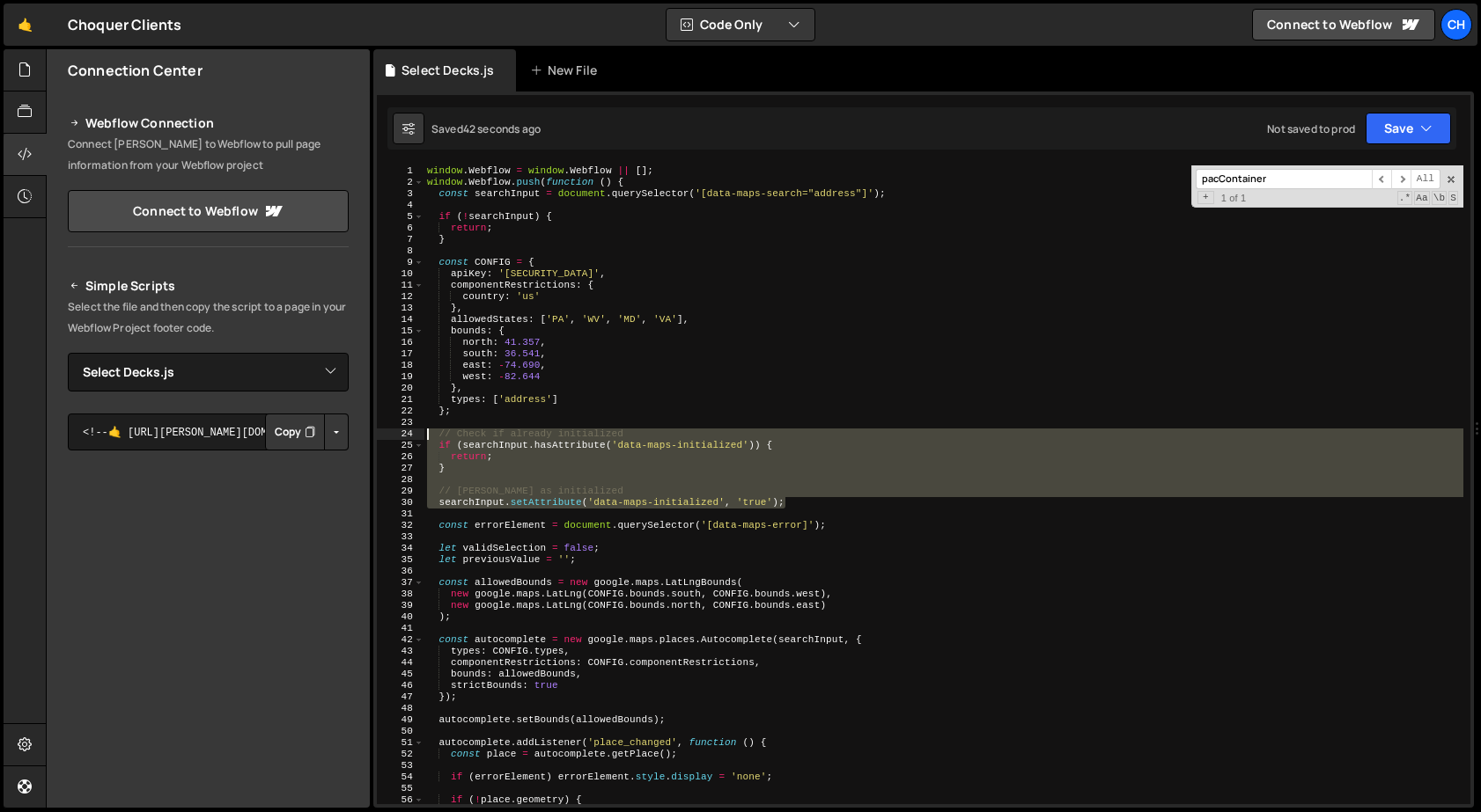
drag, startPoint x: 811, startPoint y: 505, endPoint x: 404, endPoint y: 435, distance: 413.0
click at [404, 435] on div "searchInput.setAttribute('data-maps-initialized', 'true'); 1 2 3 4 5 6 7 8 9 10…" at bounding box center [924, 485] width 1094 height 639
type textarea "// Check if already initialized if (searchInput.hasAttribute('data-maps-initial…"
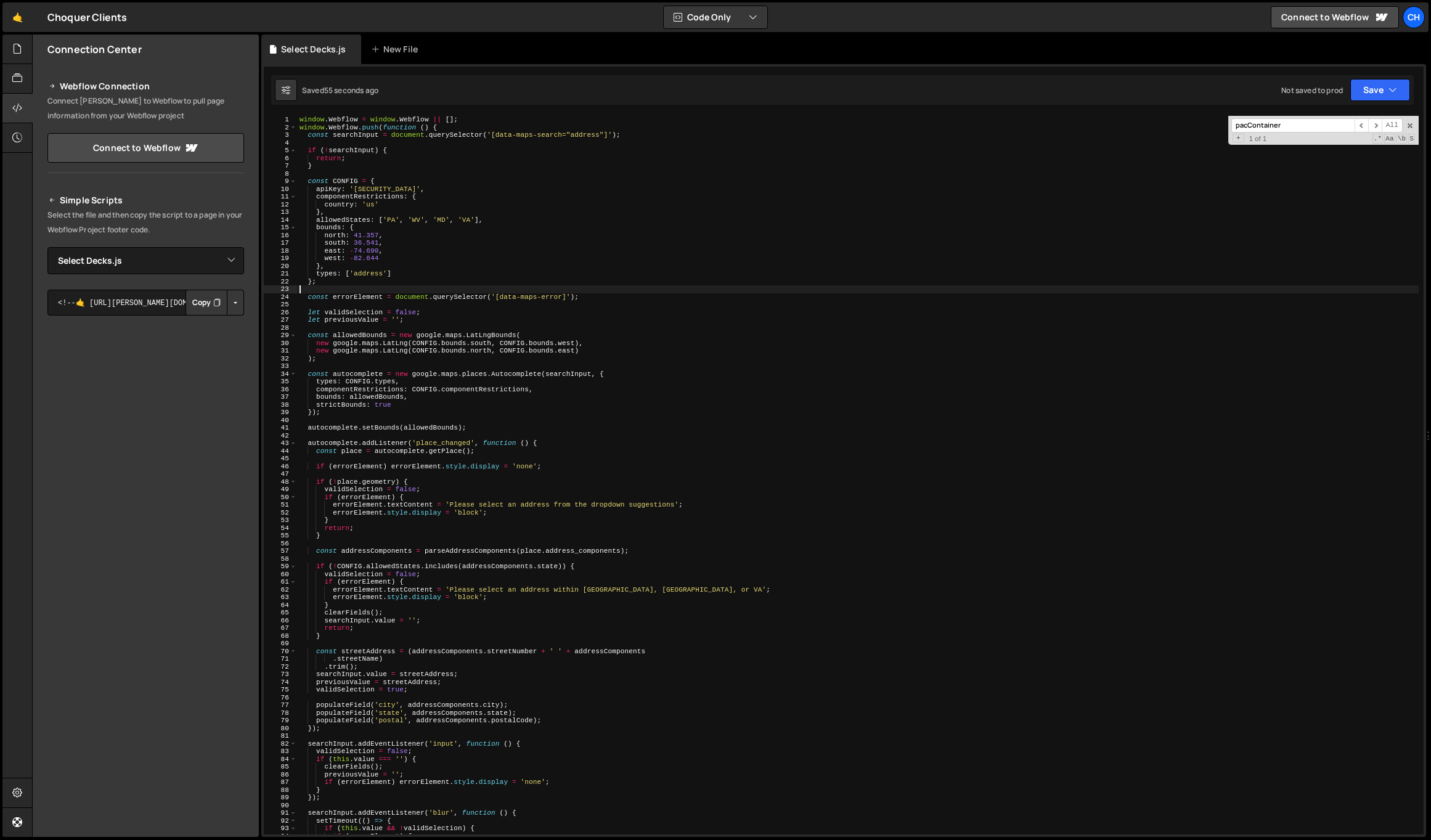
click at [190, 299] on button "Copy" at bounding box center [206, 302] width 42 height 26
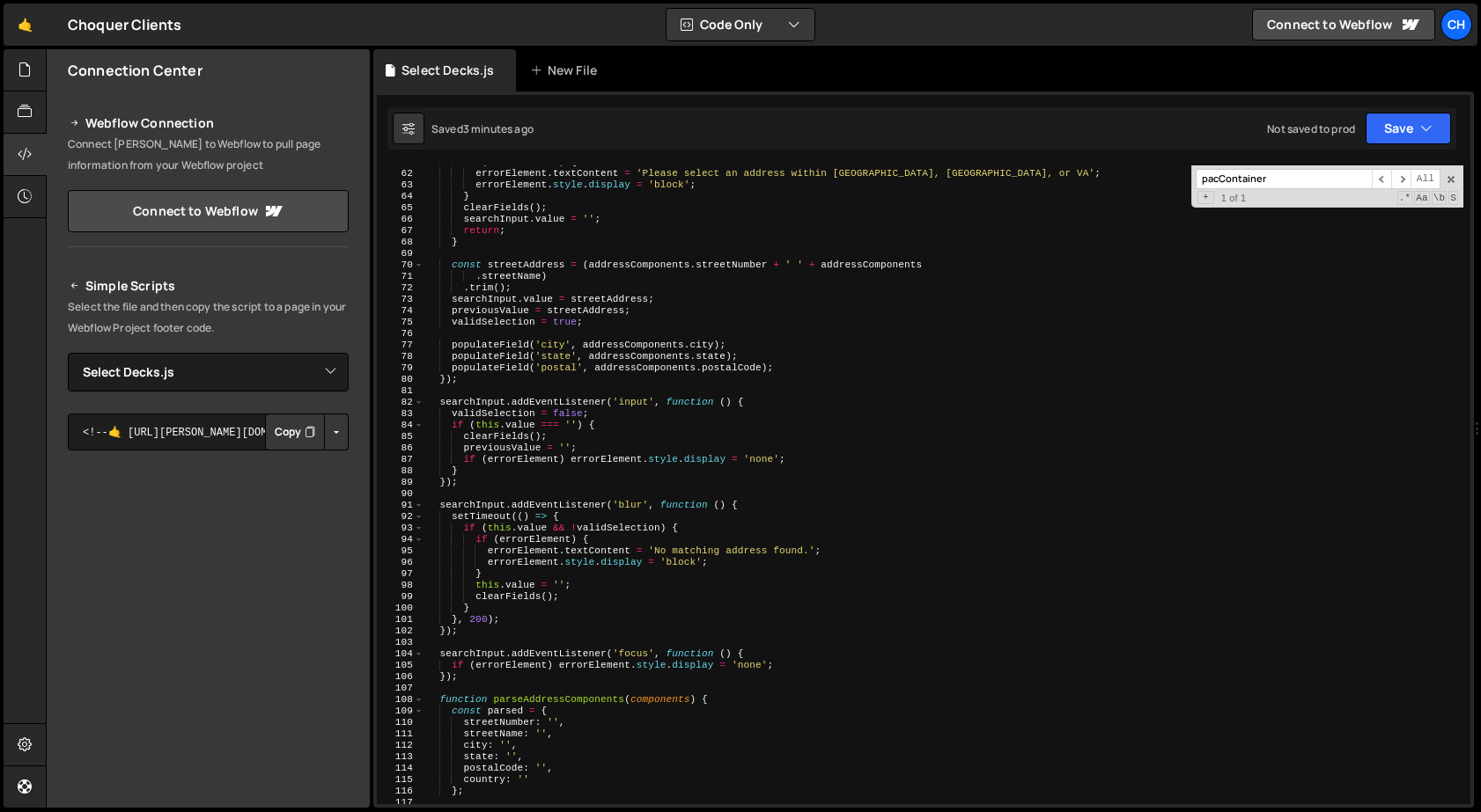
scroll to position [788, 0]
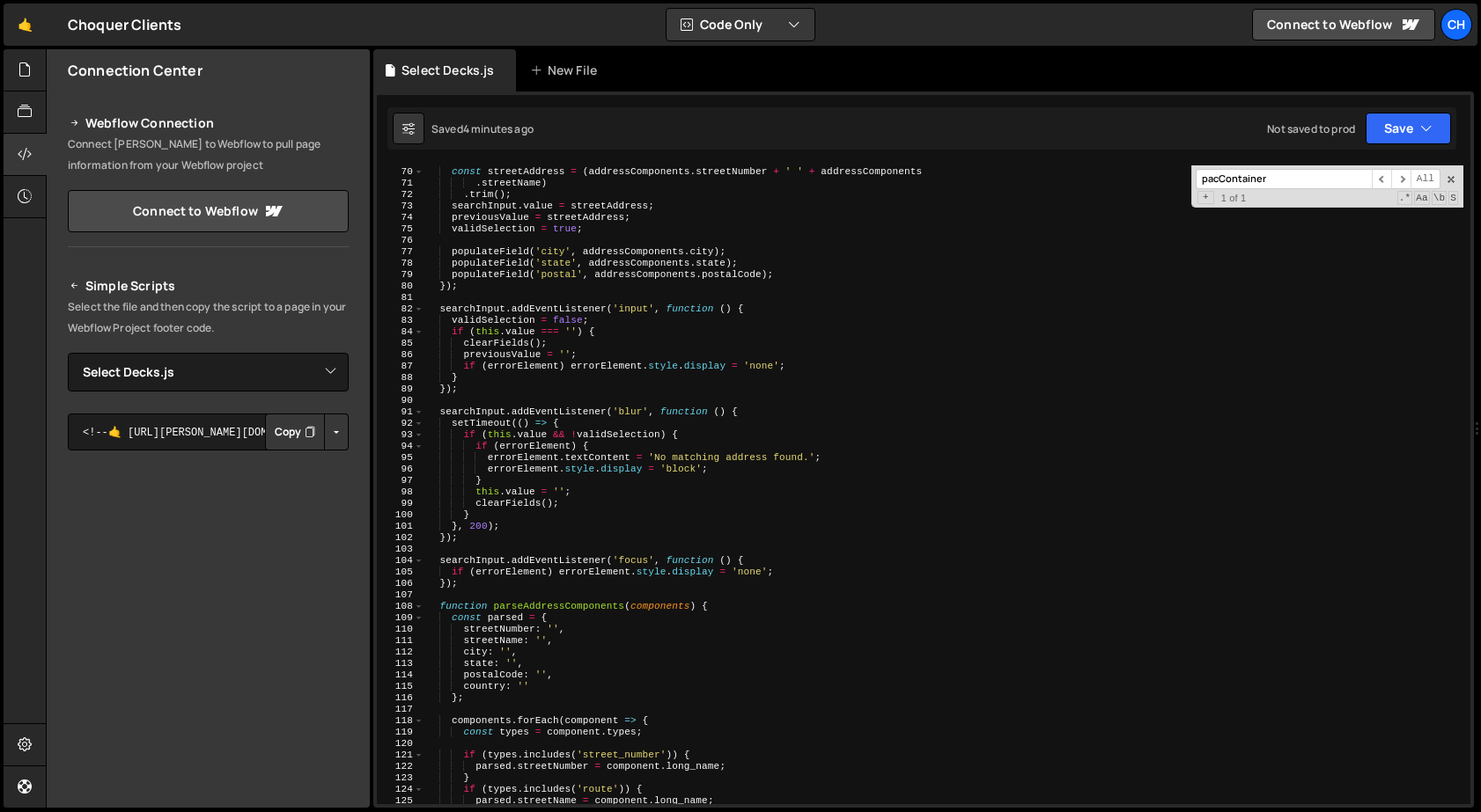
click at [770, 414] on div "const streetAddress = ( addressComponents . streetNumber + ' ' + addressCompone…" at bounding box center [944, 486] width 1039 height 662
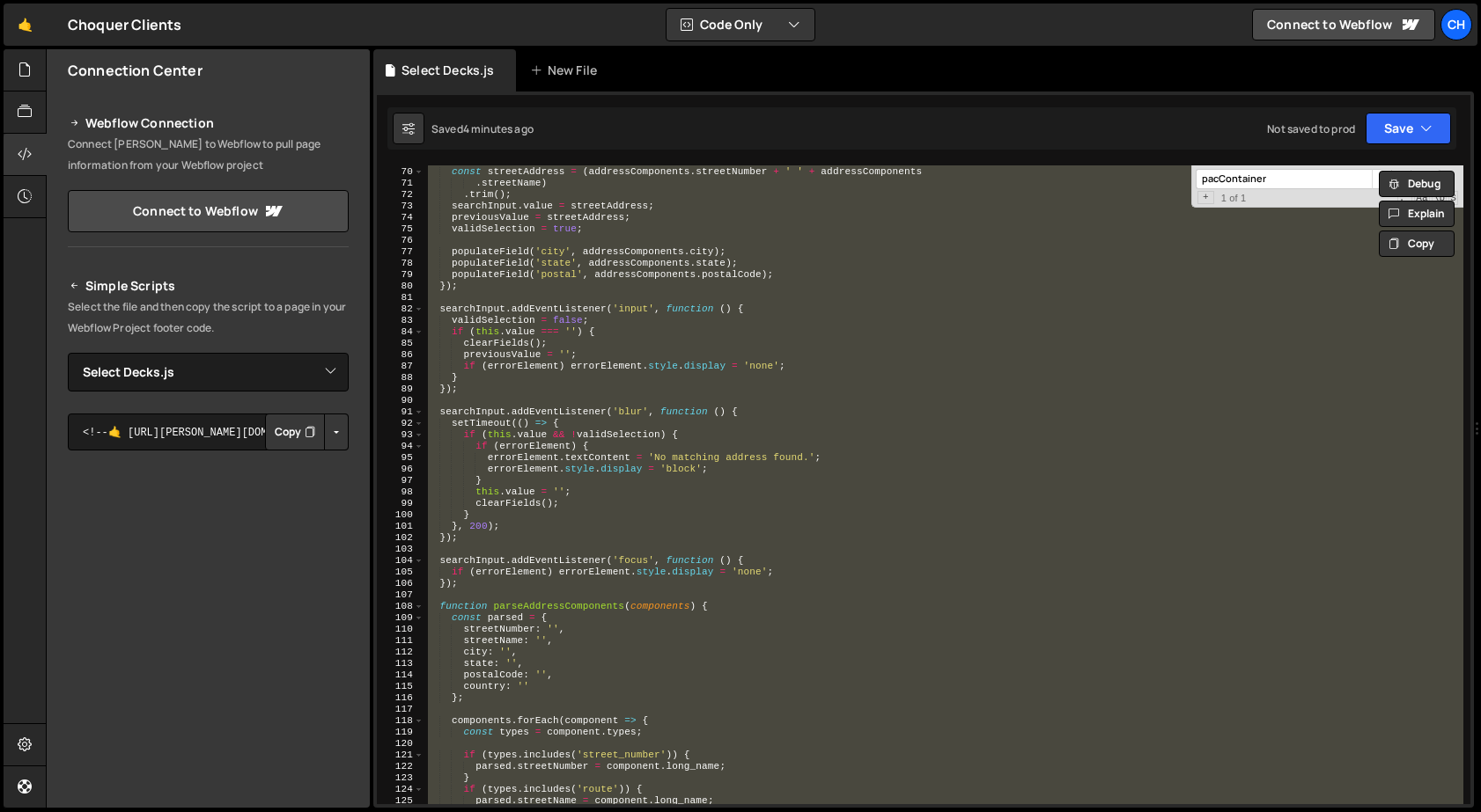
paste textarea
type textarea "});"
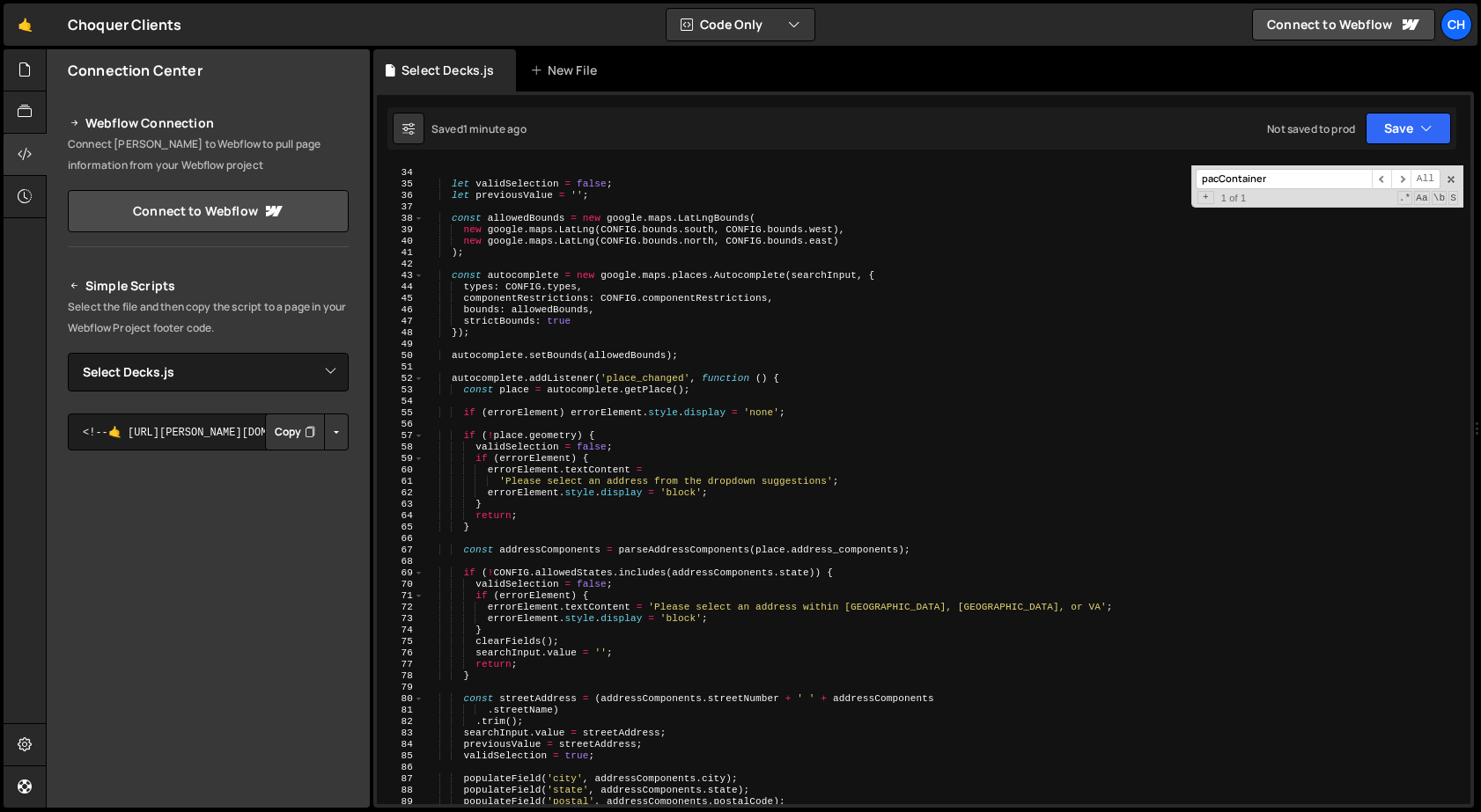
scroll to position [314, 0]
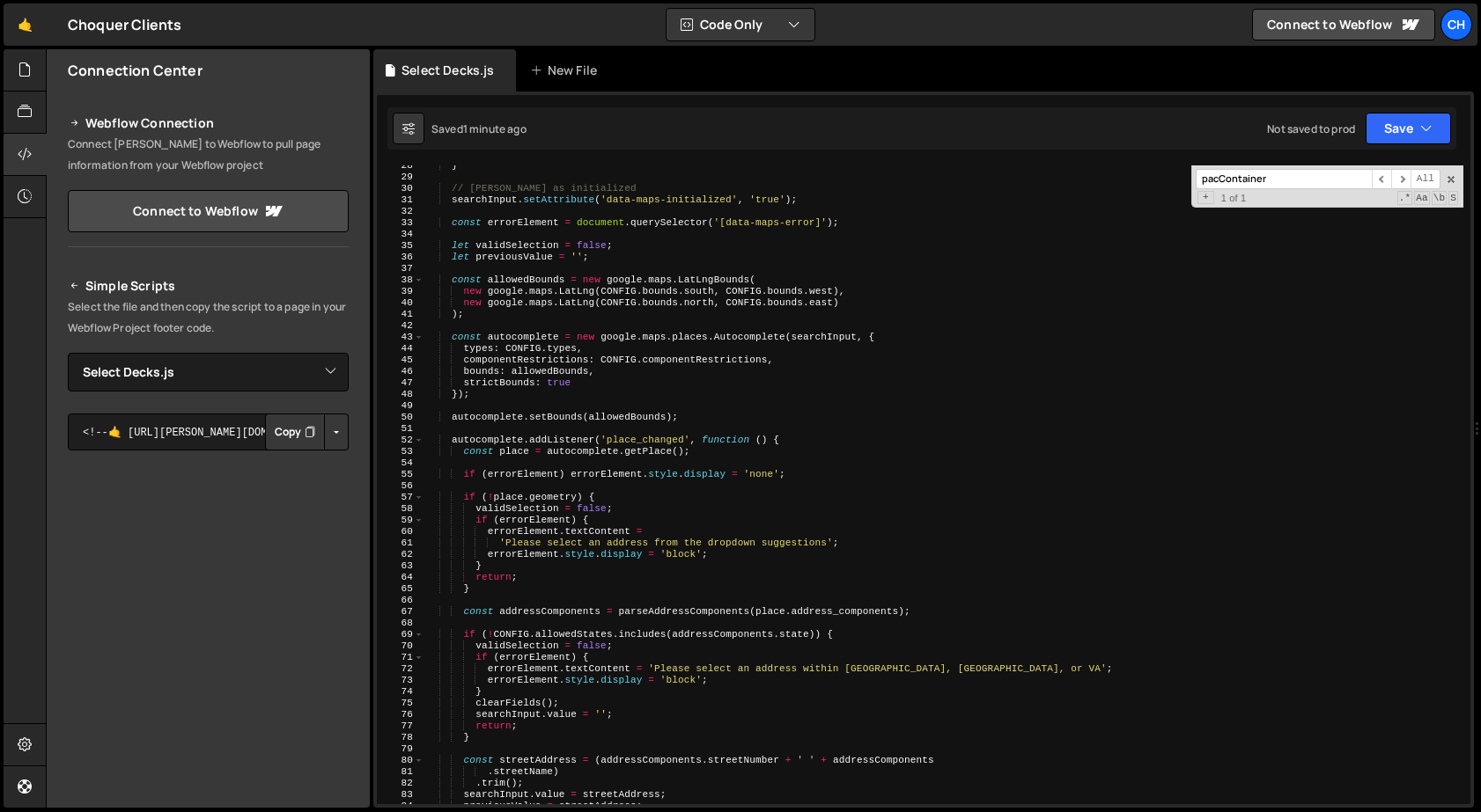
click at [1261, 183] on input "pacContainer" at bounding box center [1283, 179] width 176 height 20
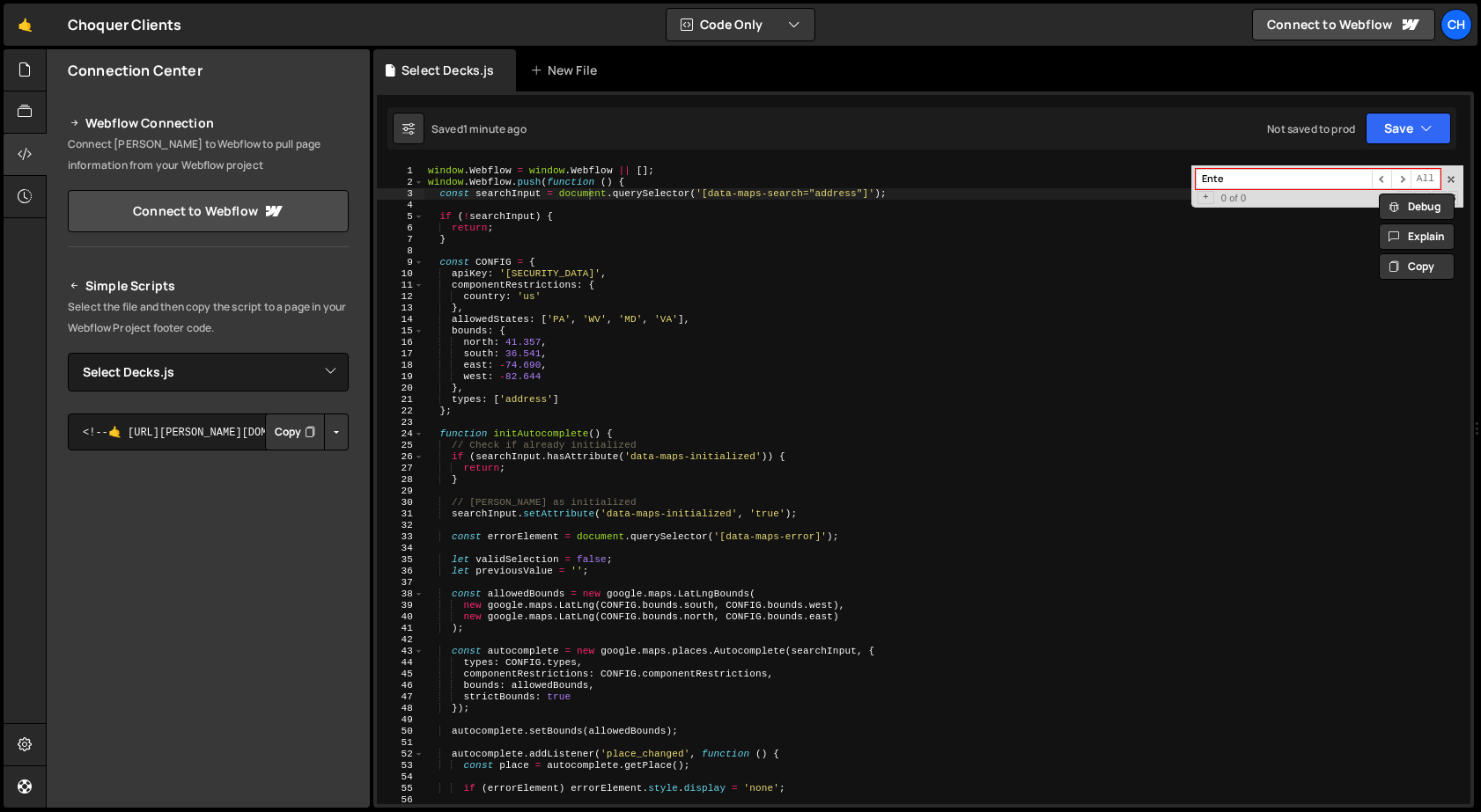
scroll to position [0, 0]
type input "Ente"
type textarea "south: 36.541,"
click at [683, 349] on div "window . Webflow = window . Webflow || [ ] ; window . Webflow . push ( function…" at bounding box center [944, 496] width 1039 height 662
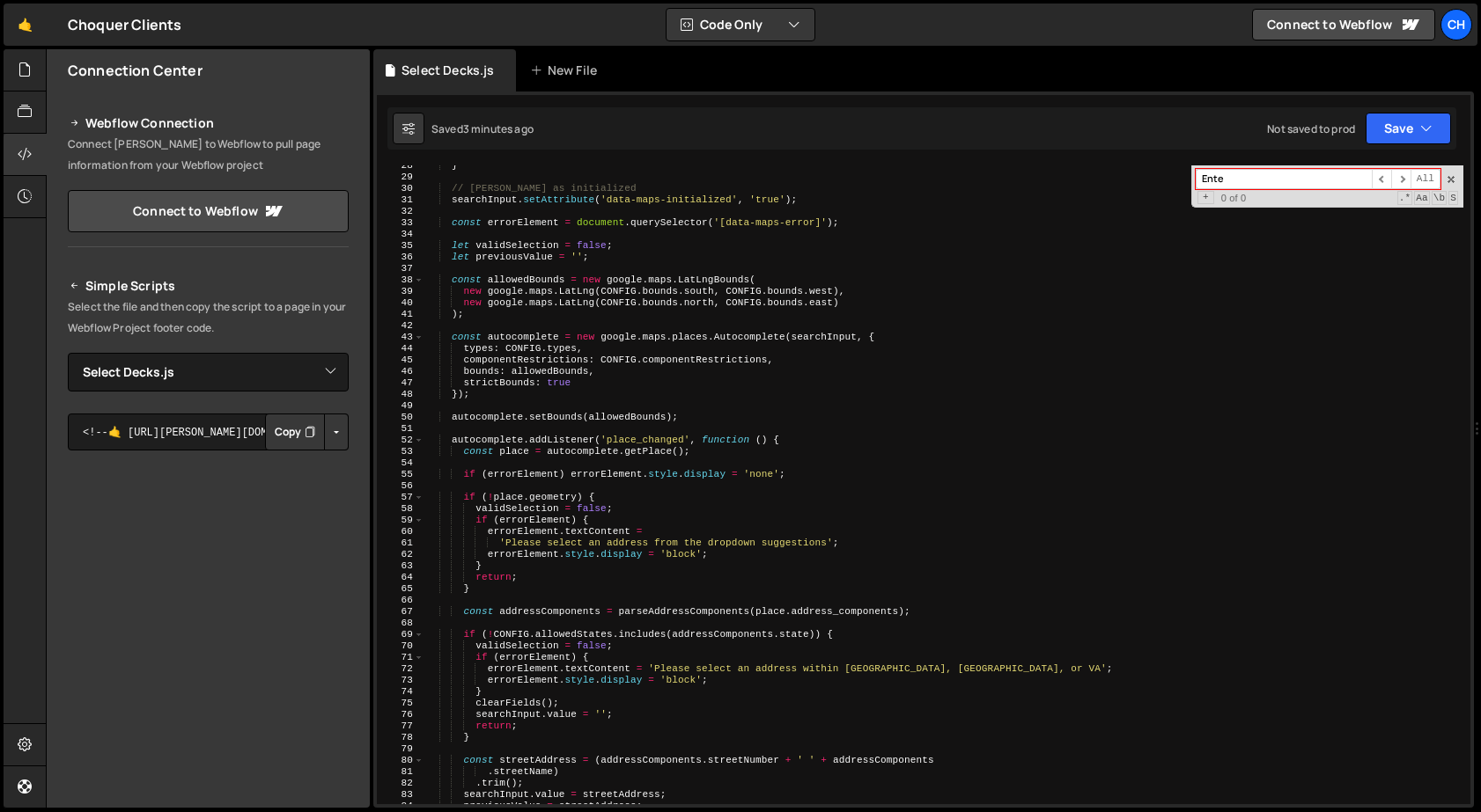
scroll to position [387, 0]
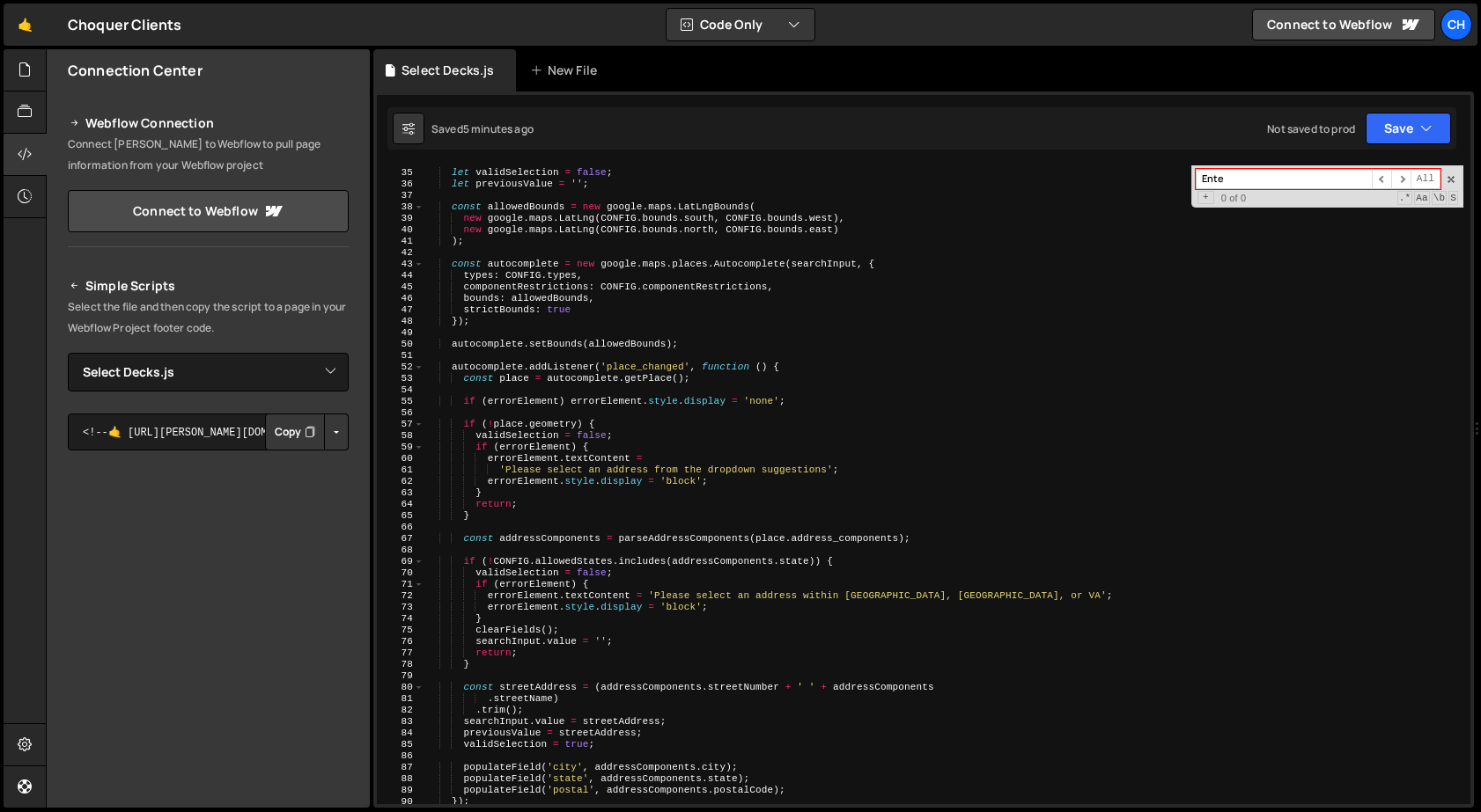
click at [1276, 184] on input "Ente" at bounding box center [1283, 179] width 176 height 20
paste input "placeholder"
click at [1225, 175] on input "placeholder" at bounding box center [1283, 179] width 176 height 20
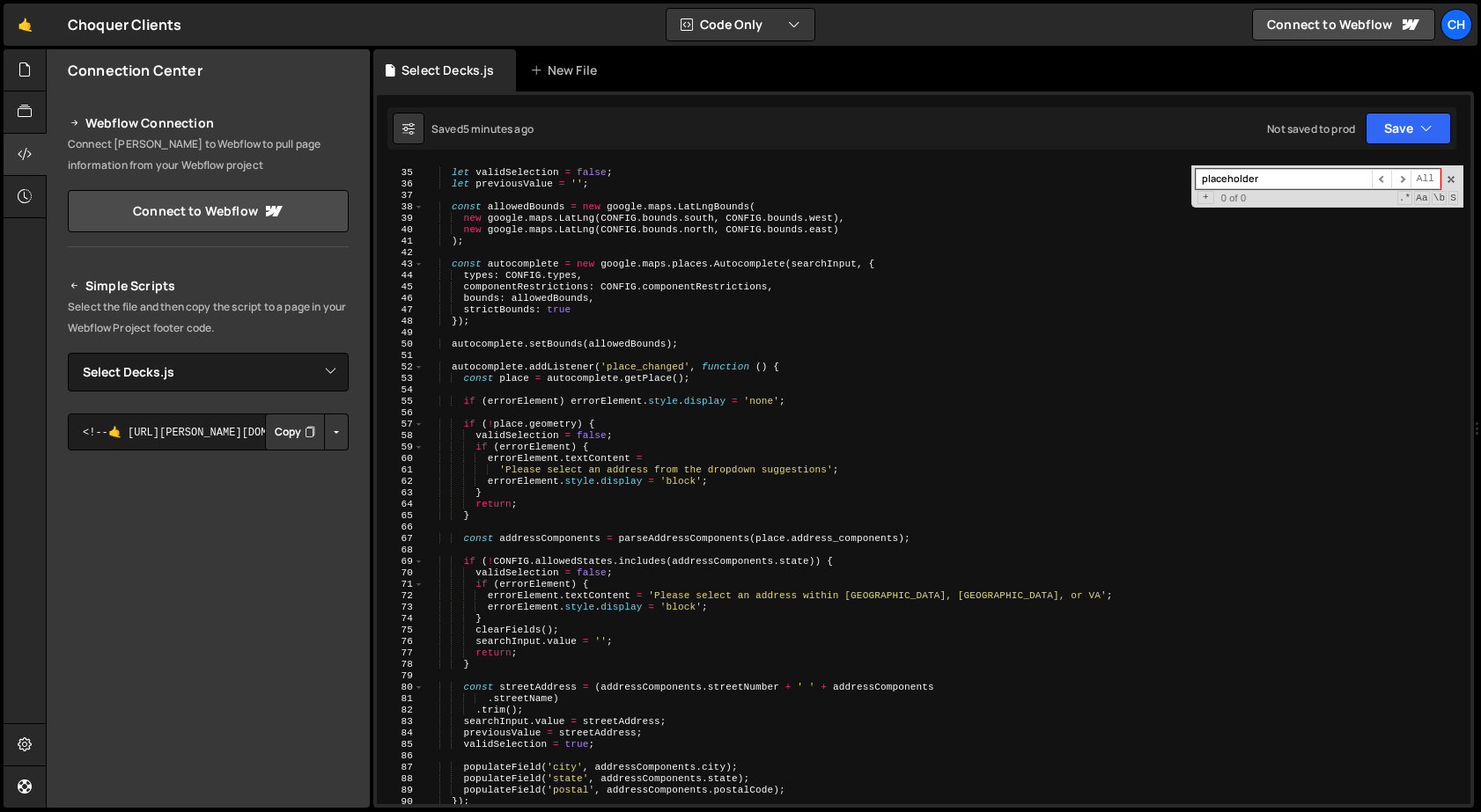
click at [1225, 175] on input "placeholder" at bounding box center [1283, 179] width 176 height 20
paste input "Enter a location"
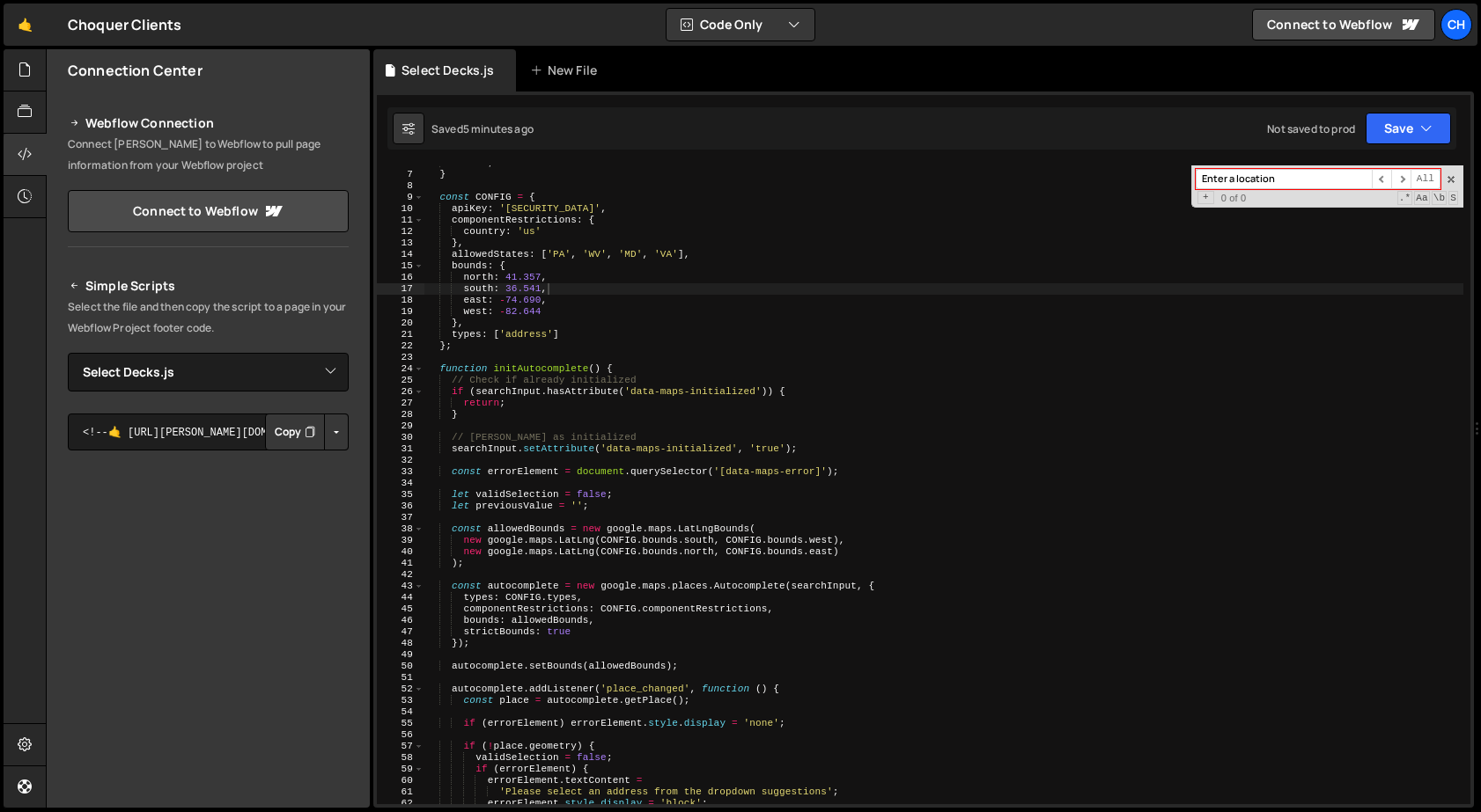
scroll to position [0, 0]
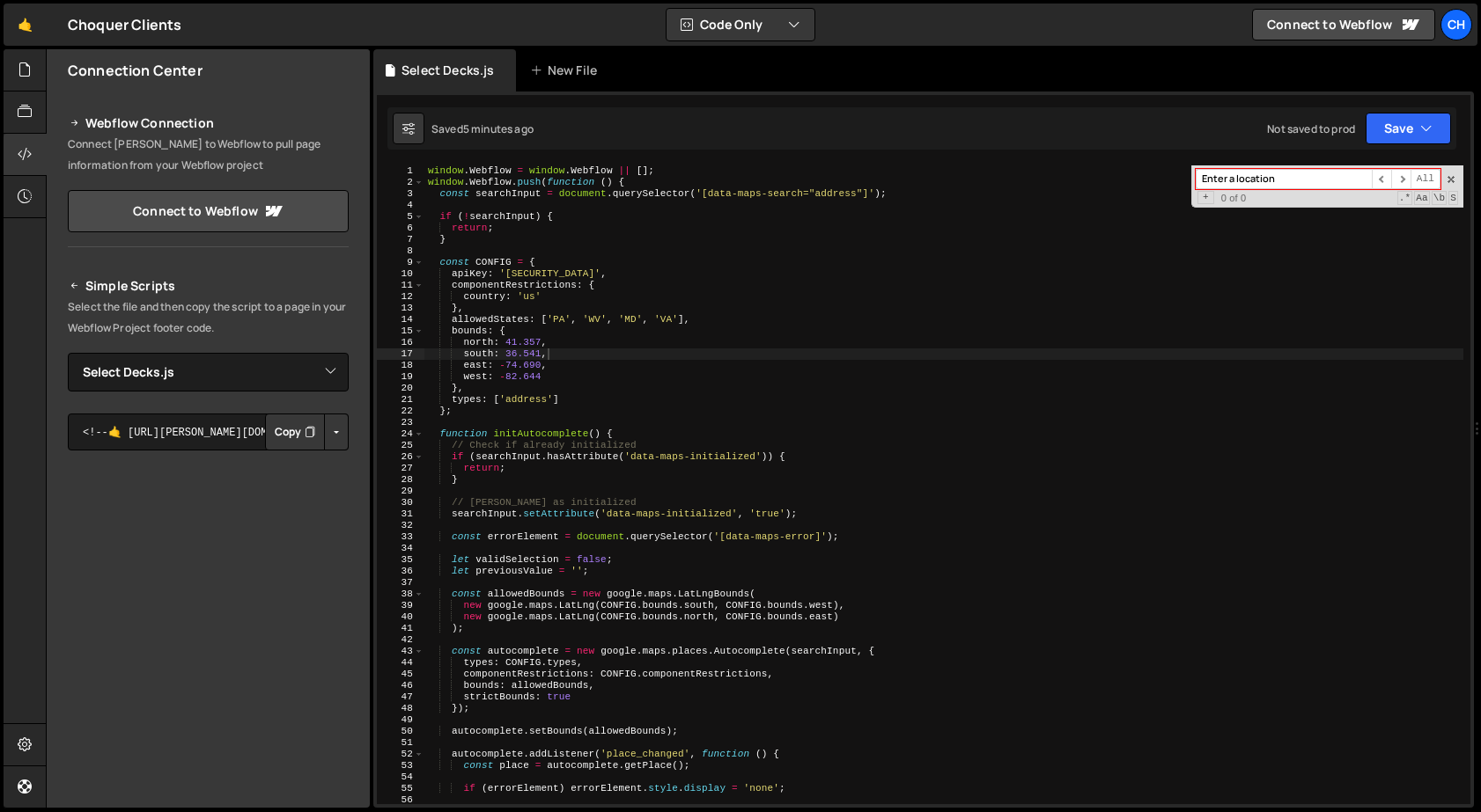
type input "Enter a location"
type textarea "const searchInput = document.querySelector('[data-maps-search="address"]');"
click at [520, 196] on div "window . Webflow = window . Webflow || [ ] ; window . Webflow . push ( function…" at bounding box center [944, 496] width 1039 height 662
click at [1250, 182] on input "Enter a location" at bounding box center [1283, 179] width 176 height 20
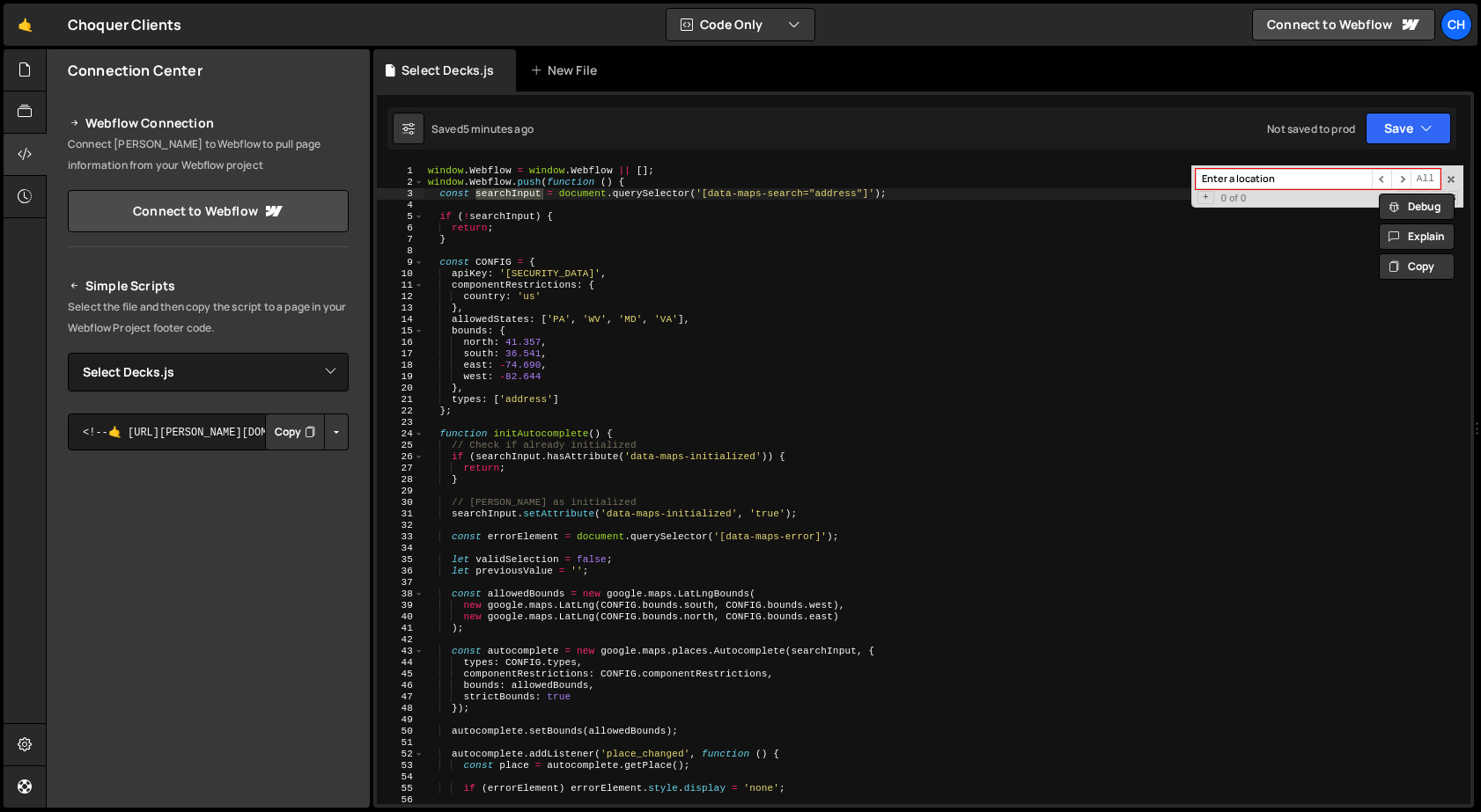
click at [1250, 182] on input "Enter a location" at bounding box center [1283, 179] width 176 height 20
paste input "searchInput"
type input "searchInput"
click at [1408, 127] on button "Save" at bounding box center [1409, 127] width 86 height 31
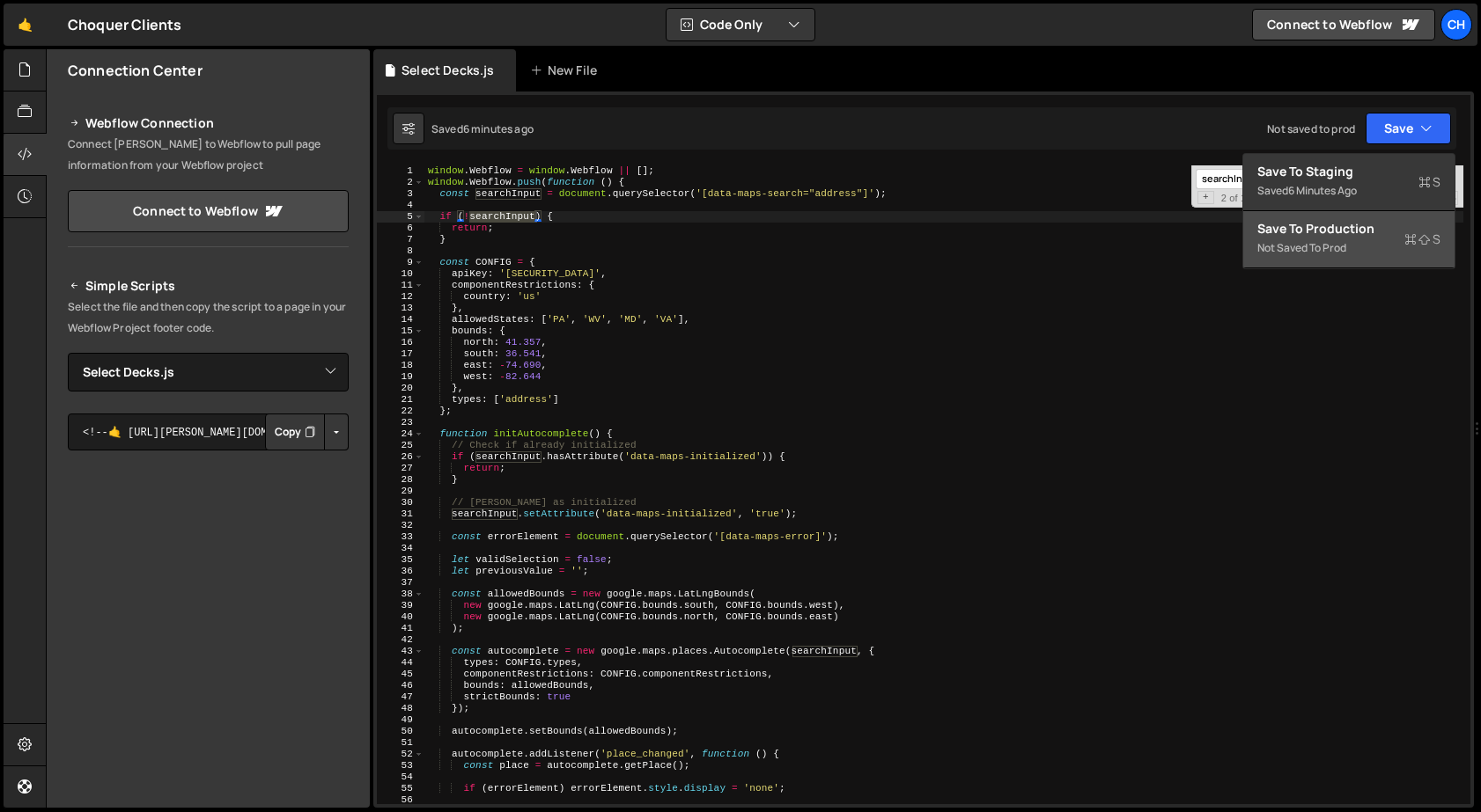
click at [1326, 245] on div "Not saved to prod" at bounding box center [1349, 248] width 184 height 21
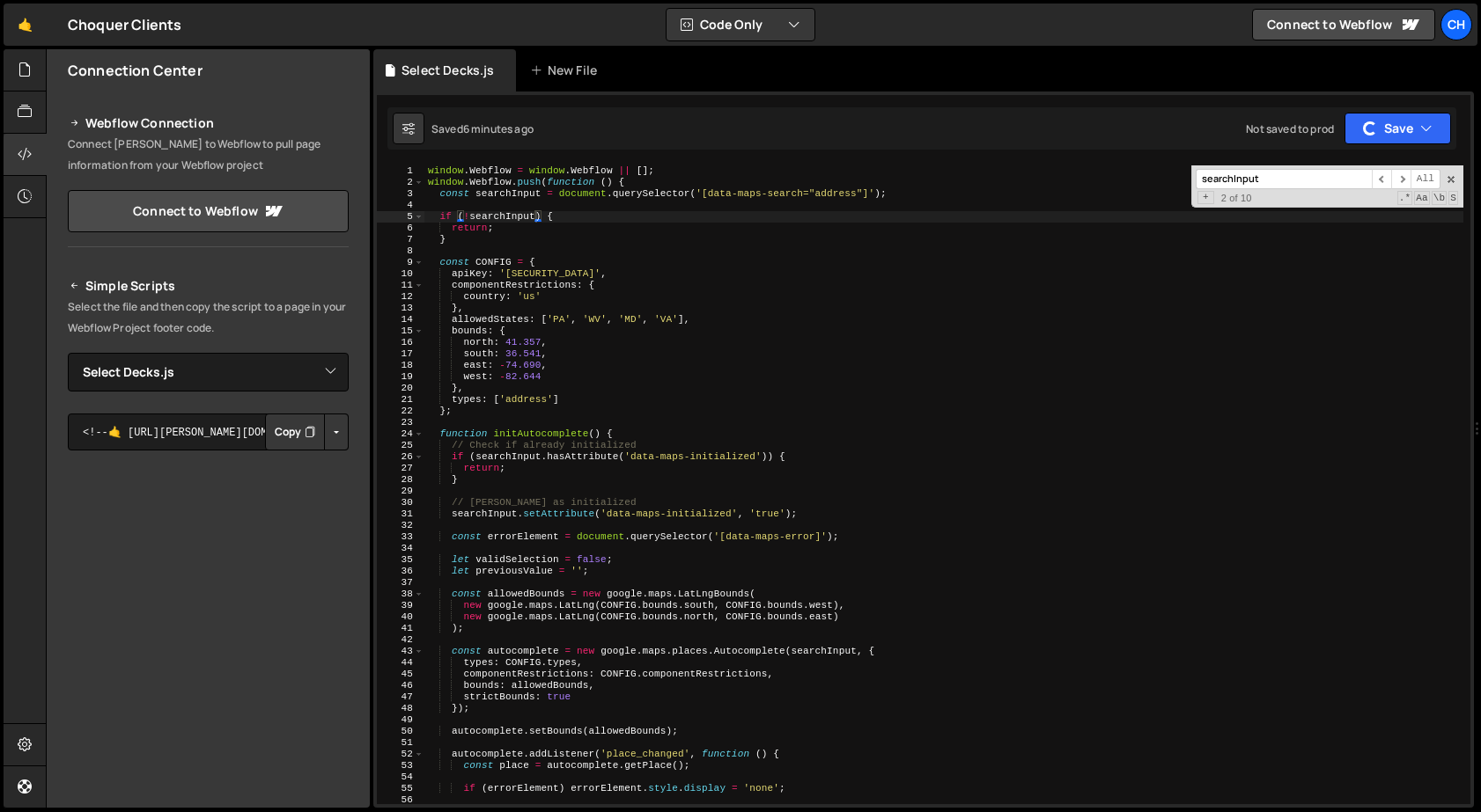
type textarea "north: 41.357,"
click at [1208, 338] on div "window . Webflow = window . Webflow || [ ] ; window . Webflow . push ( function…" at bounding box center [944, 496] width 1039 height 662
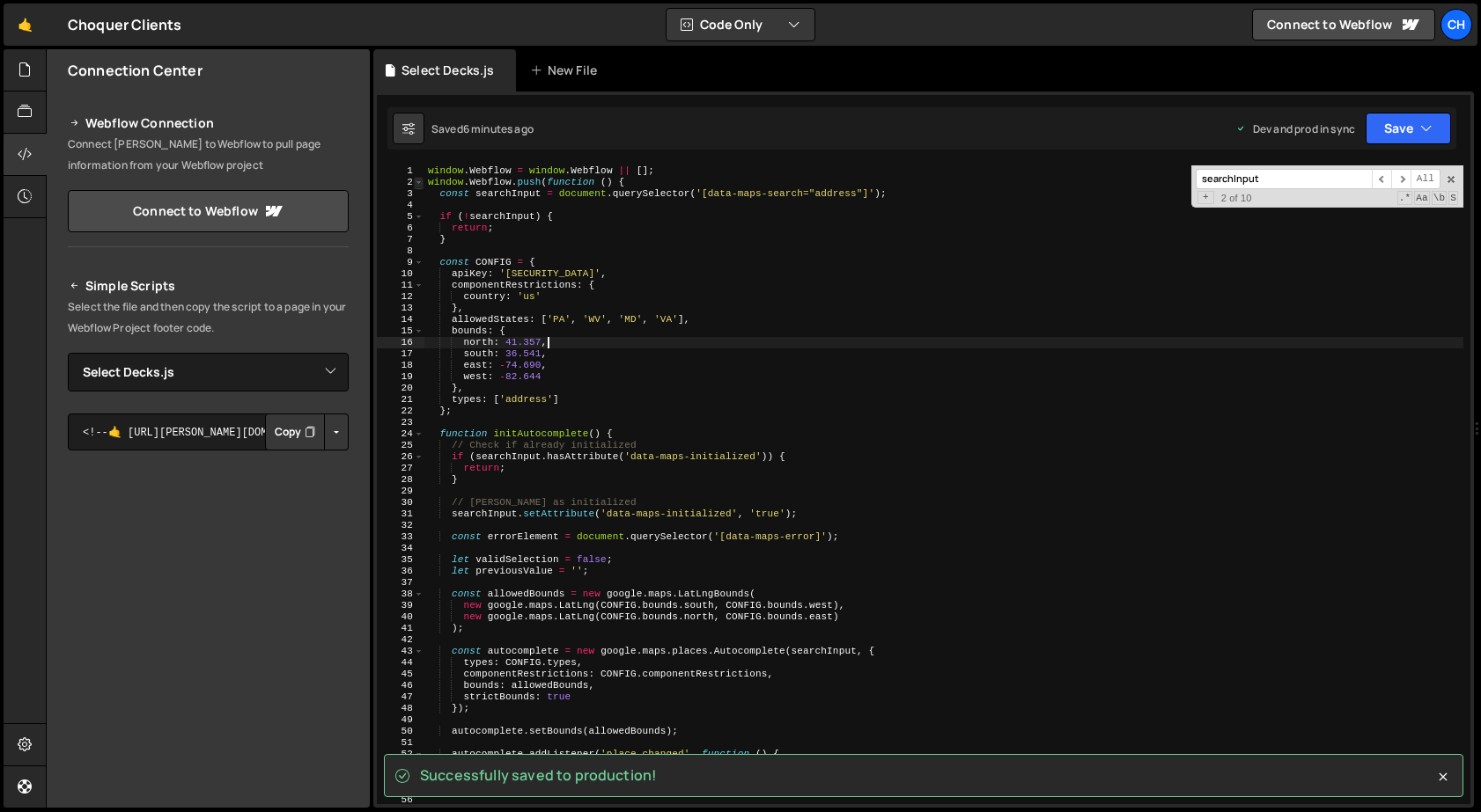
click at [419, 183] on span at bounding box center [419, 183] width 10 height 11
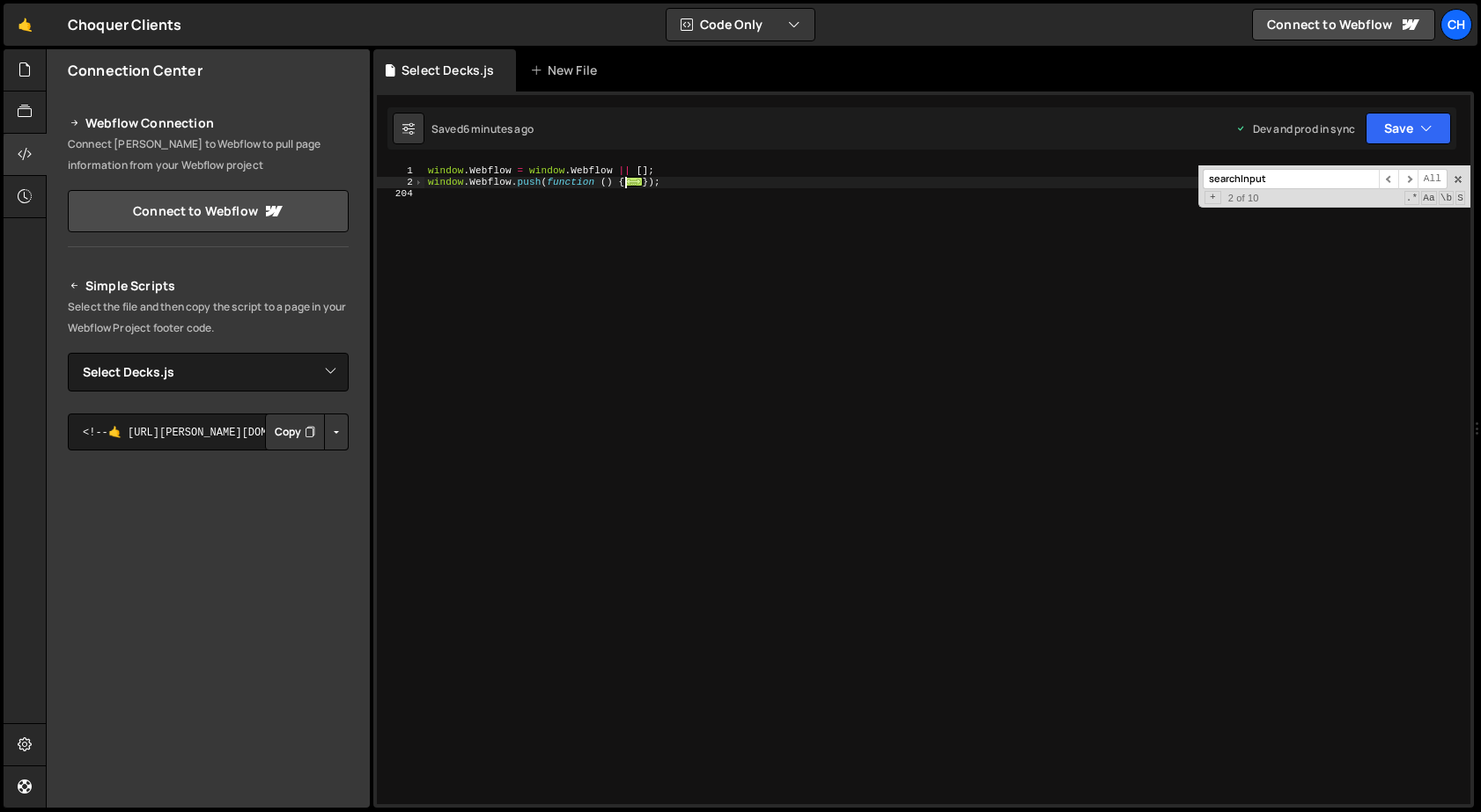
click at [503, 242] on div "window . Webflow = window . Webflow || [ ] ; window . Webflow . push ( function…" at bounding box center [947, 496] width 1046 height 662
